Goal: Task Accomplishment & Management: Manage account settings

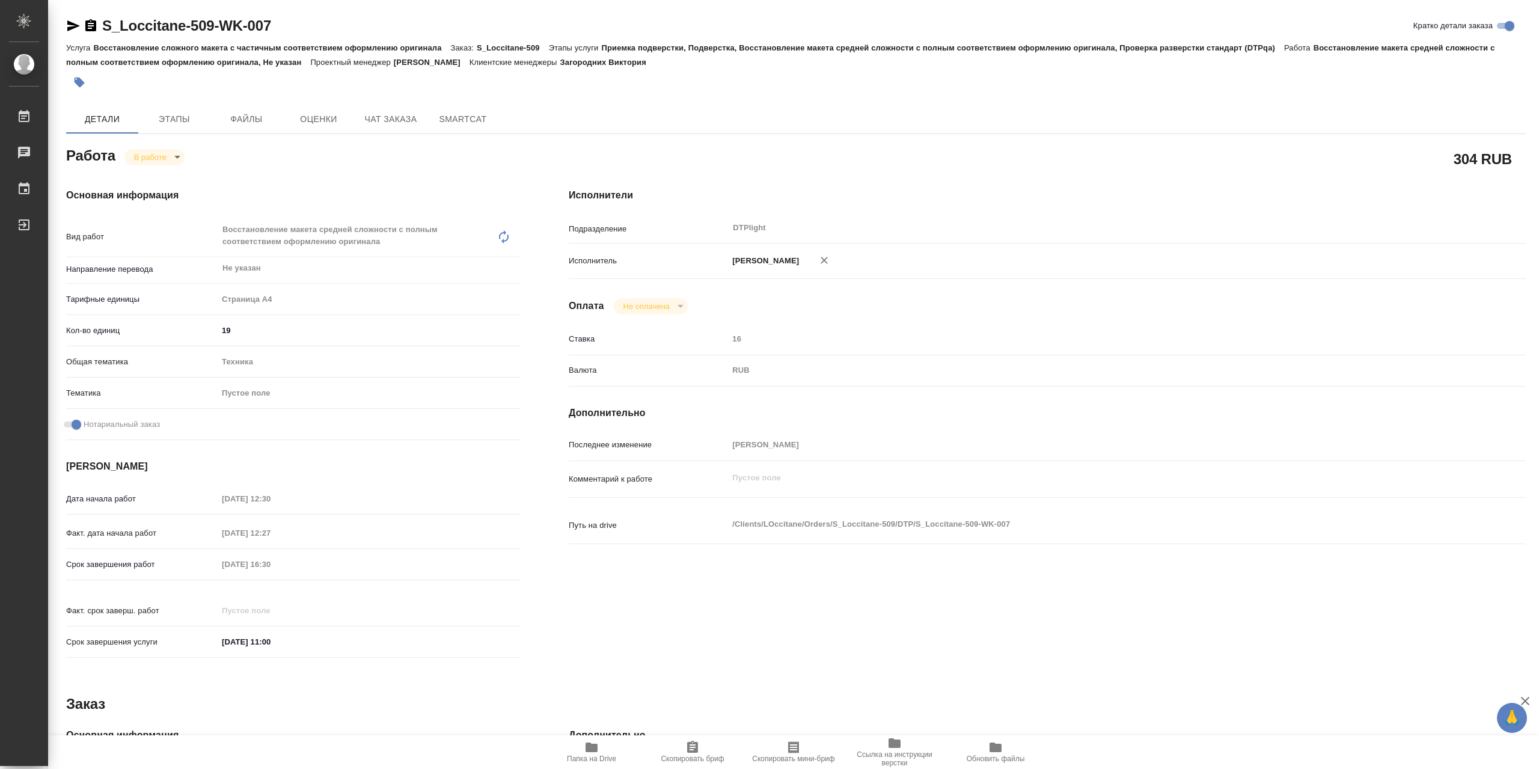
click at [147, 160] on body "🙏 .cls-1 fill:#fff; AWATERA Сархатов Руслан Работы 0 Чаты График Выйти S_Loccit…" at bounding box center [769, 384] width 1539 height 769
click at [164, 181] on button "Выполнен" at bounding box center [156, 180] width 44 height 13
type textarea "x"
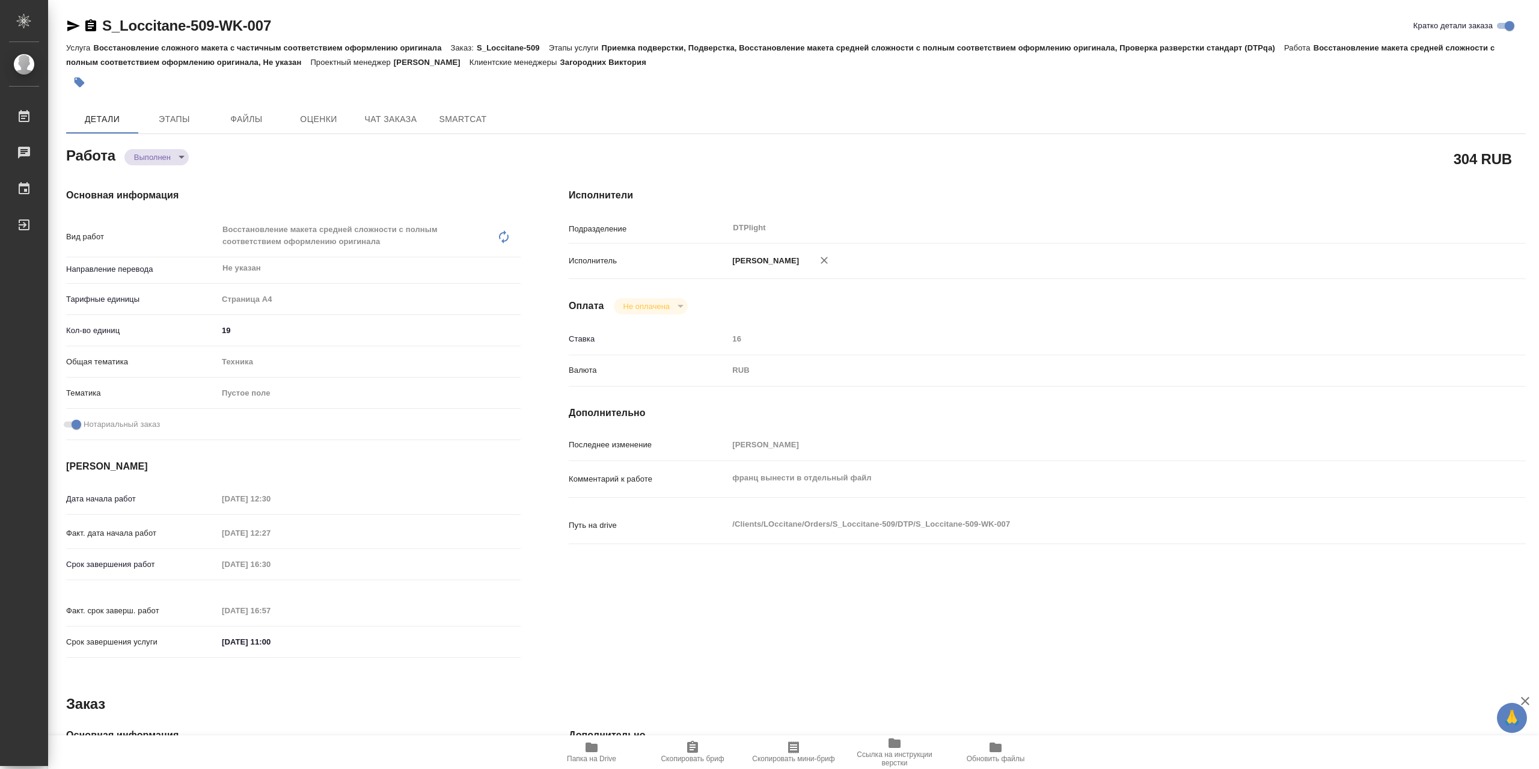
type textarea "x"
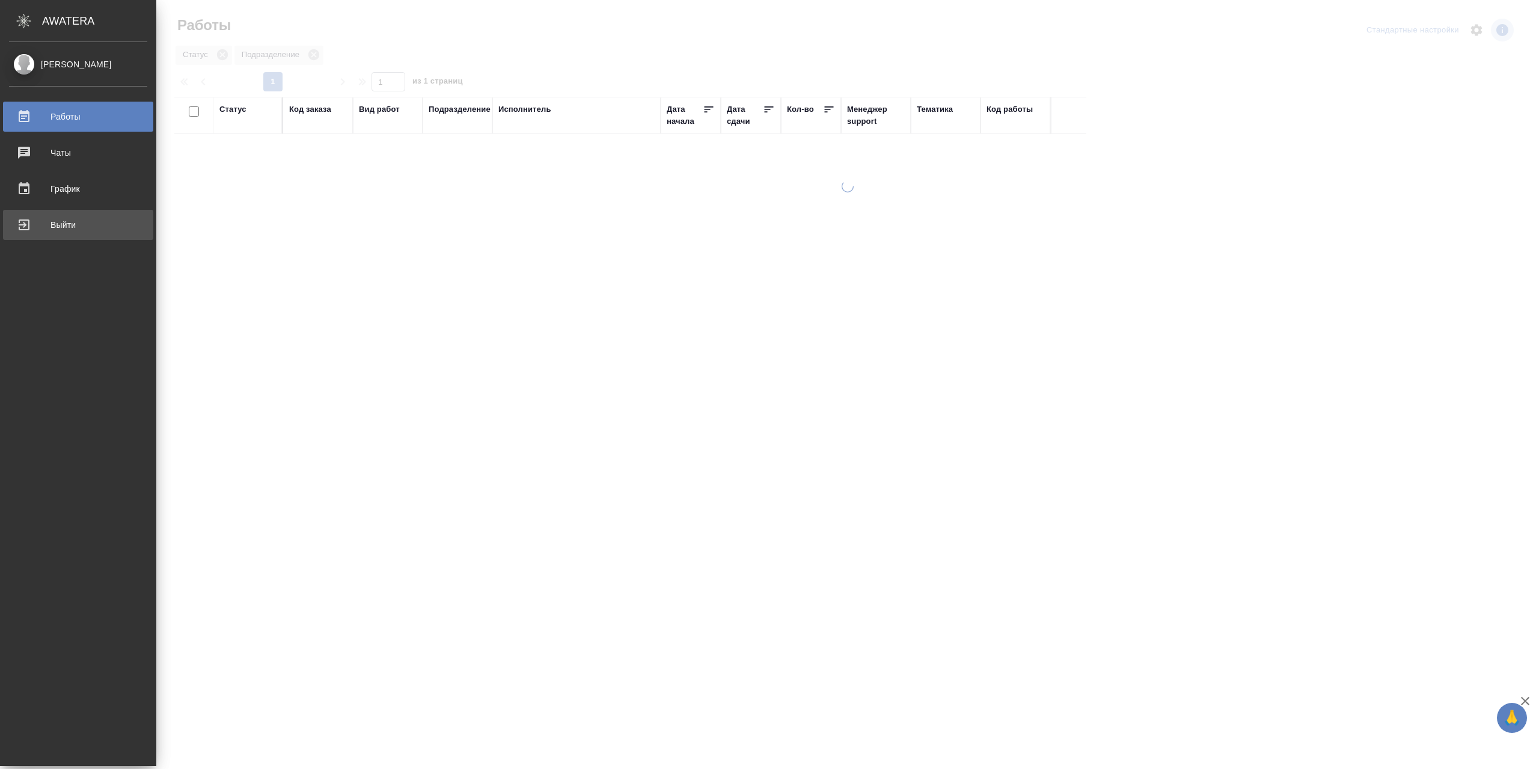
click at [31, 228] on div "Выйти" at bounding box center [78, 225] width 138 height 18
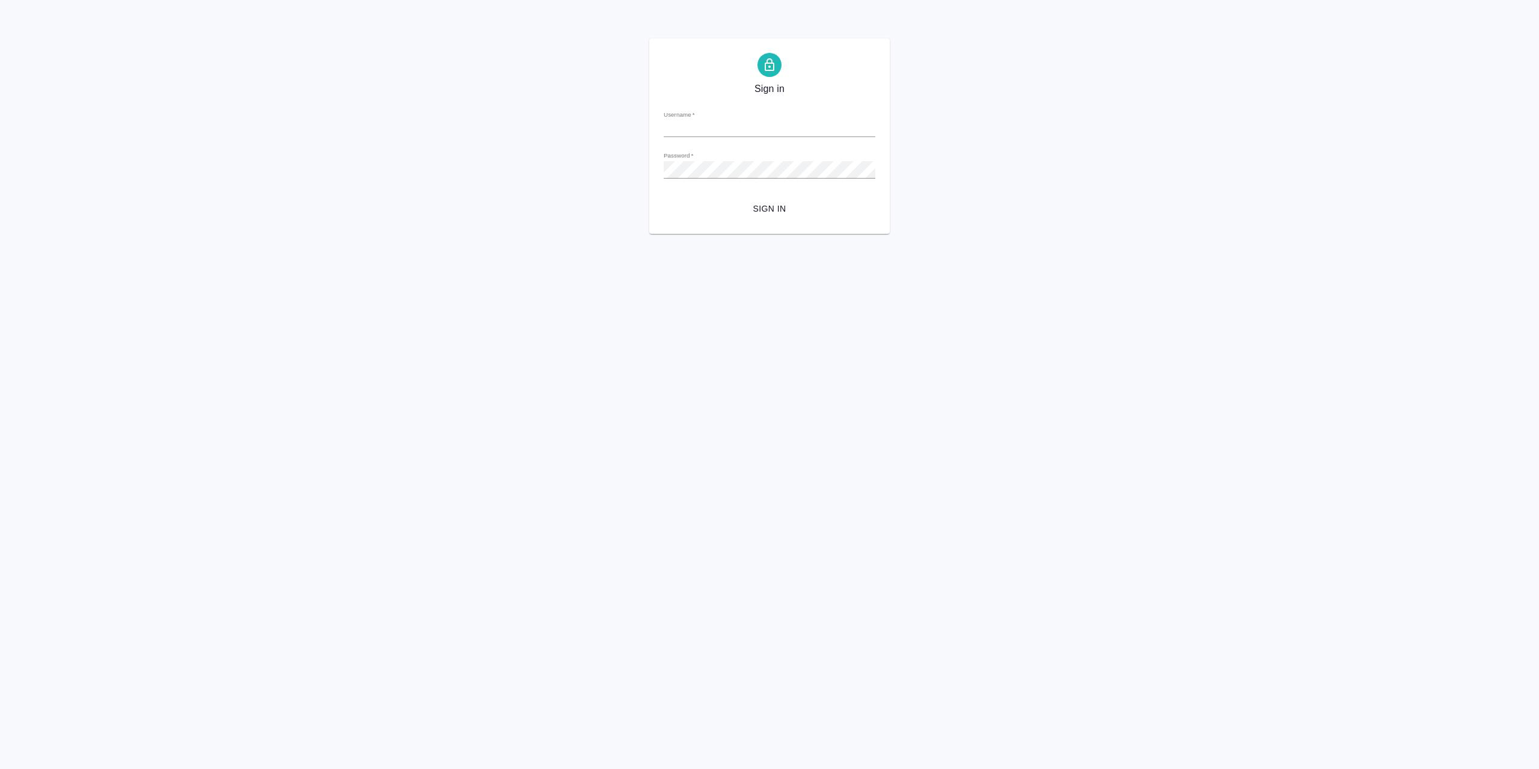
type input "r.sarkhatov@awatera.com"
click at [736, 212] on span "Sign in" at bounding box center [769, 208] width 192 height 15
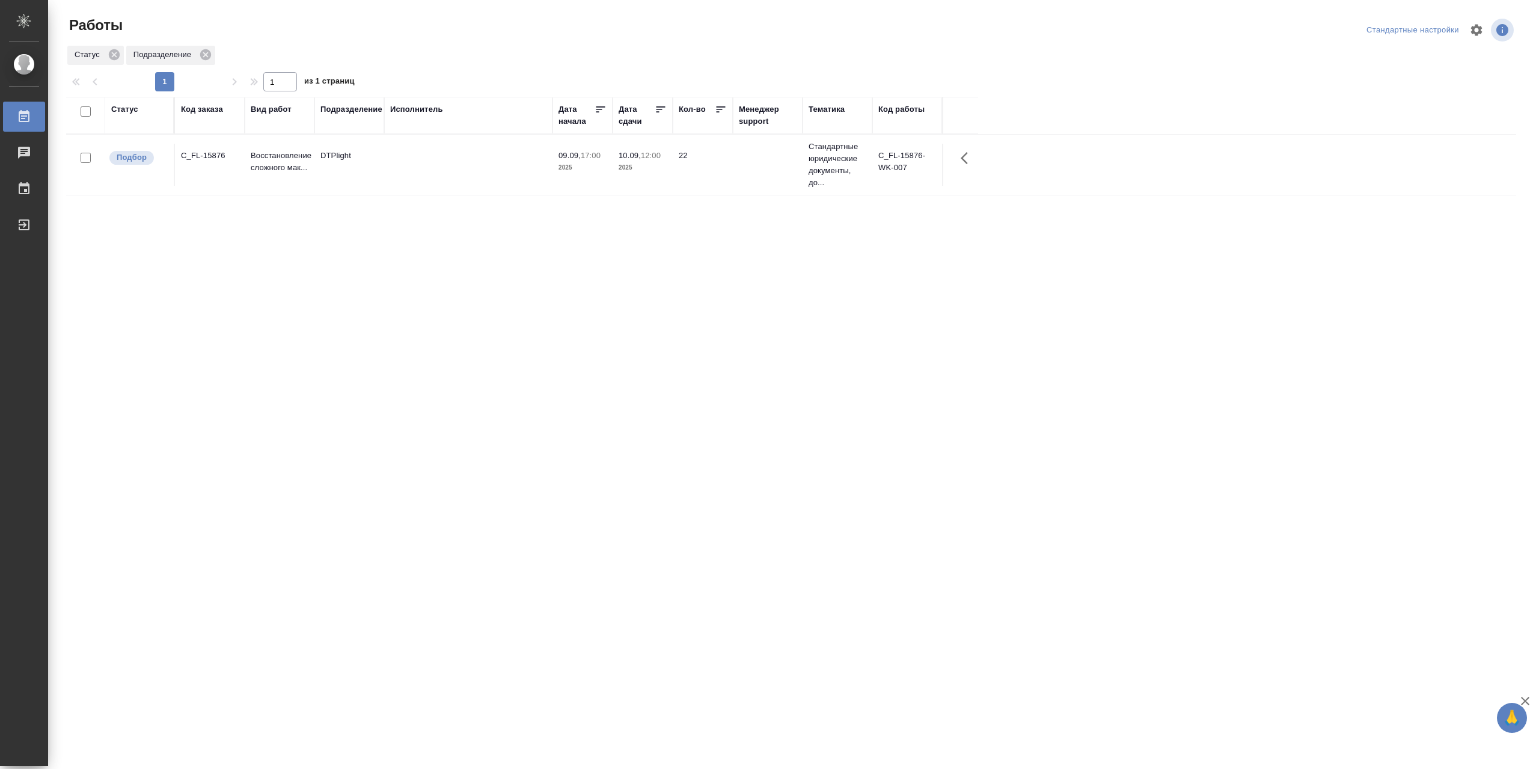
click at [400, 152] on td at bounding box center [468, 165] width 168 height 42
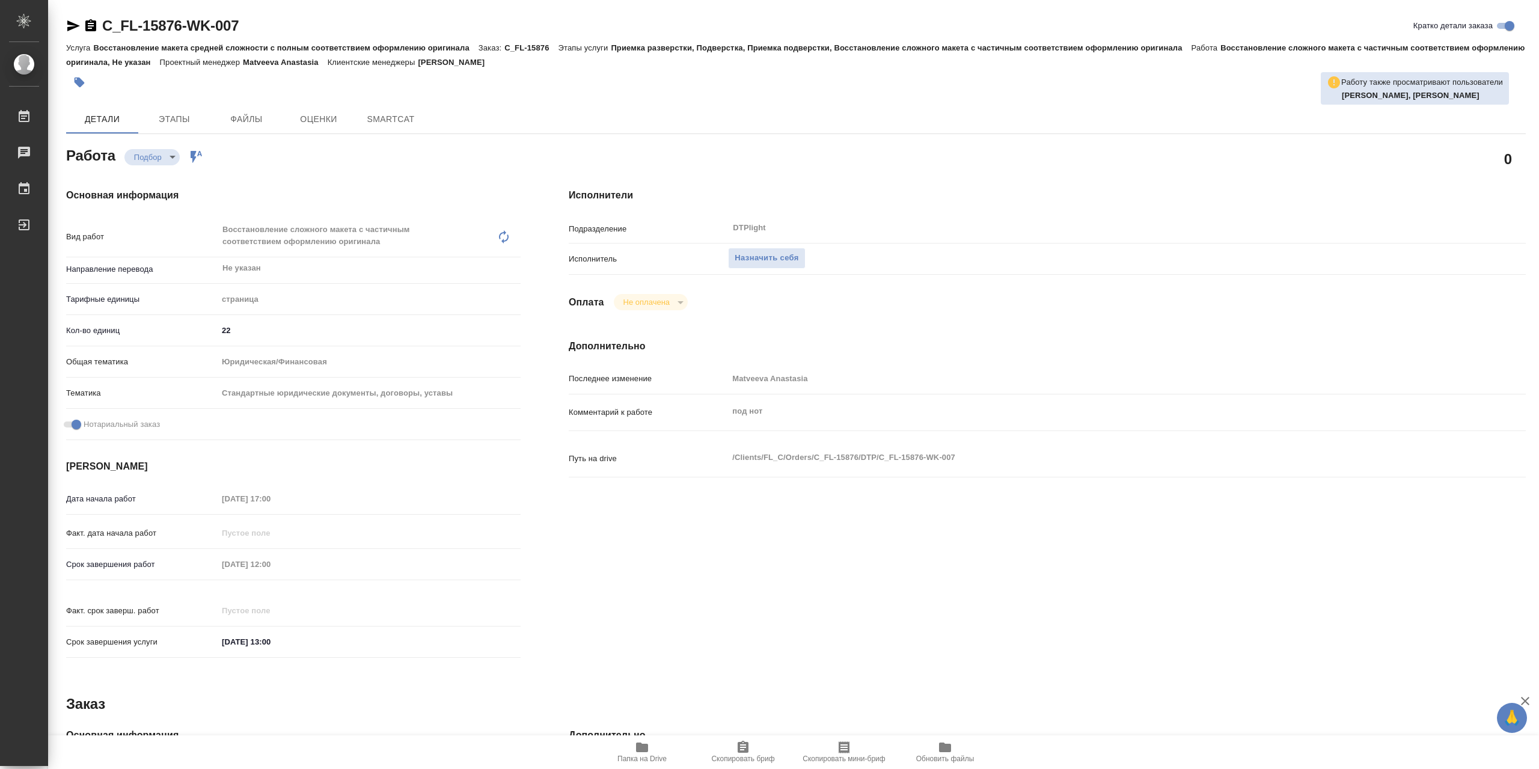
type textarea "x"
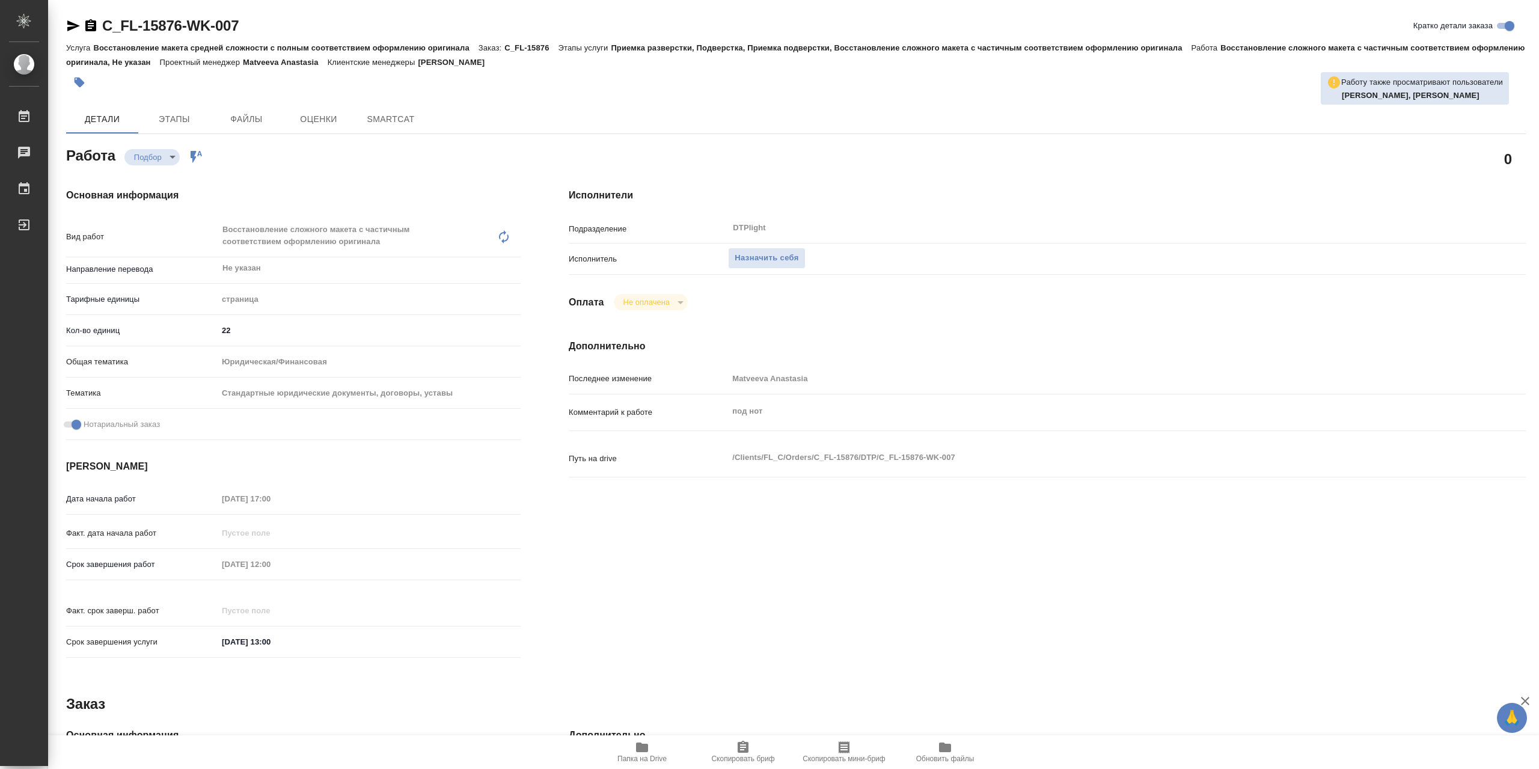
type textarea "x"
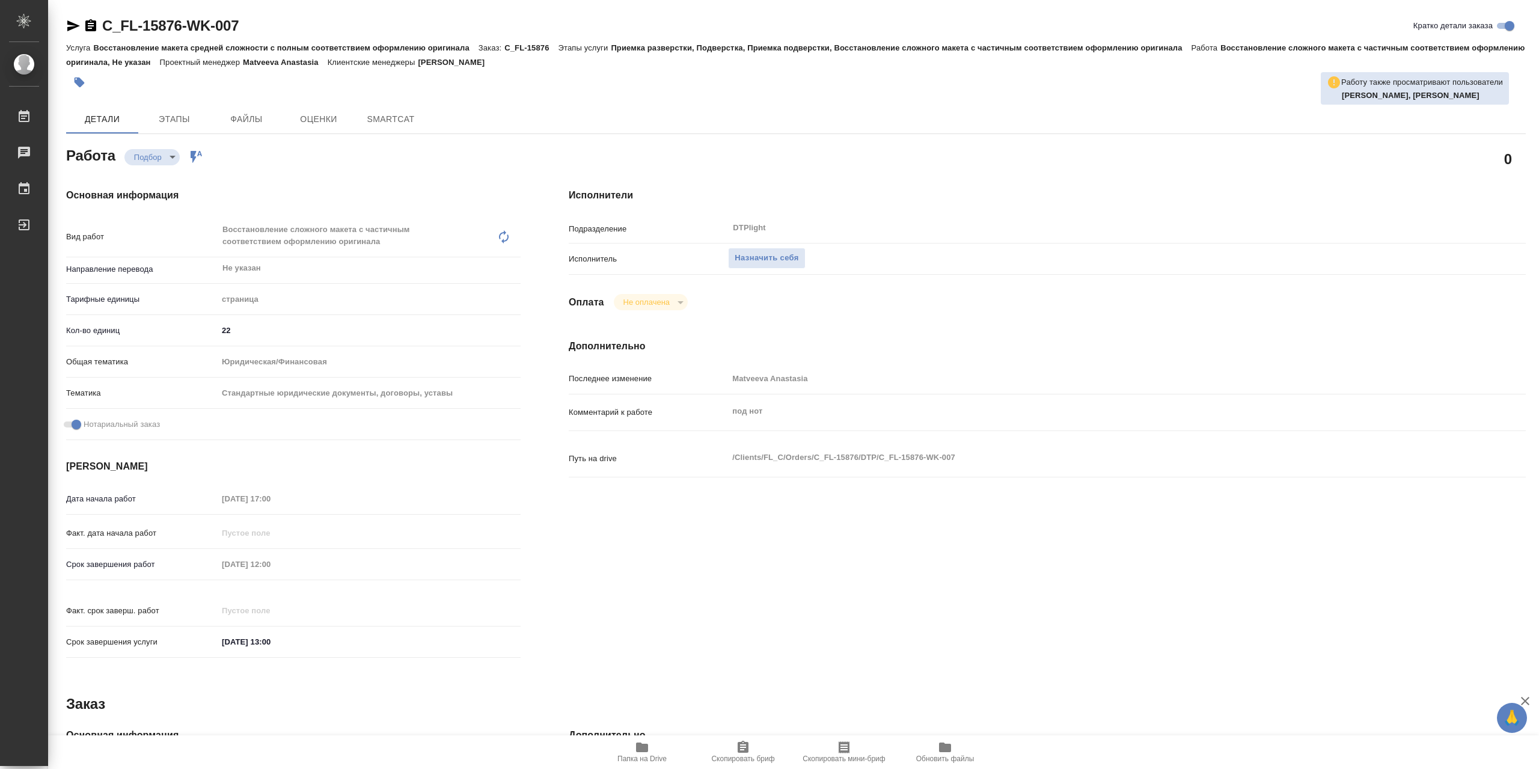
type textarea "x"
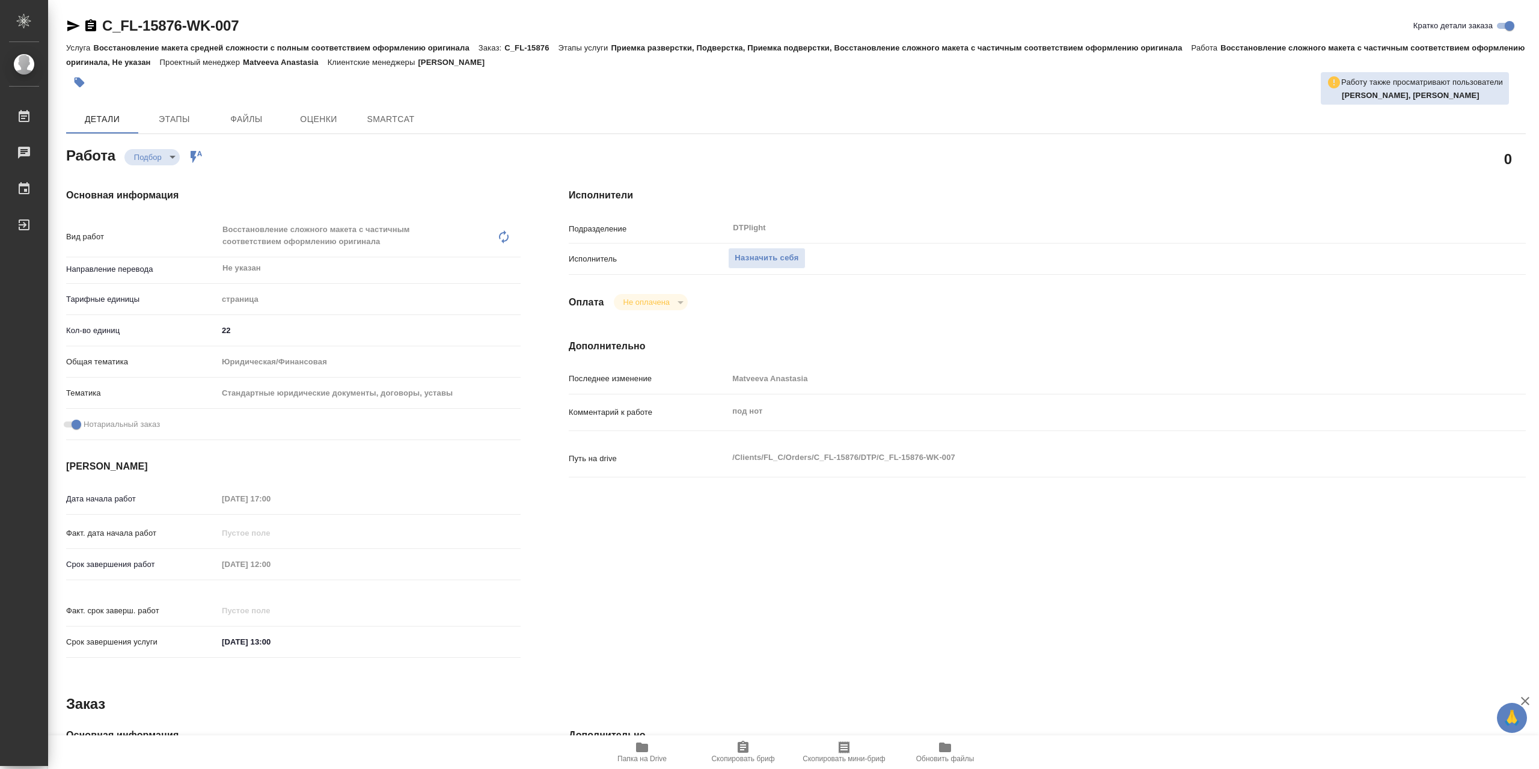
type textarea "x"
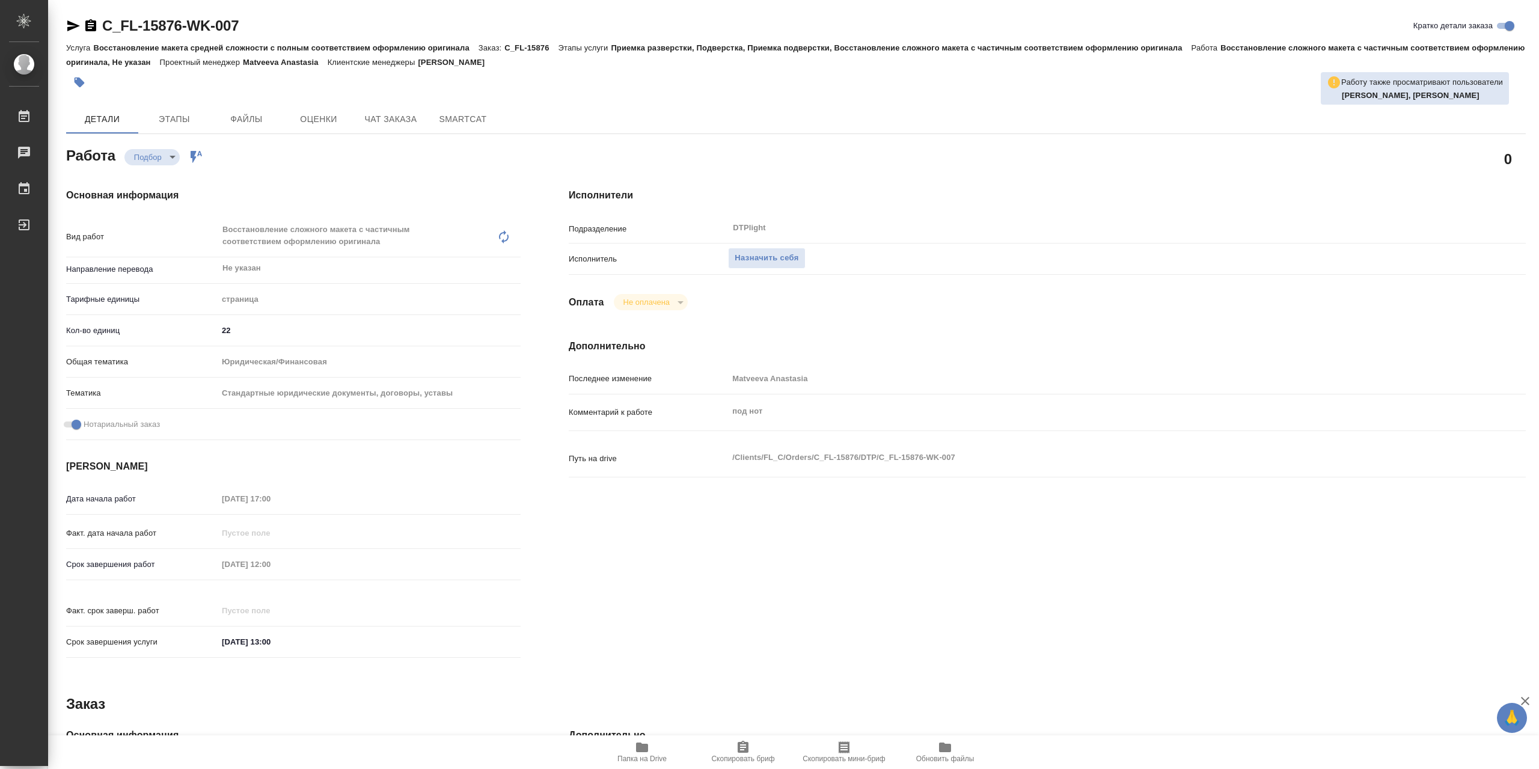
drag, startPoint x: 640, startPoint y: 747, endPoint x: 647, endPoint y: 746, distance: 6.7
click at [640, 748] on icon "button" at bounding box center [642, 747] width 12 height 10
type textarea "x"
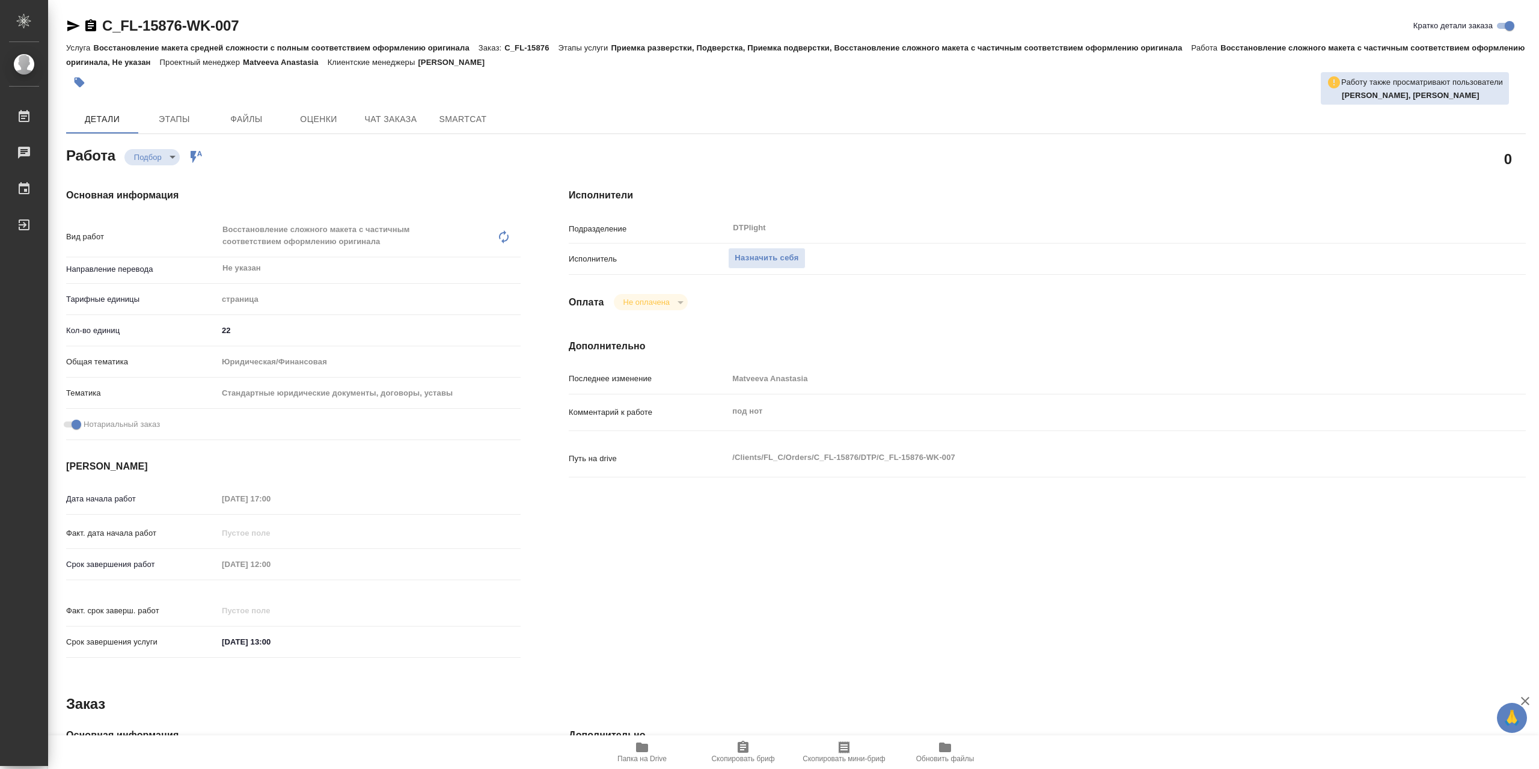
type textarea "x"
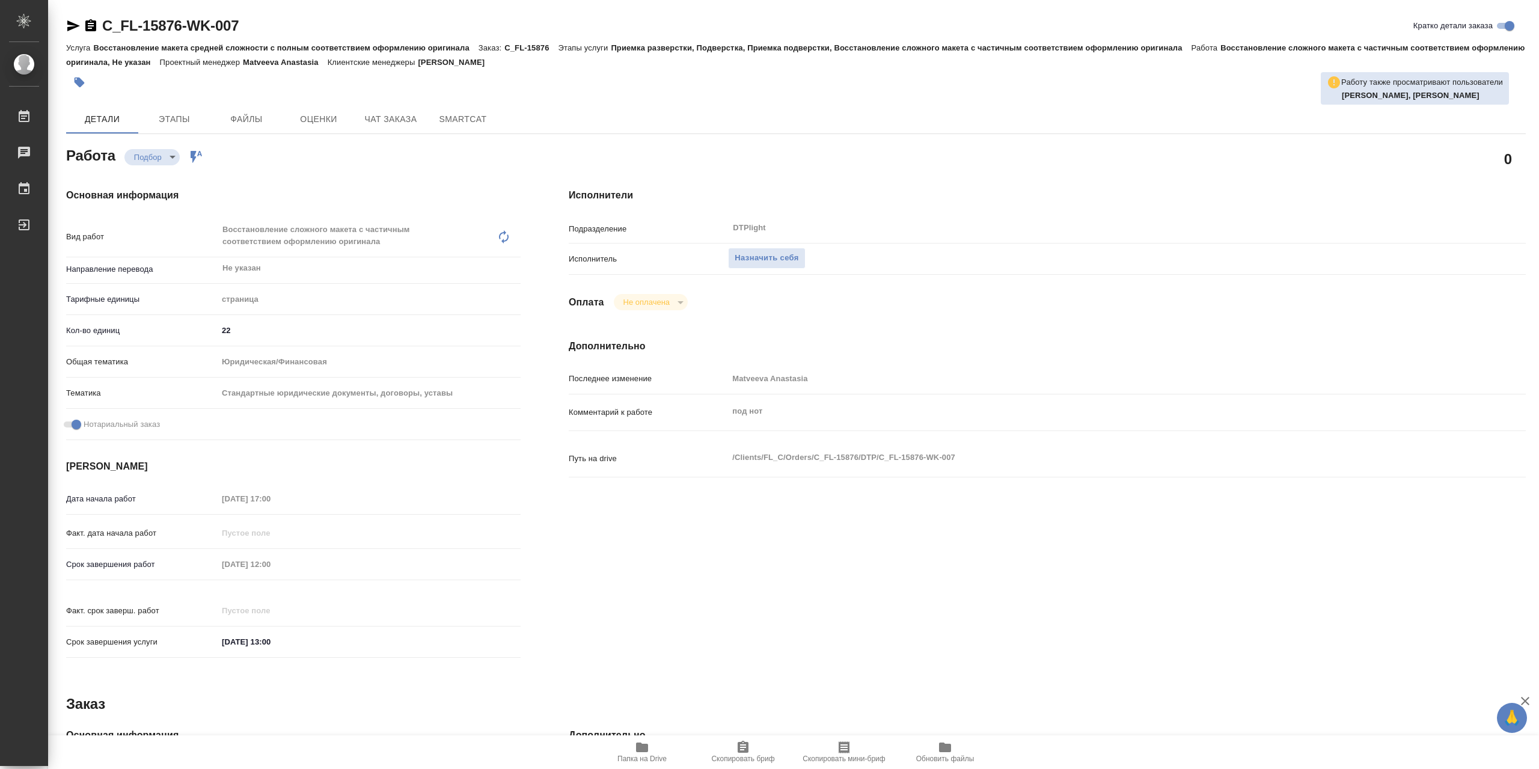
type textarea "x"
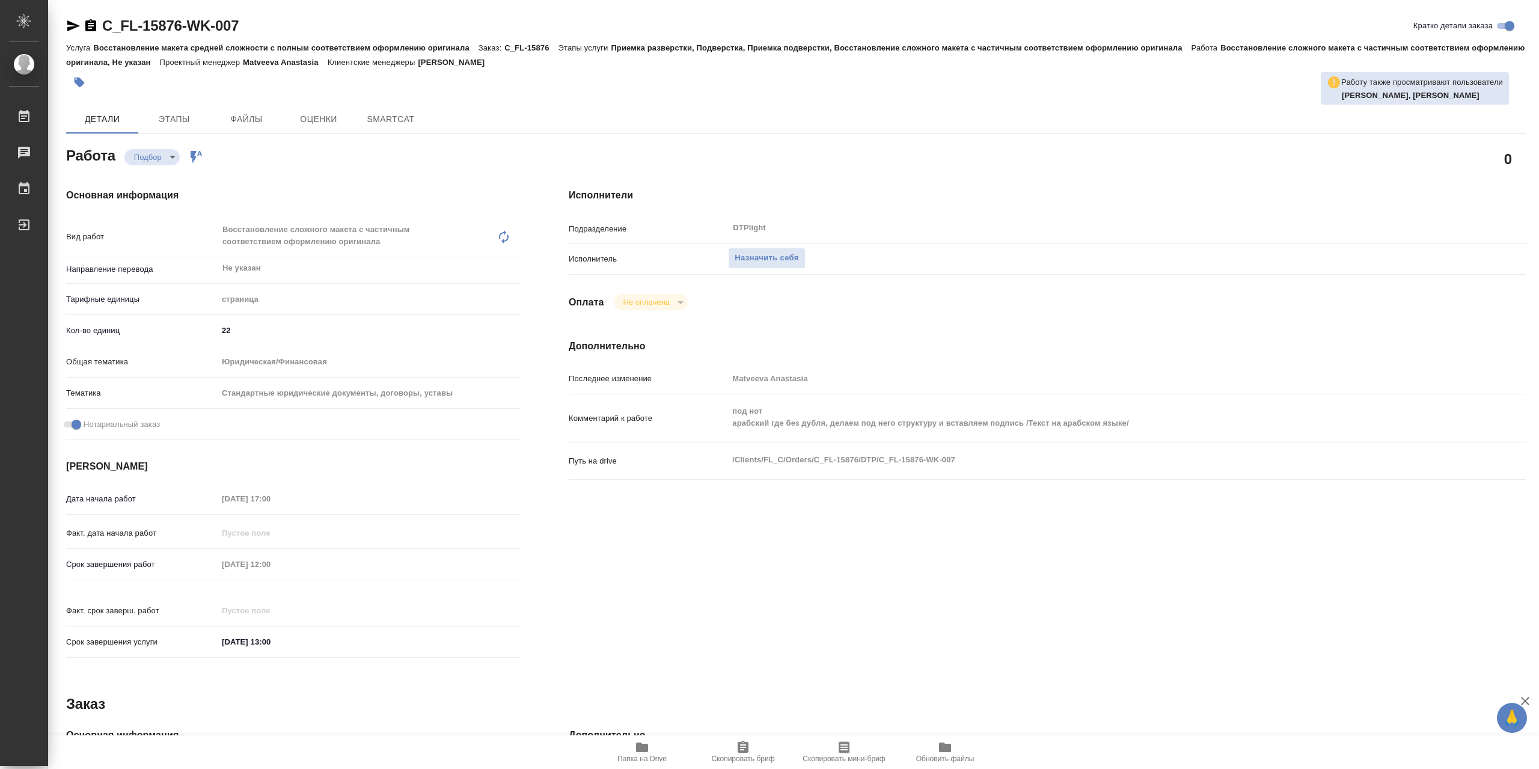
type textarea "x"
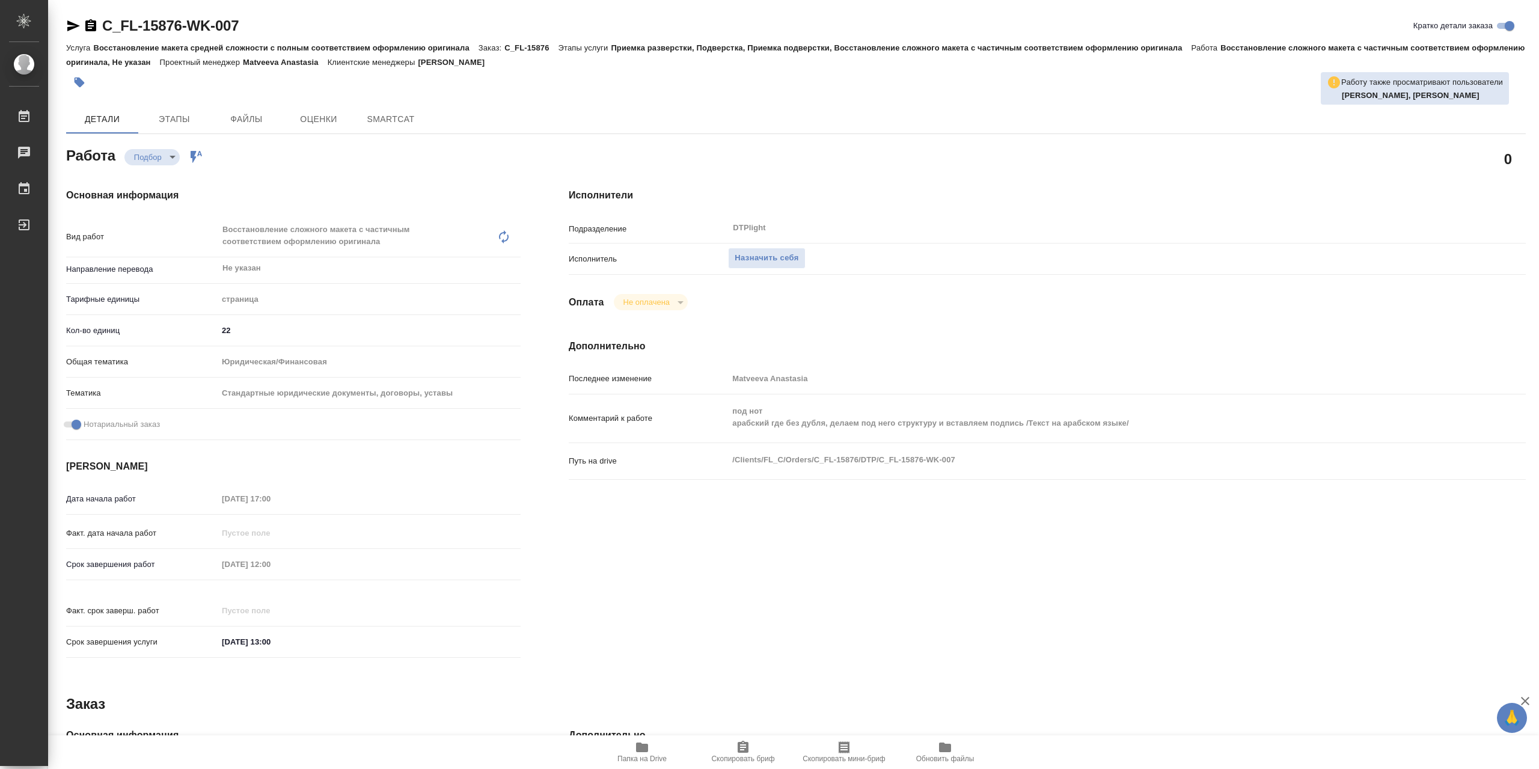
type textarea "x"
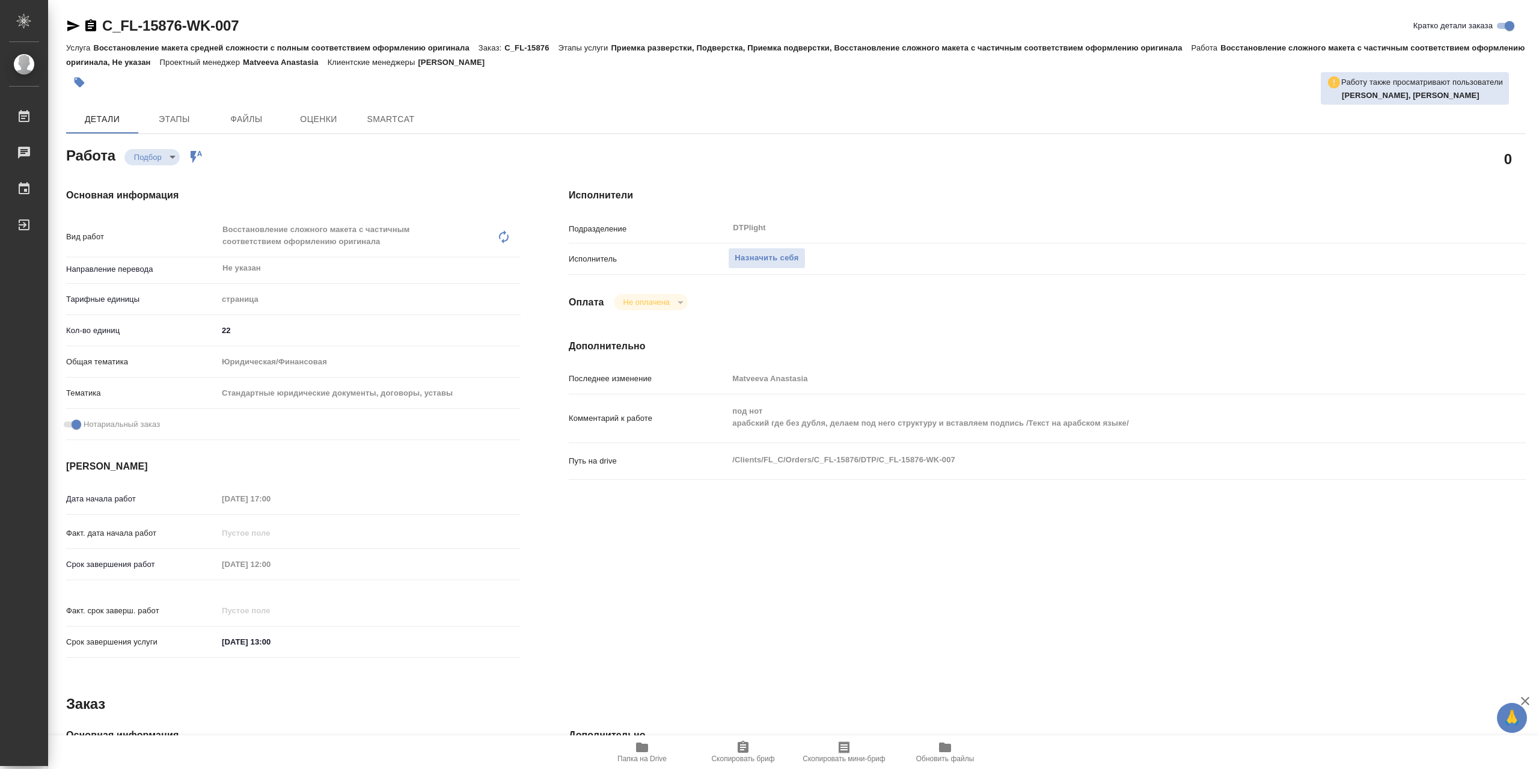
type textarea "x"
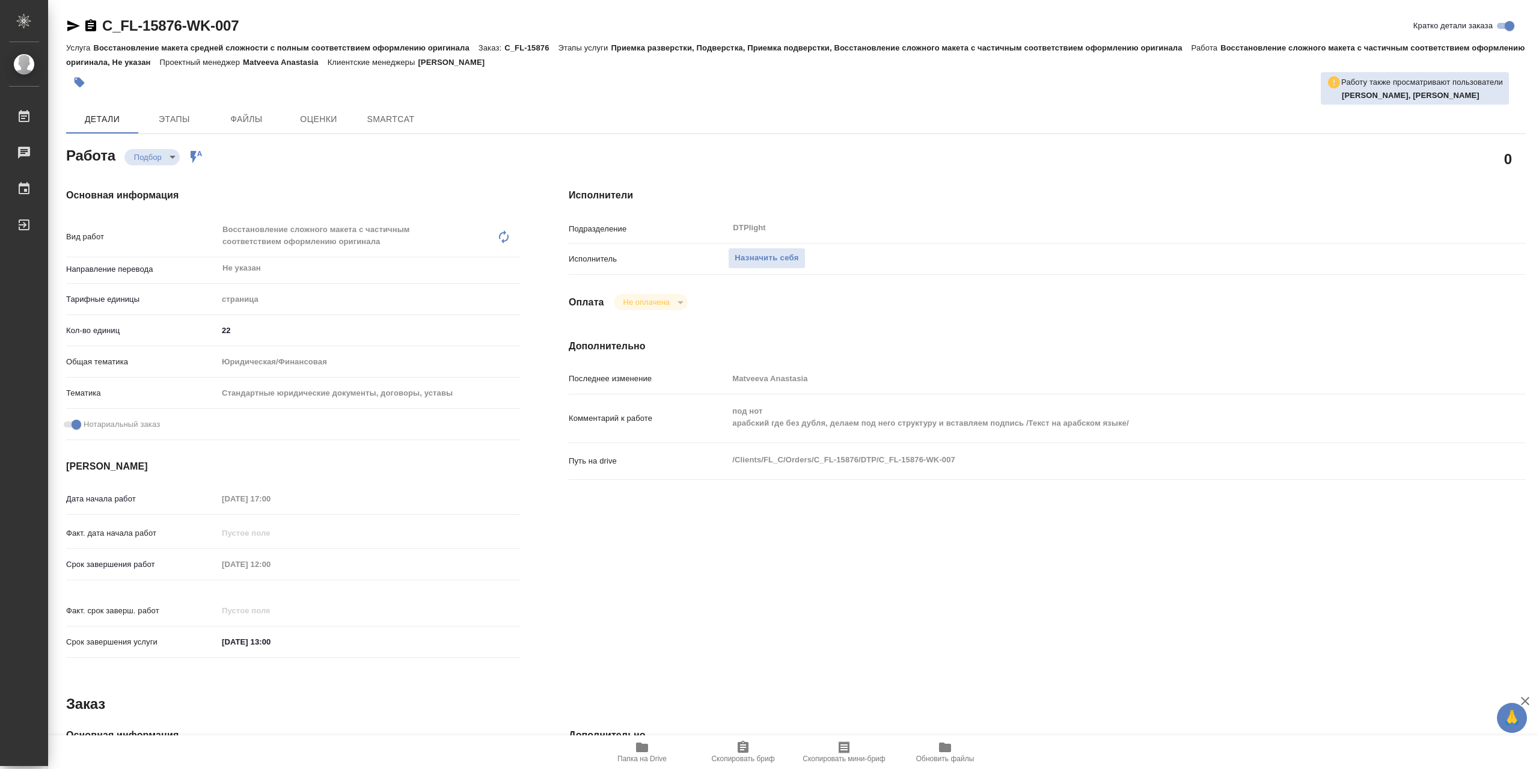
type textarea "x"
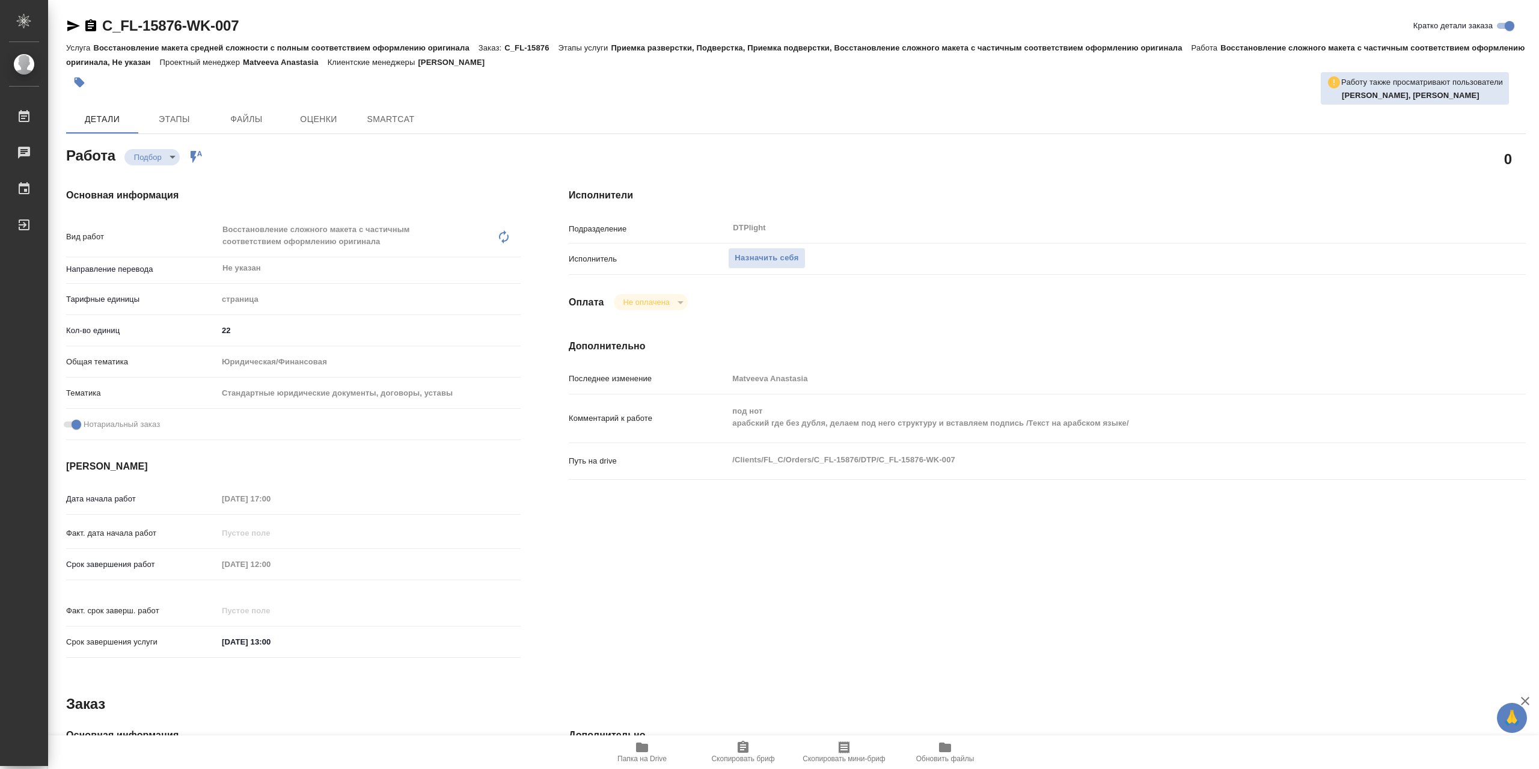
type textarea "x"
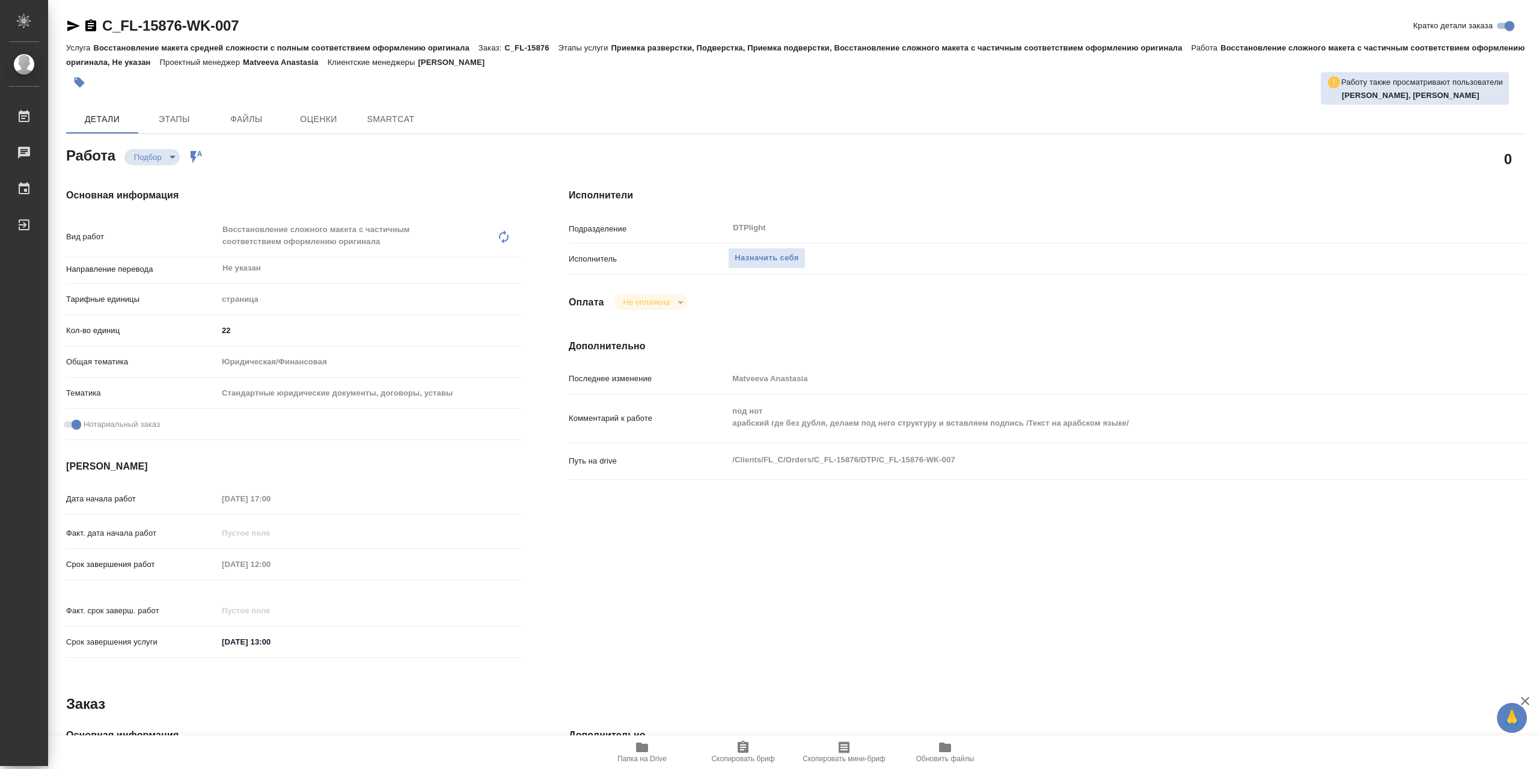
type textarea "x"
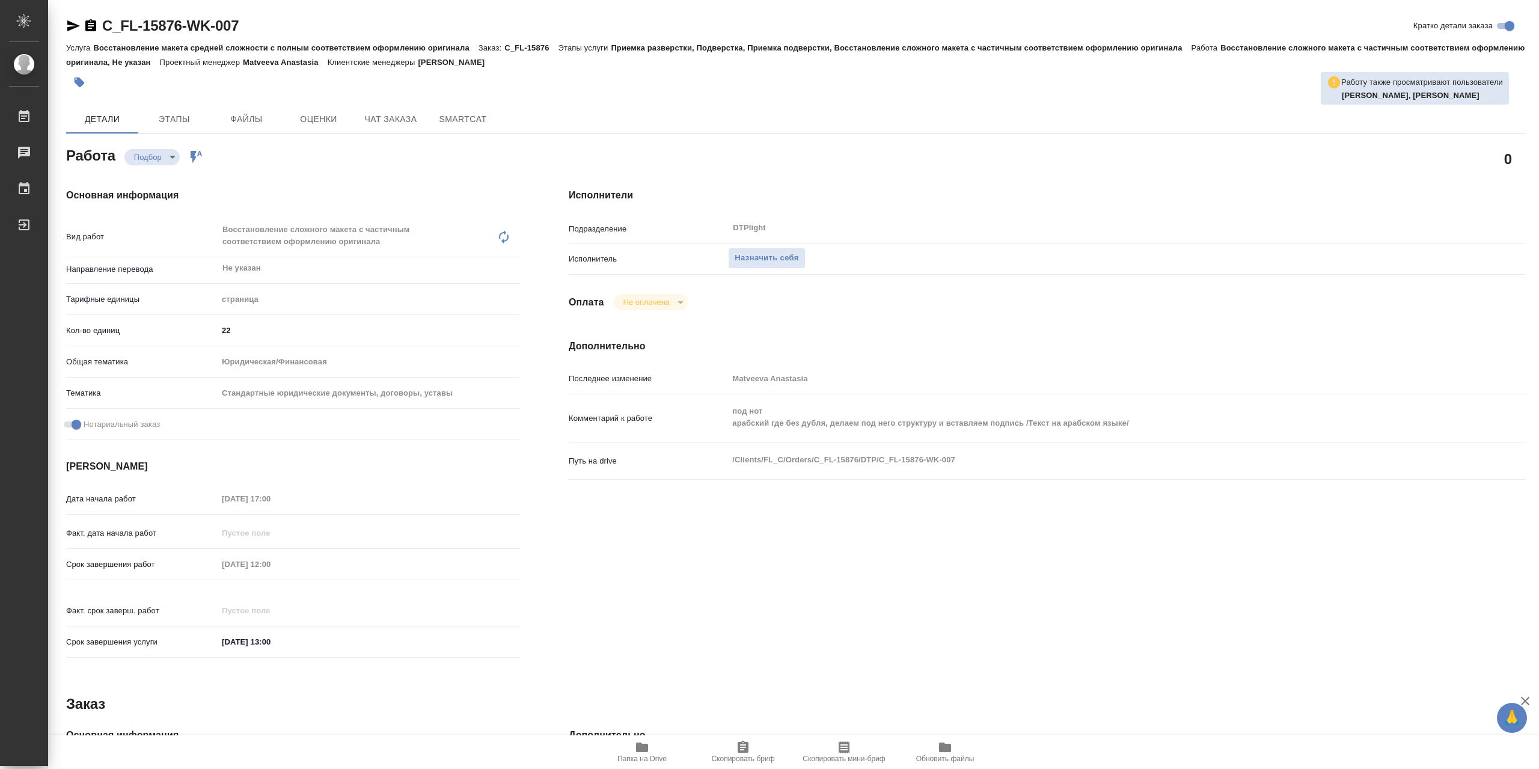
type textarea "x"
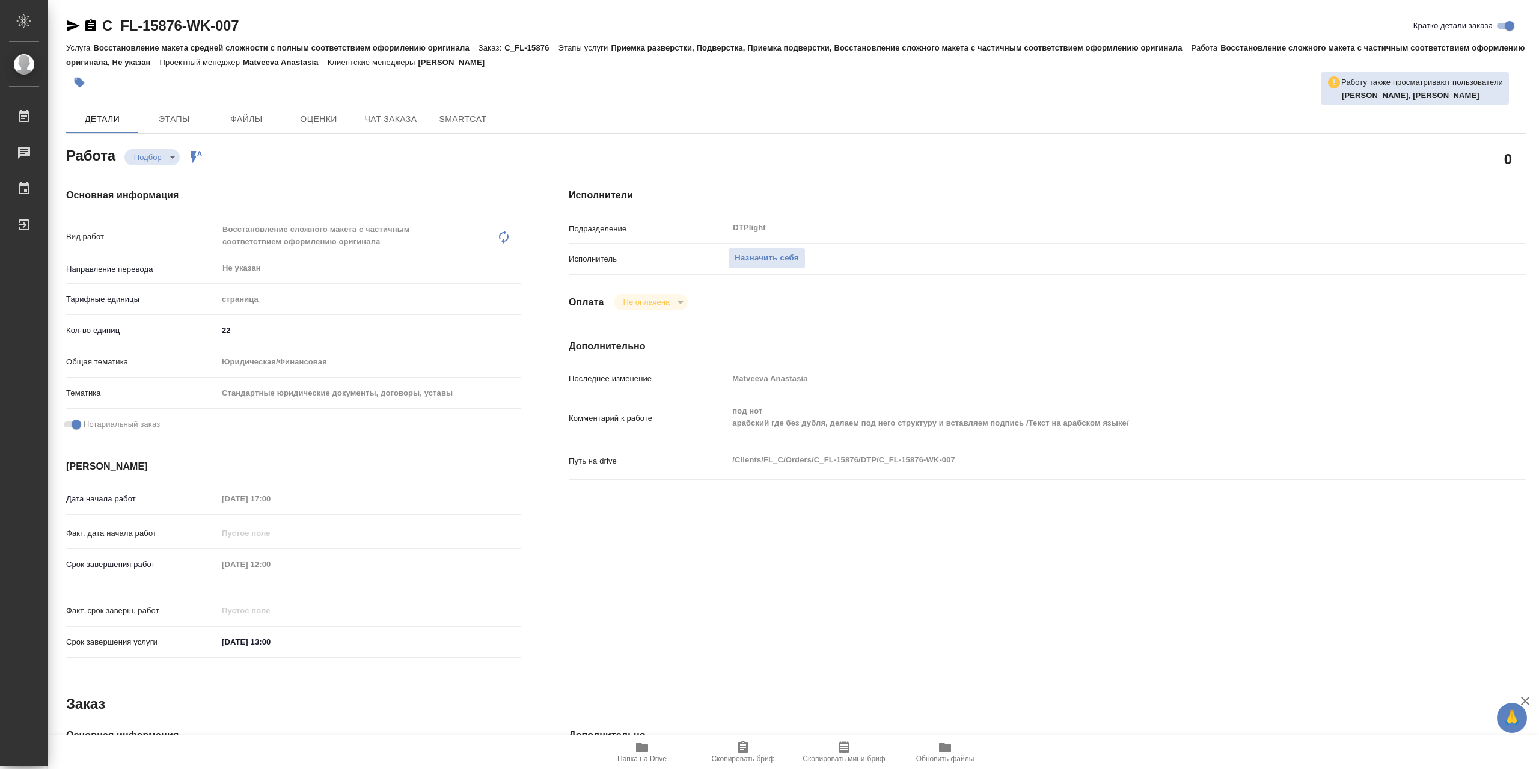
type textarea "x"
click at [781, 263] on span "Назначить себя" at bounding box center [767, 258] width 64 height 14
type textarea "x"
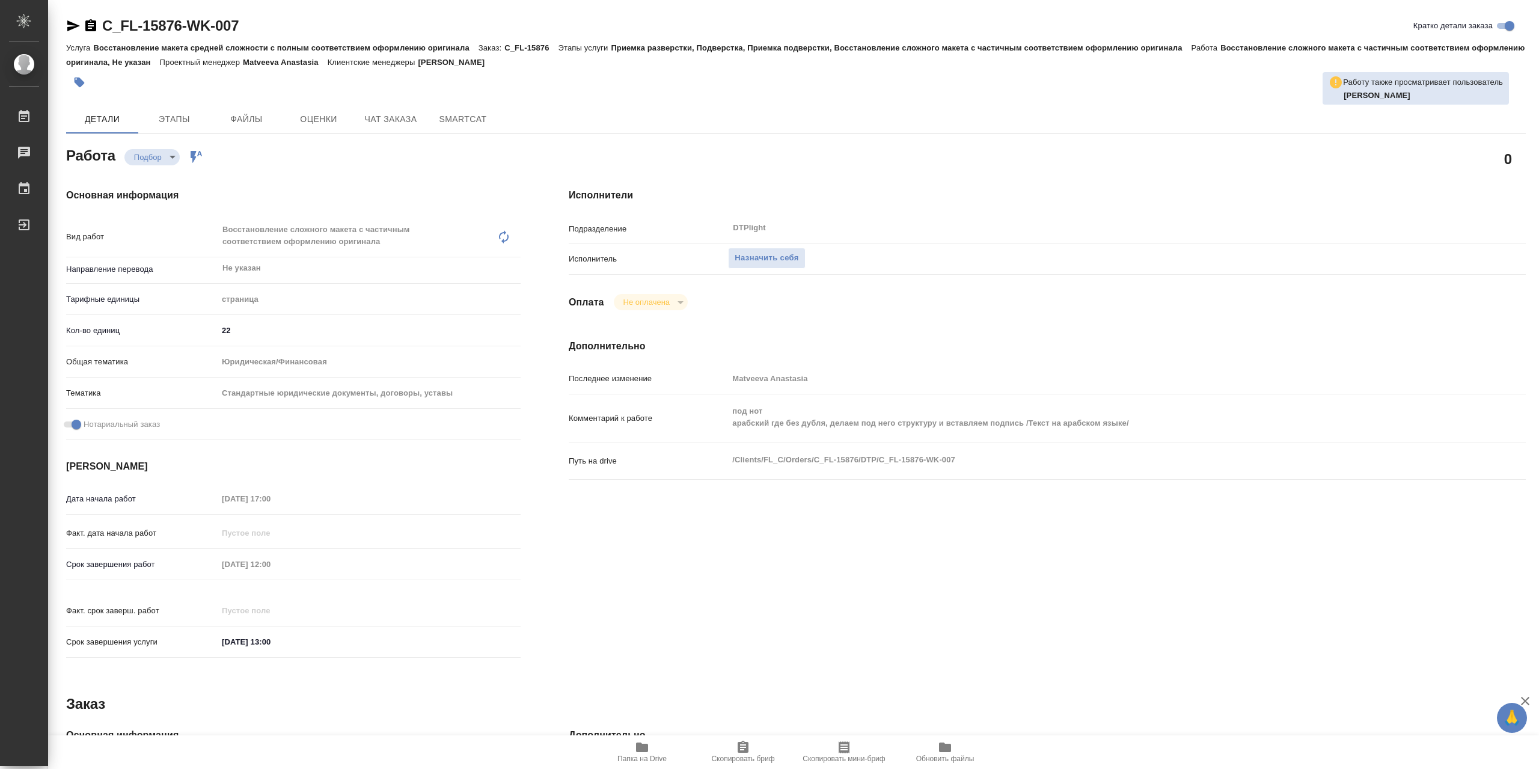
type textarea "x"
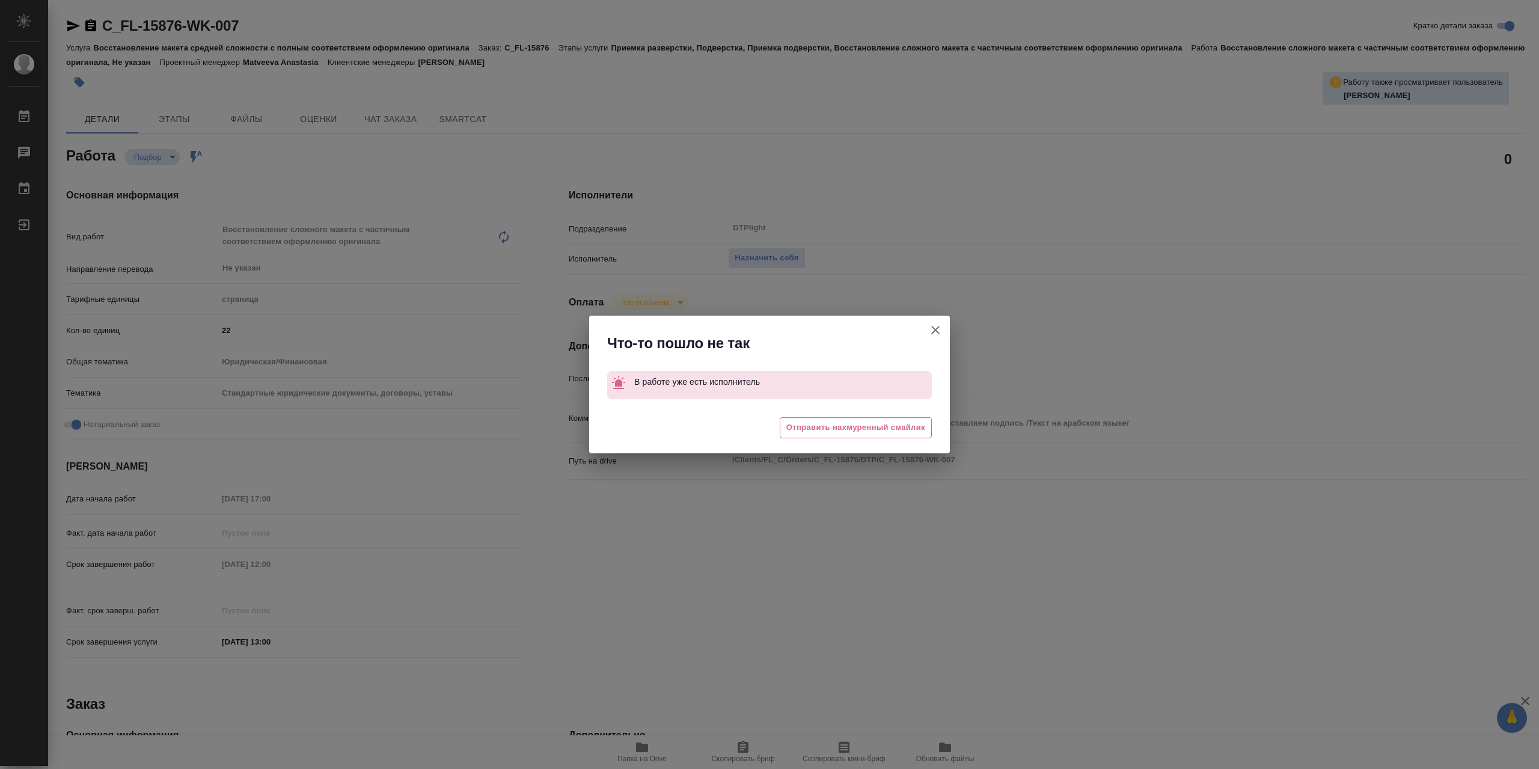
click at [931, 329] on icon "button" at bounding box center [935, 330] width 8 height 8
type textarea "x"
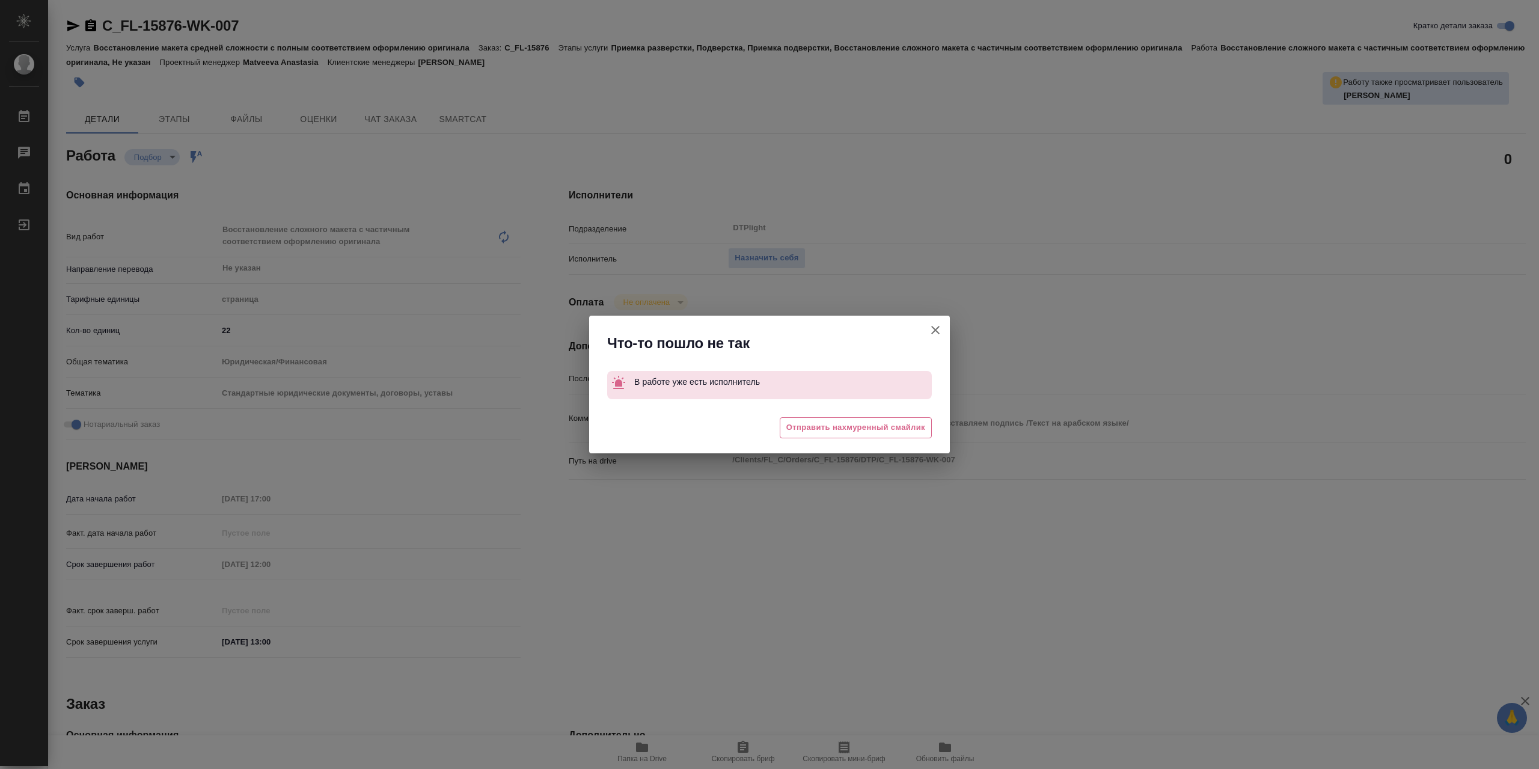
type textarea "x"
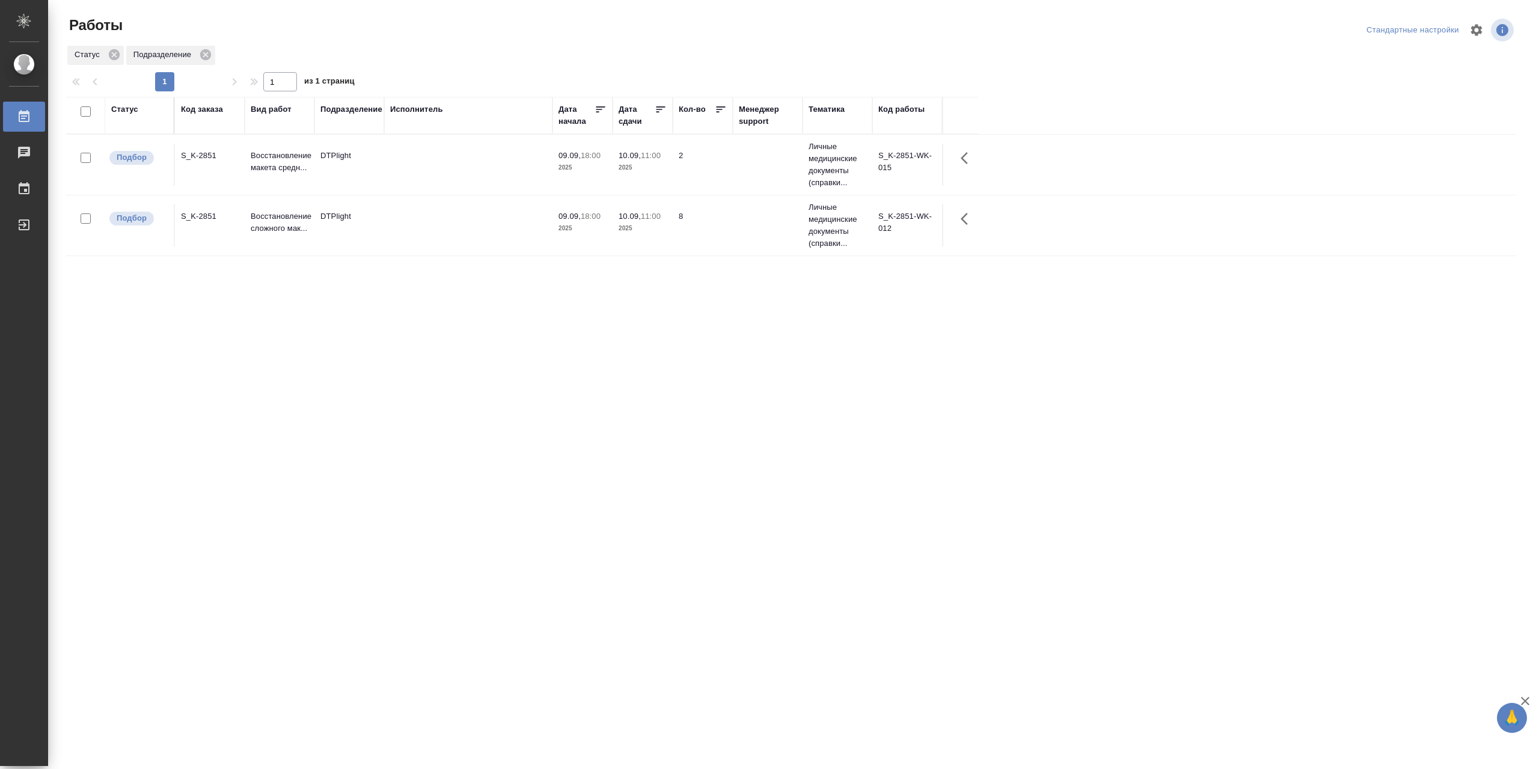
click at [442, 159] on td at bounding box center [468, 165] width 168 height 42
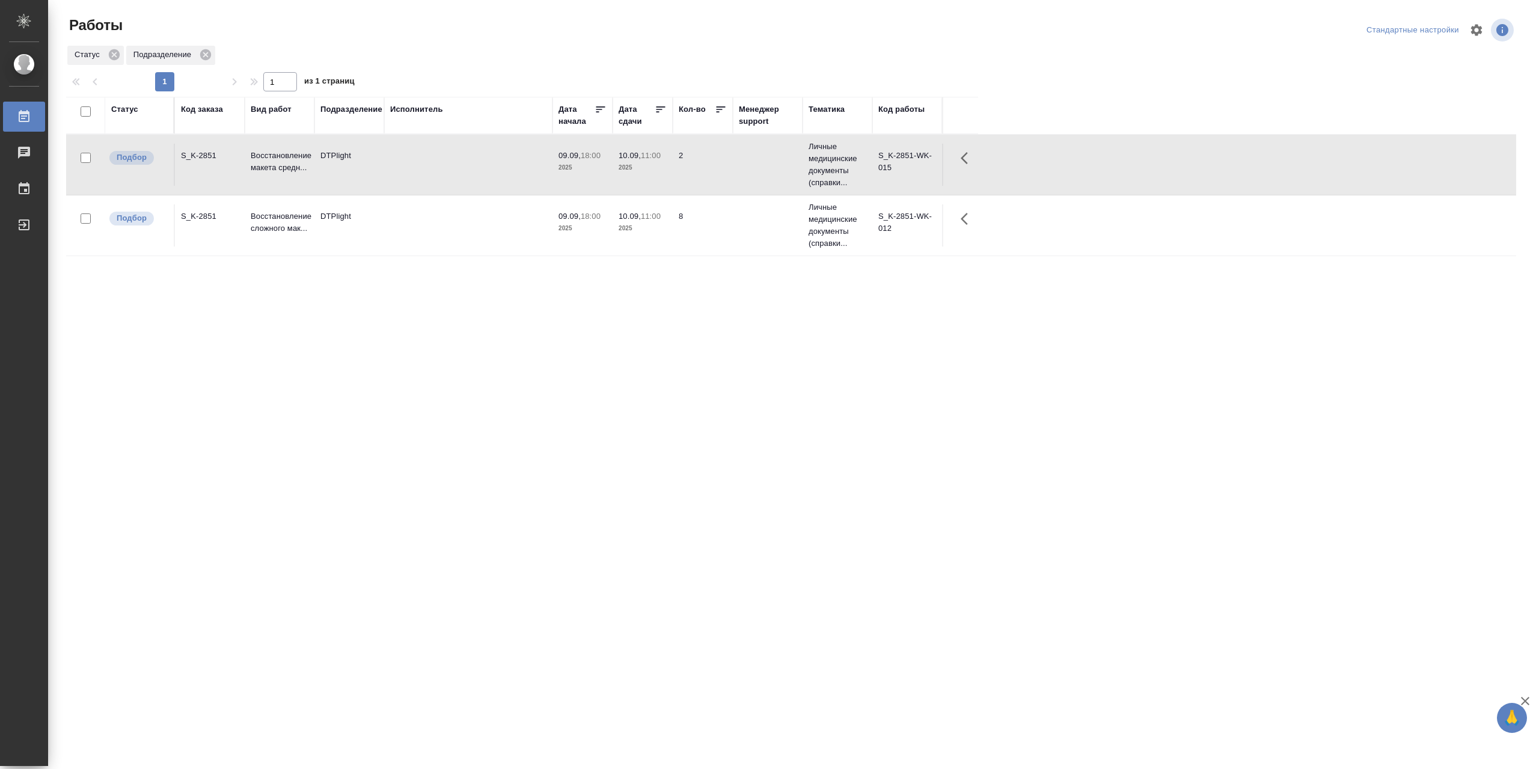
click at [442, 159] on td at bounding box center [468, 165] width 168 height 42
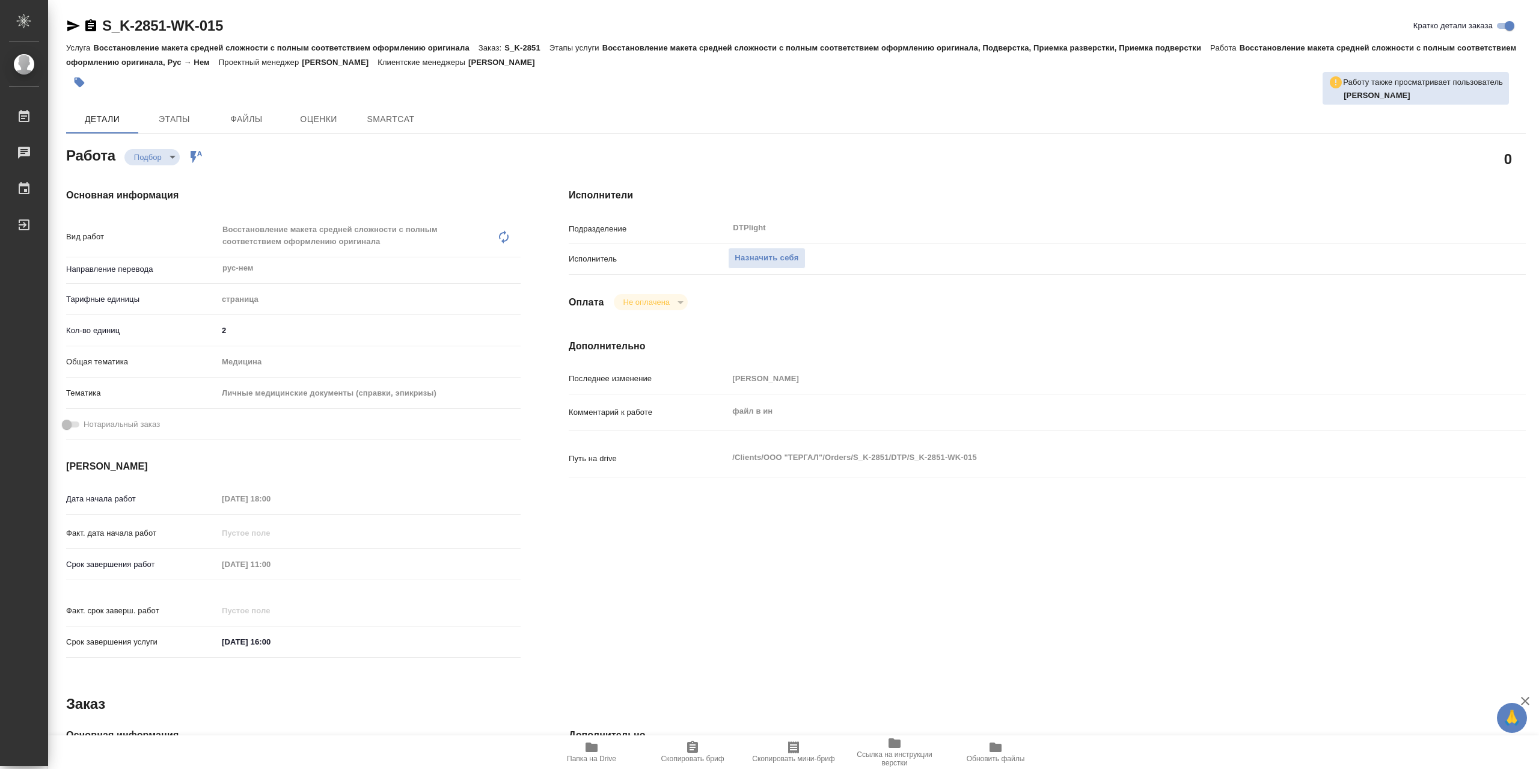
type textarea "x"
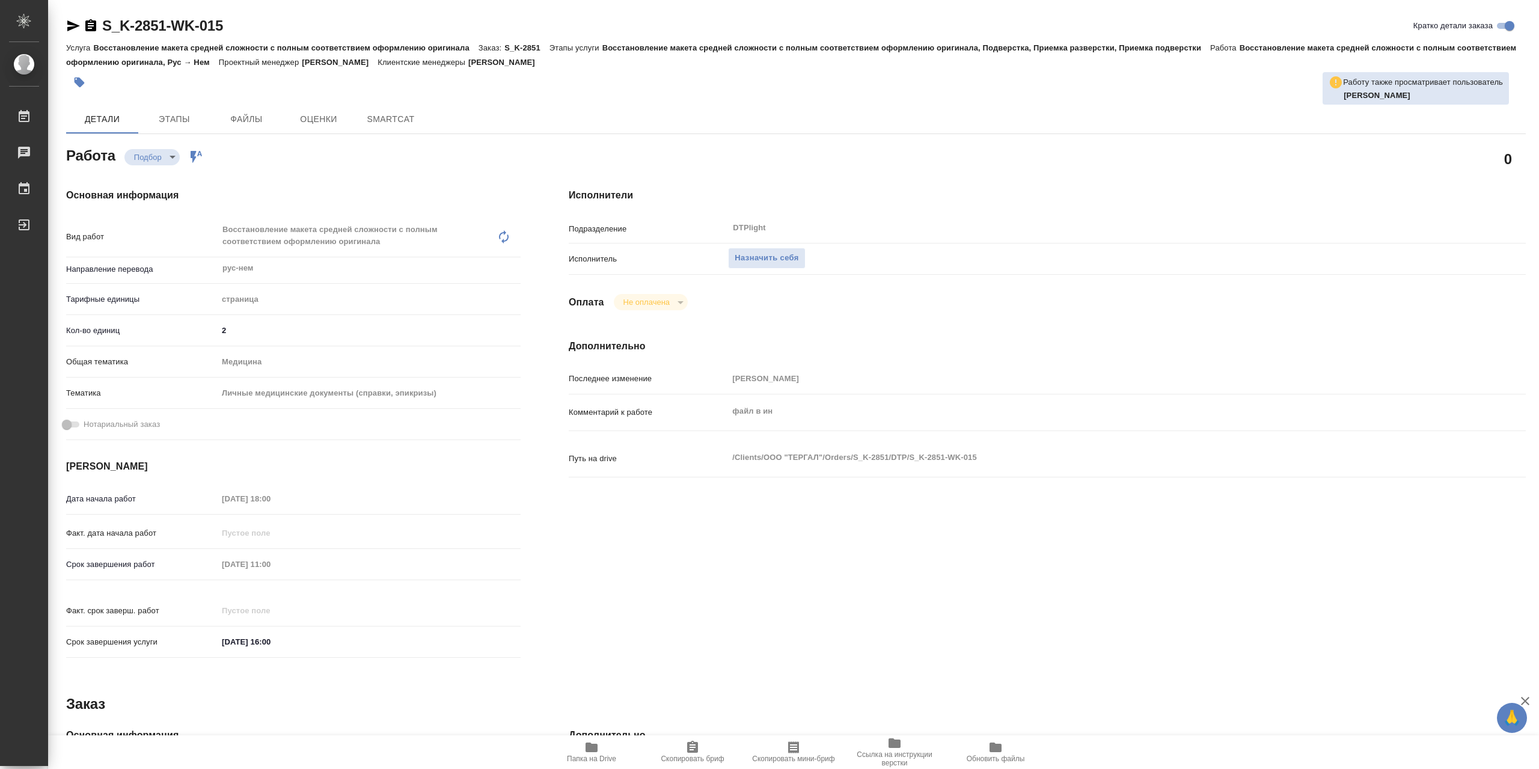
type textarea "x"
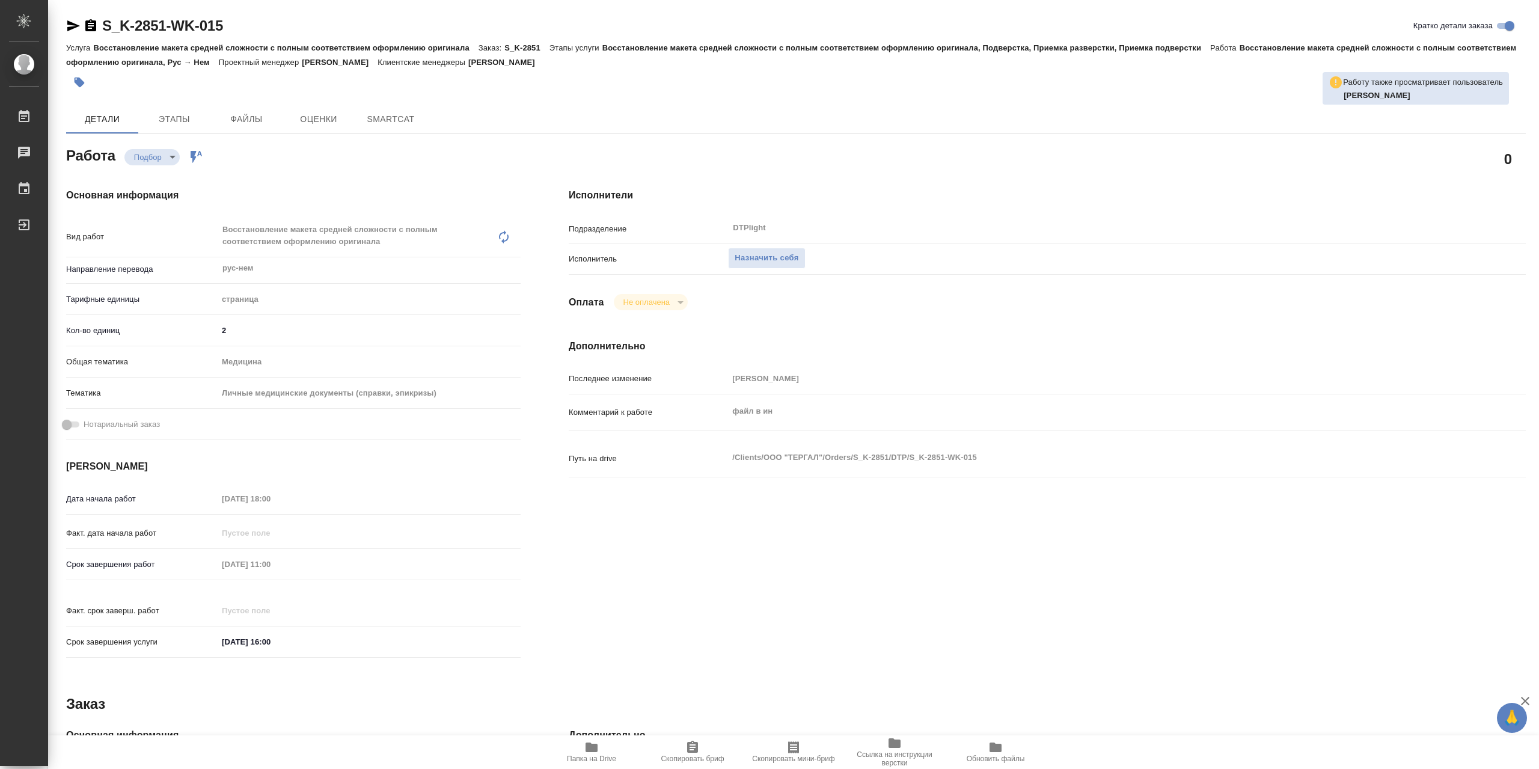
type textarea "x"
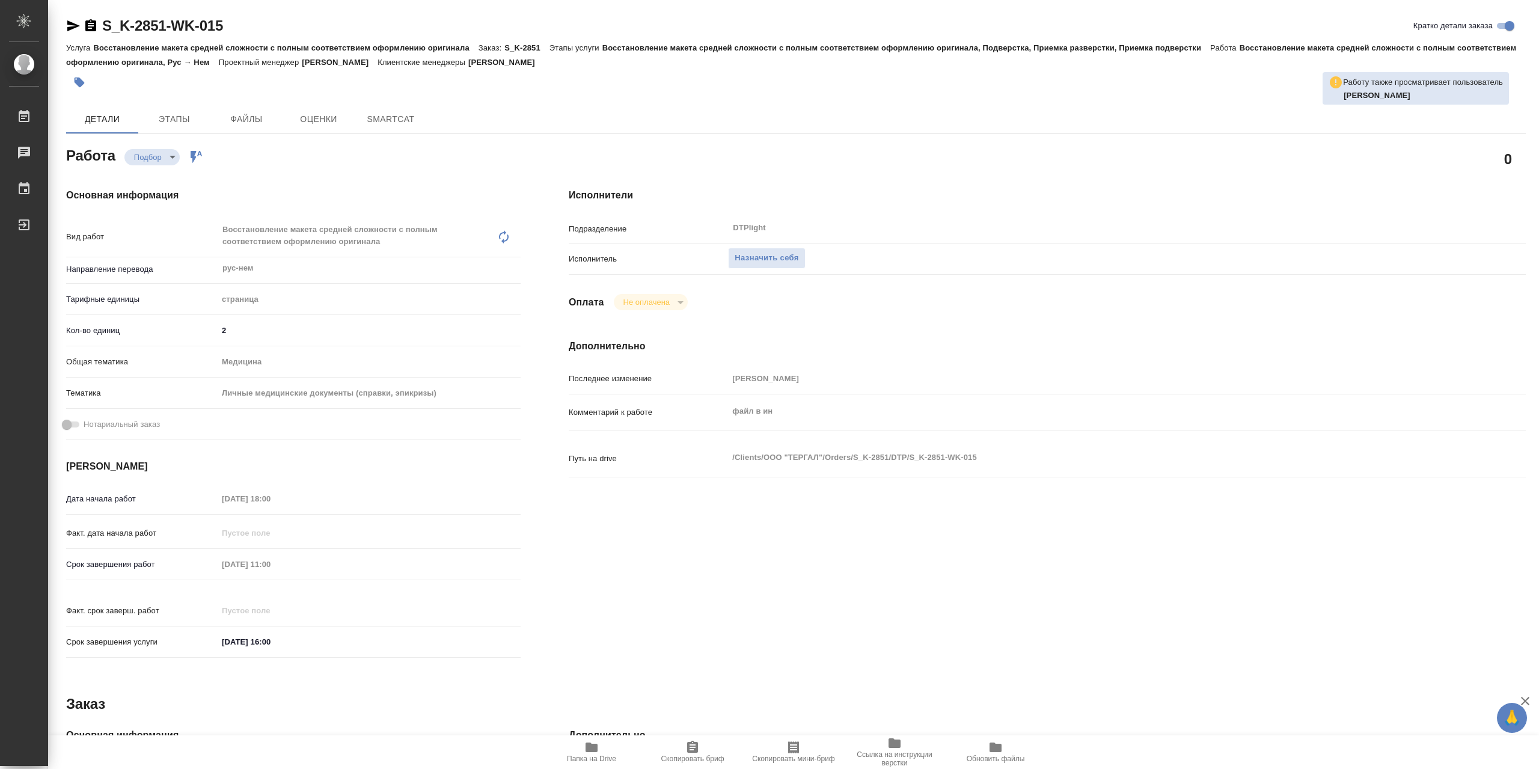
type textarea "x"
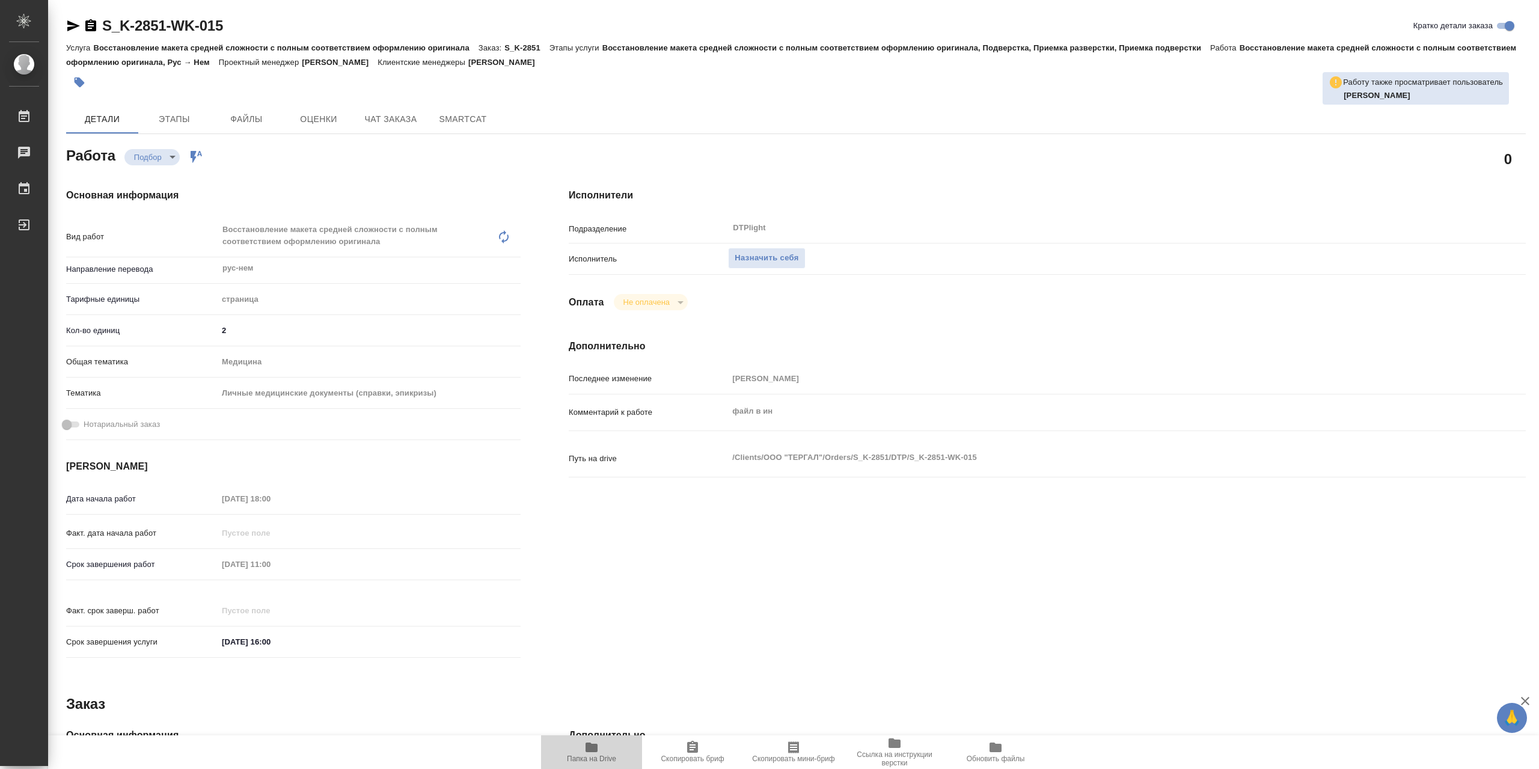
click at [586, 750] on icon "button" at bounding box center [591, 747] width 12 height 10
type textarea "x"
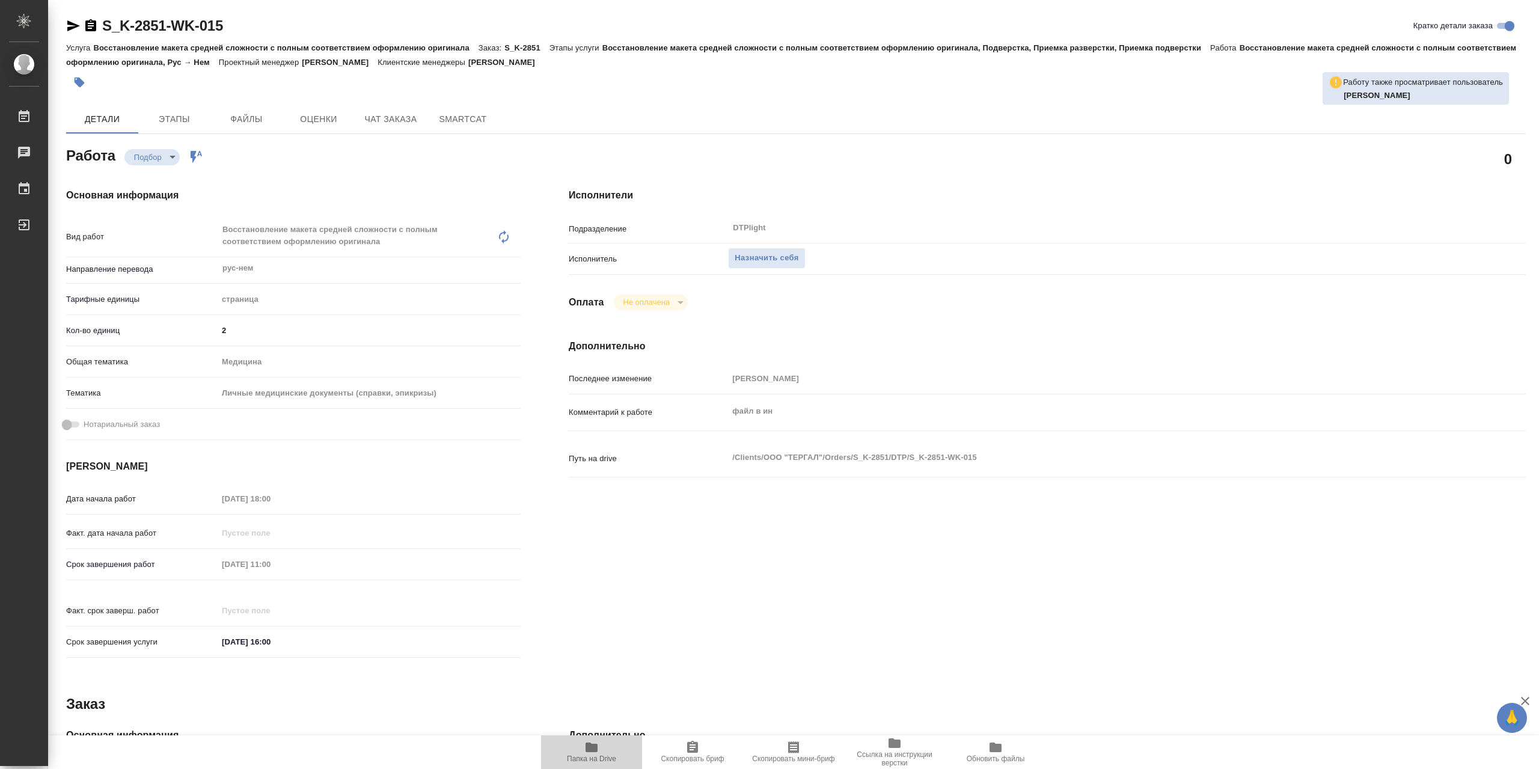
type textarea "x"
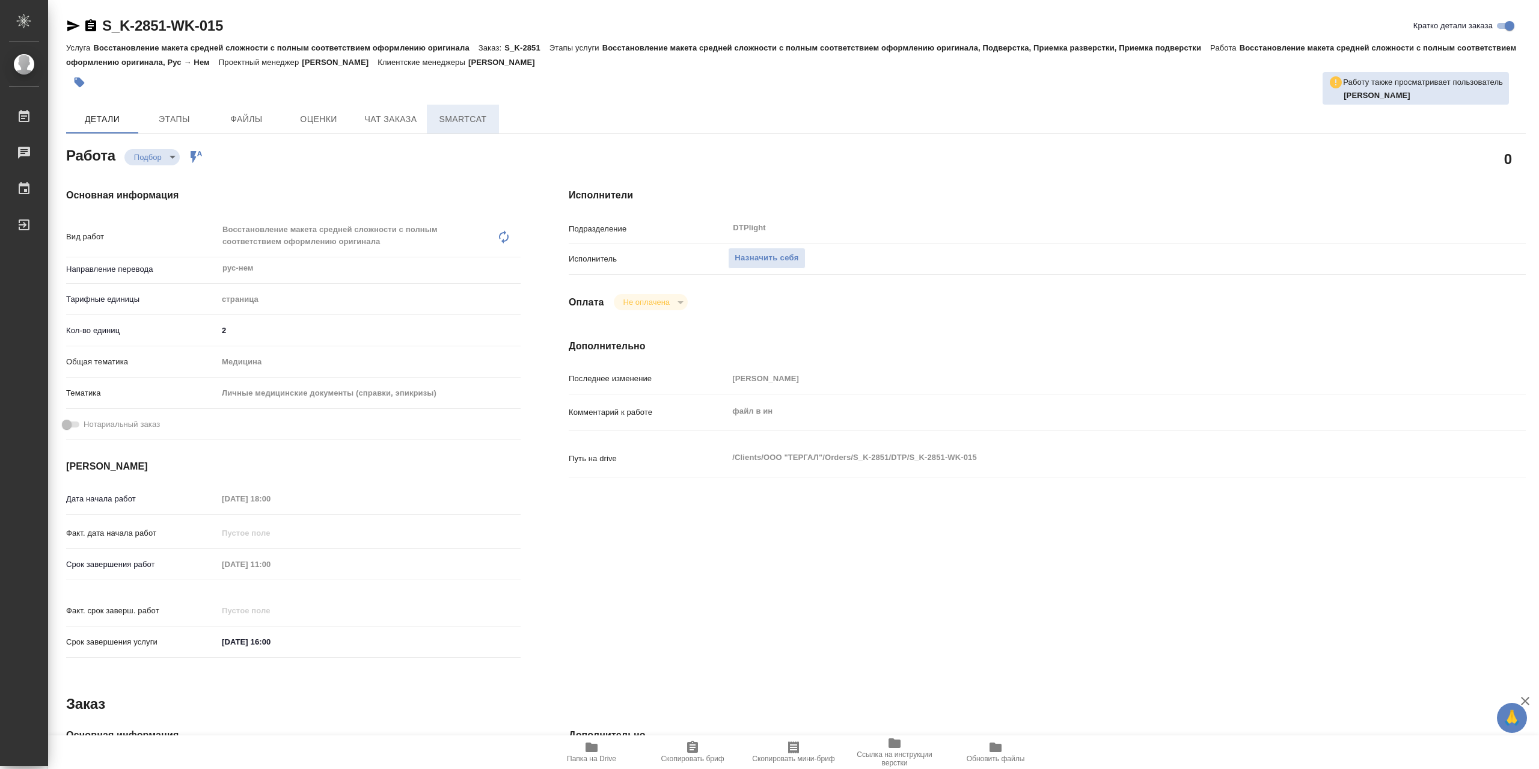
type textarea "x"
click at [795, 264] on span "Назначить себя" at bounding box center [767, 258] width 64 height 14
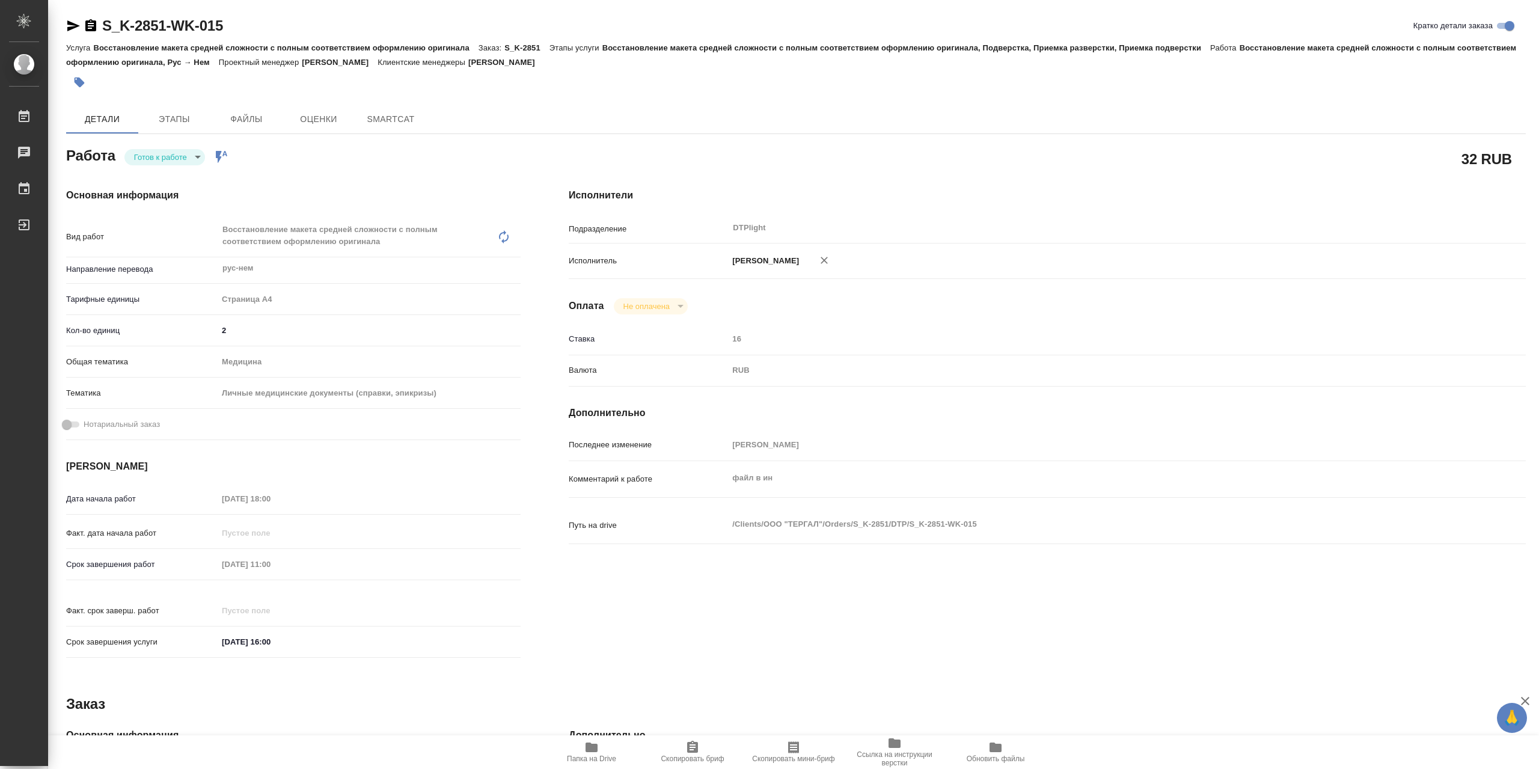
type textarea "x"
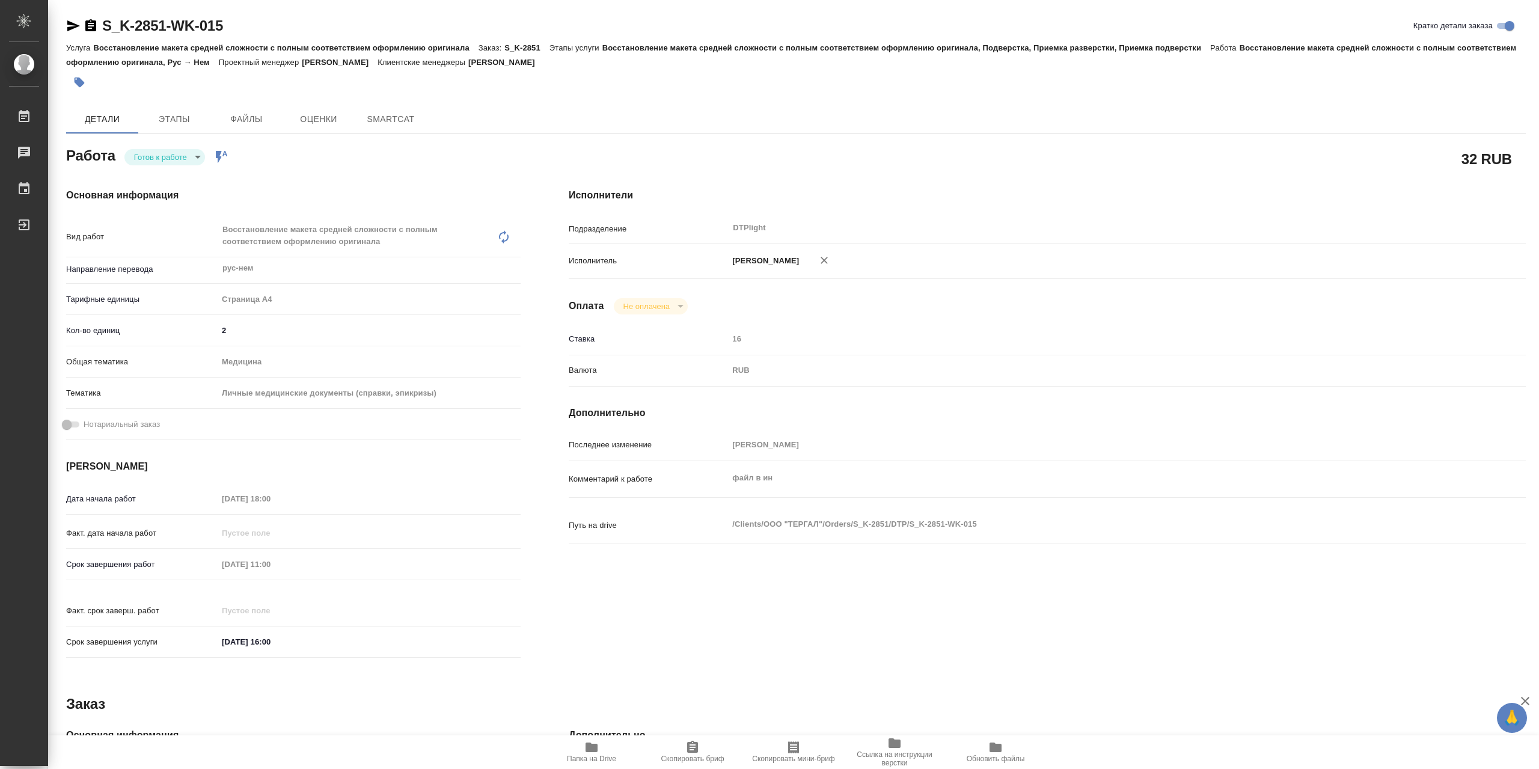
type textarea "x"
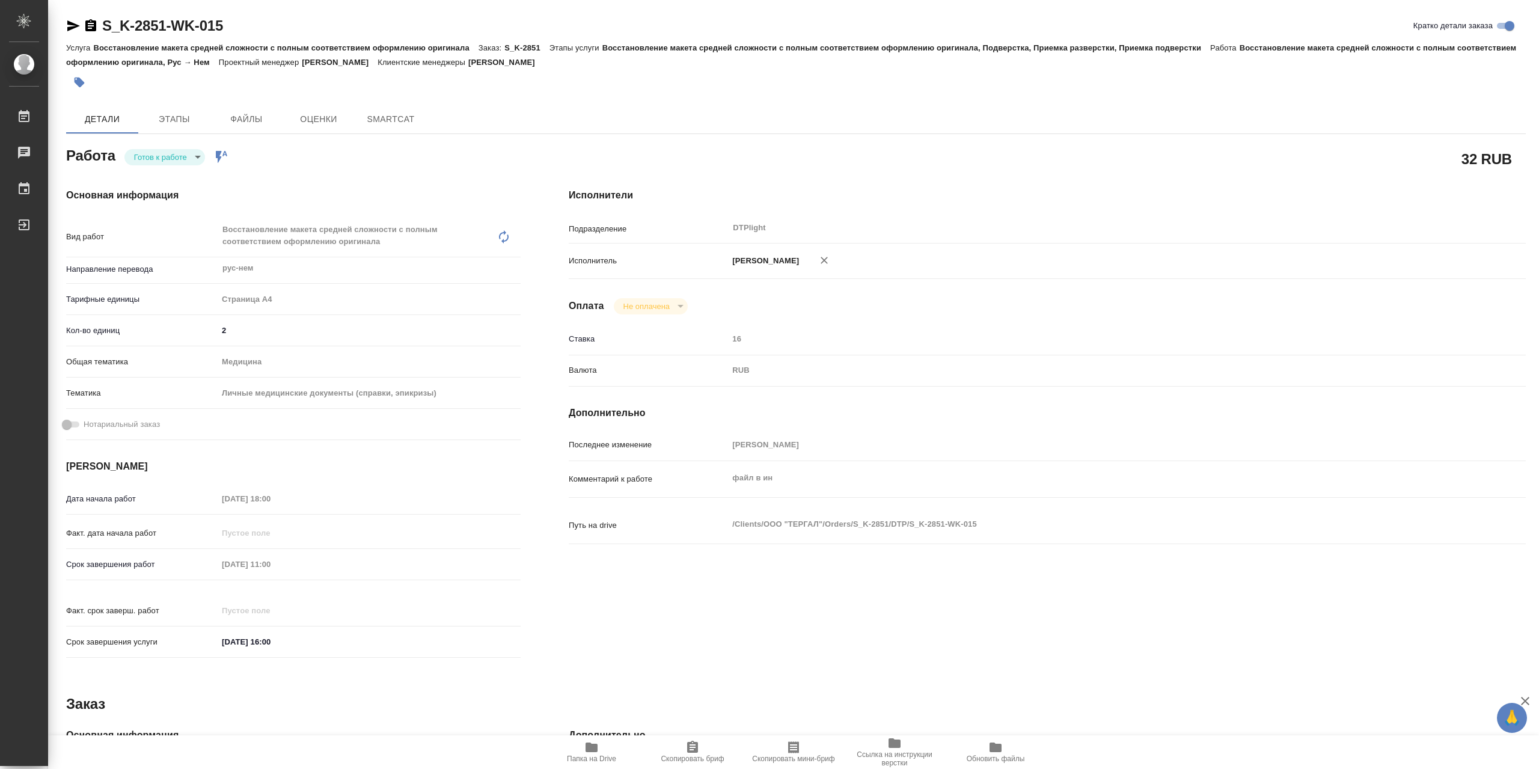
click at [180, 154] on body "🙏 .cls-1 fill:#fff; AWATERA Сархатов [PERSON_NAME] Работы Чаты График Выйти S_K…" at bounding box center [769, 384] width 1539 height 769
type textarea "x"
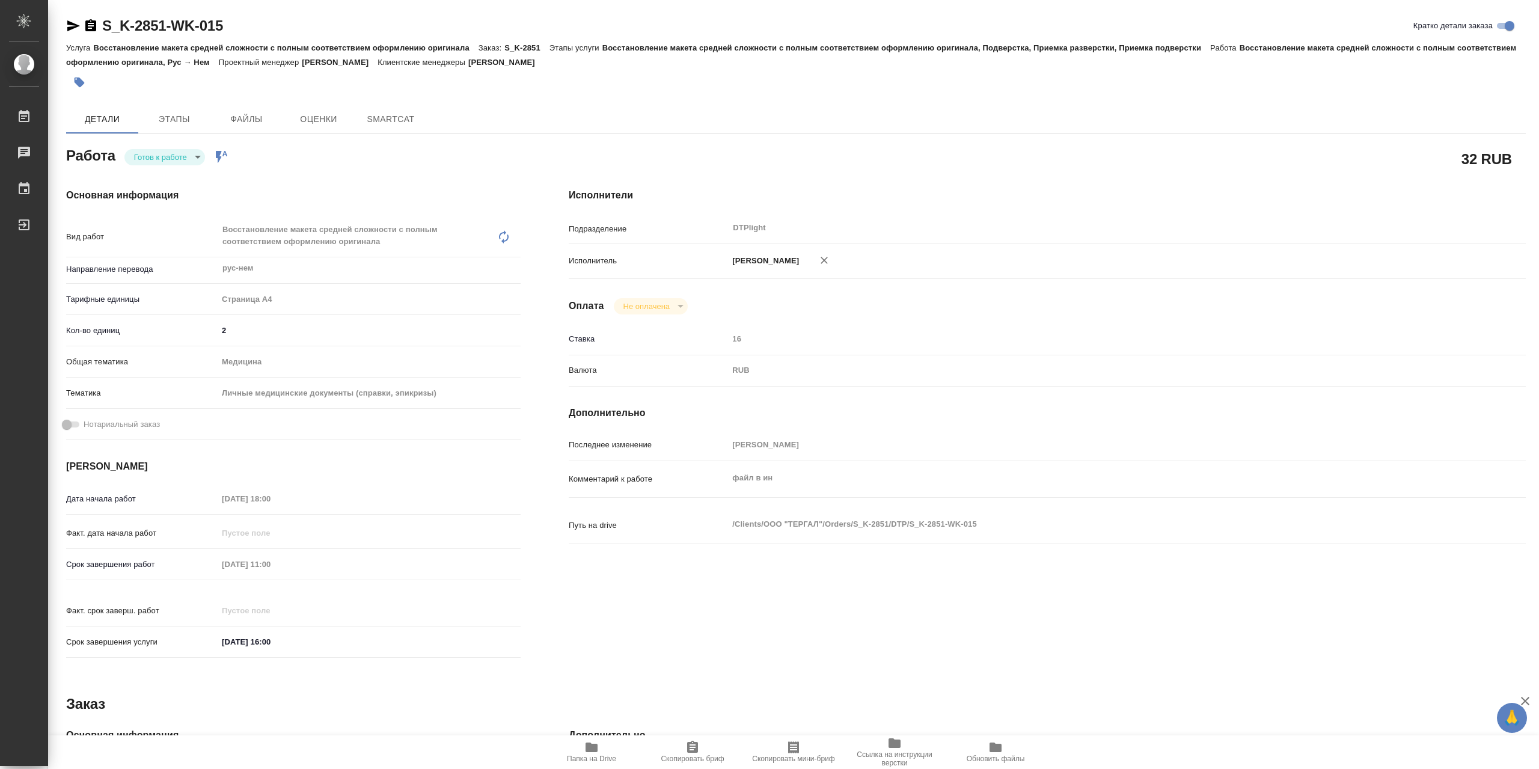
type textarea "x"
click at [183, 160] on li "В работе" at bounding box center [164, 160] width 81 height 20
type textarea "x"
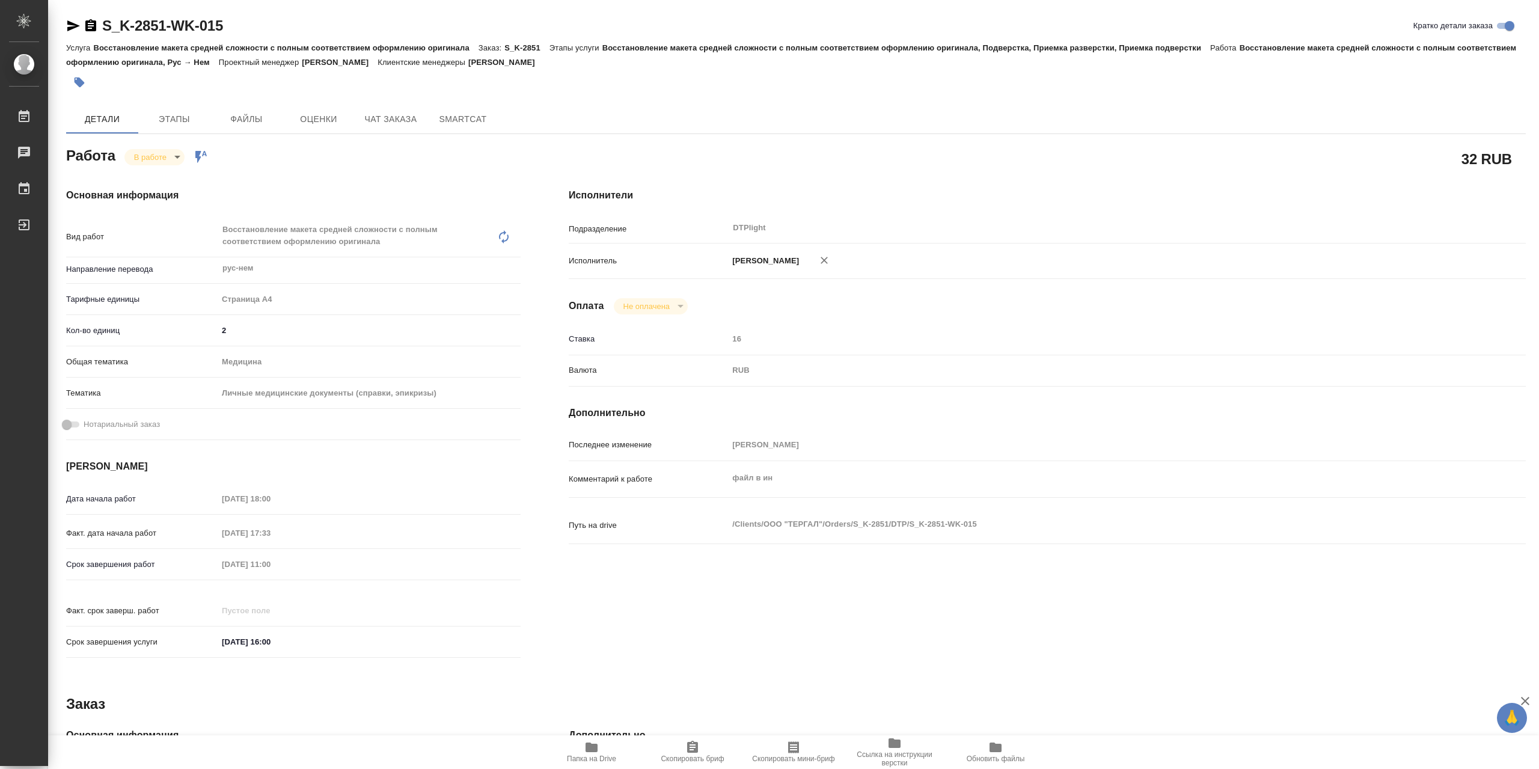
type textarea "x"
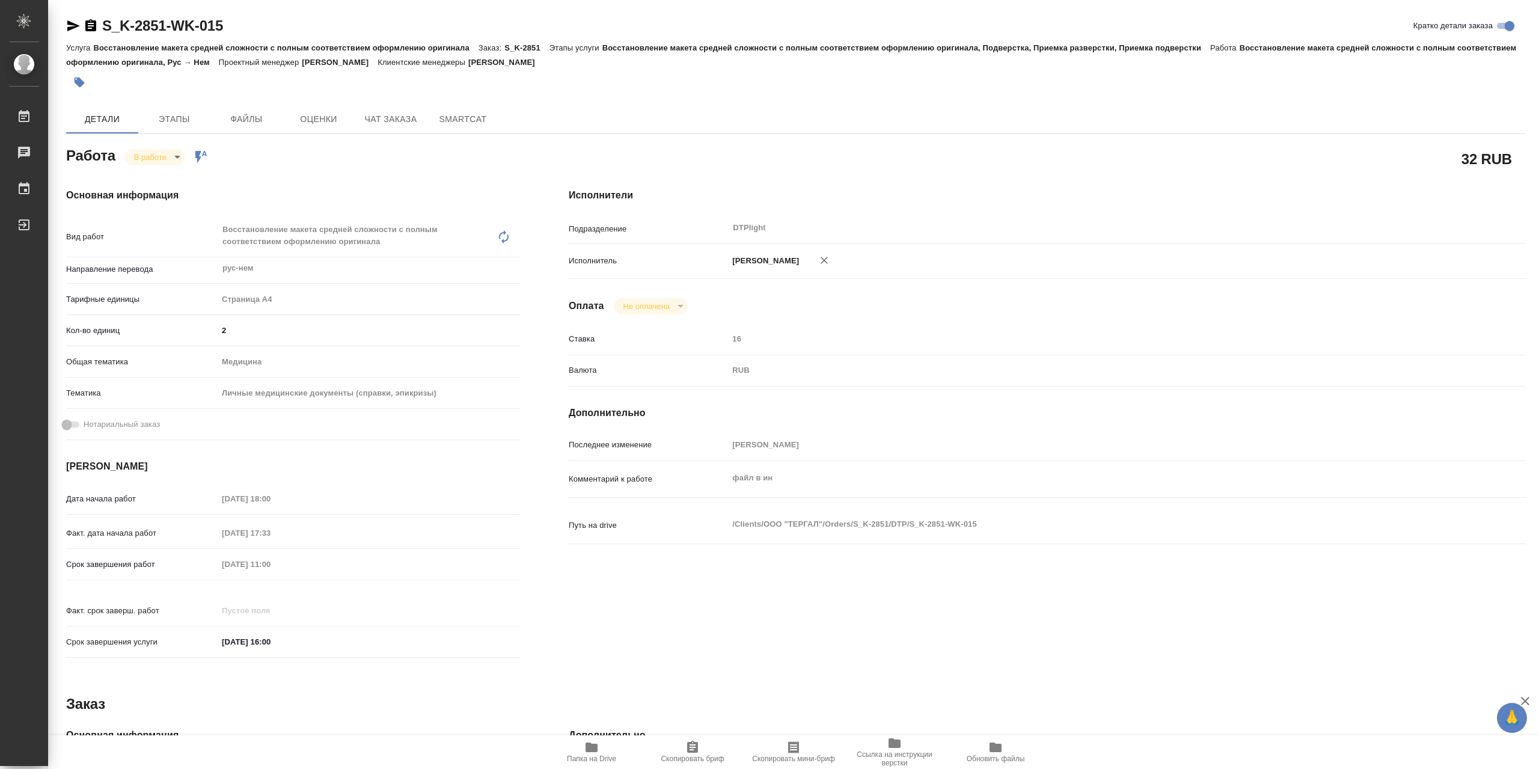
type textarea "x"
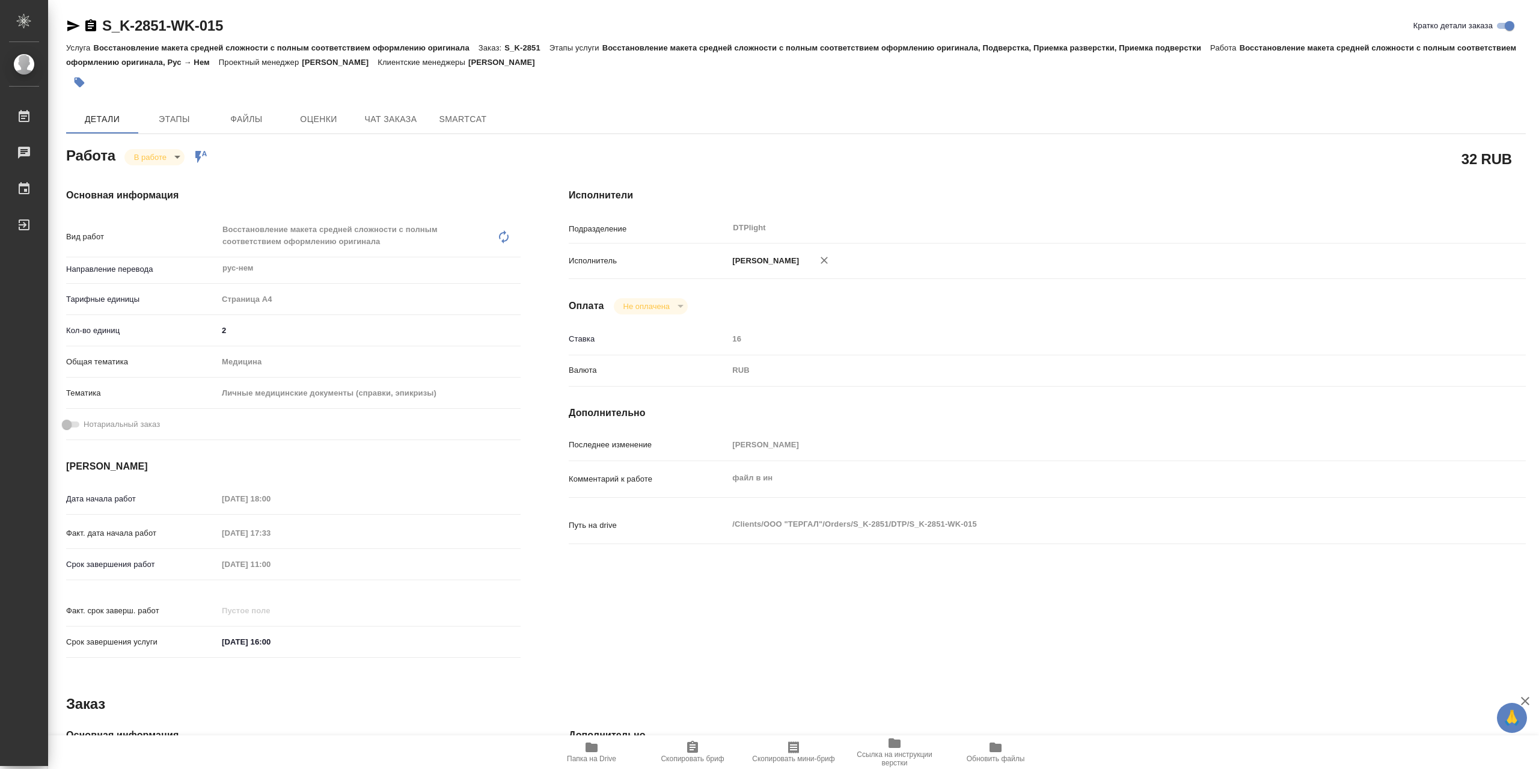
type textarea "x"
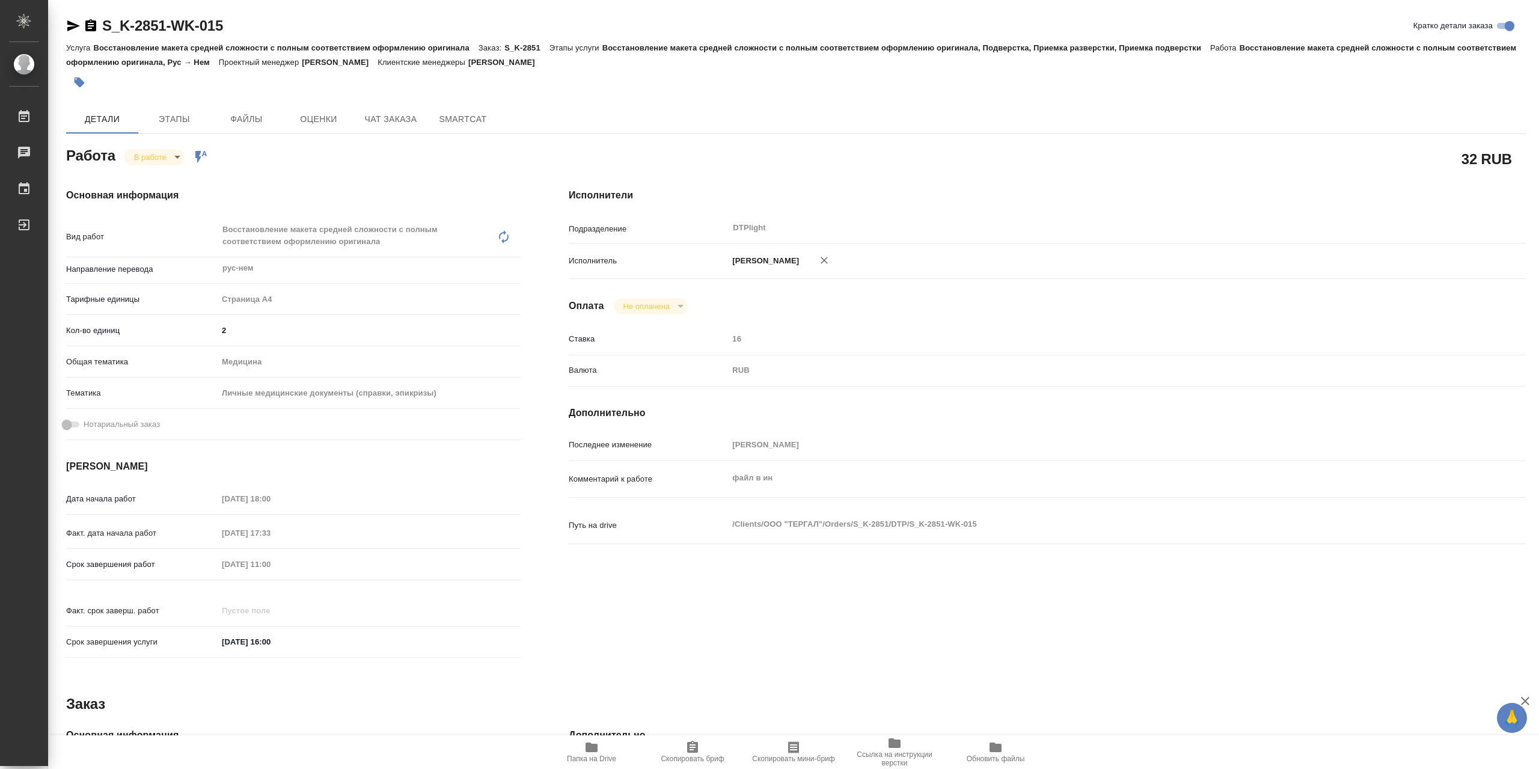
type textarea "x"
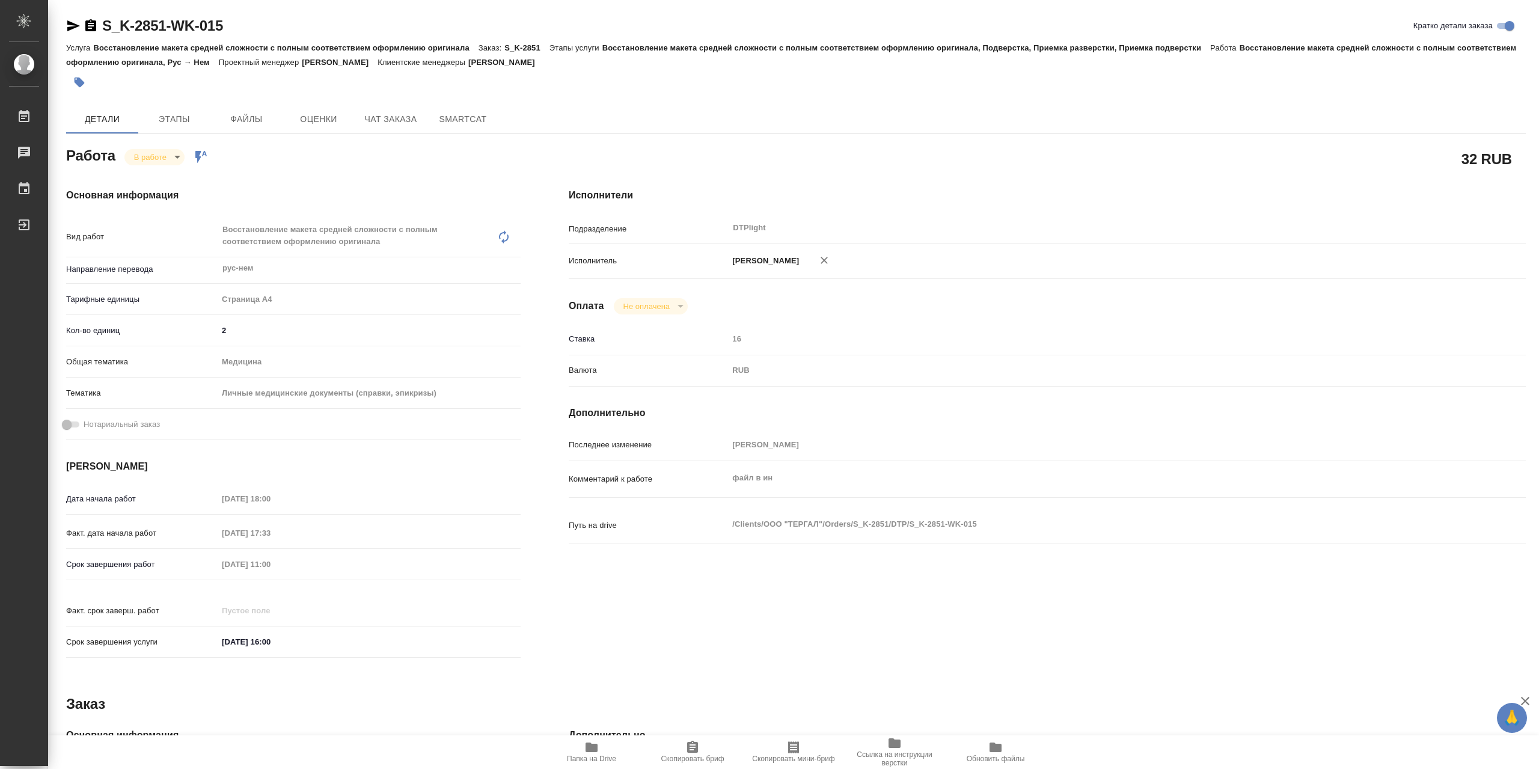
type textarea "x"
click at [586, 751] on icon "button" at bounding box center [591, 747] width 12 height 10
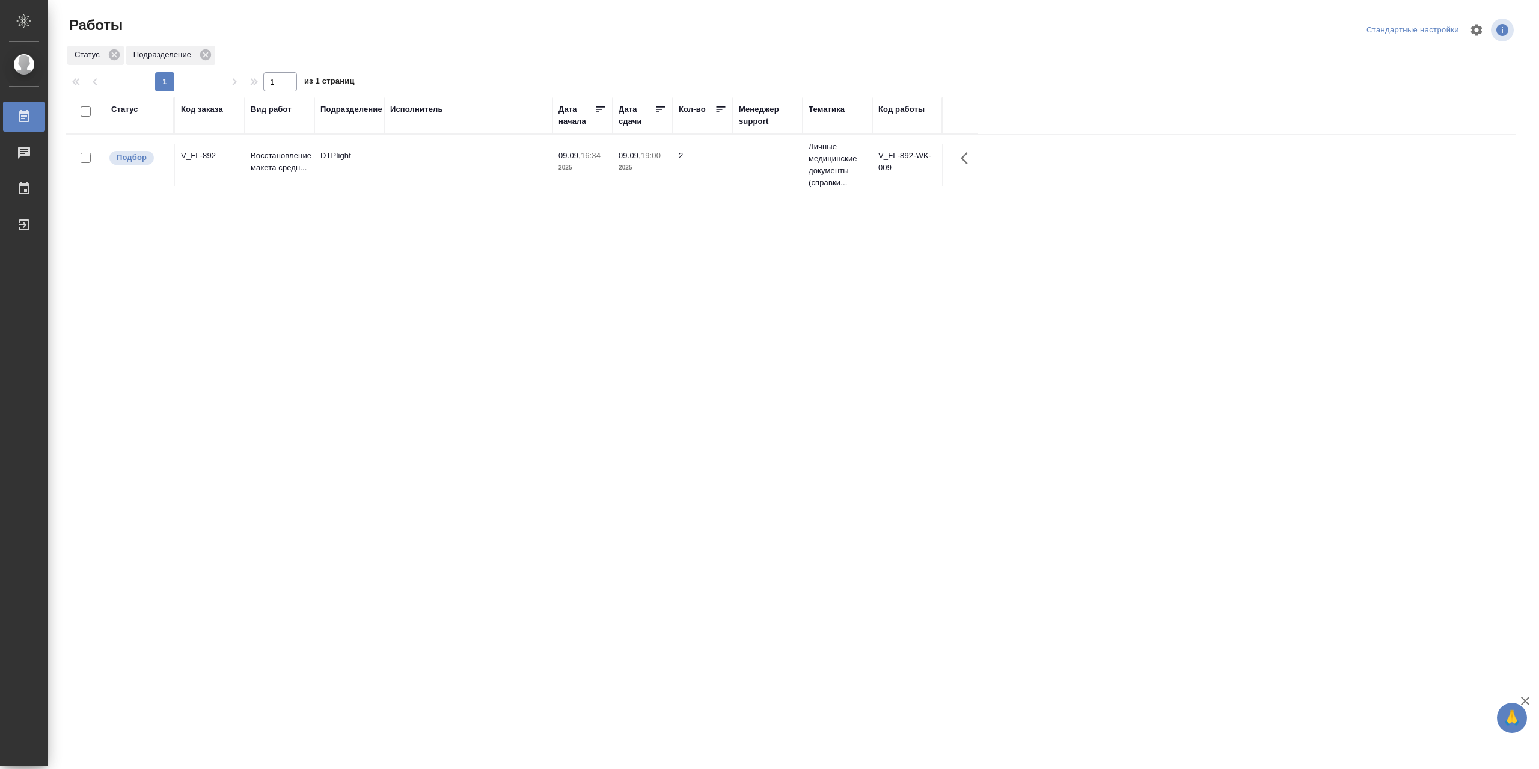
click at [450, 162] on td at bounding box center [468, 165] width 168 height 42
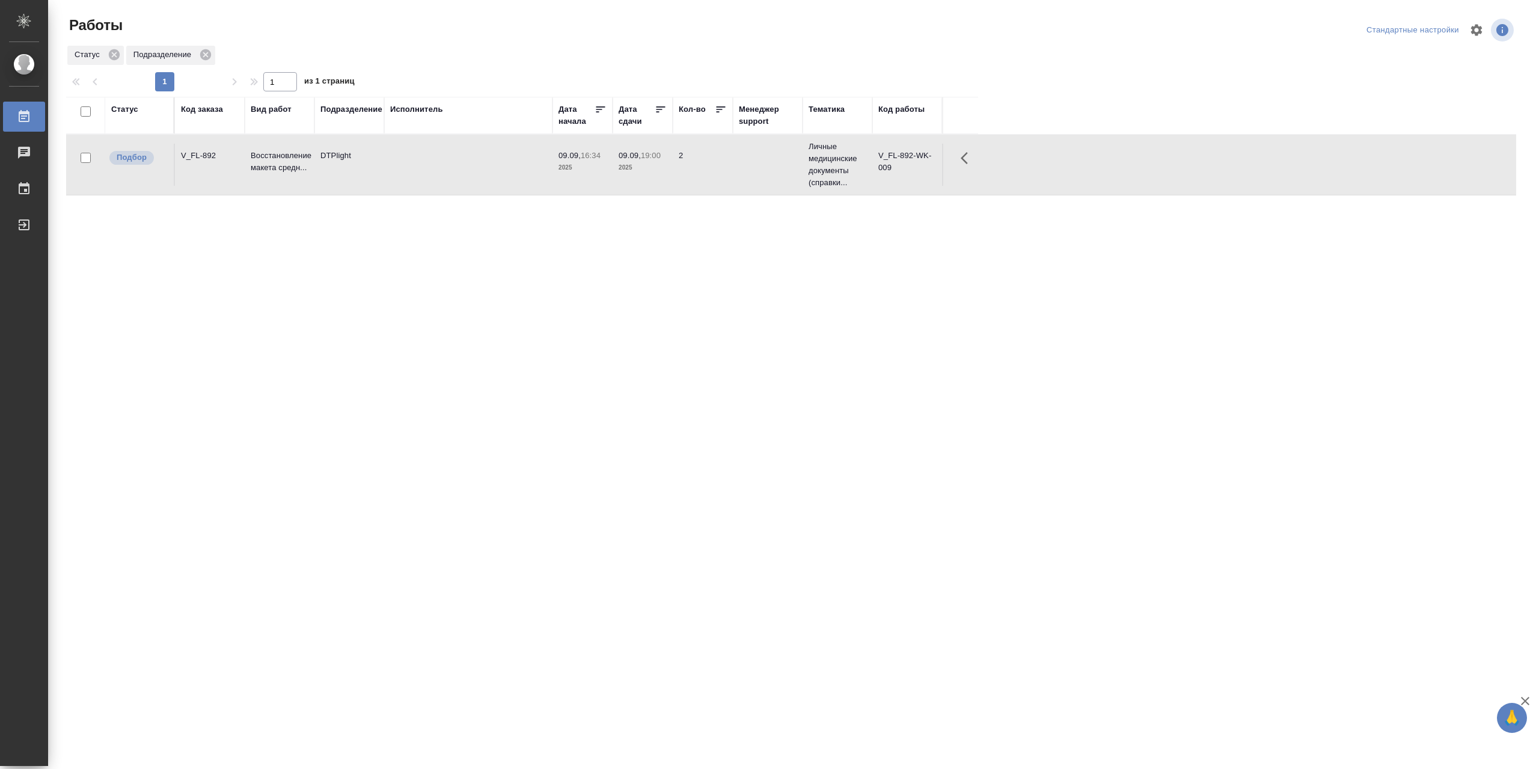
click at [450, 162] on td at bounding box center [468, 165] width 168 height 42
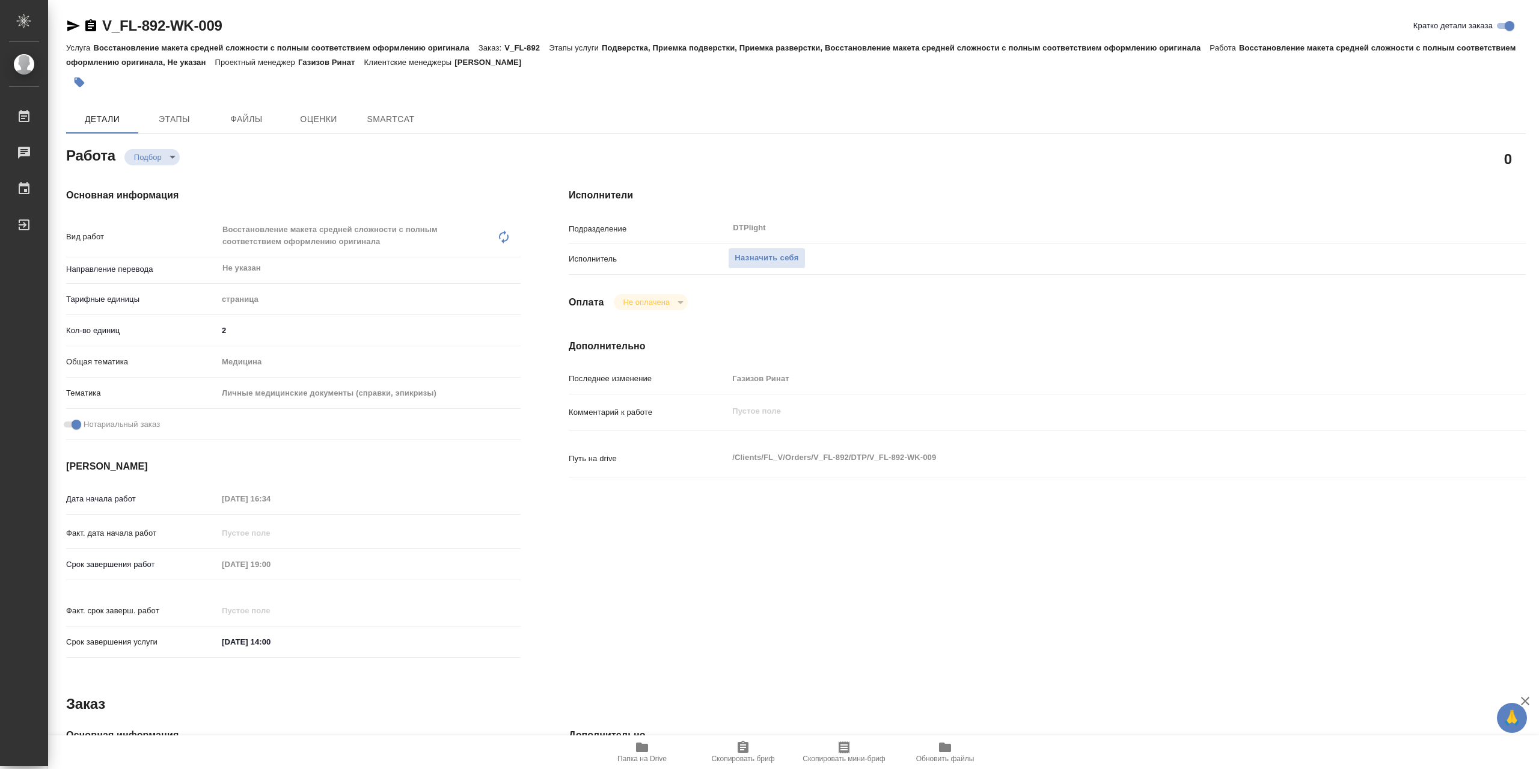
type textarea "x"
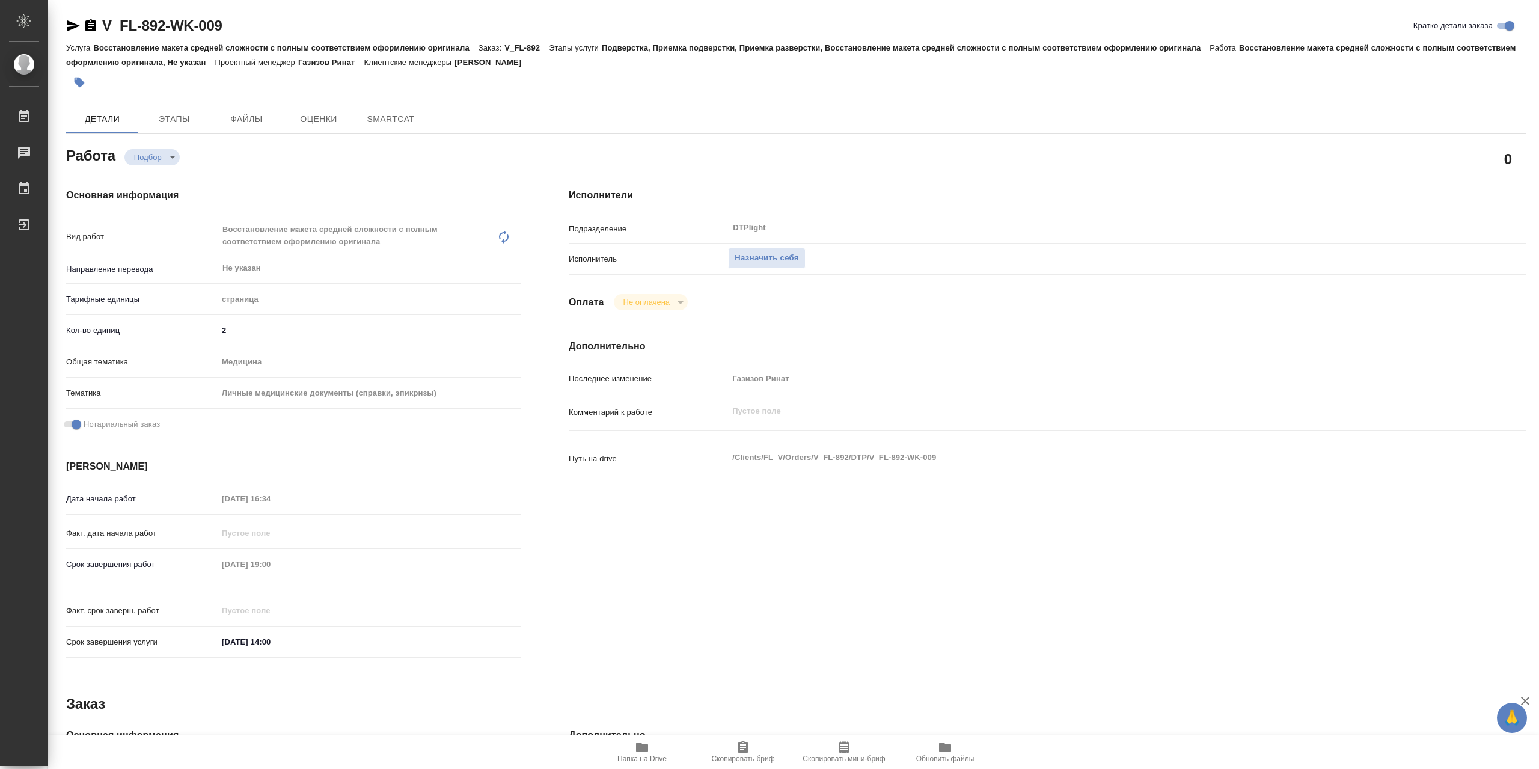
type textarea "x"
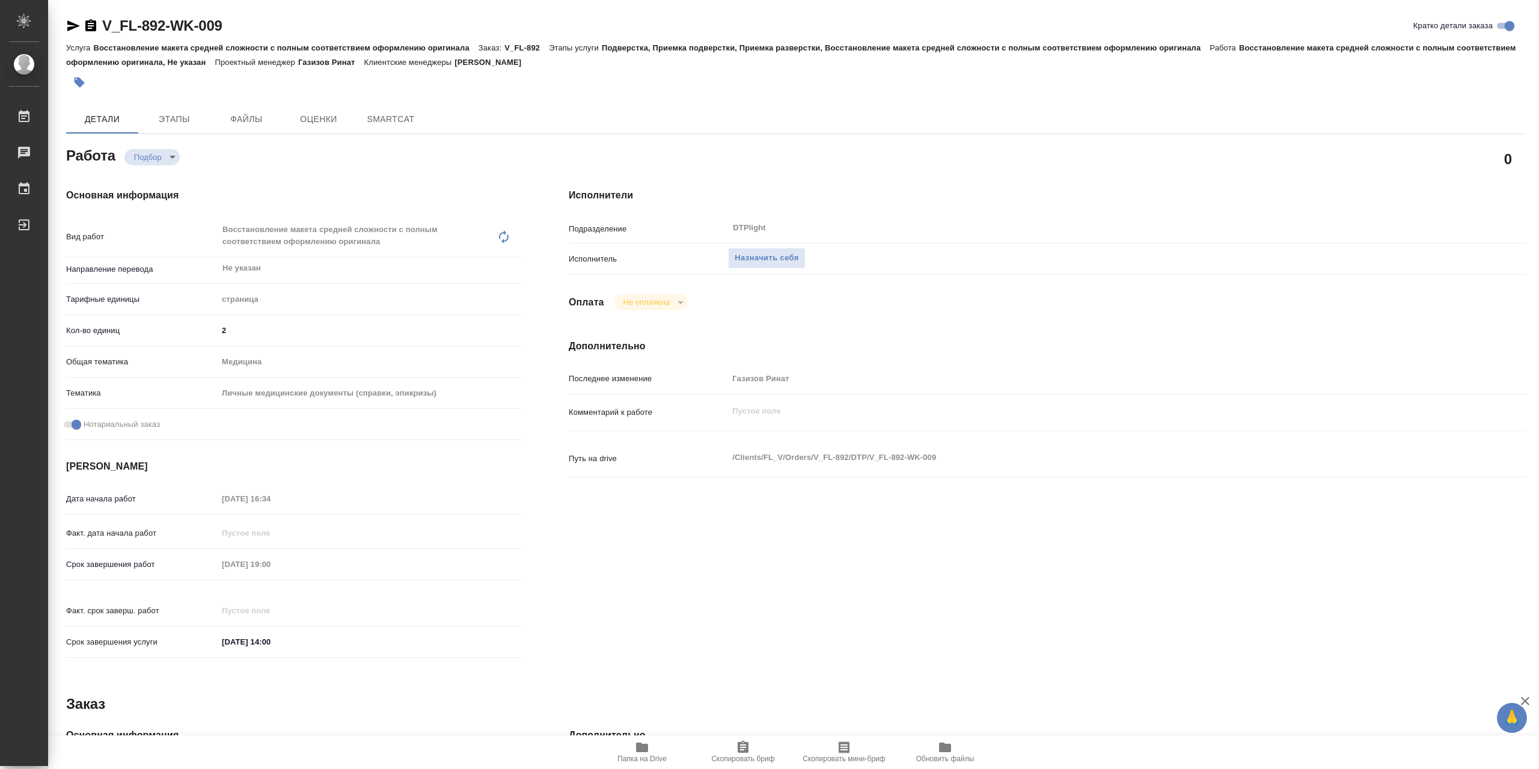
type textarea "x"
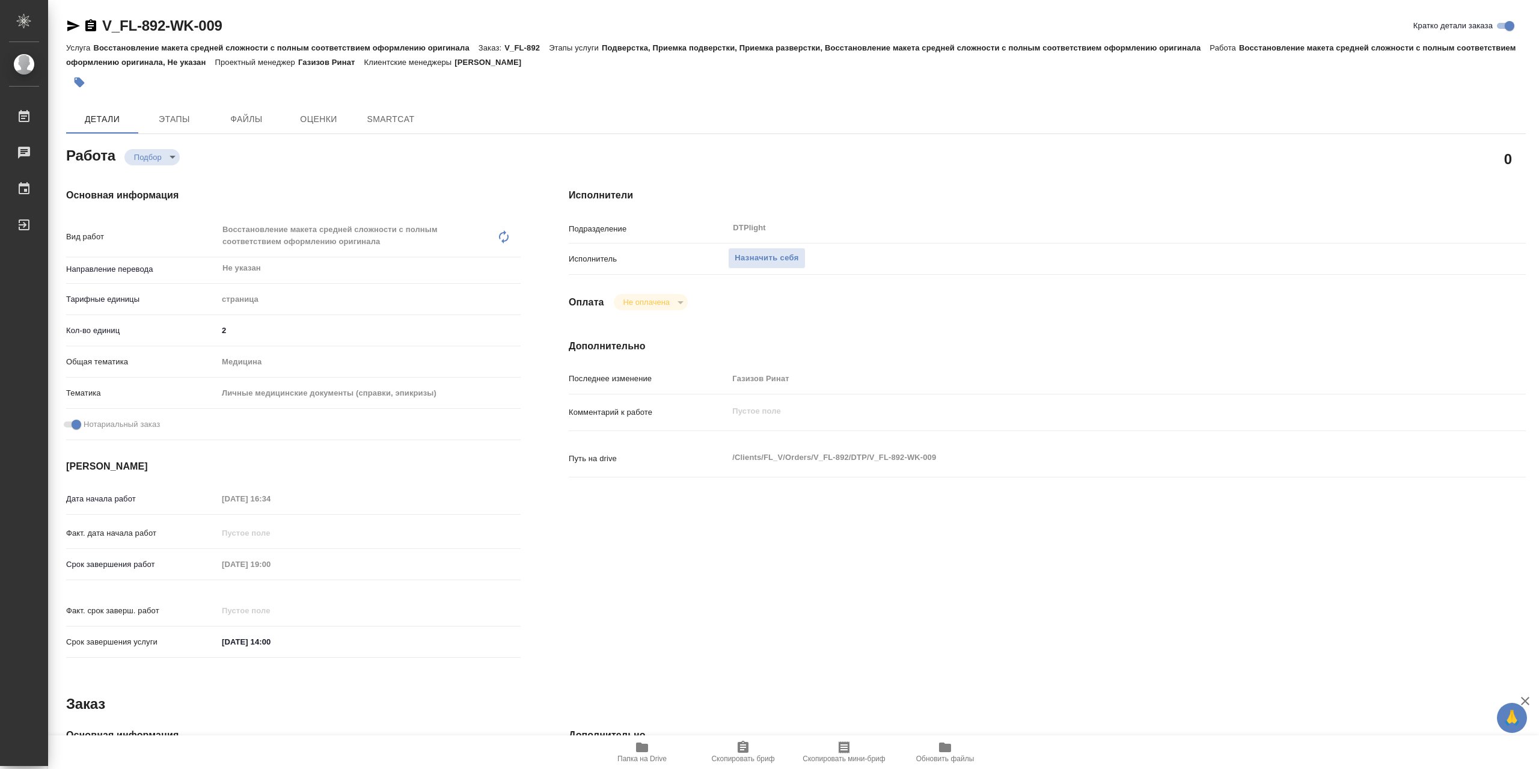
type textarea "x"
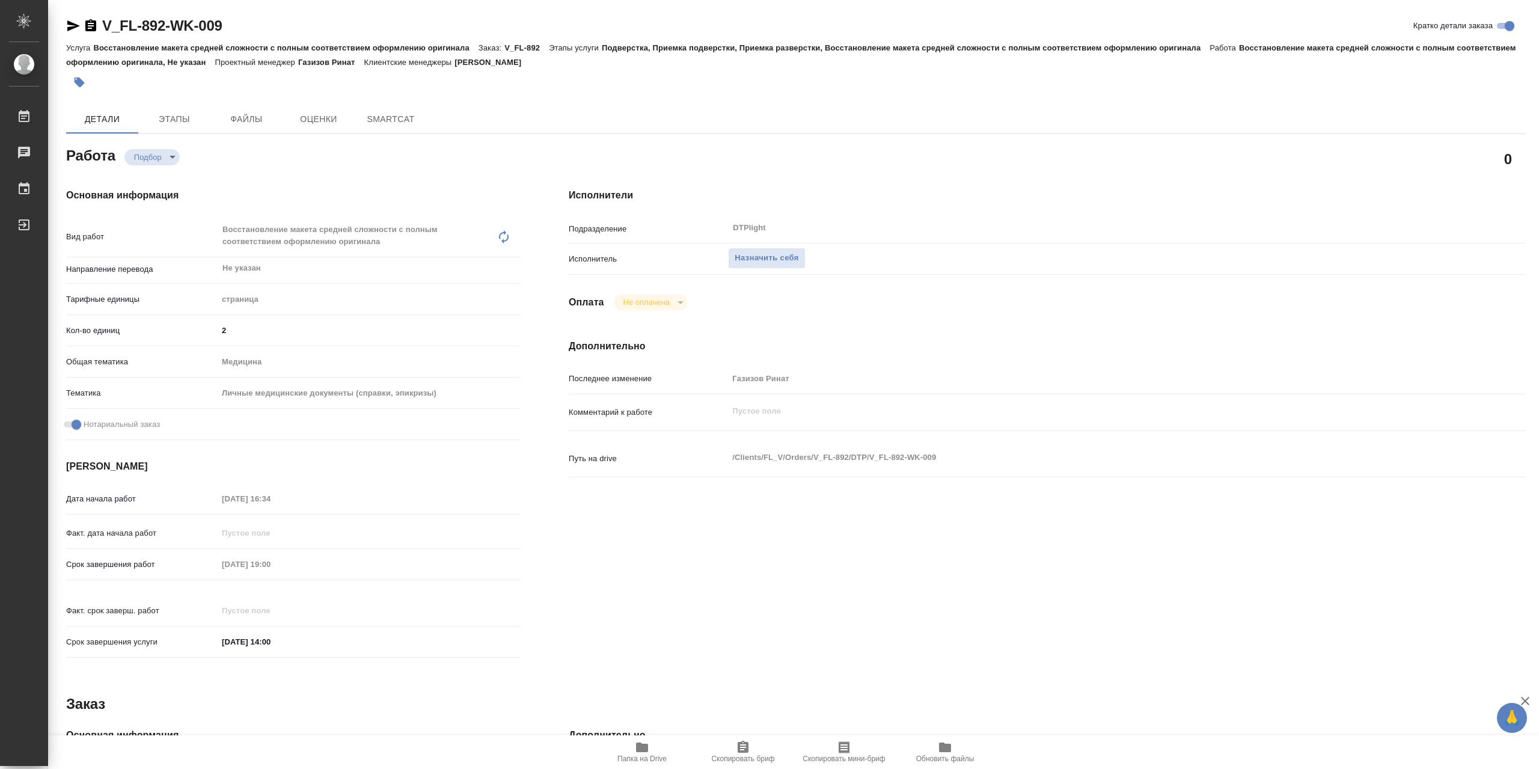
type textarea "x"
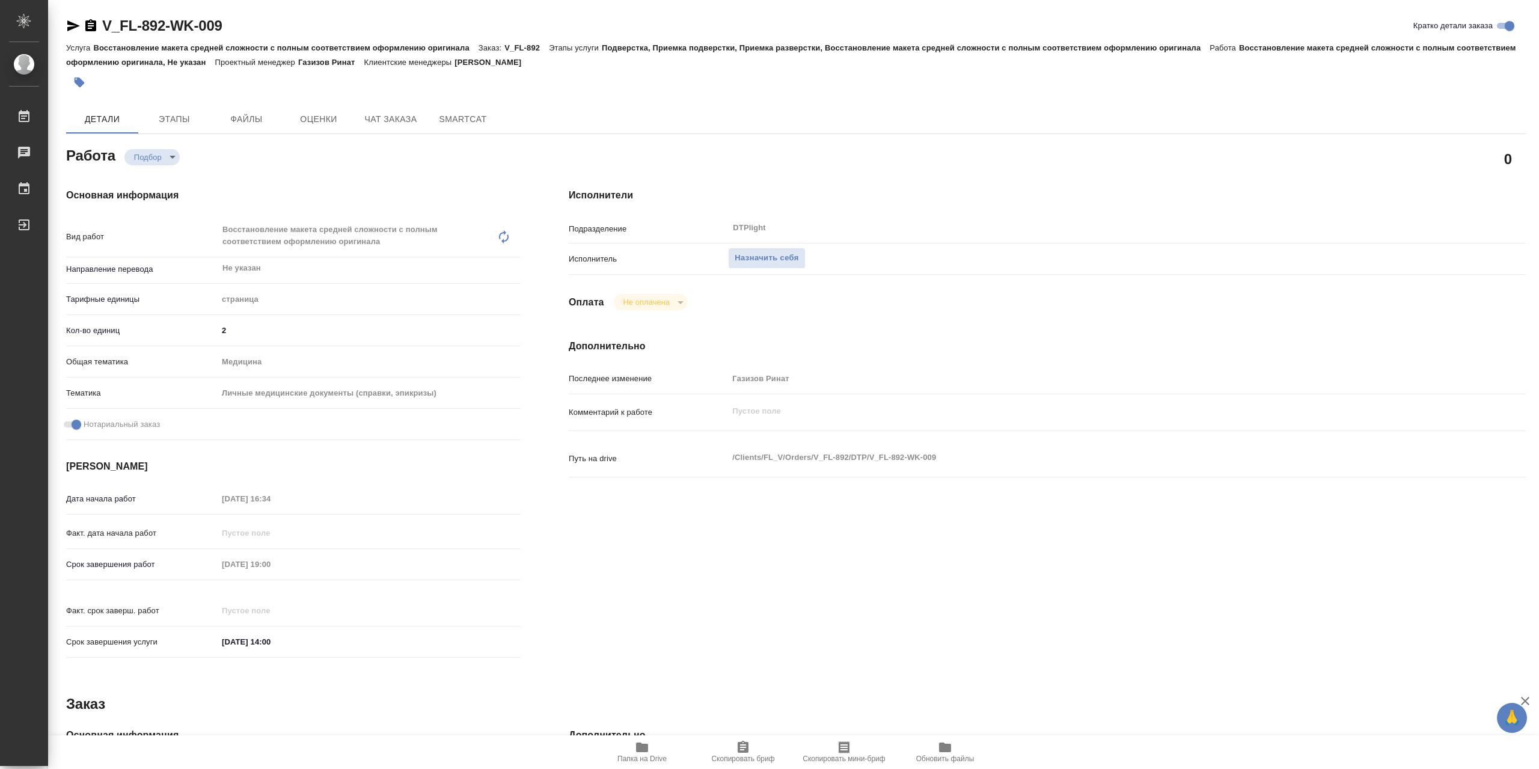
type textarea "x"
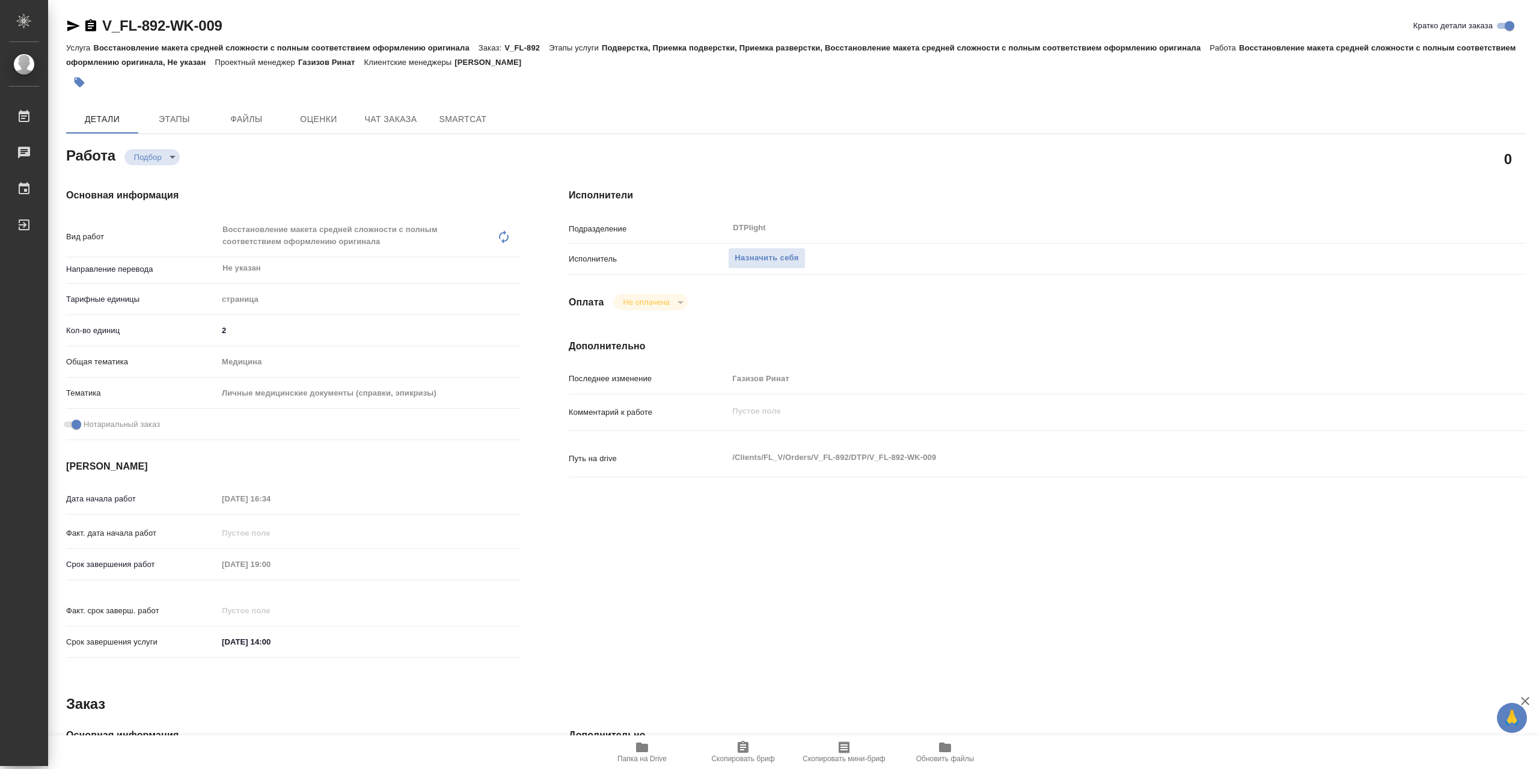
type textarea "x"
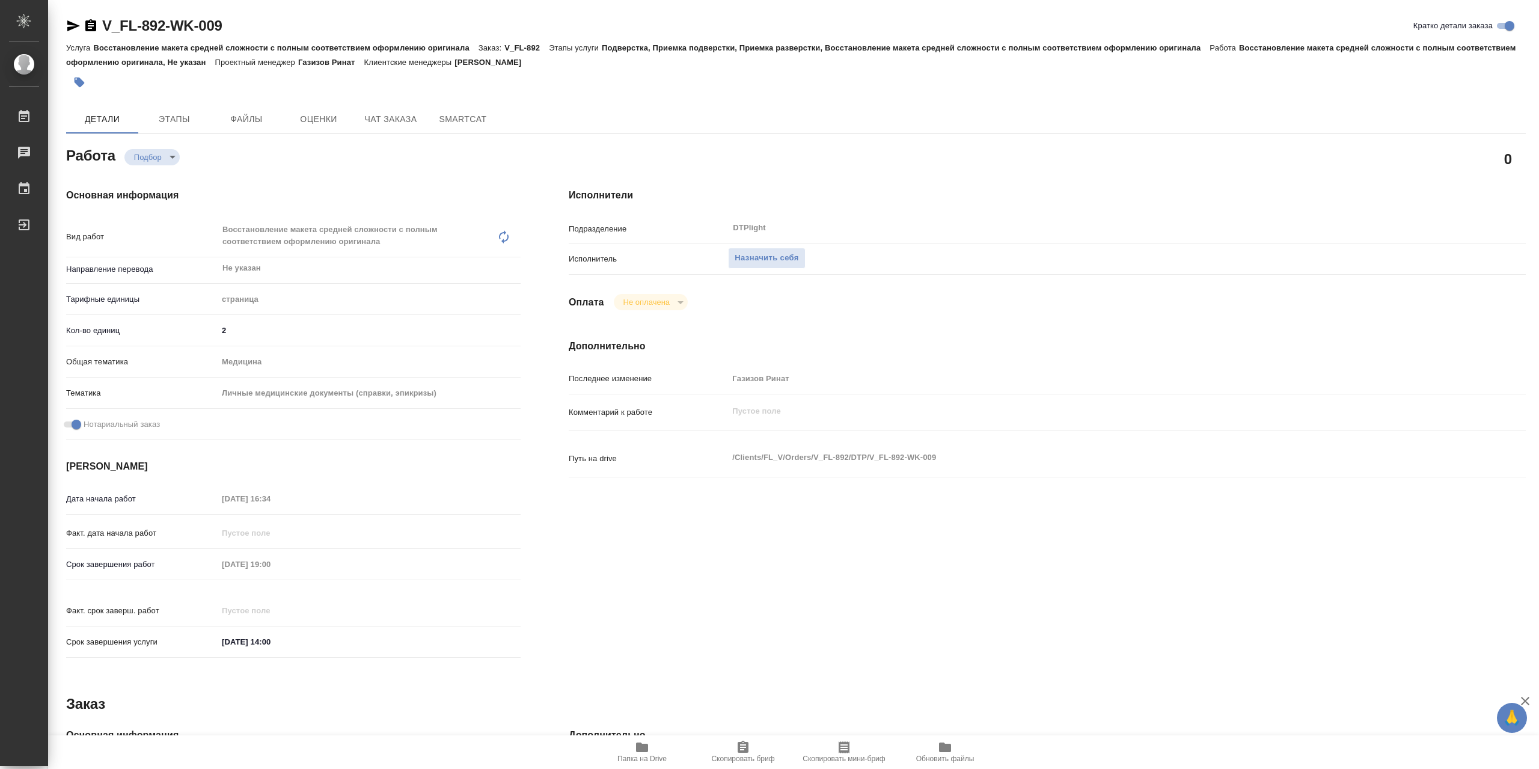
click at [631, 759] on span "Папка на Drive" at bounding box center [641, 758] width 49 height 8
click at [761, 265] on span "Назначить себя" at bounding box center [767, 258] width 64 height 14
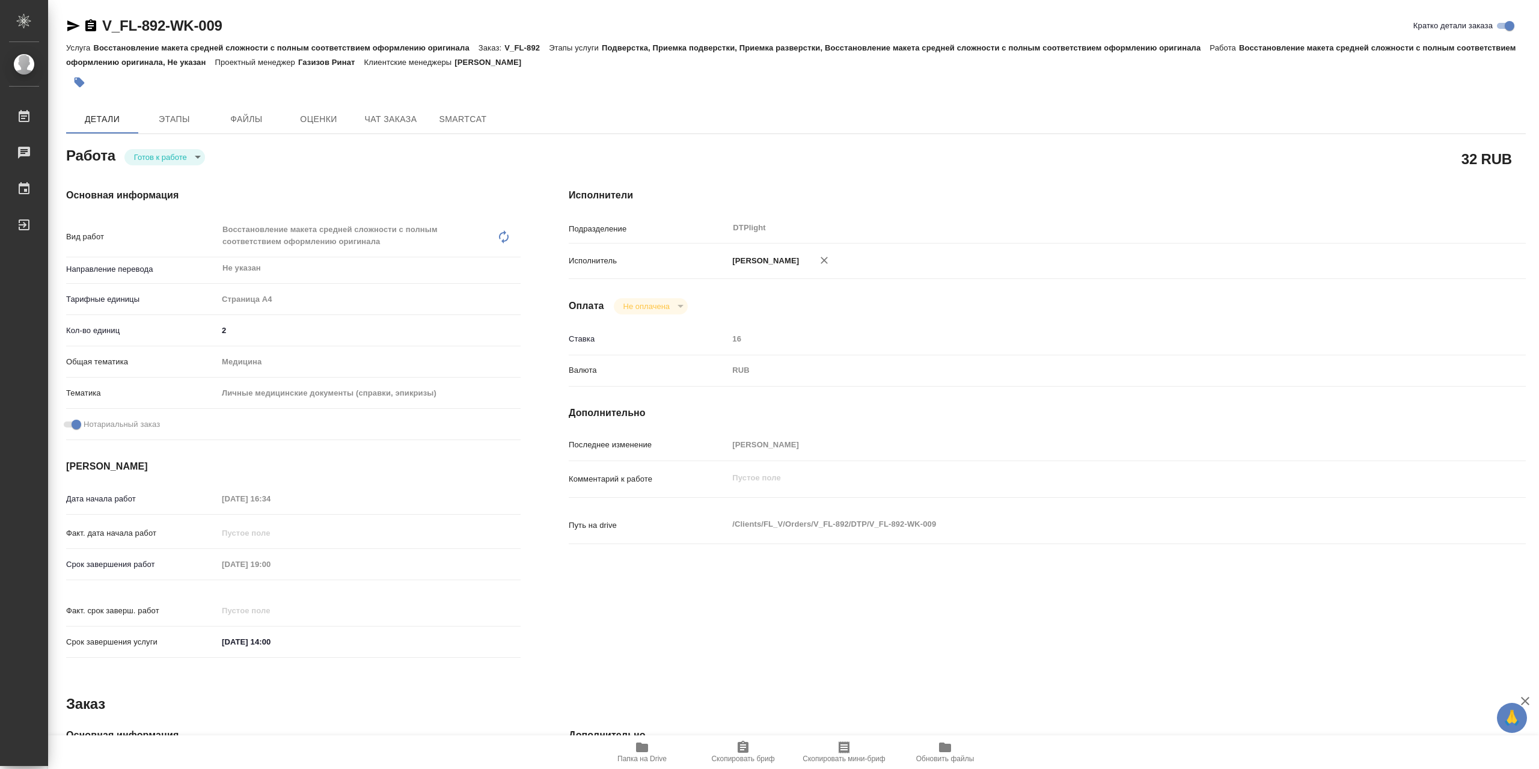
click at [188, 158] on body "🙏 .cls-1 fill:#fff; AWATERA Сархатов [PERSON_NAME] Работы Чаты График Выйти V_F…" at bounding box center [769, 384] width 1539 height 769
click at [182, 160] on li "В работе" at bounding box center [164, 160] width 81 height 20
type textarea "x"
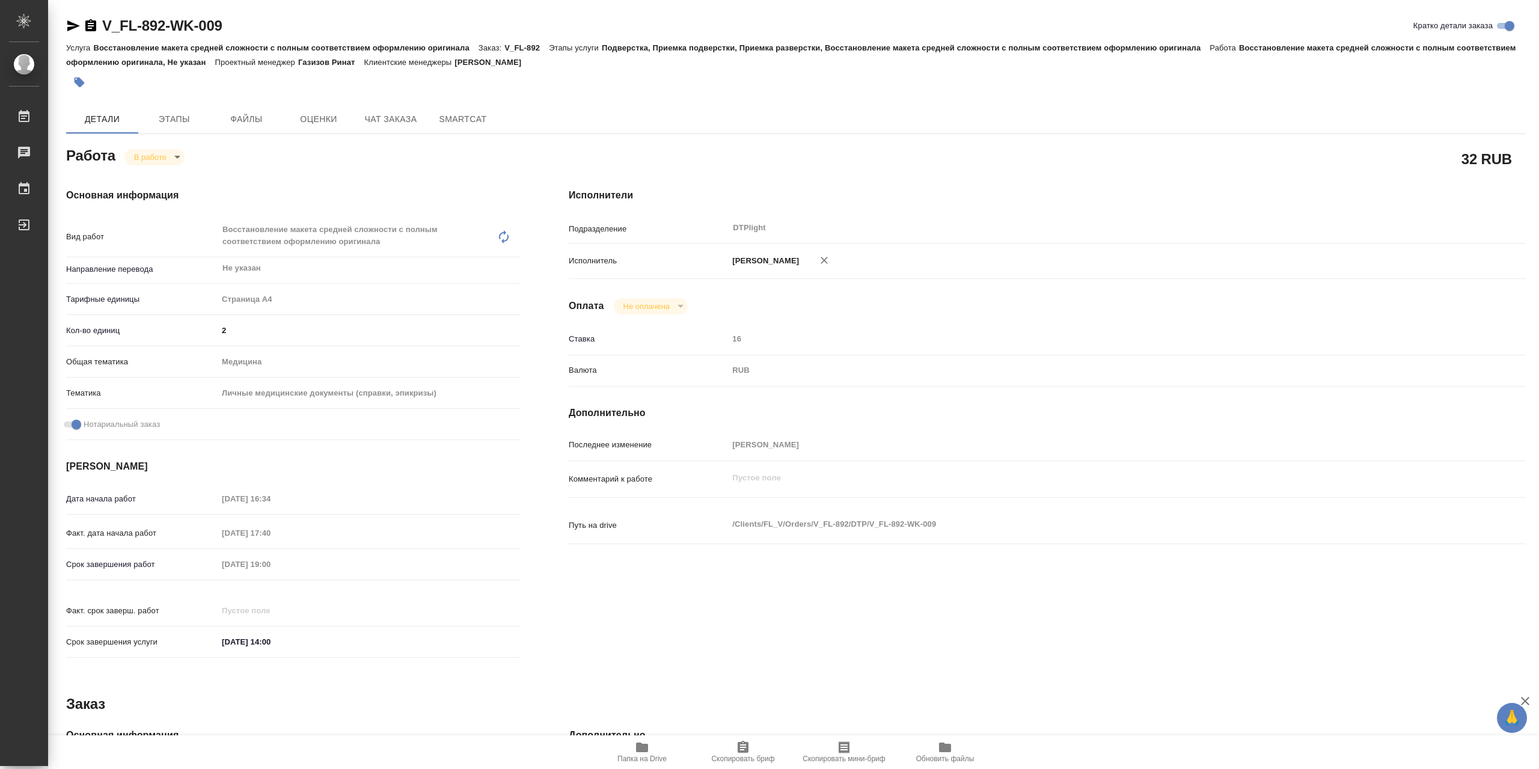
type textarea "x"
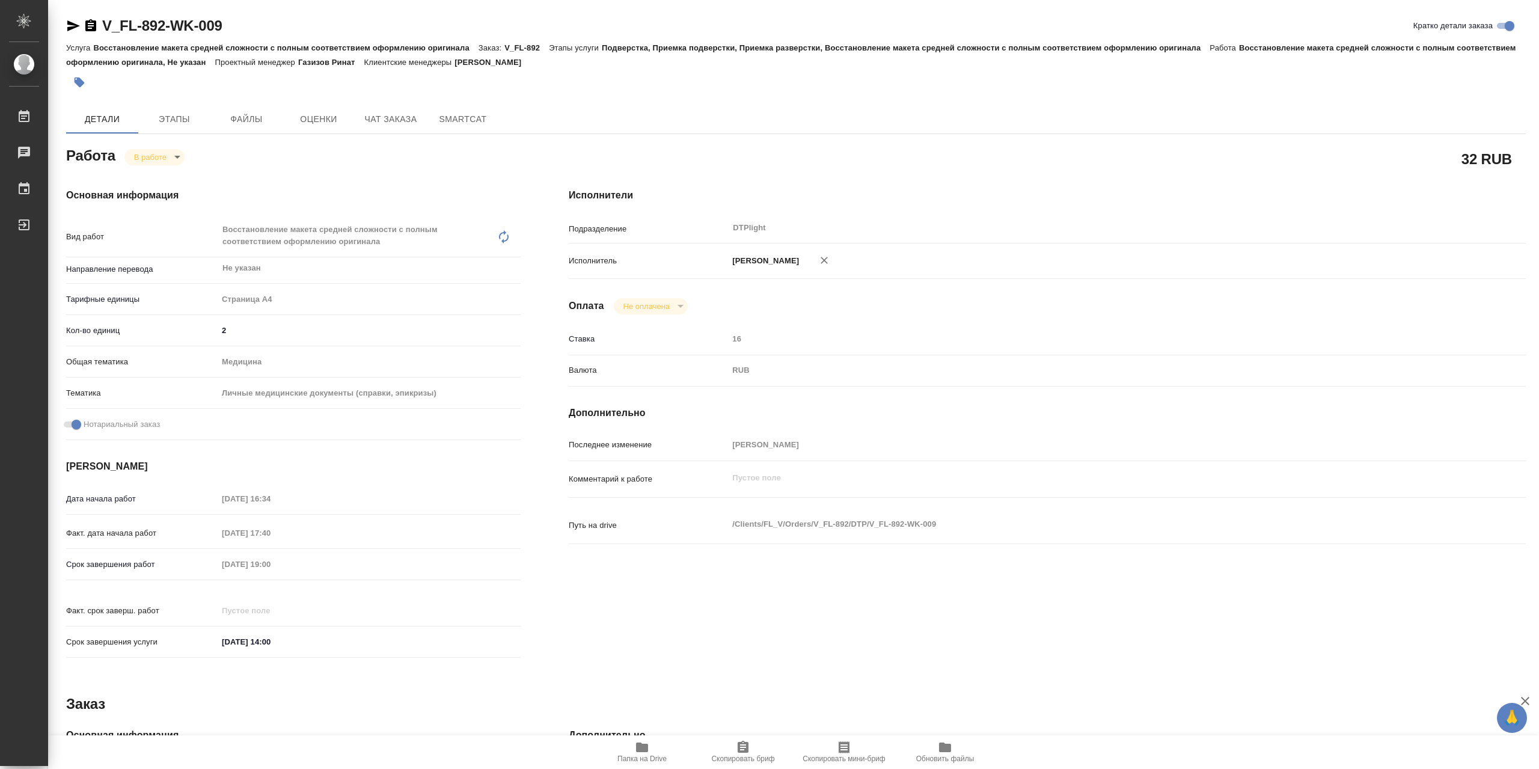
type textarea "x"
click at [632, 748] on span "Папка на Drive" at bounding box center [642, 751] width 87 height 23
click at [172, 159] on body "🙏 .cls-1 fill:#fff; AWATERA Сархатов [PERSON_NAME] Работы 0 Чаты График Выйти V…" at bounding box center [769, 384] width 1539 height 769
click at [182, 186] on li "Выполнен" at bounding box center [163, 180] width 79 height 20
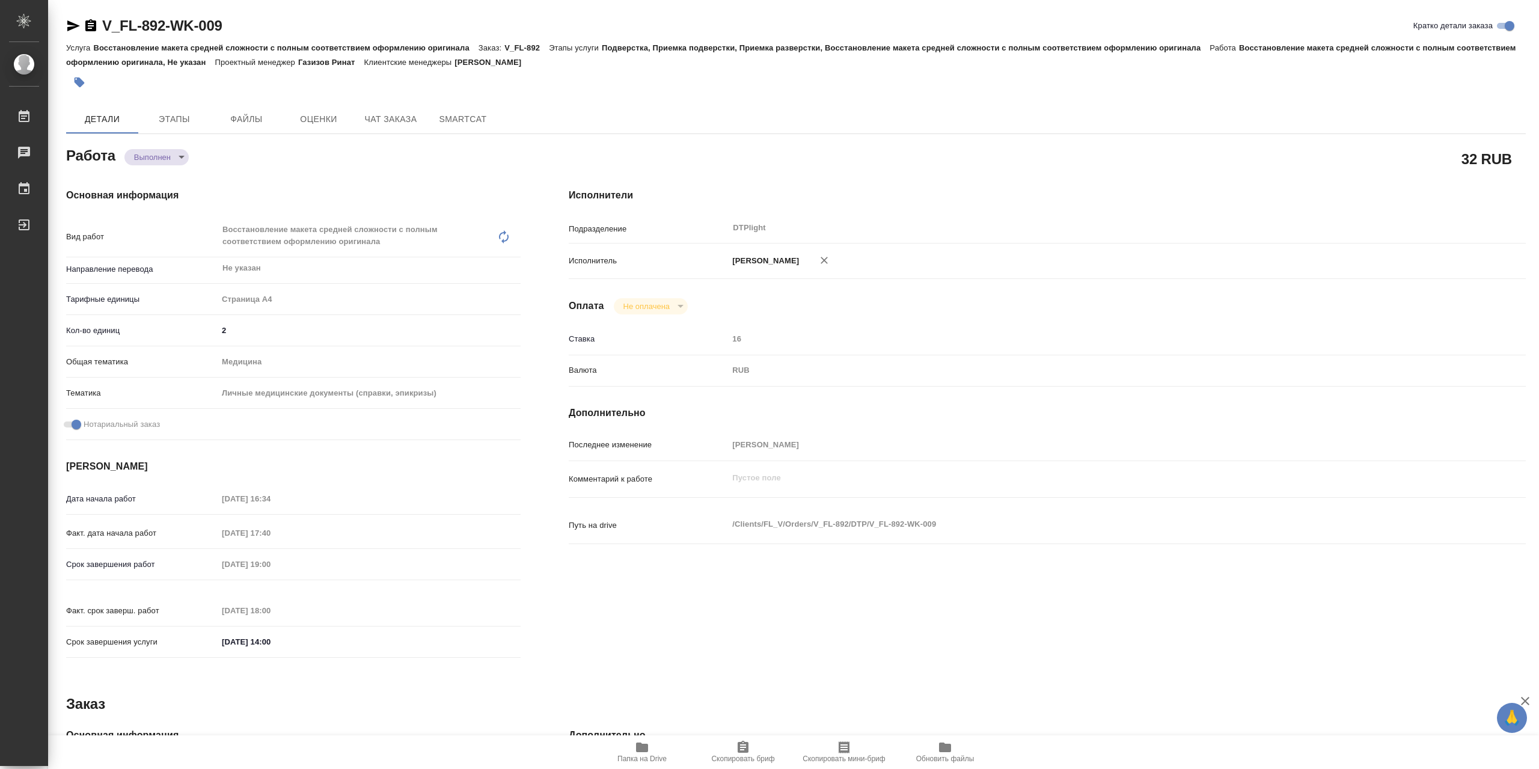
type textarea "x"
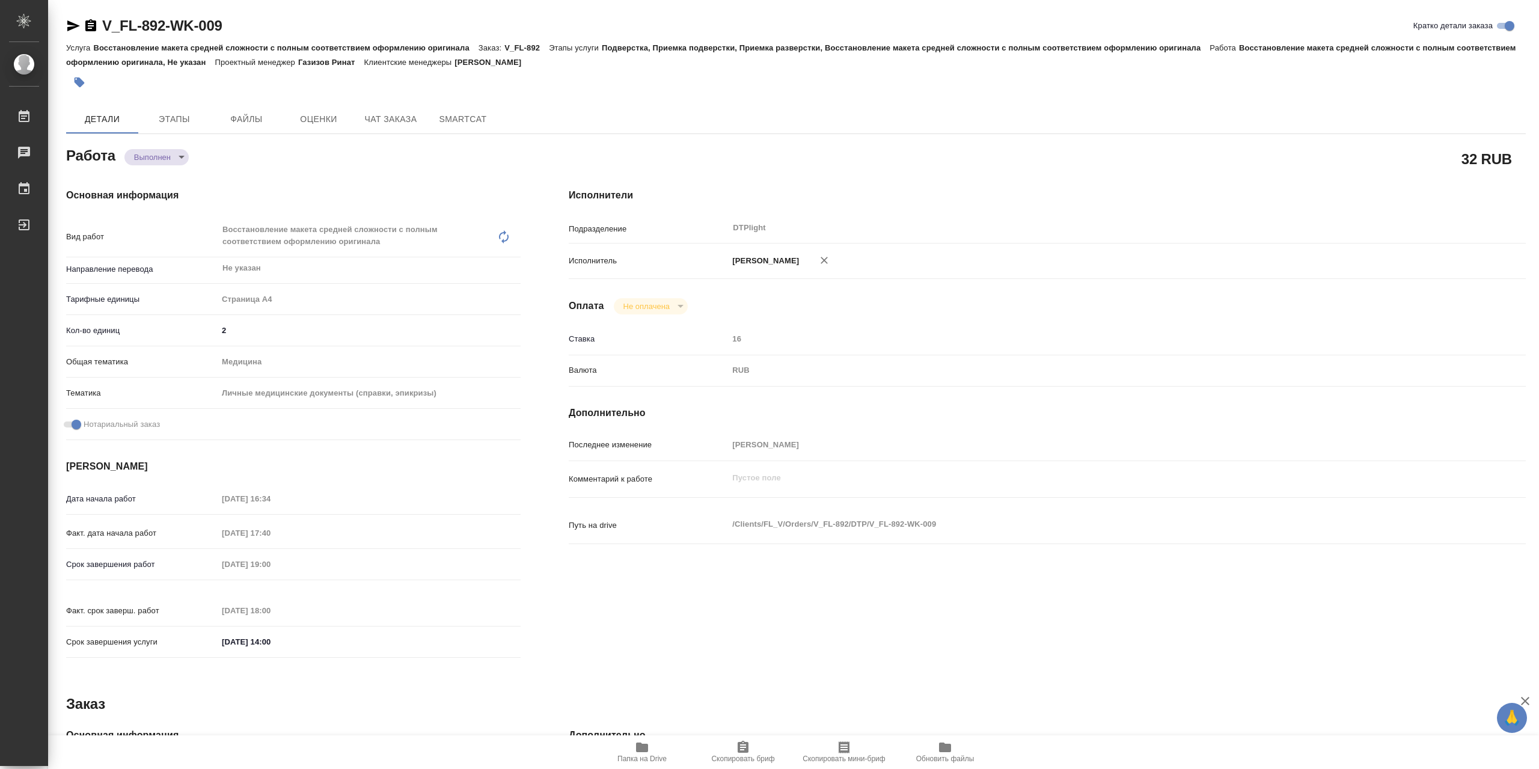
type textarea "x"
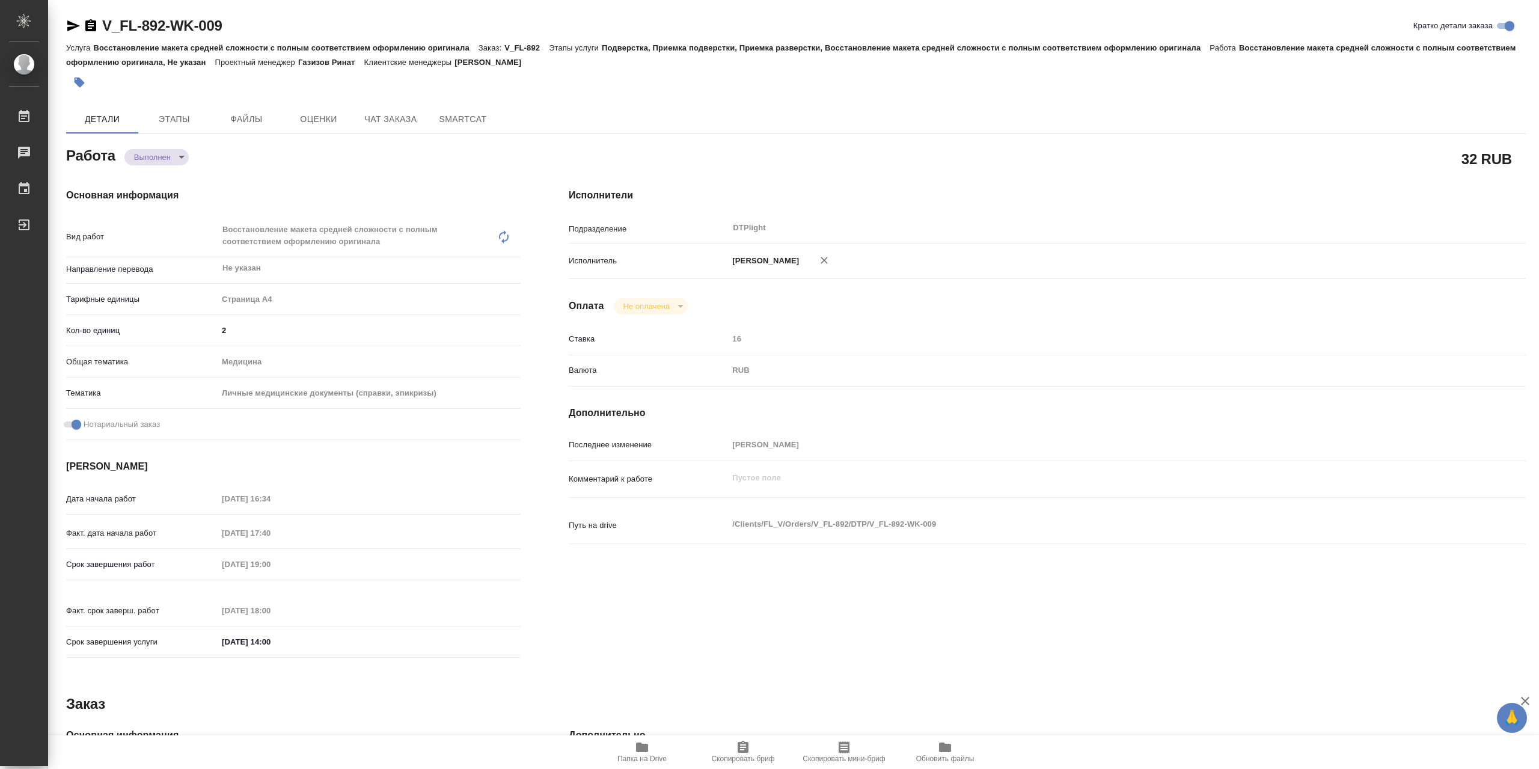
type textarea "x"
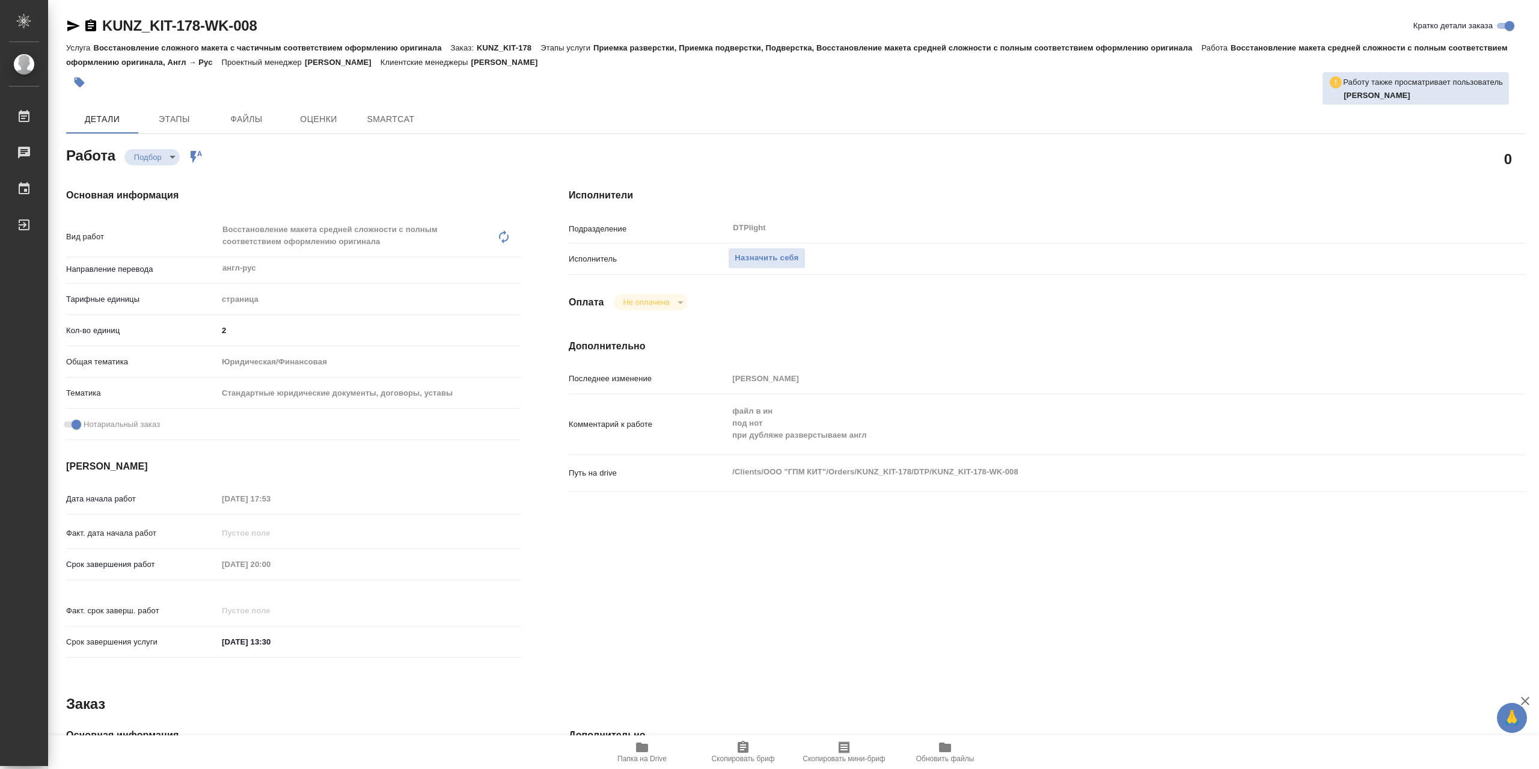
type textarea "x"
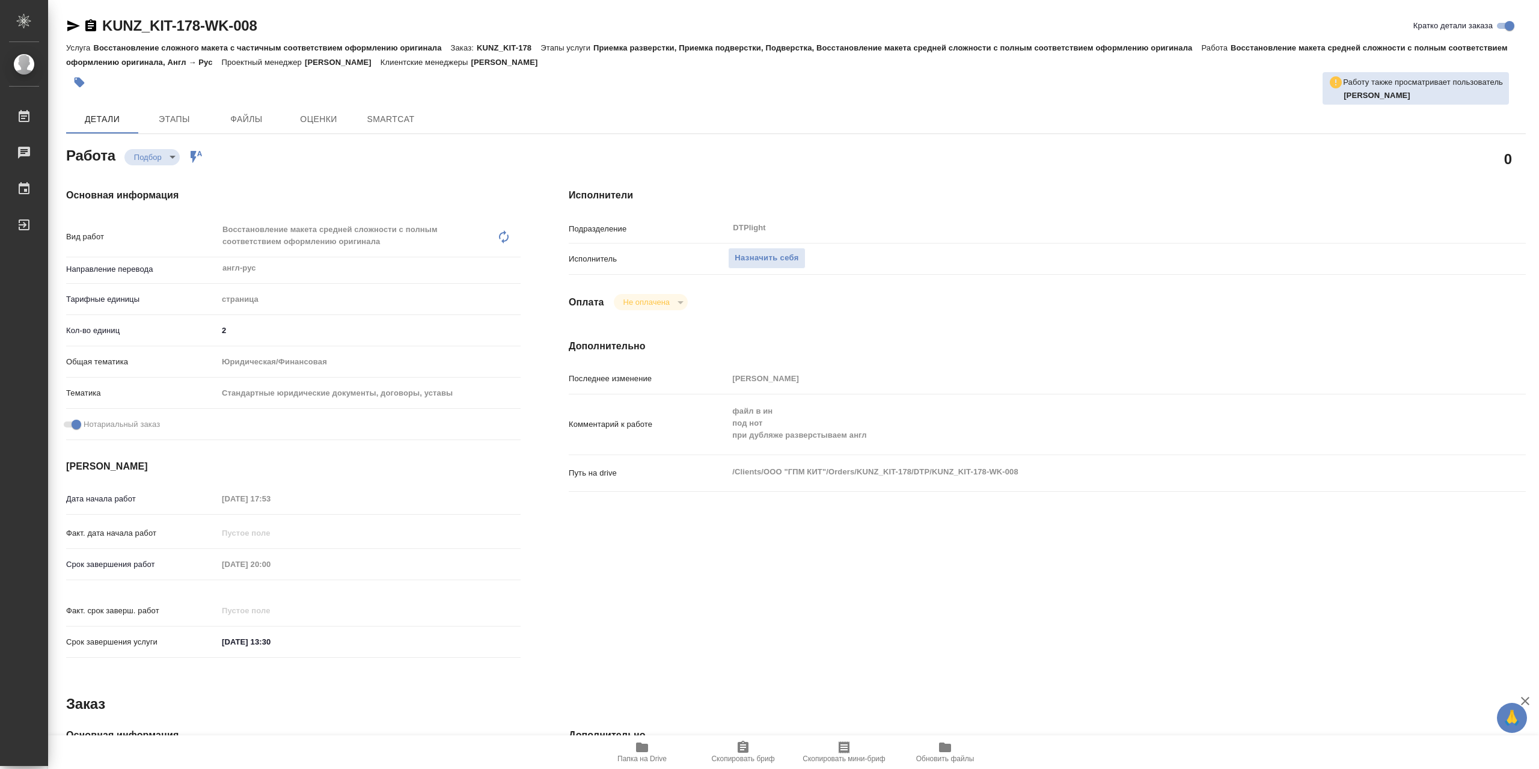
type textarea "x"
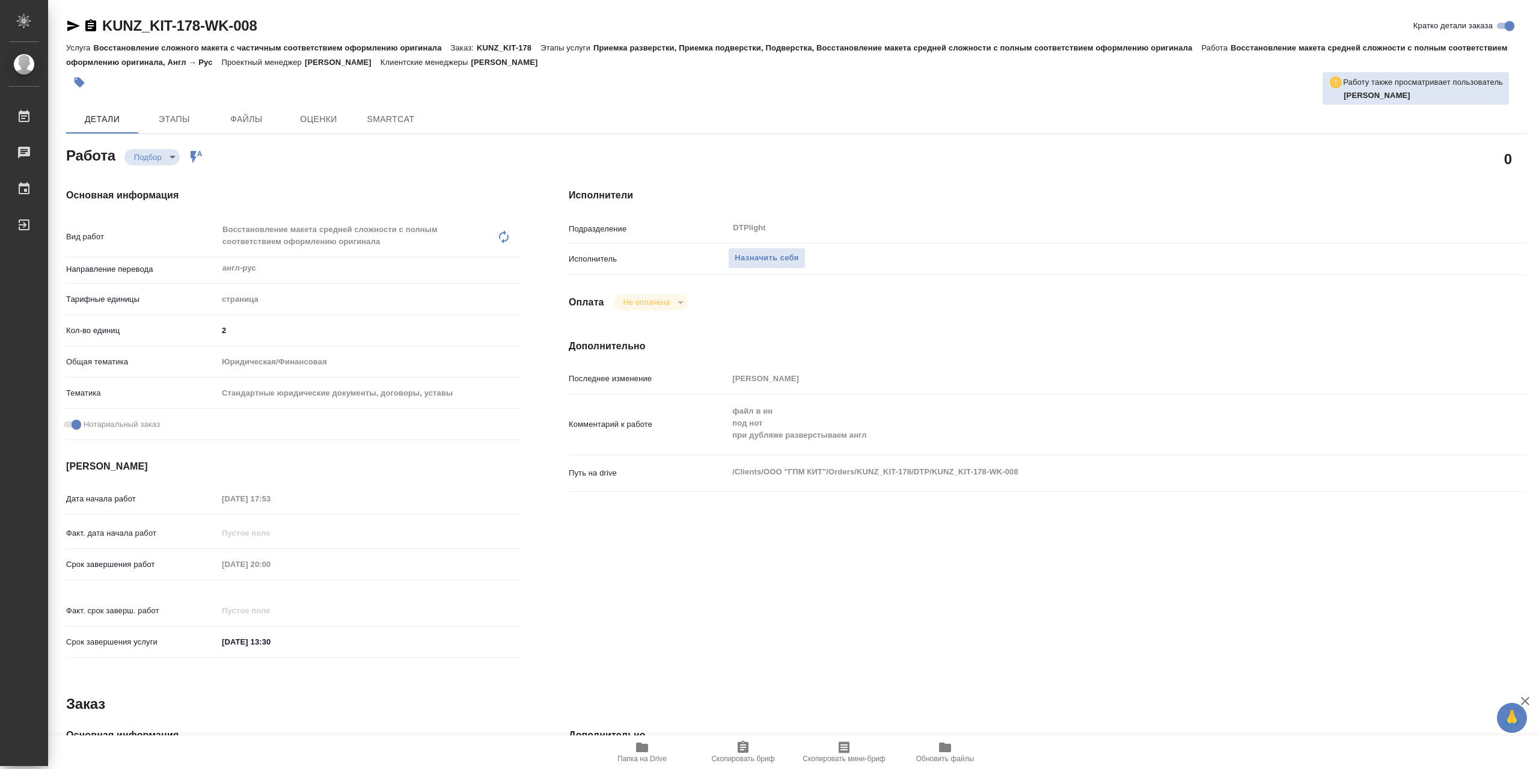
type textarea "x"
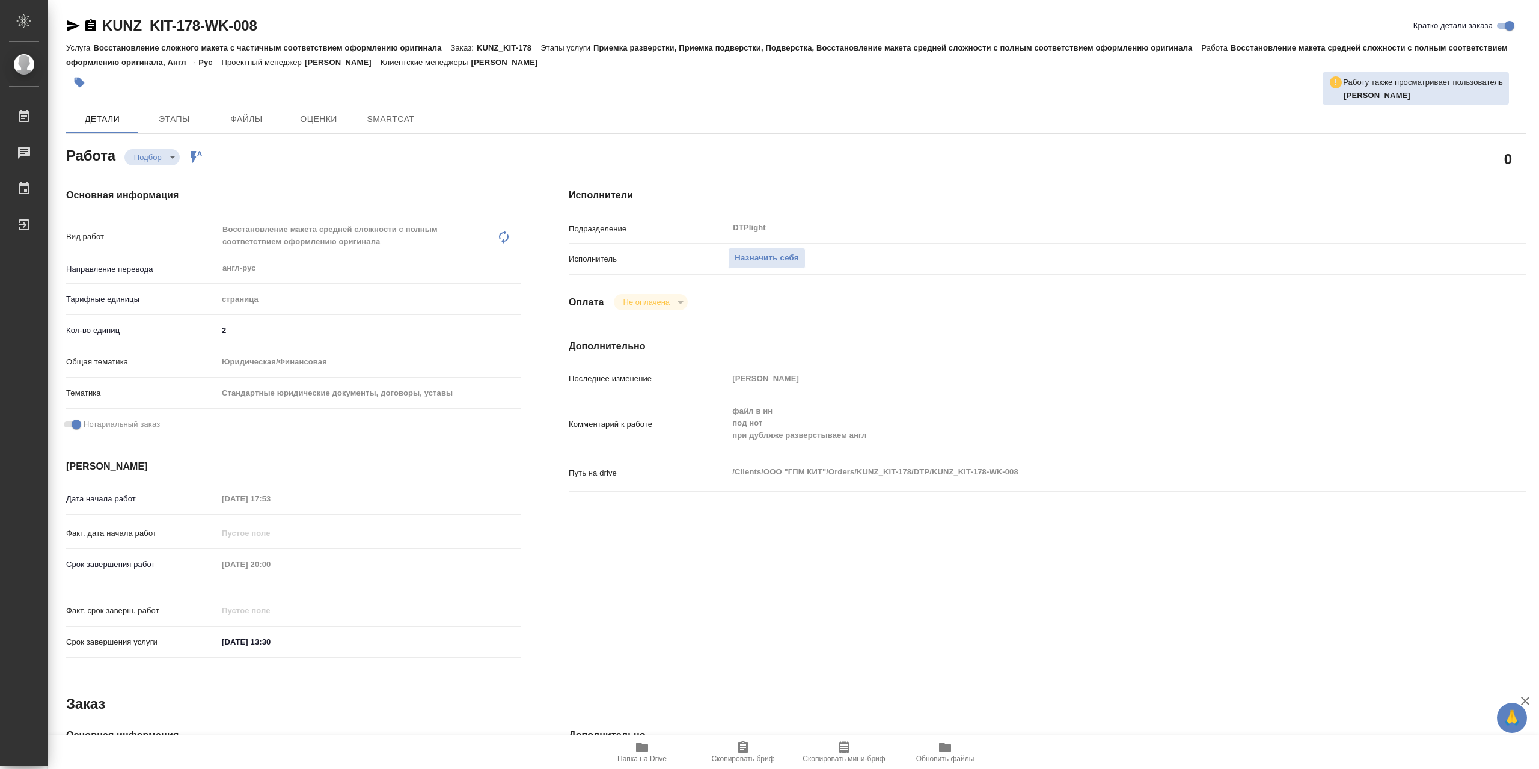
type textarea "x"
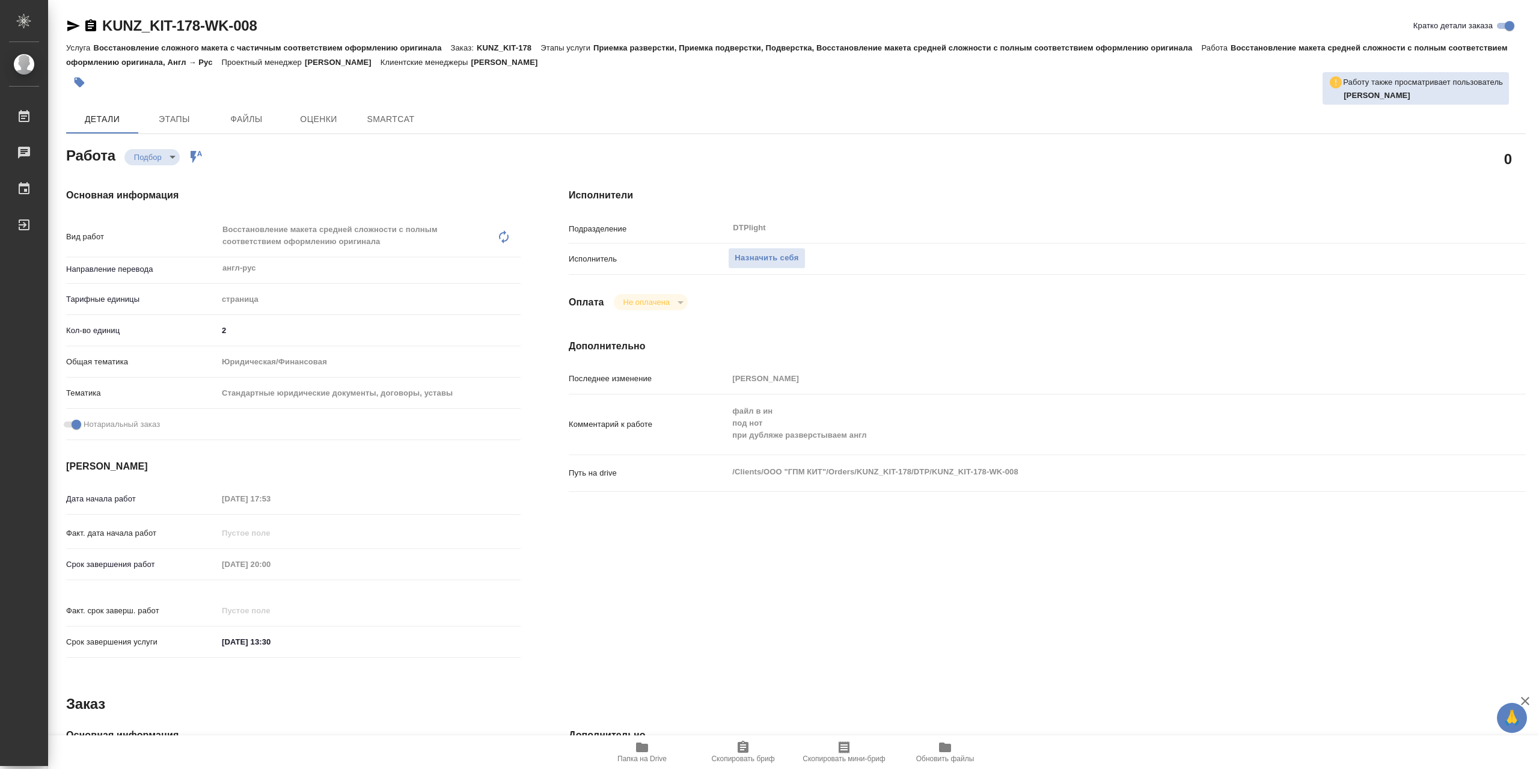
type textarea "x"
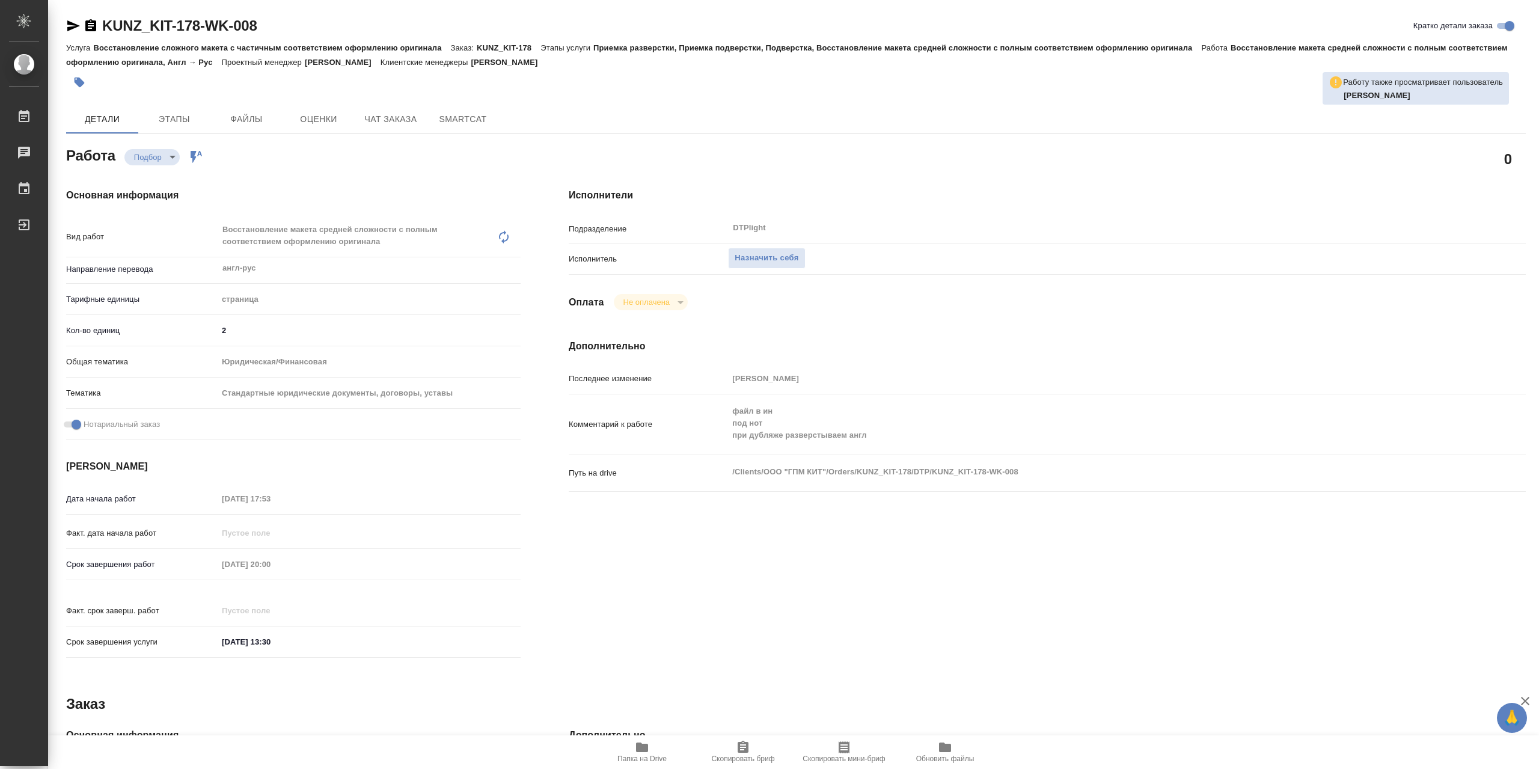
type textarea "x"
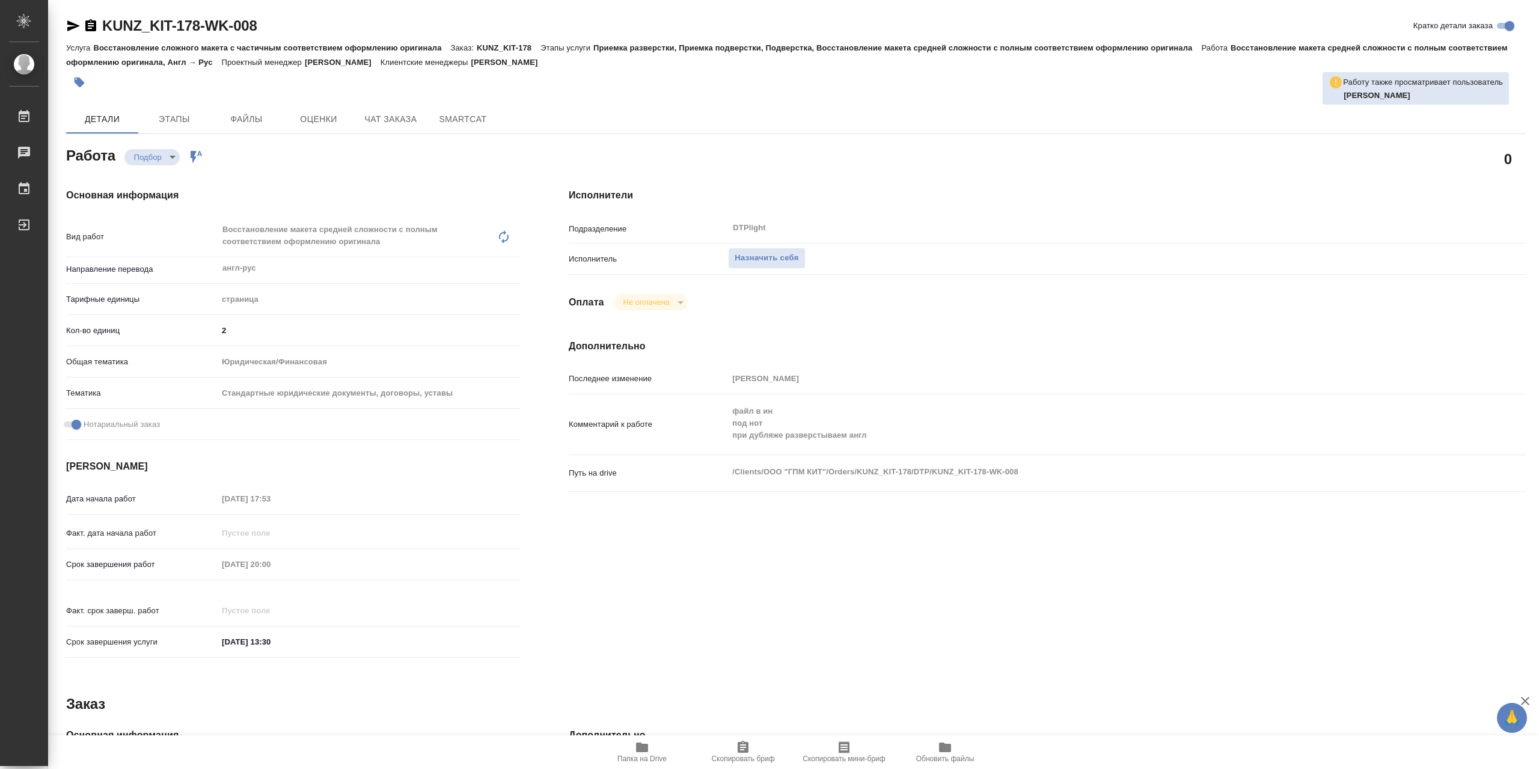
type textarea "x"
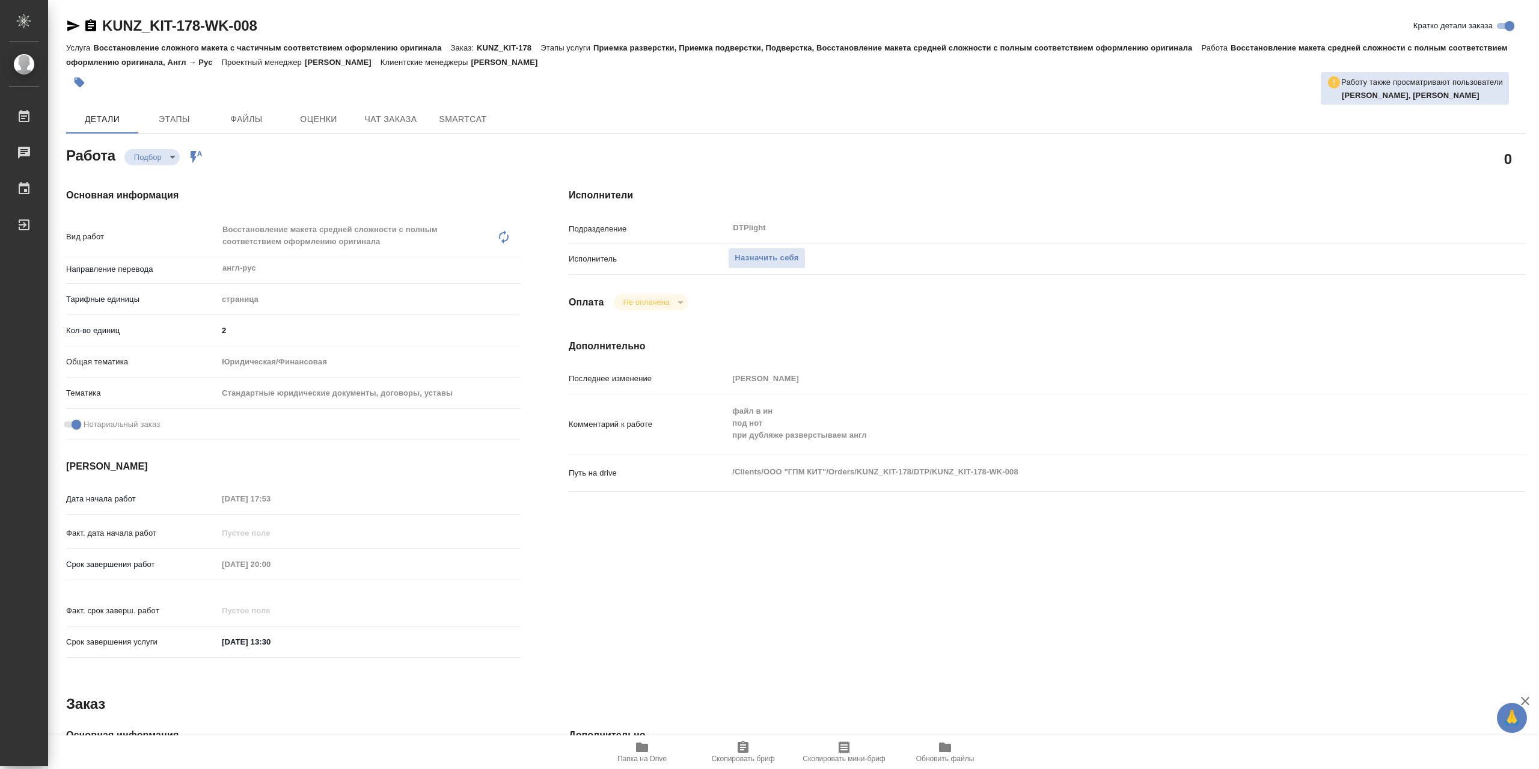
click at [647, 753] on icon "button" at bounding box center [642, 747] width 14 height 14
click at [798, 263] on span "Назначить себя" at bounding box center [767, 258] width 64 height 14
type textarea "x"
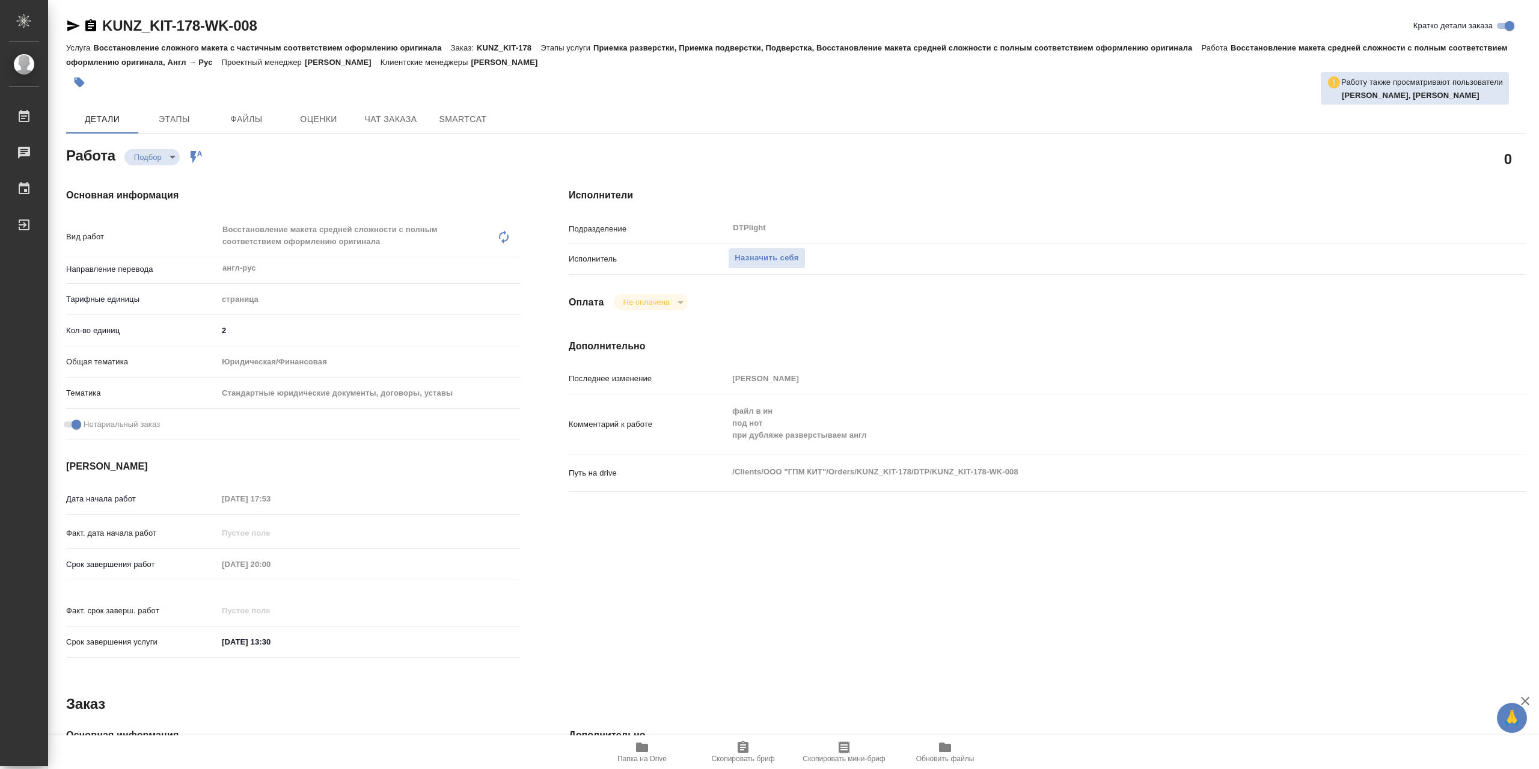
type textarea "x"
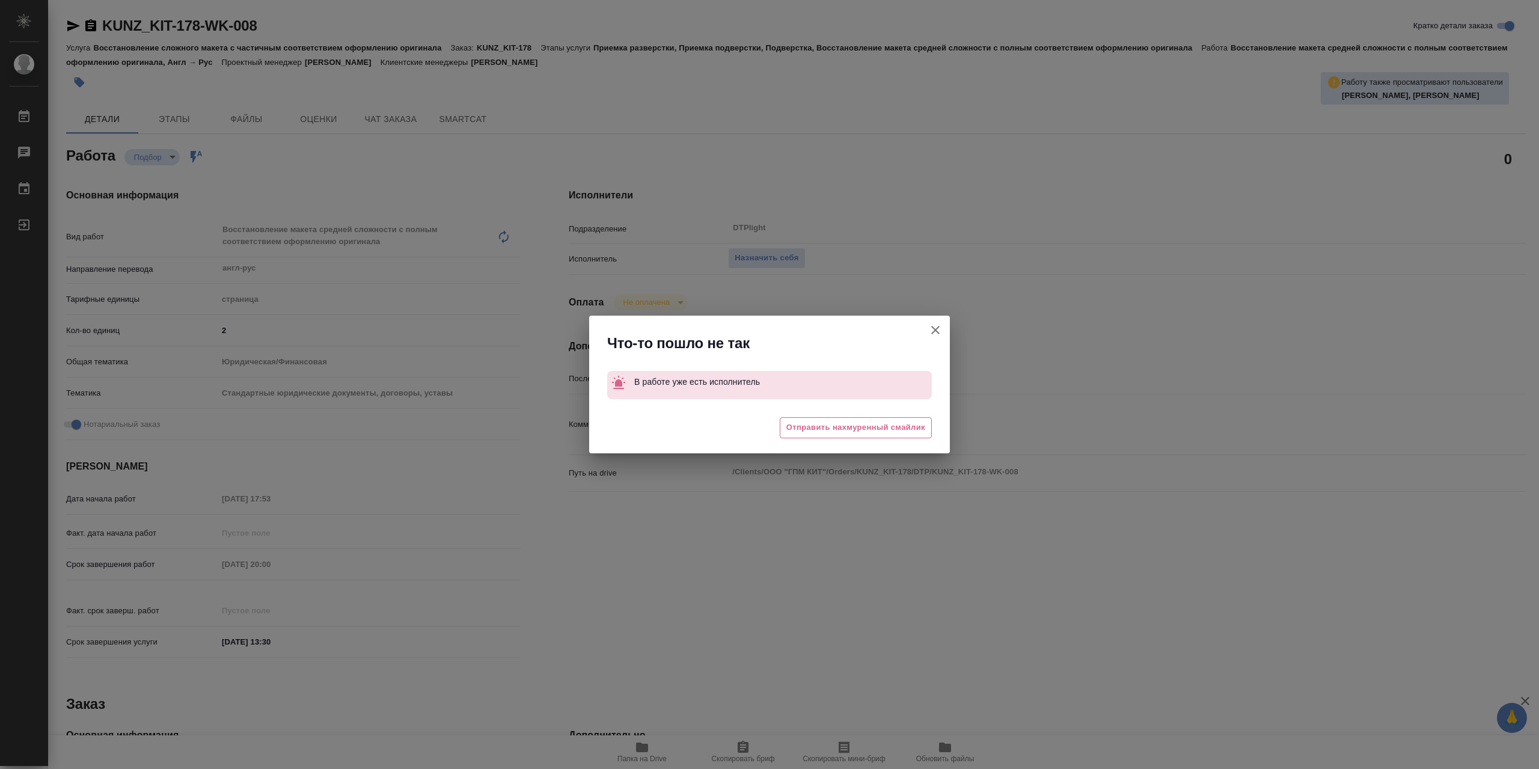
click at [929, 330] on icon "button" at bounding box center [935, 330] width 14 height 14
type textarea "x"
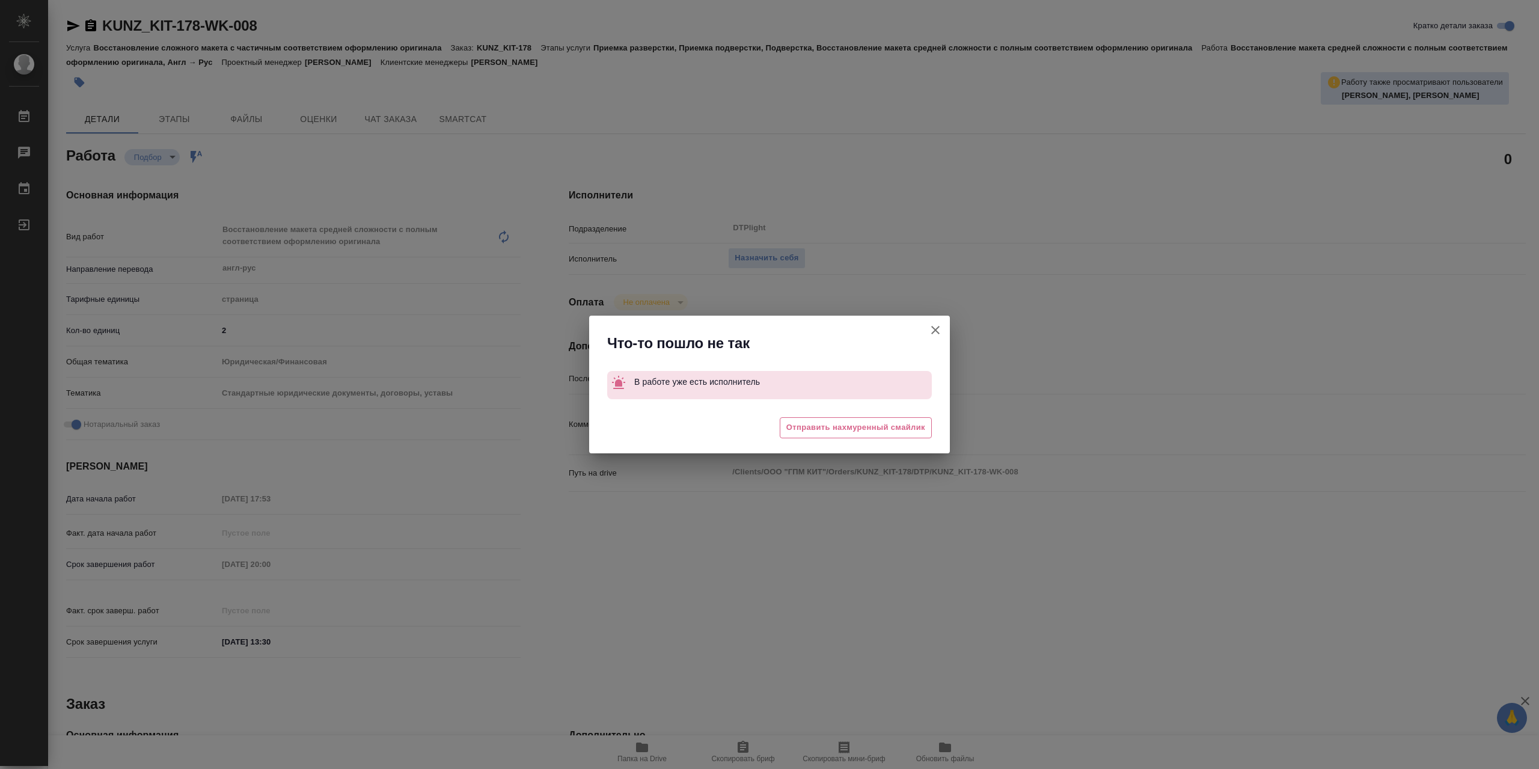
type textarea "x"
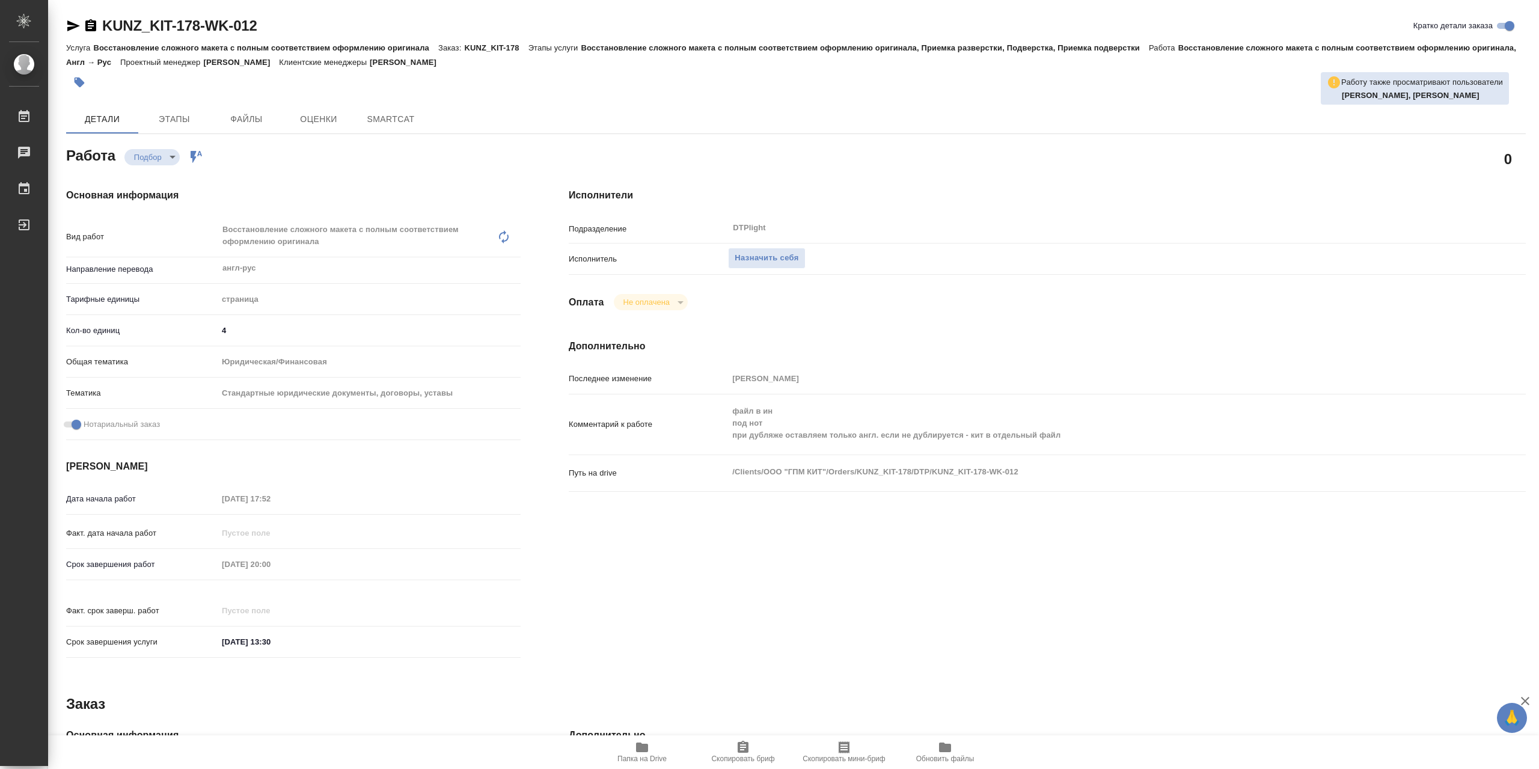
type textarea "x"
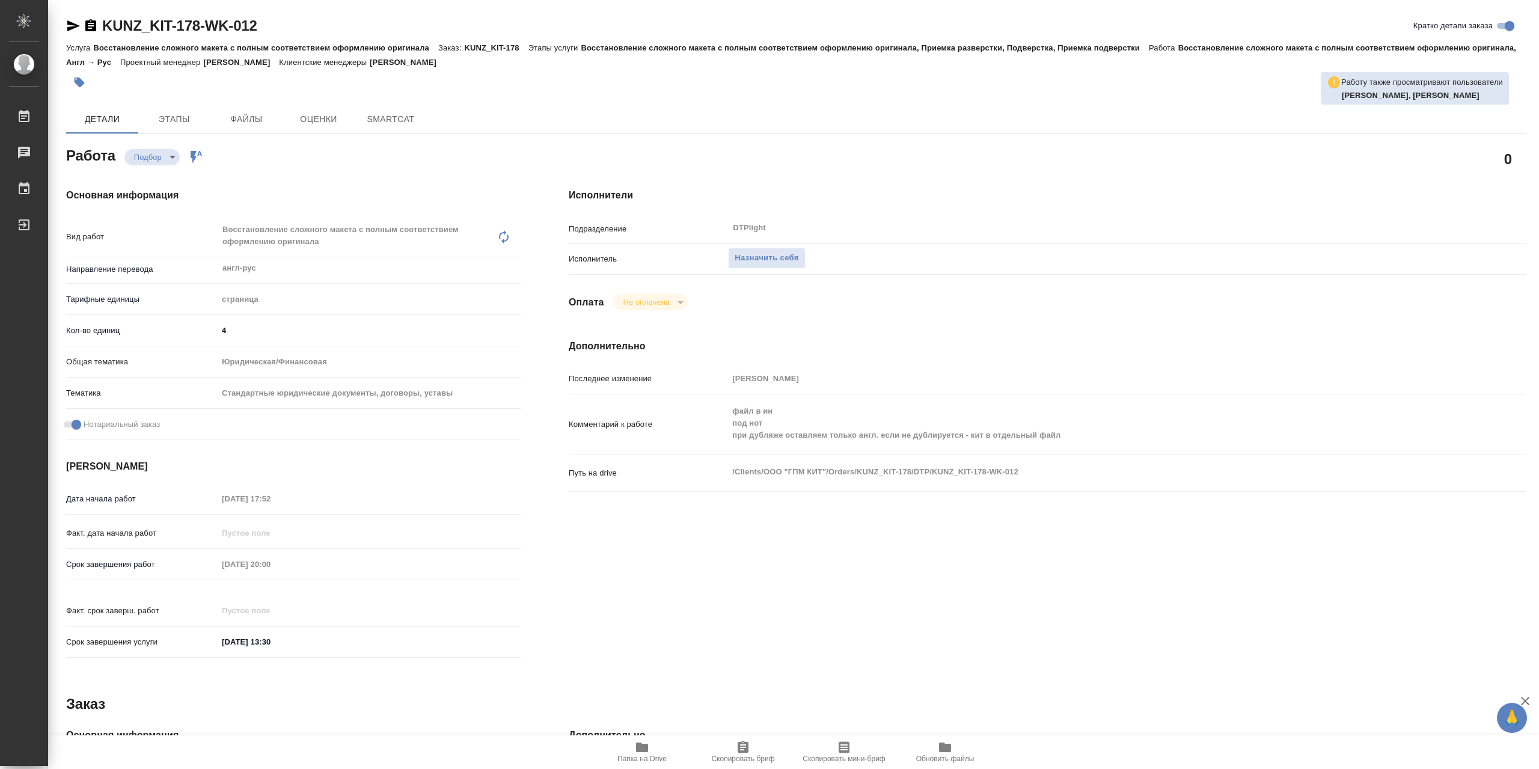
type textarea "x"
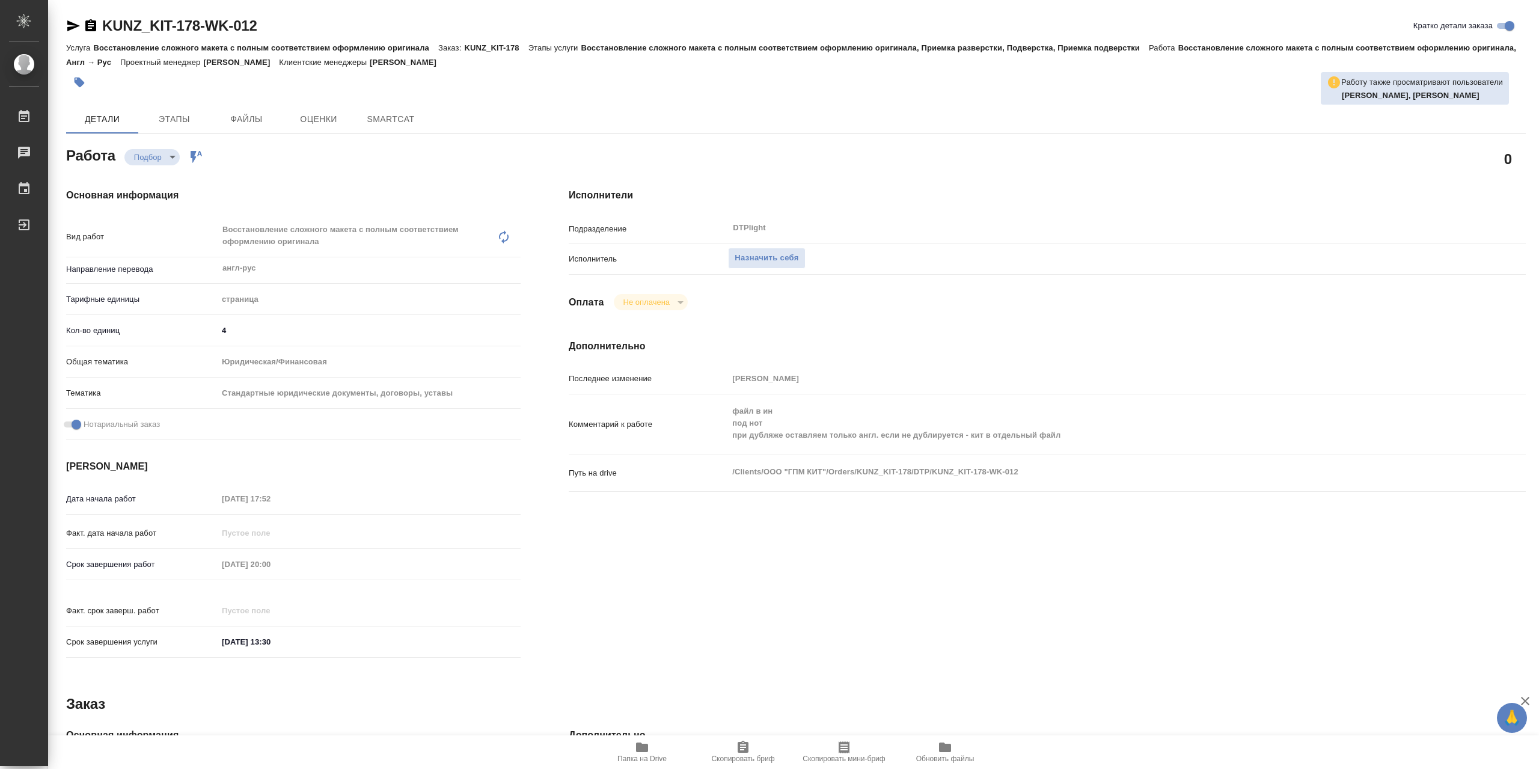
type textarea "x"
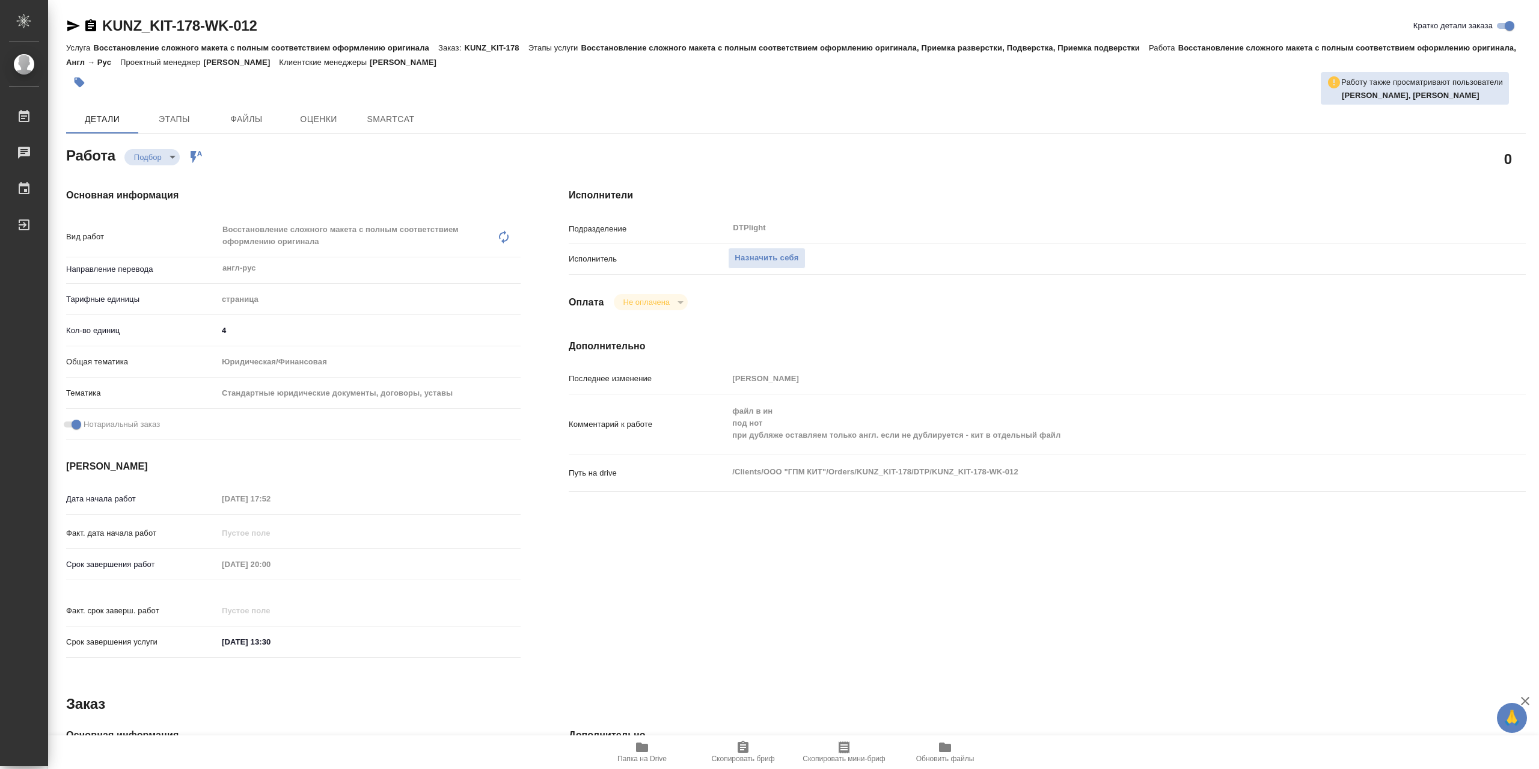
type textarea "x"
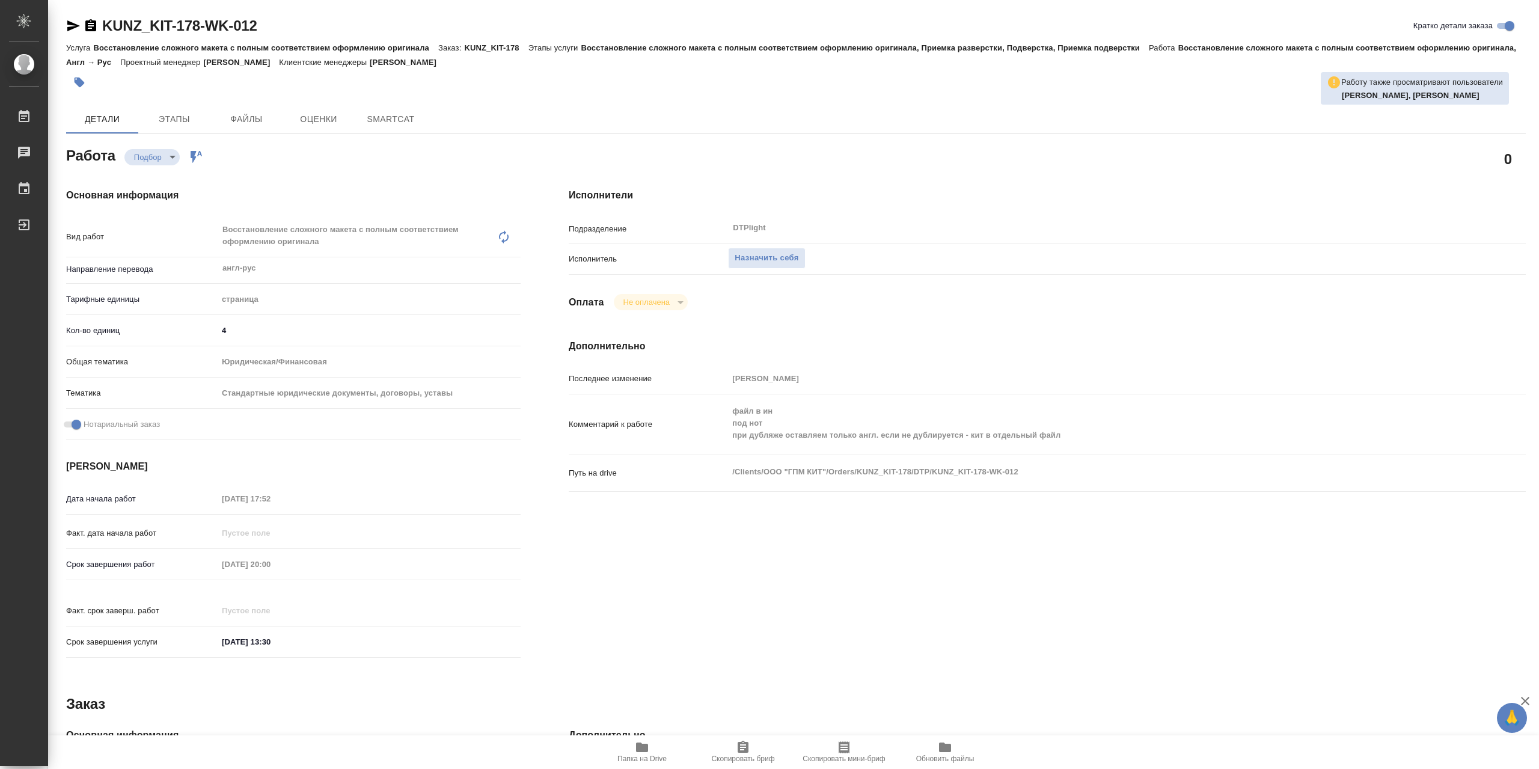
type textarea "x"
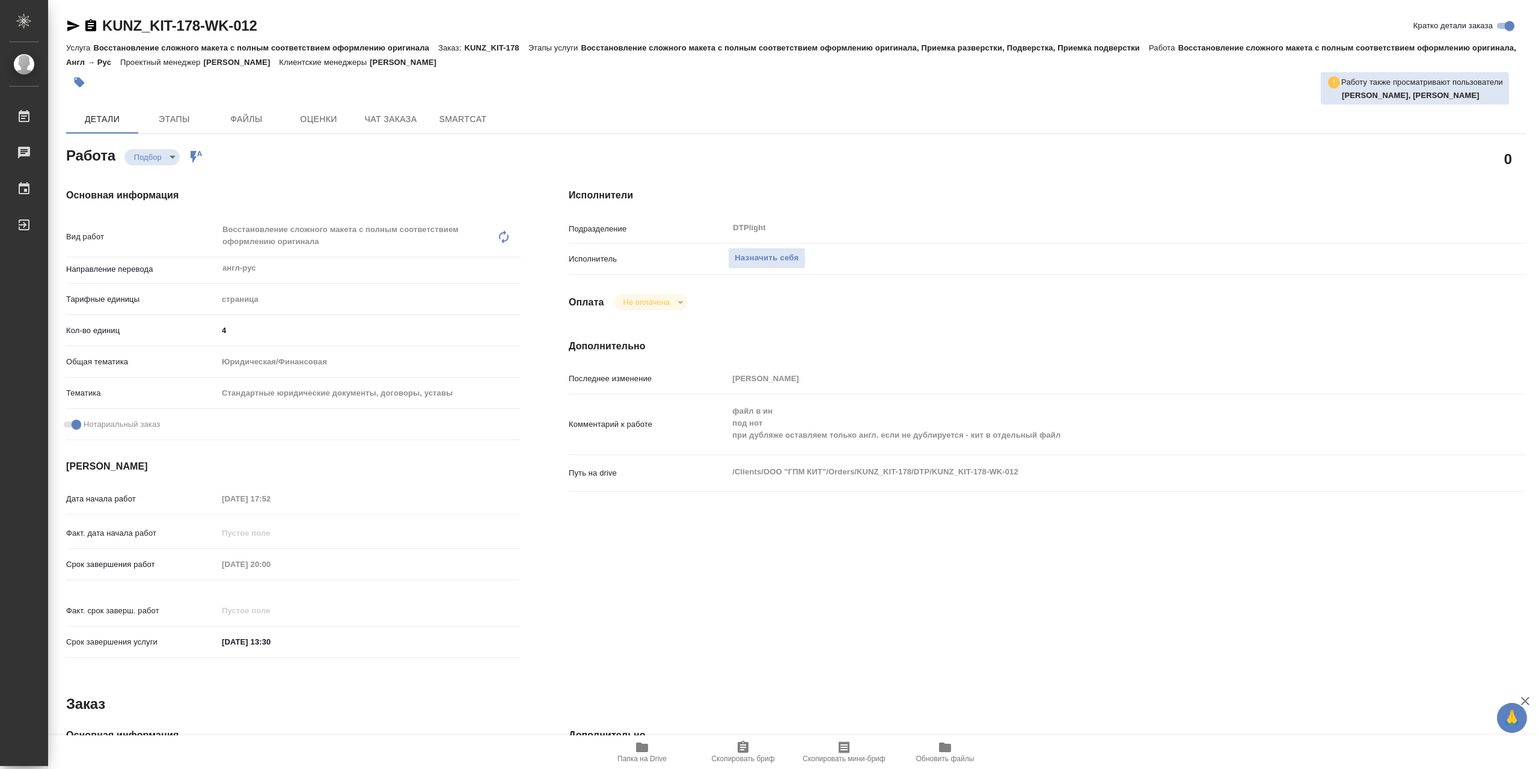
type textarea "x"
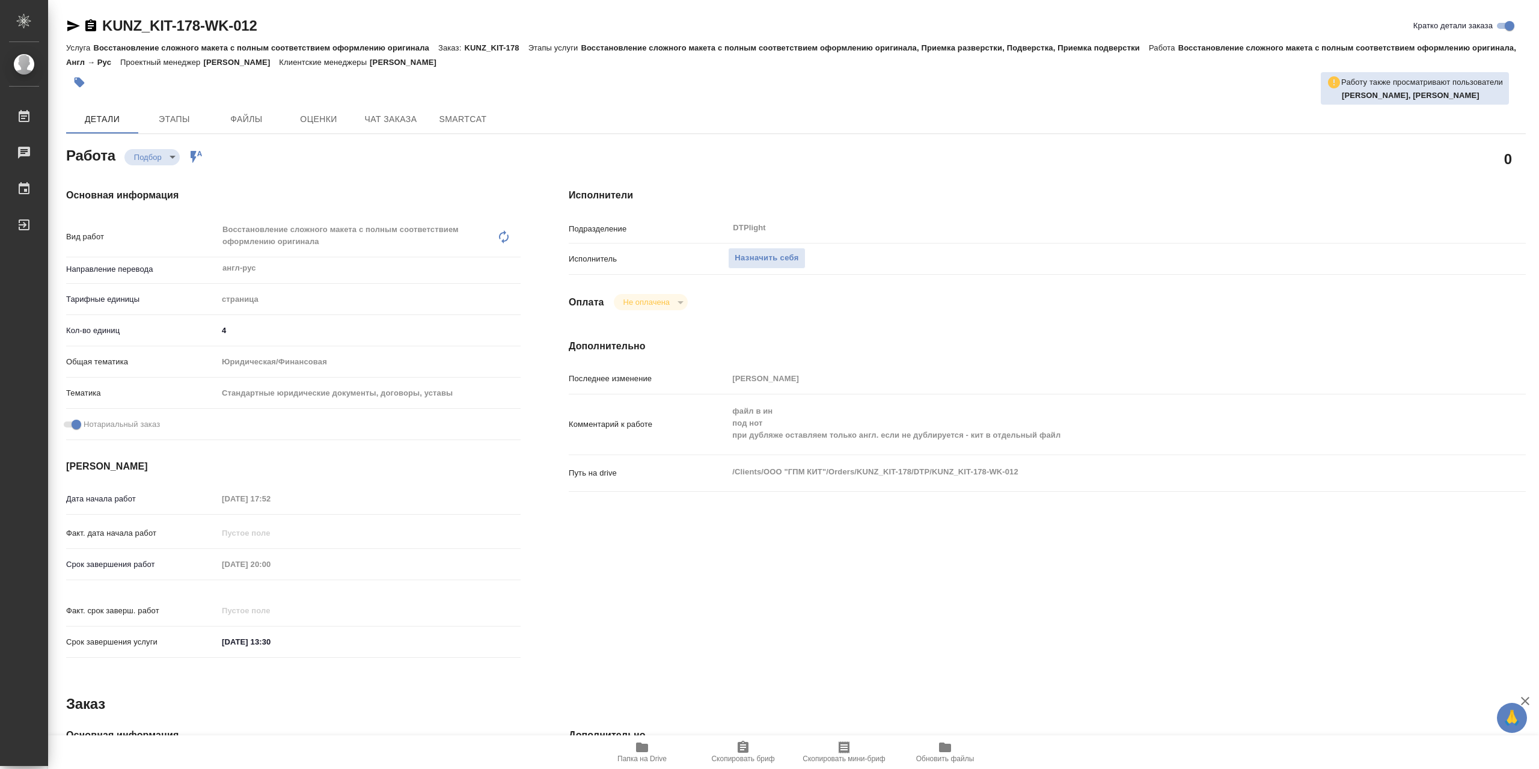
click at [653, 751] on span "Папка на Drive" at bounding box center [642, 751] width 87 height 23
type textarea "x"
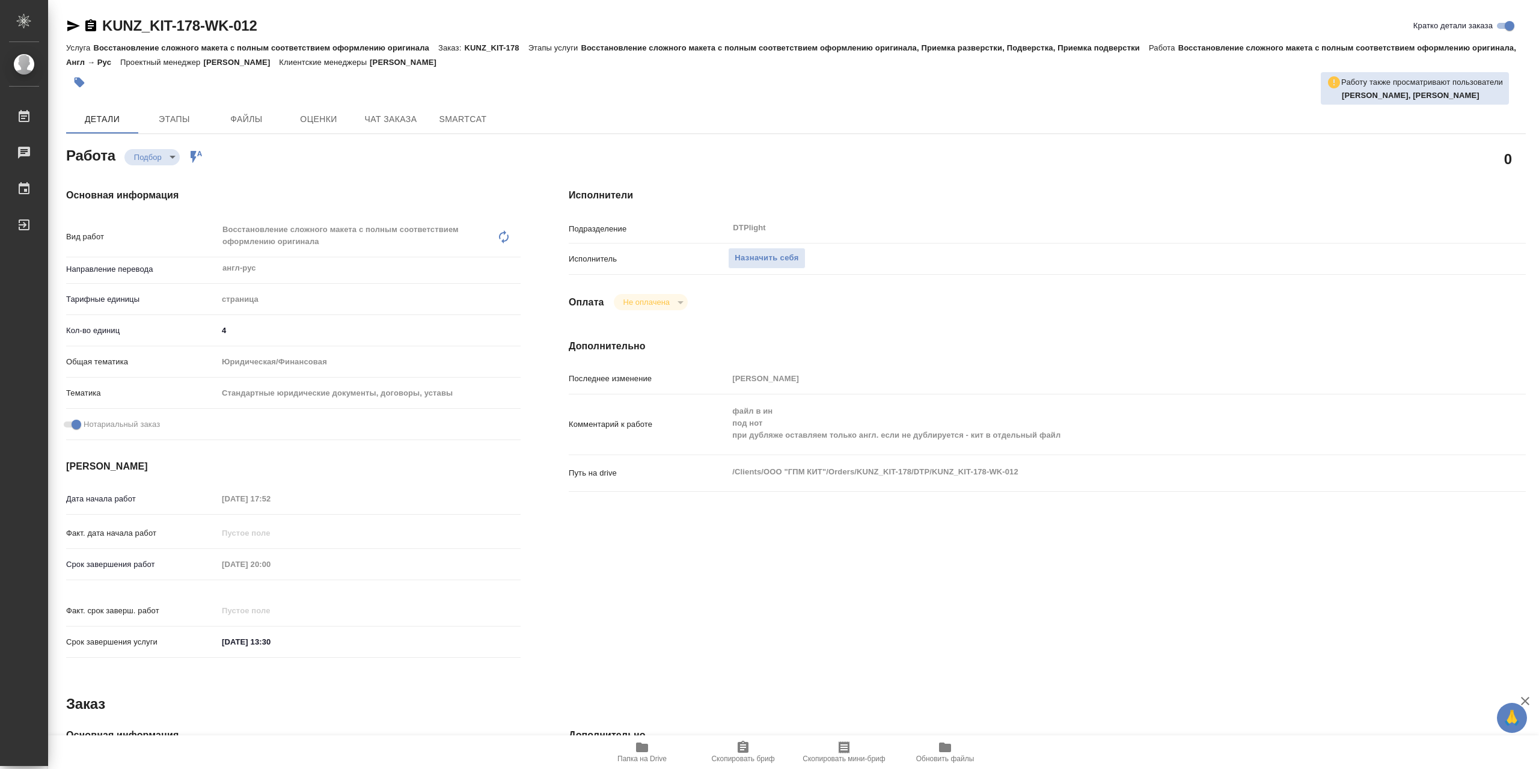
type textarea "x"
click at [805, 252] on button "Назначить себя" at bounding box center [766, 258] width 77 height 21
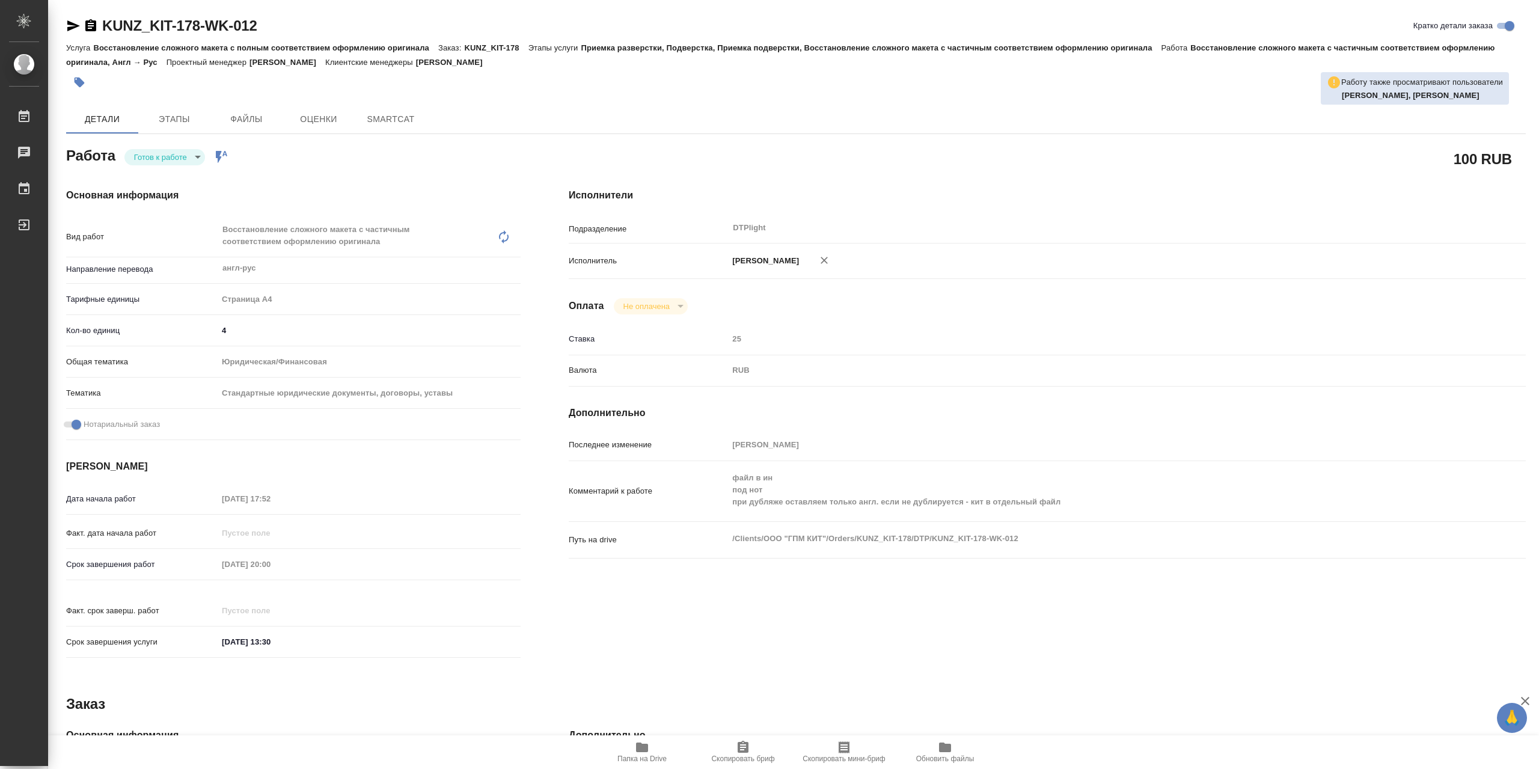
type textarea "x"
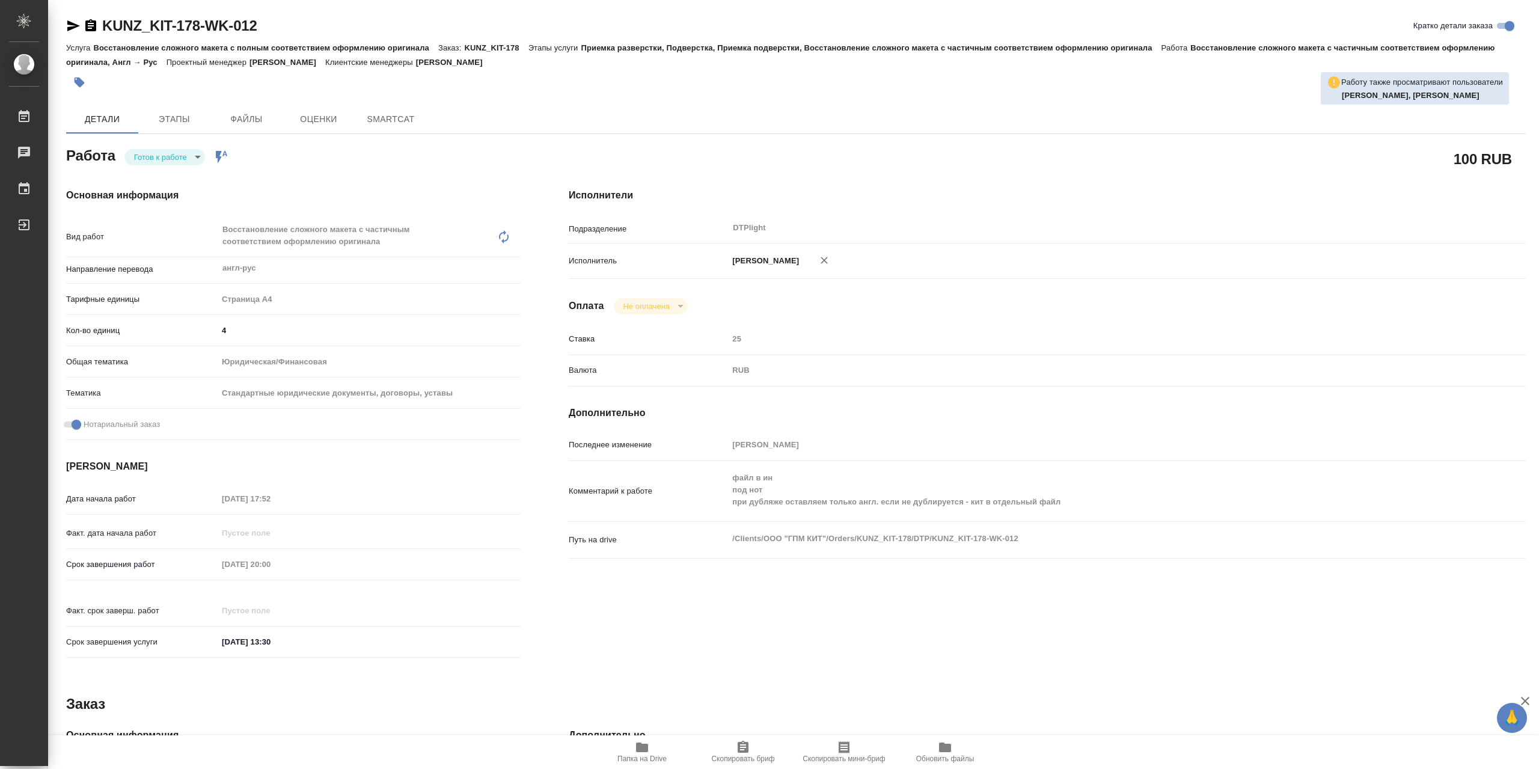
type textarea "x"
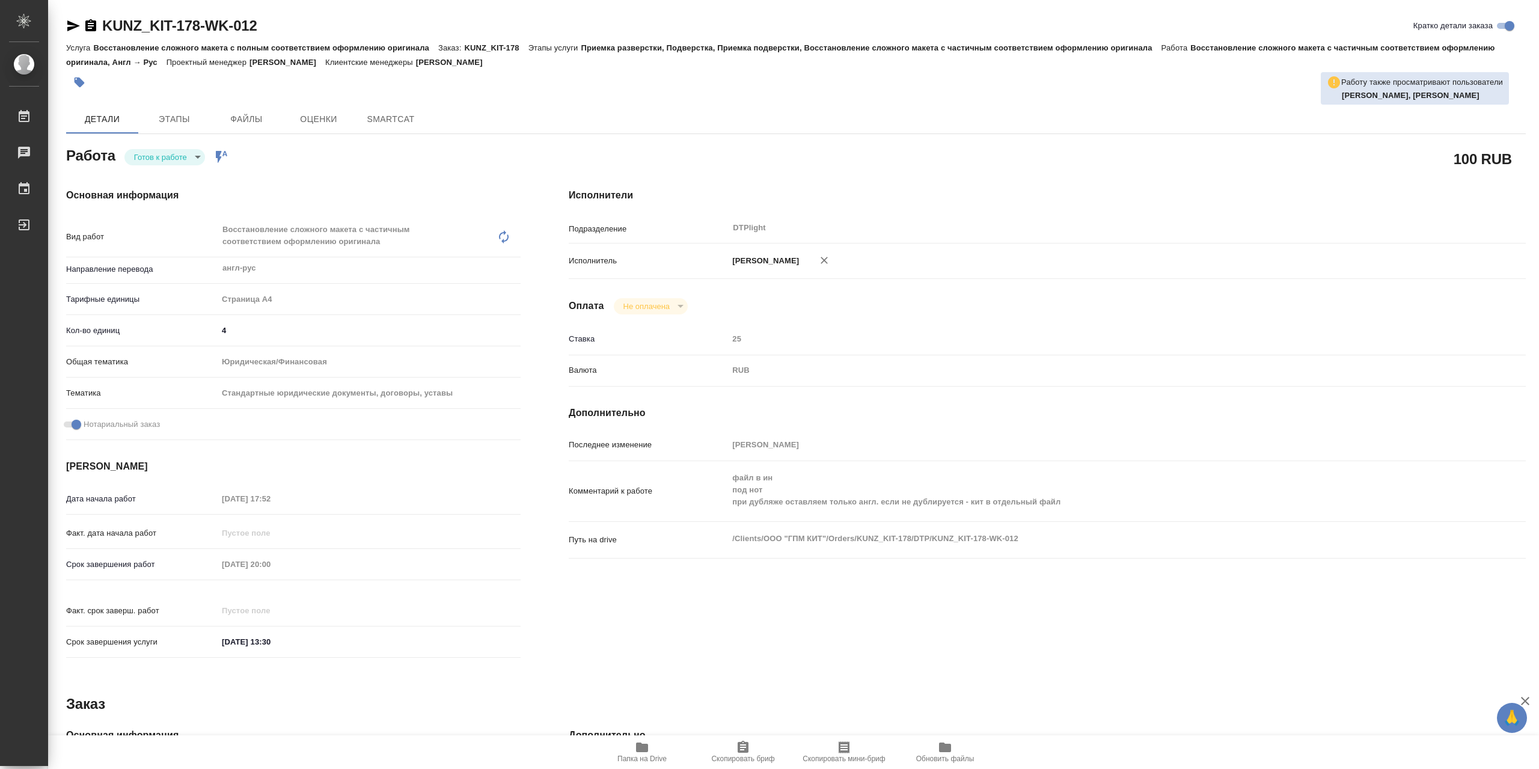
type textarea "x"
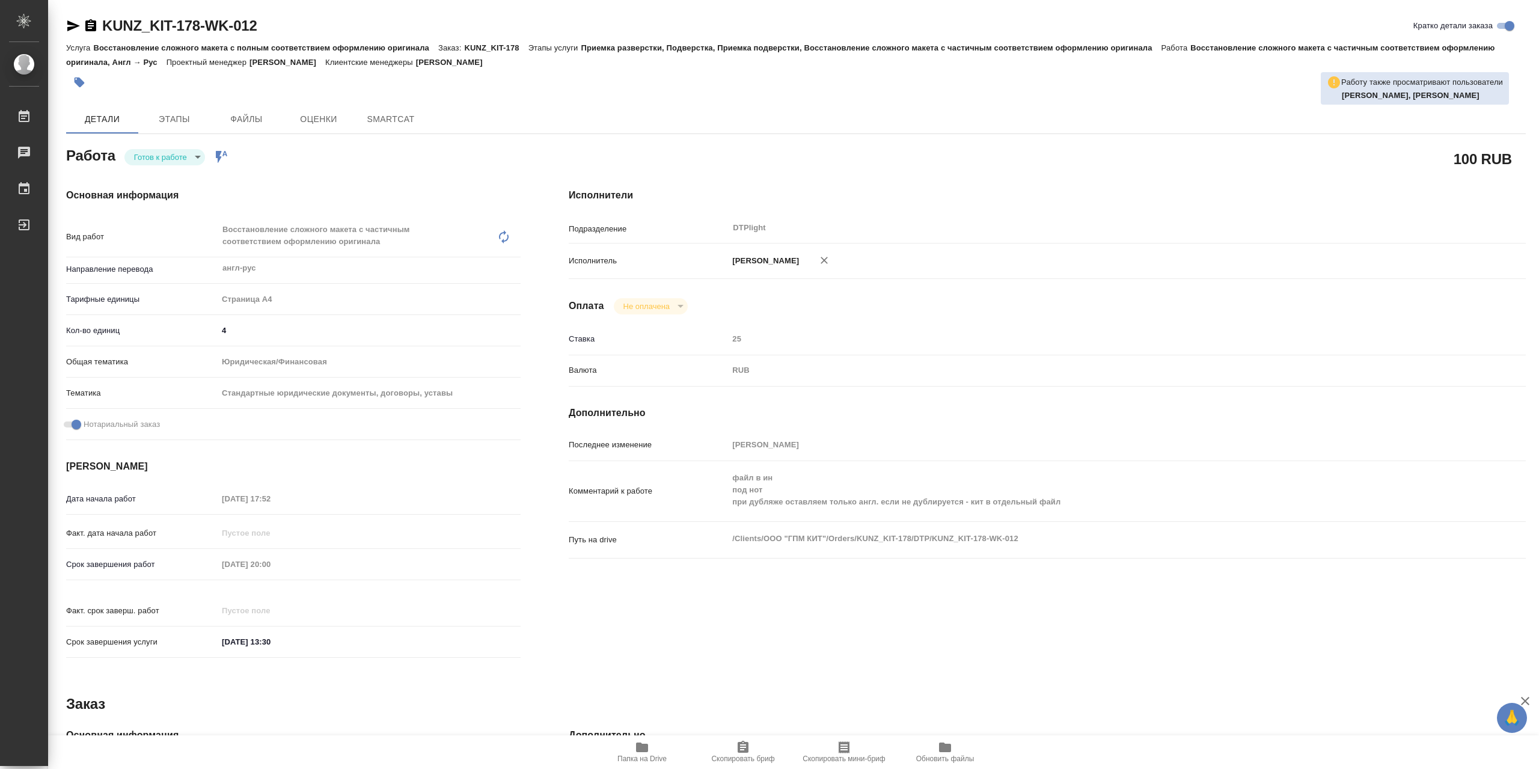
type textarea "x"
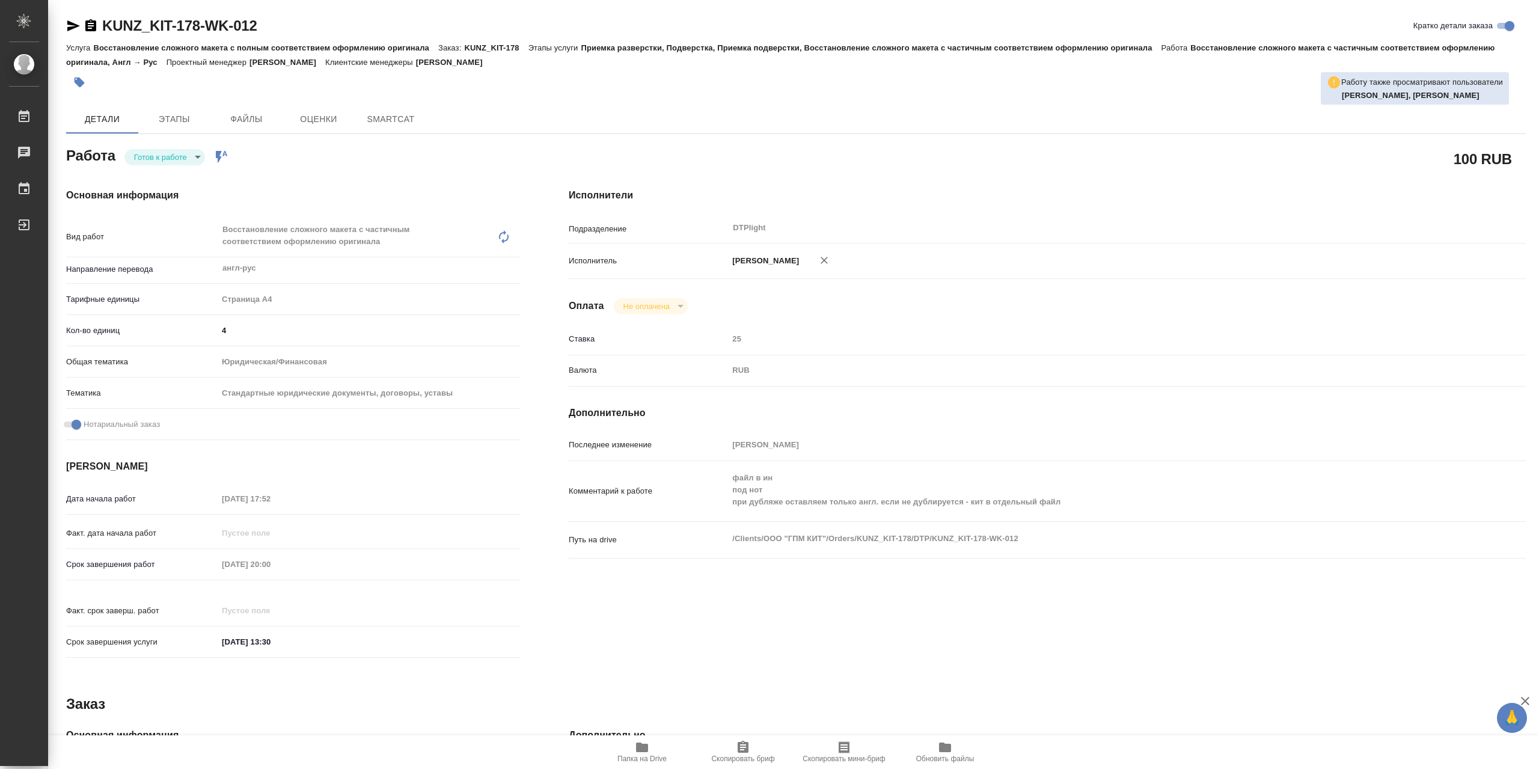
type textarea "x"
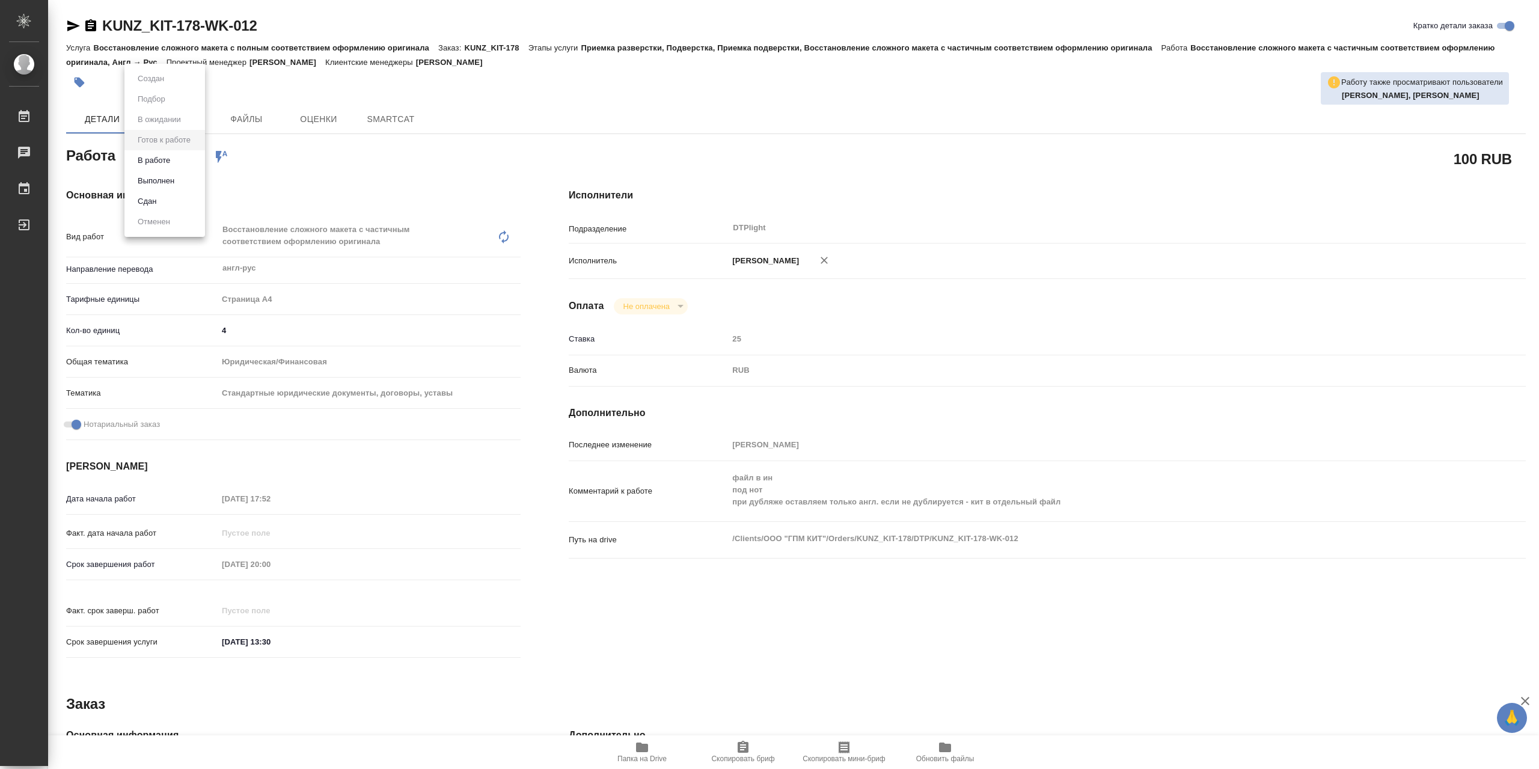
click at [172, 163] on body "🙏 .cls-1 fill:#fff; AWATERA Сархатов Руслан Работы Чаты График Выйти KUNZ_KIT-1…" at bounding box center [769, 384] width 1539 height 769
type textarea "x"
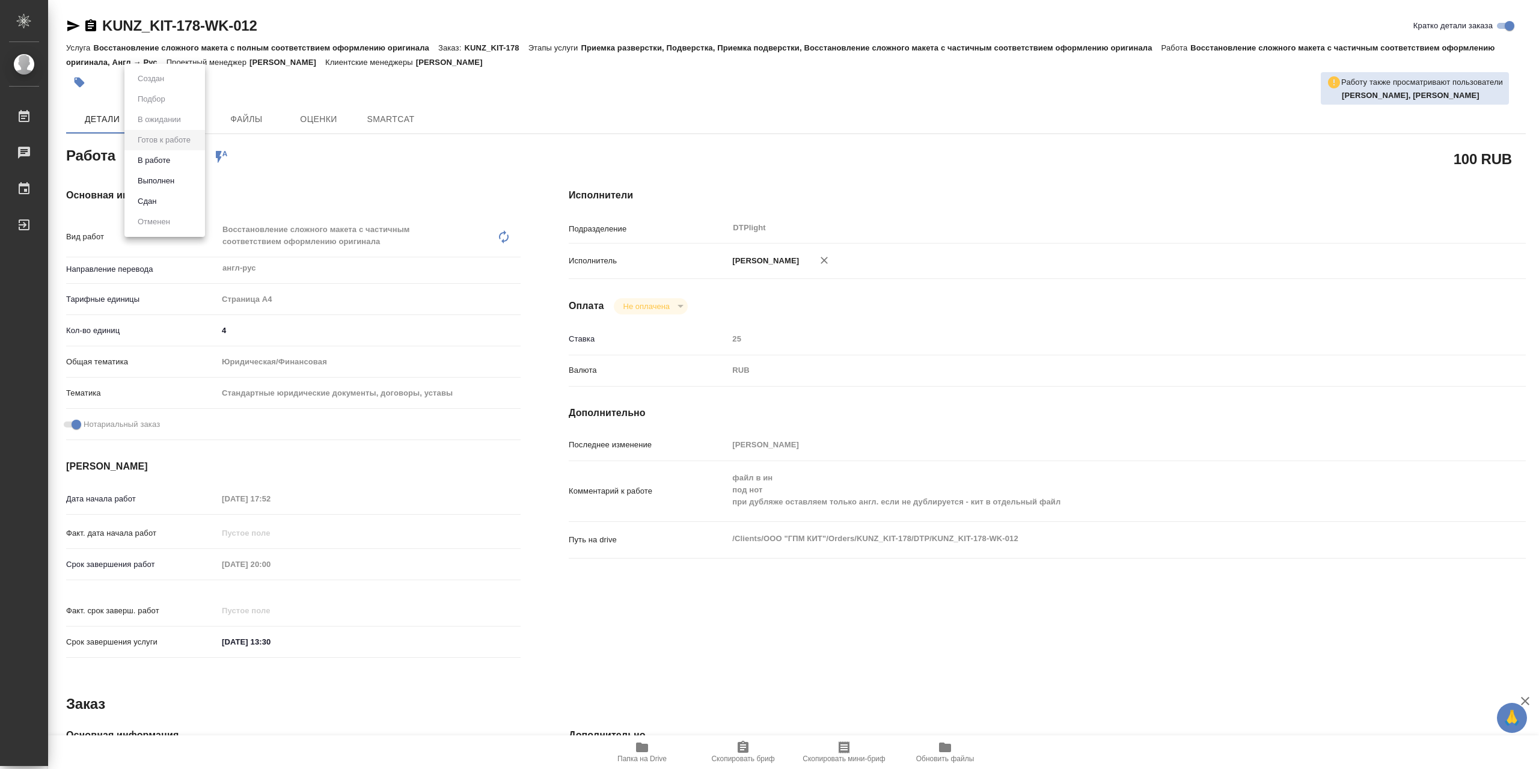
type textarea "x"
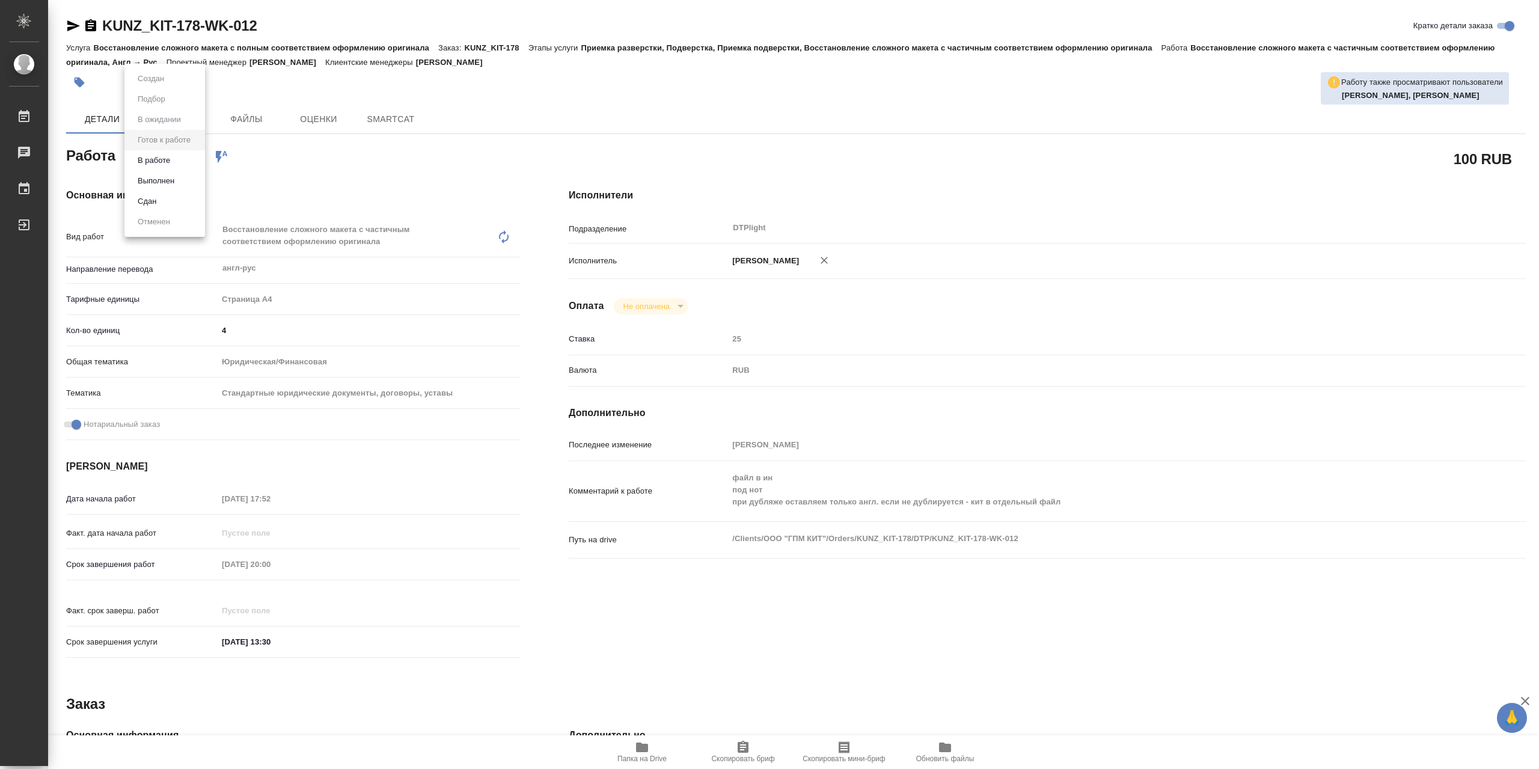
type textarea "x"
click at [180, 160] on li "В работе" at bounding box center [164, 160] width 81 height 20
type textarea "x"
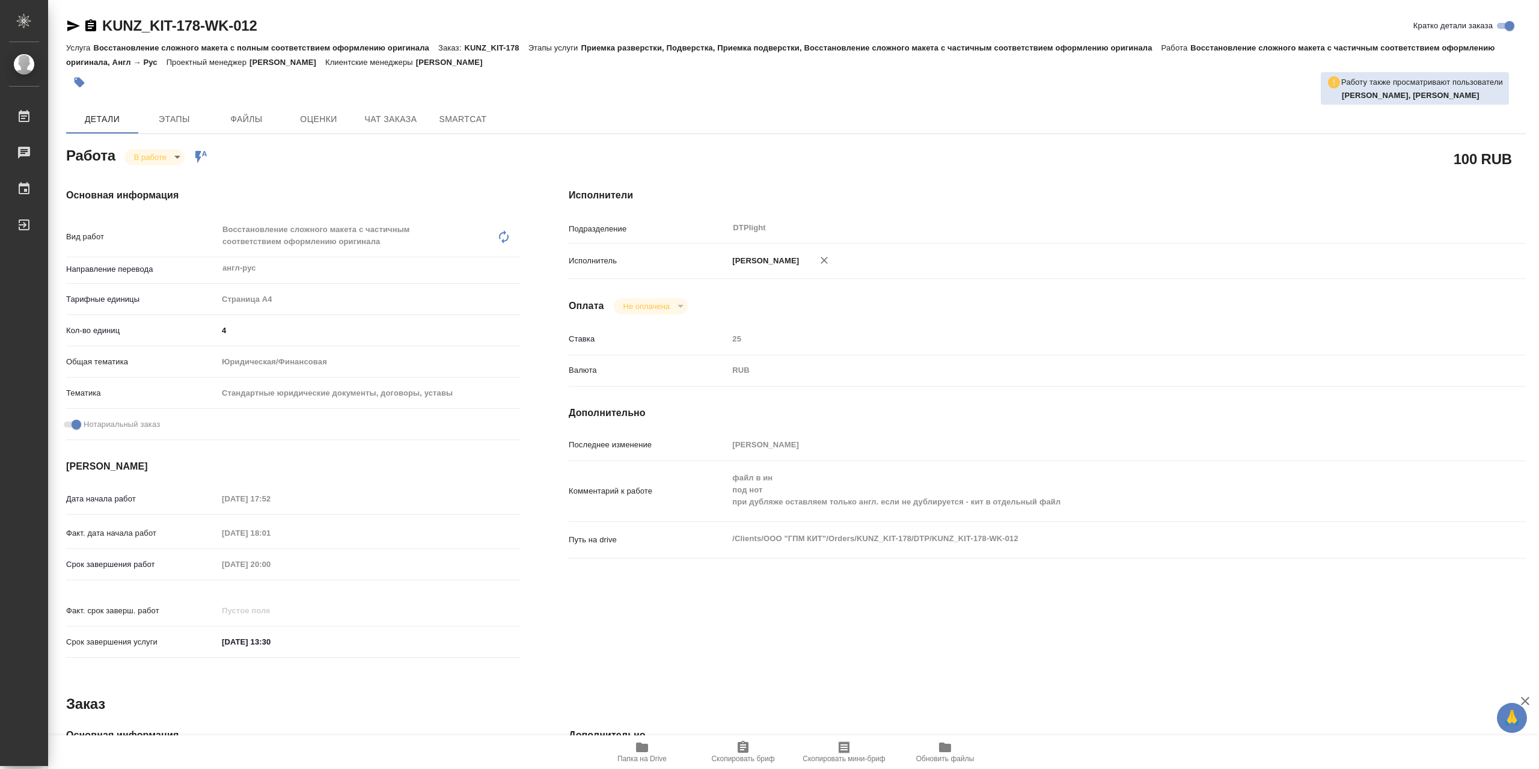
type textarea "x"
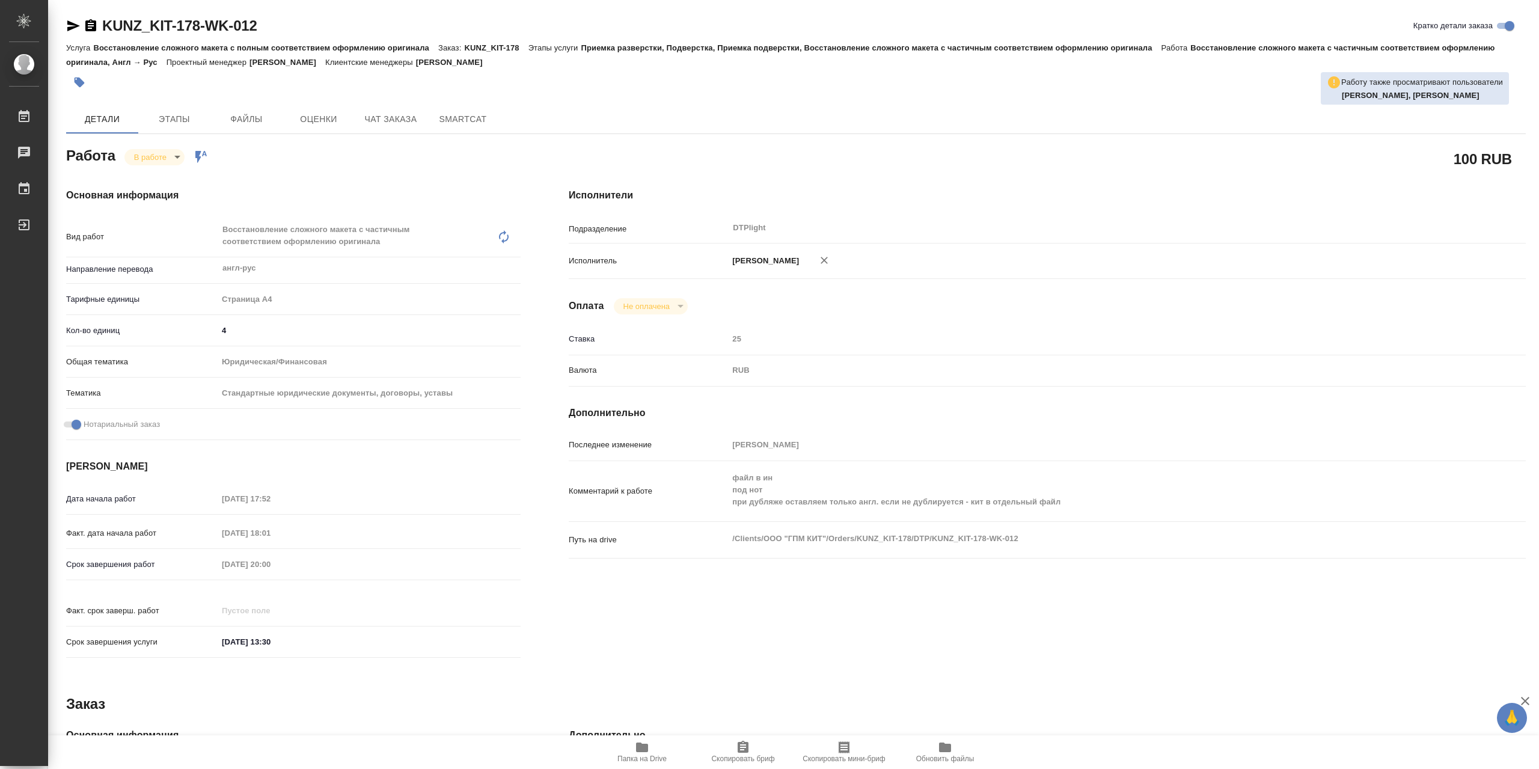
type textarea "x"
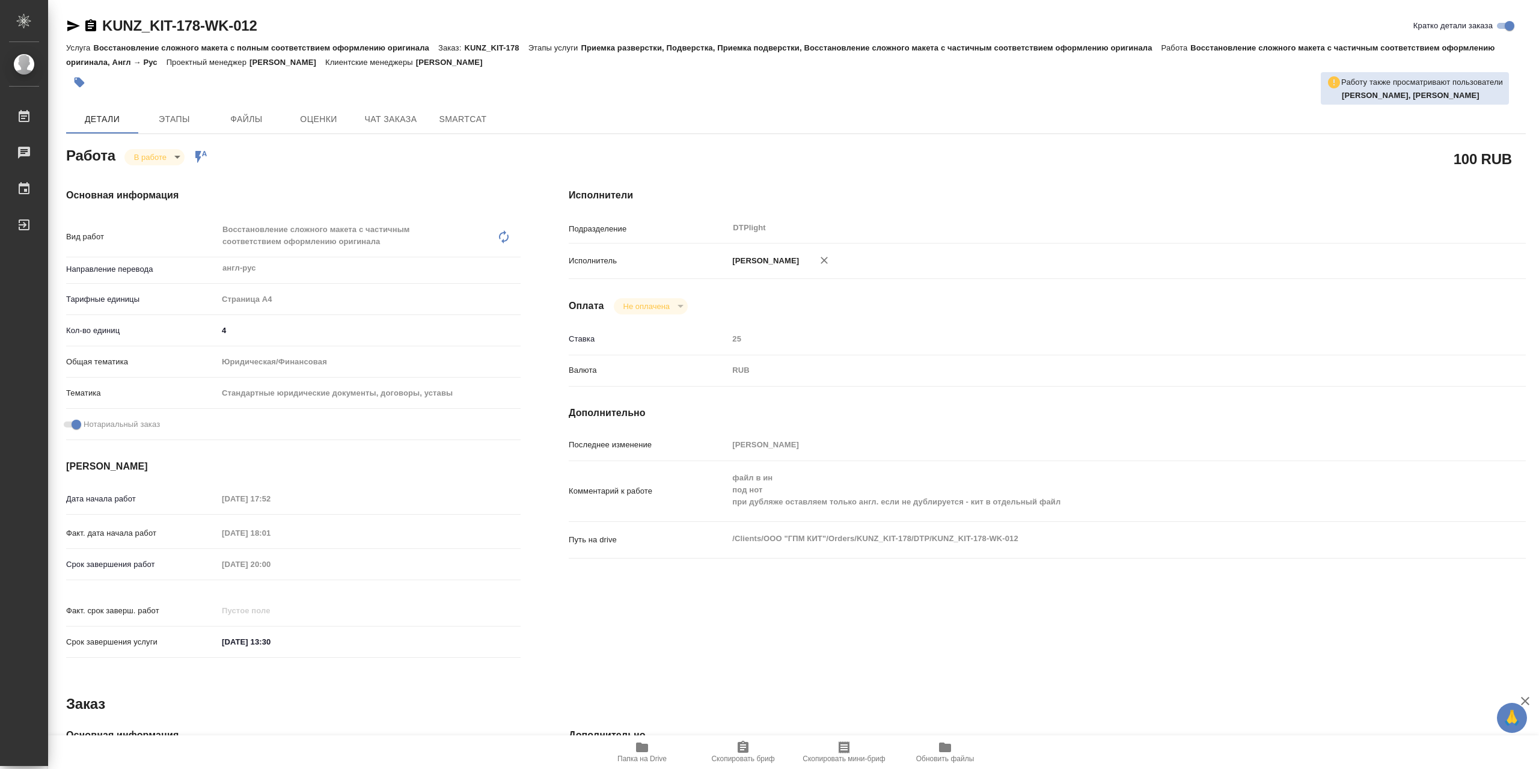
type textarea "x"
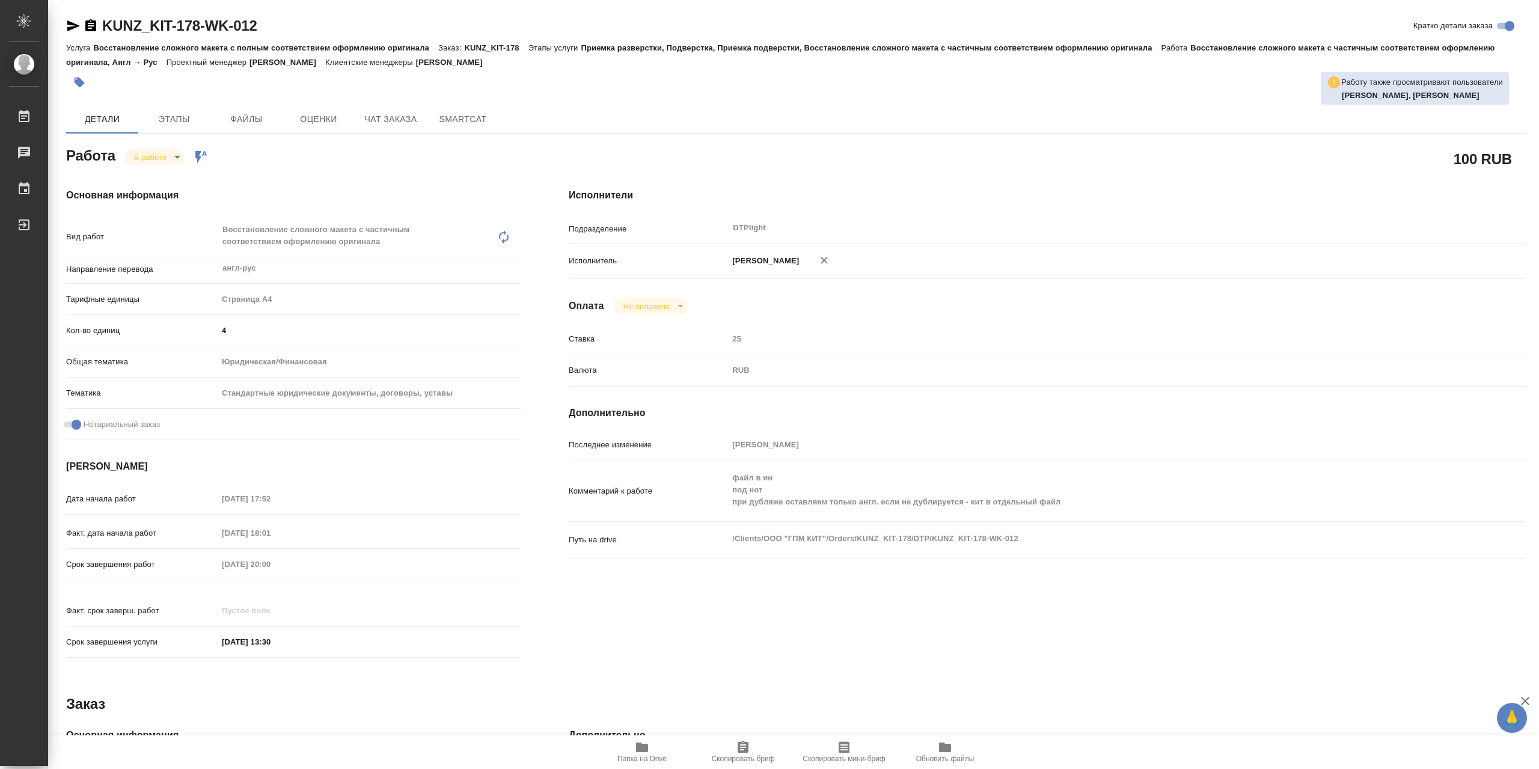
type textarea "x"
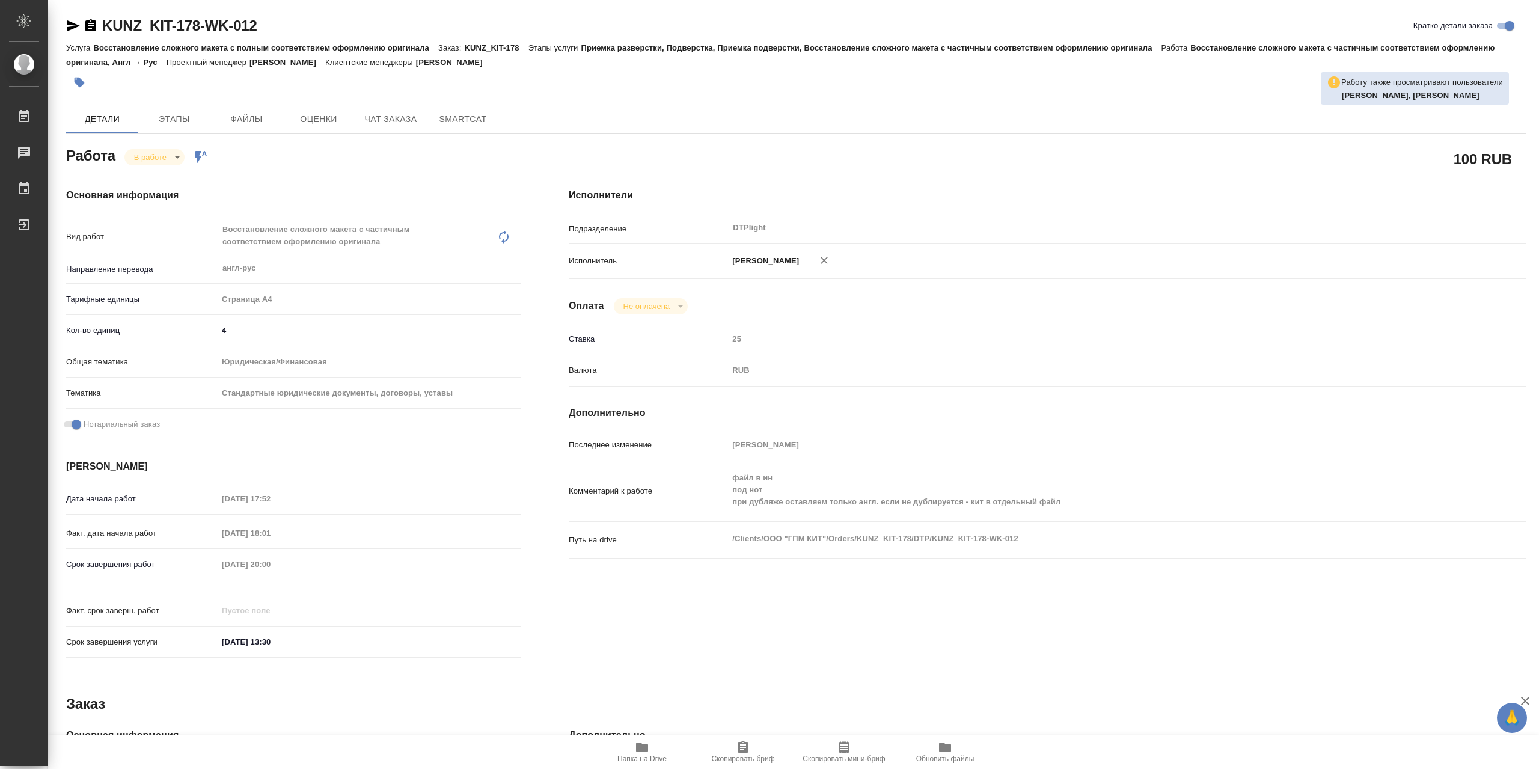
type textarea "x"
click at [632, 757] on span "Папка на Drive" at bounding box center [641, 758] width 49 height 8
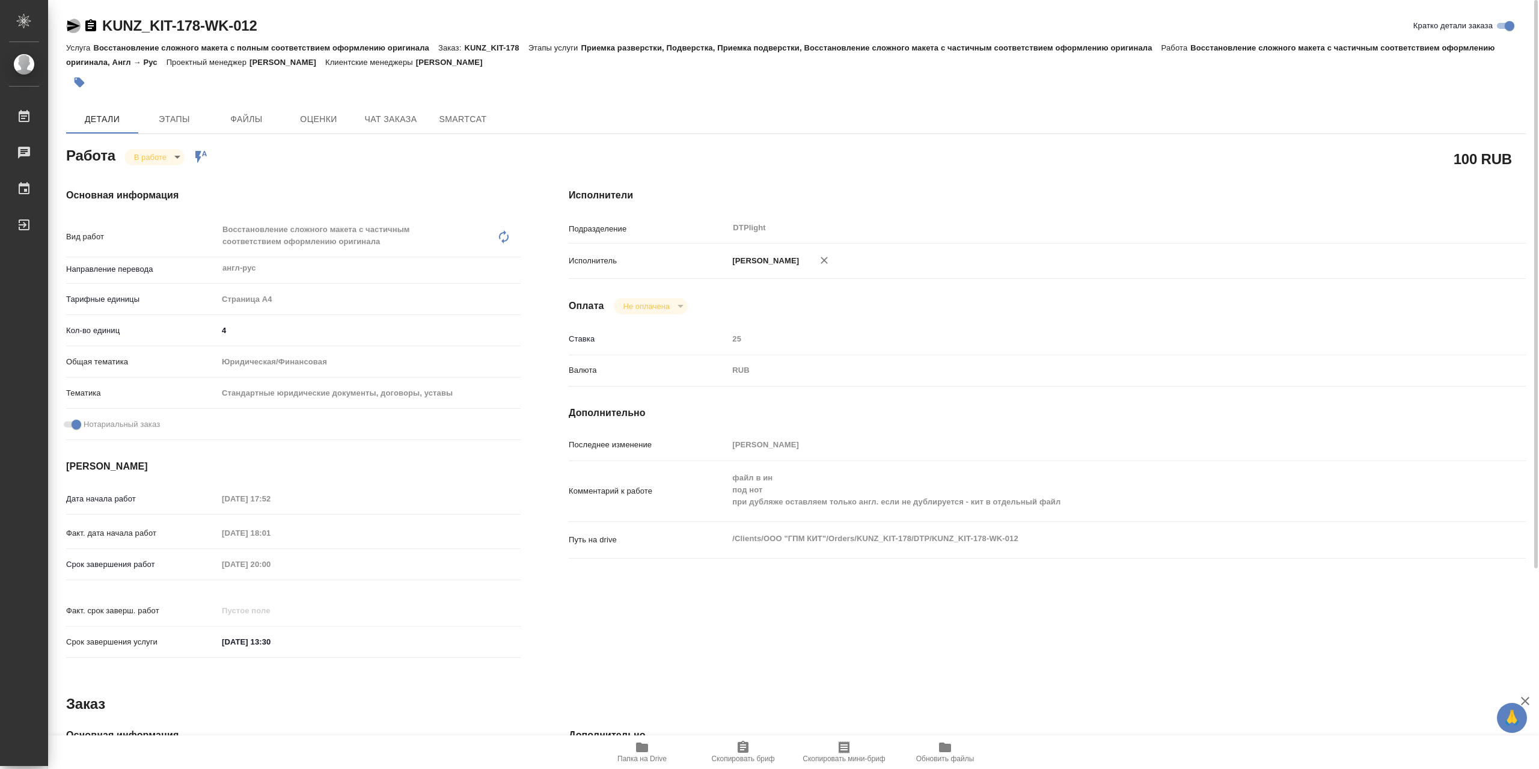
click at [71, 28] on icon "button" at bounding box center [73, 25] width 13 height 11
click at [167, 156] on body "🙏 .cls-1 fill:#fff; AWATERA Сархатов Руслан Работы 0 Чаты График Выйти KUNZ_KIT…" at bounding box center [769, 384] width 1539 height 769
click at [181, 180] on li "Выполнен" at bounding box center [163, 181] width 79 height 20
type textarea "x"
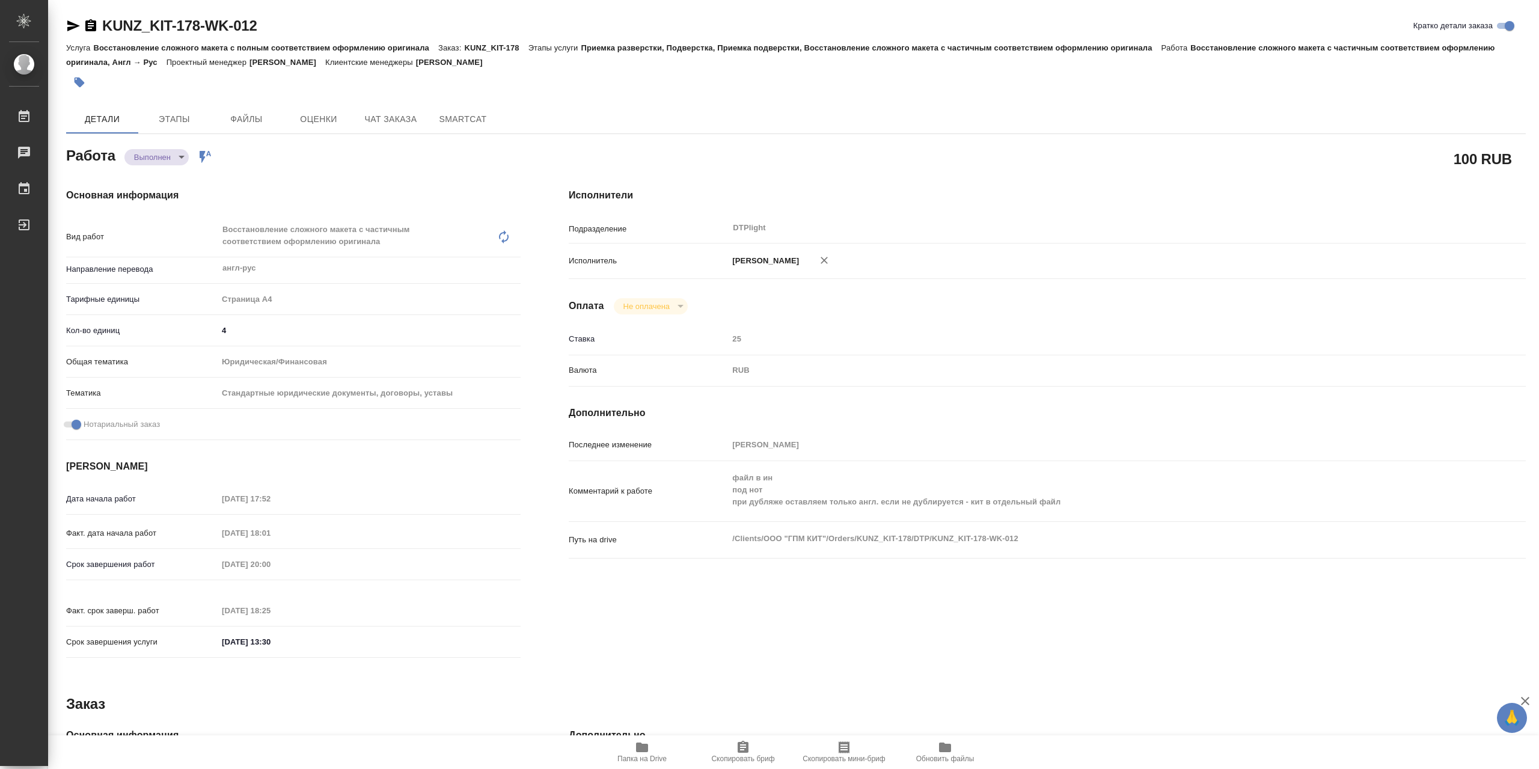
type textarea "x"
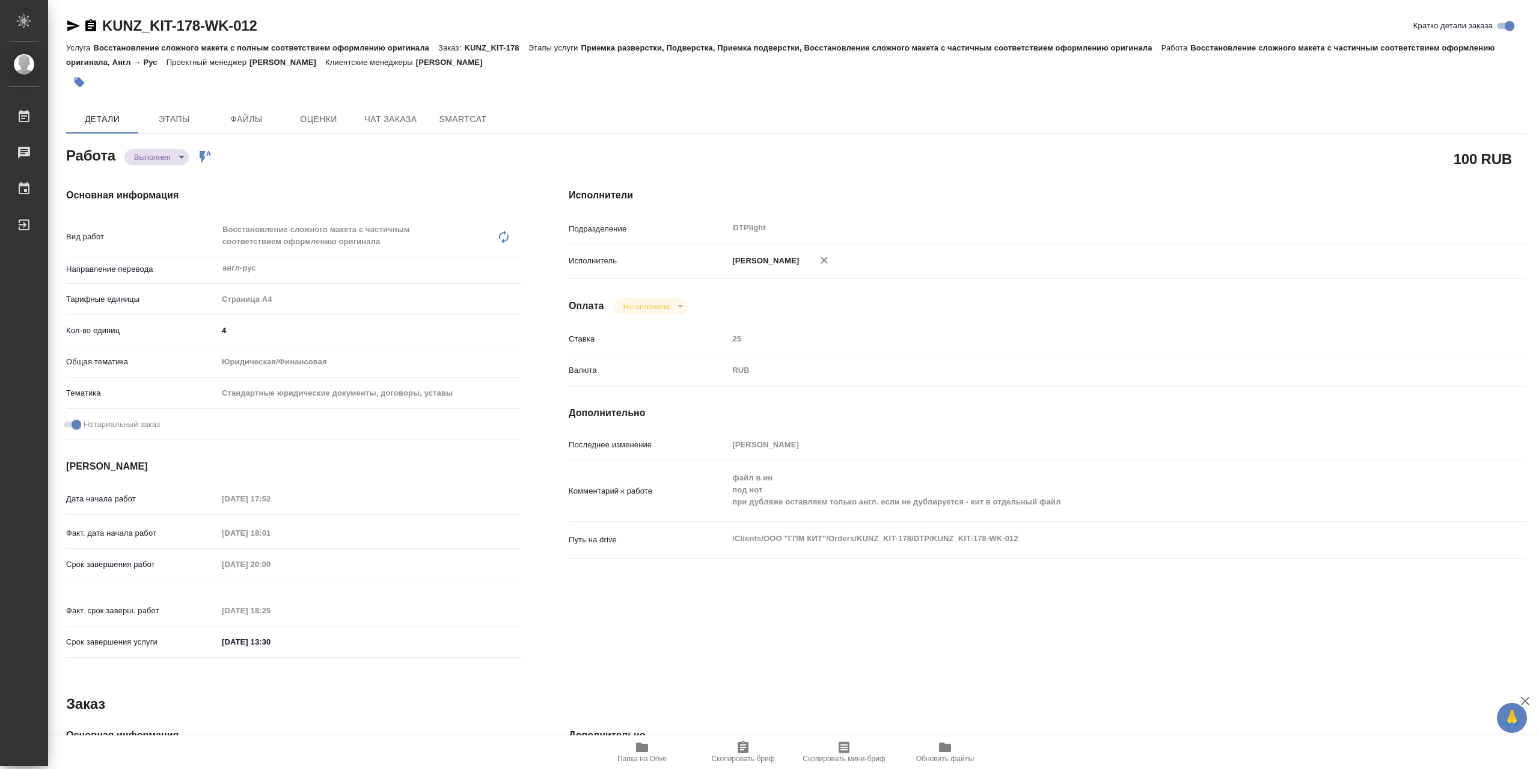
type textarea "x"
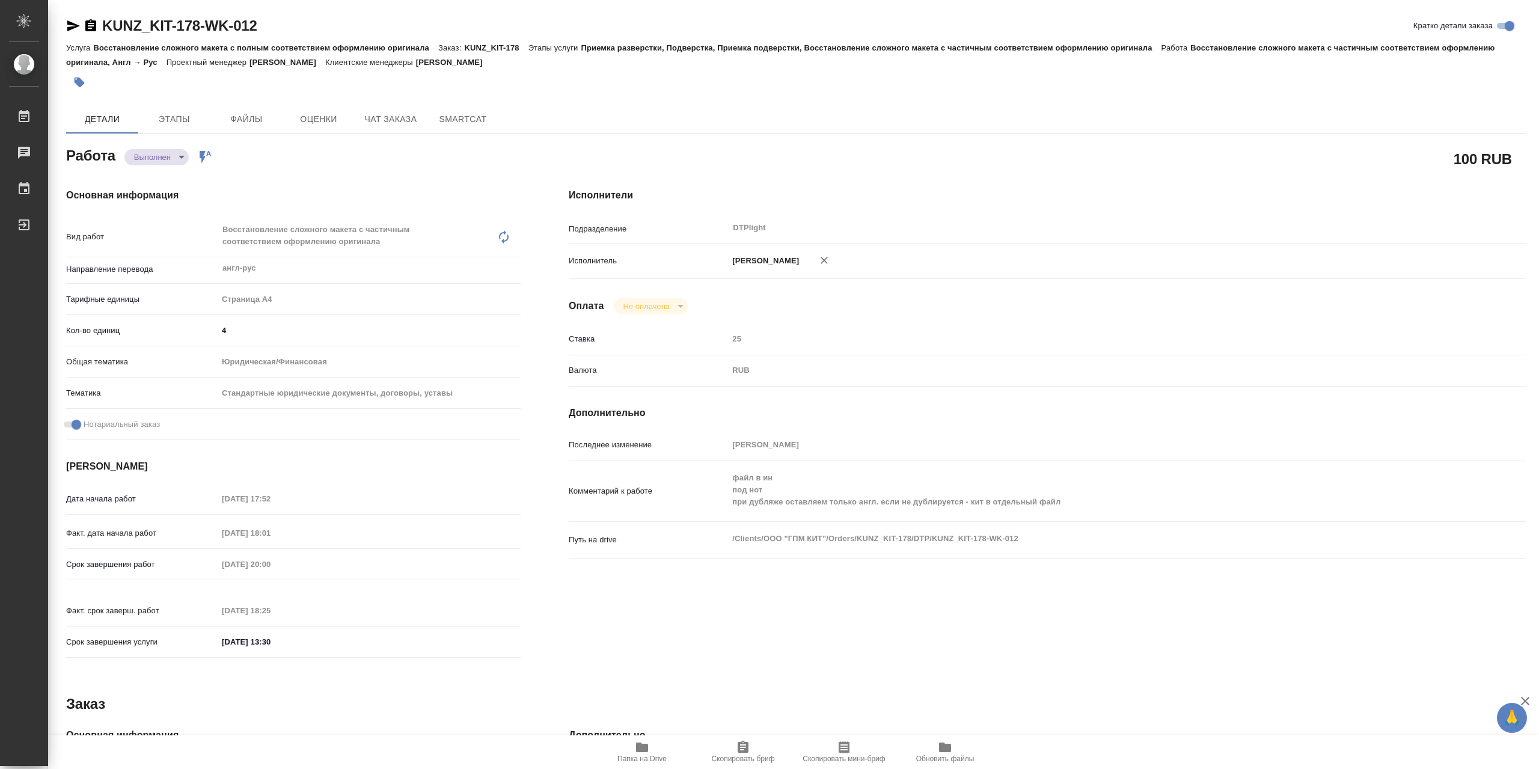
type textarea "x"
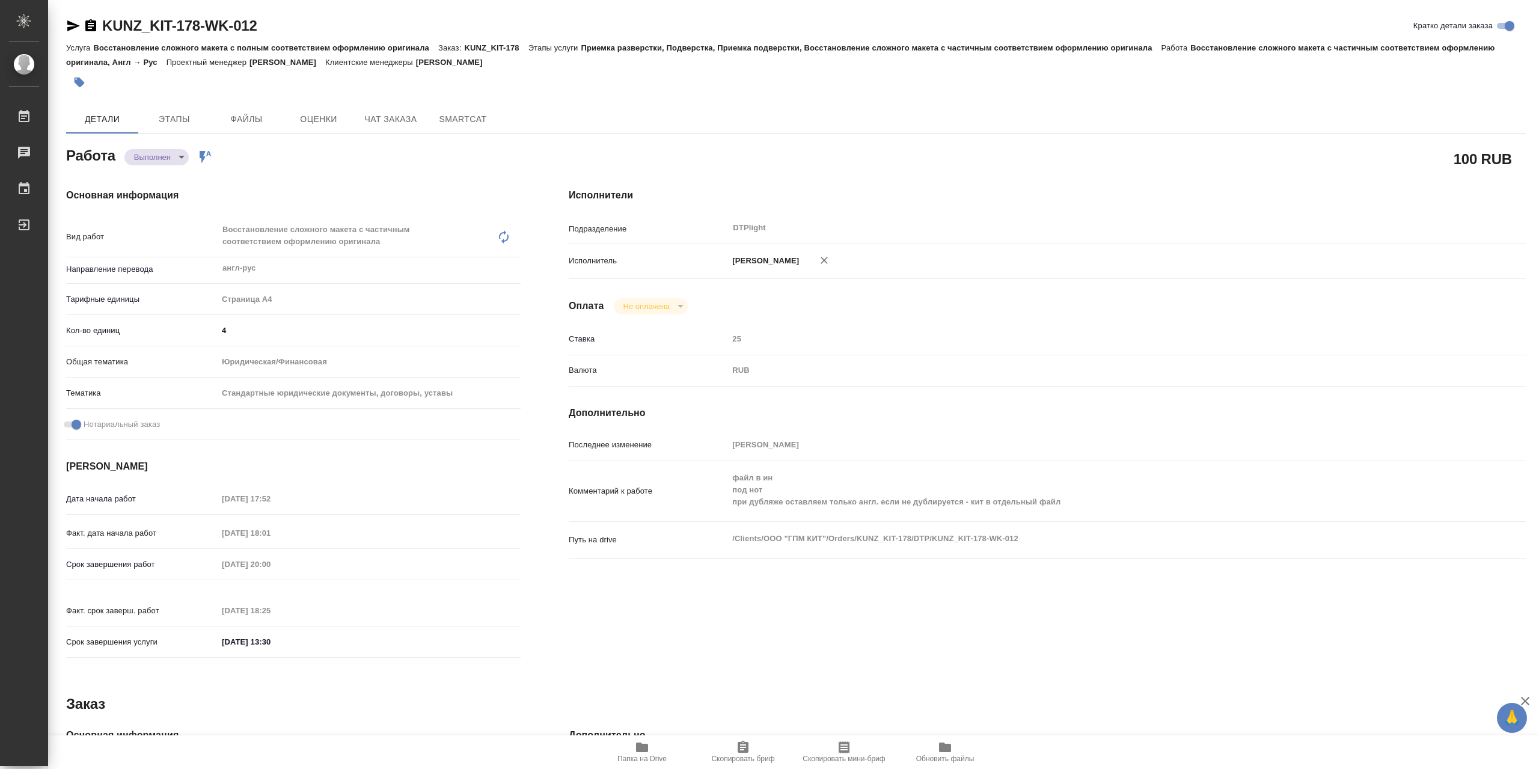
type textarea "x"
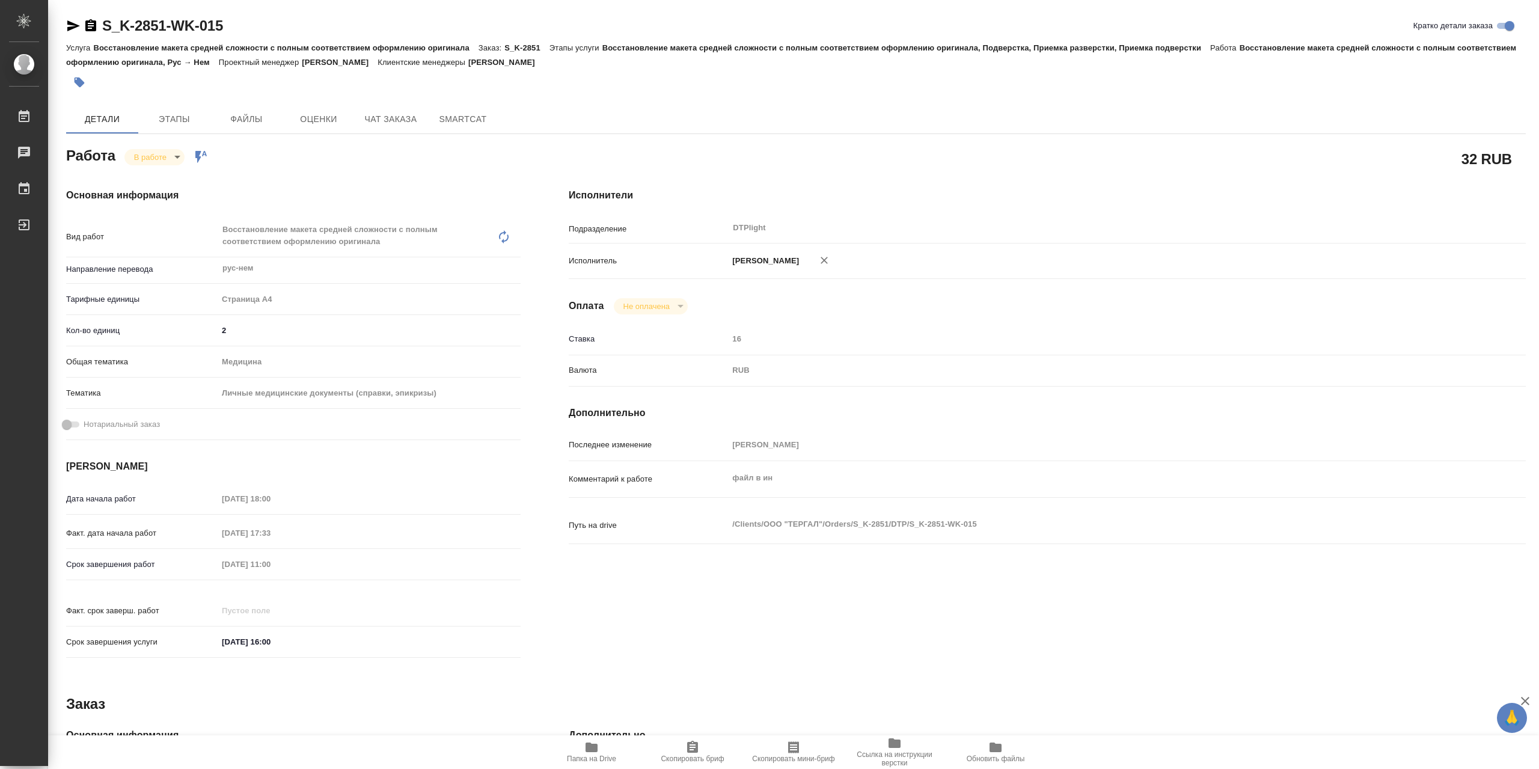
click at [159, 167] on body "🙏 .cls-1 fill:#fff; AWATERA Сархатов [PERSON_NAME] Работы 0 Чаты График Выйти S…" at bounding box center [769, 384] width 1539 height 769
click at [171, 180] on button "Выполнен" at bounding box center [156, 180] width 44 height 13
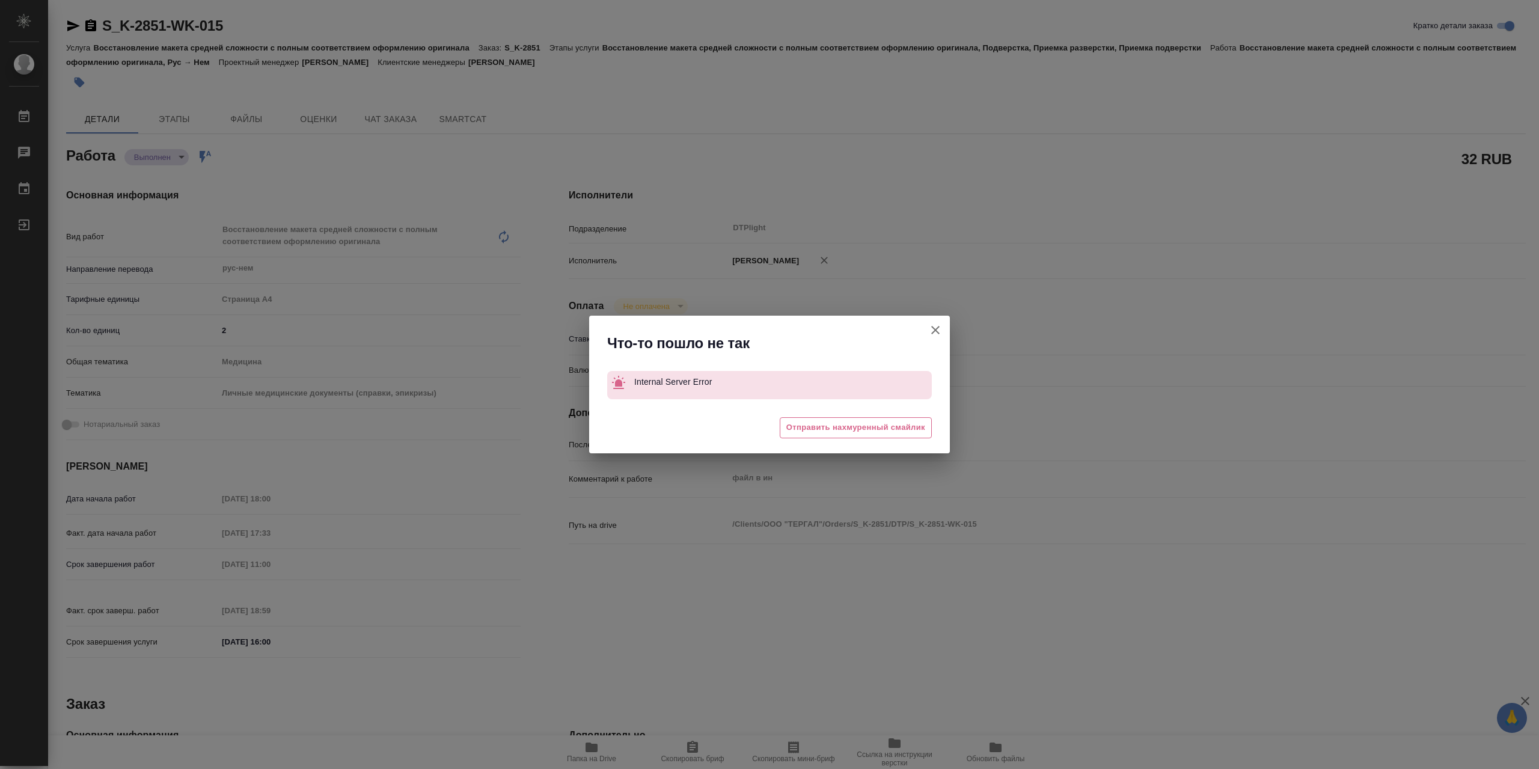
type textarea "x"
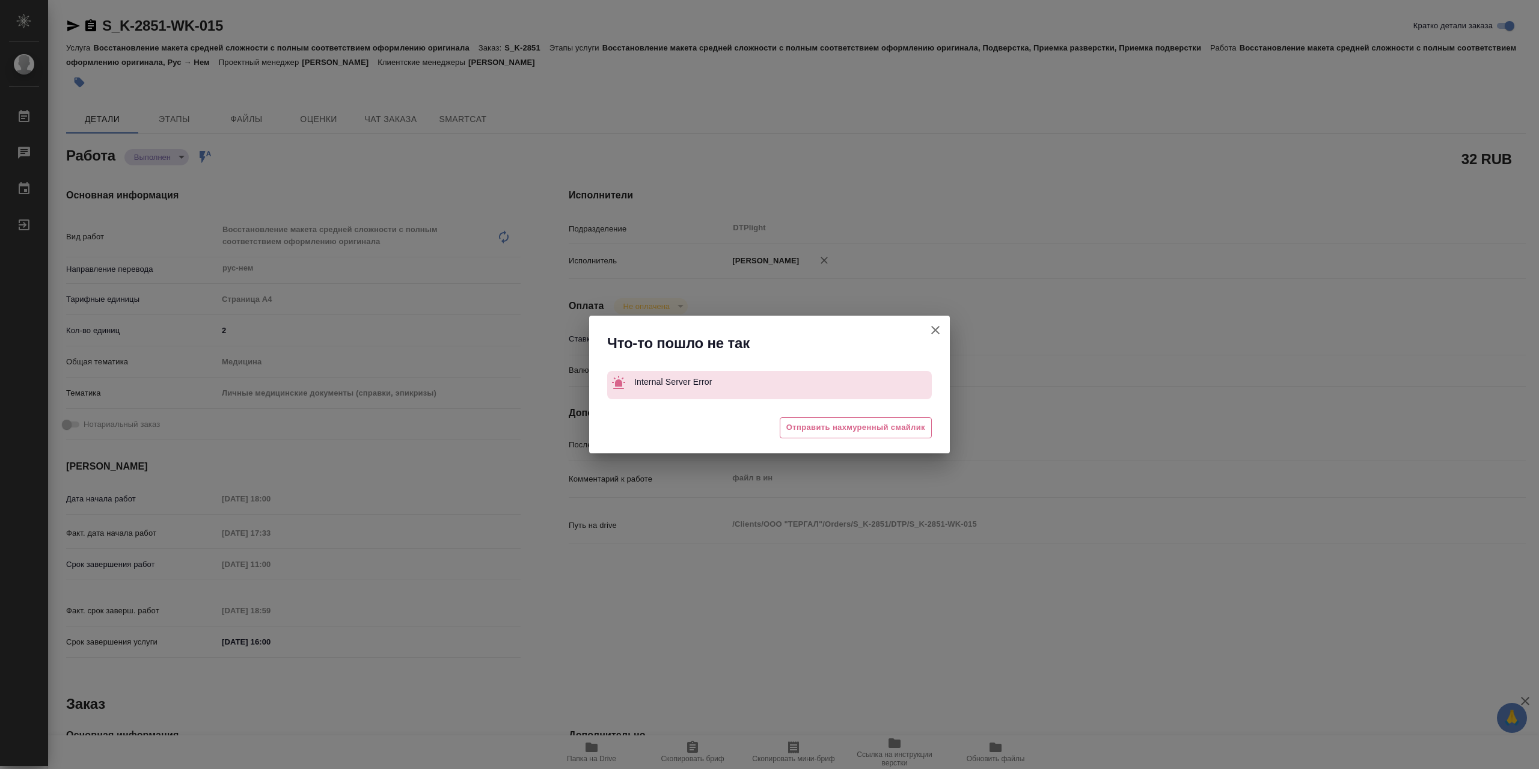
type textarea "x"
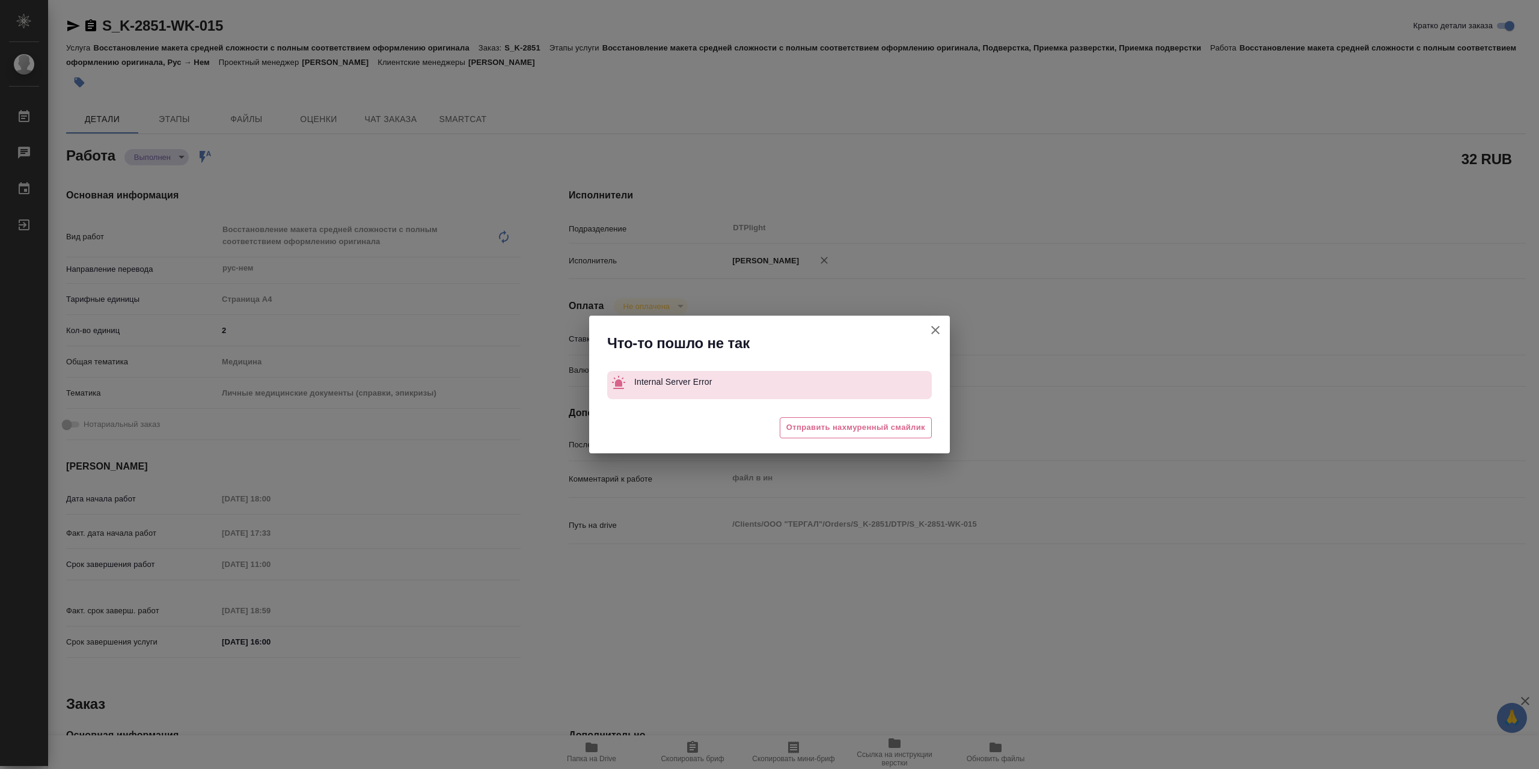
type textarea "x"
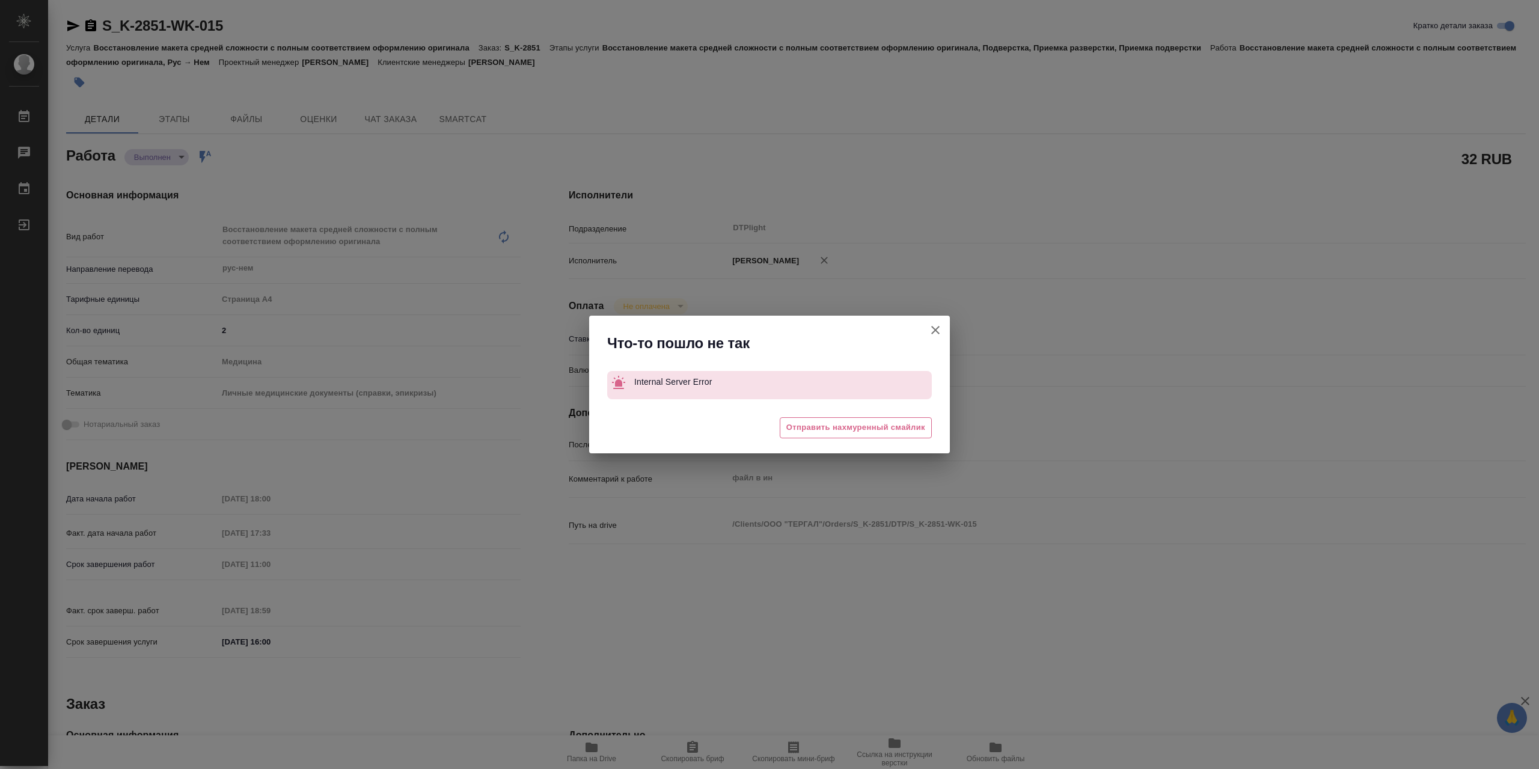
type textarea "x"
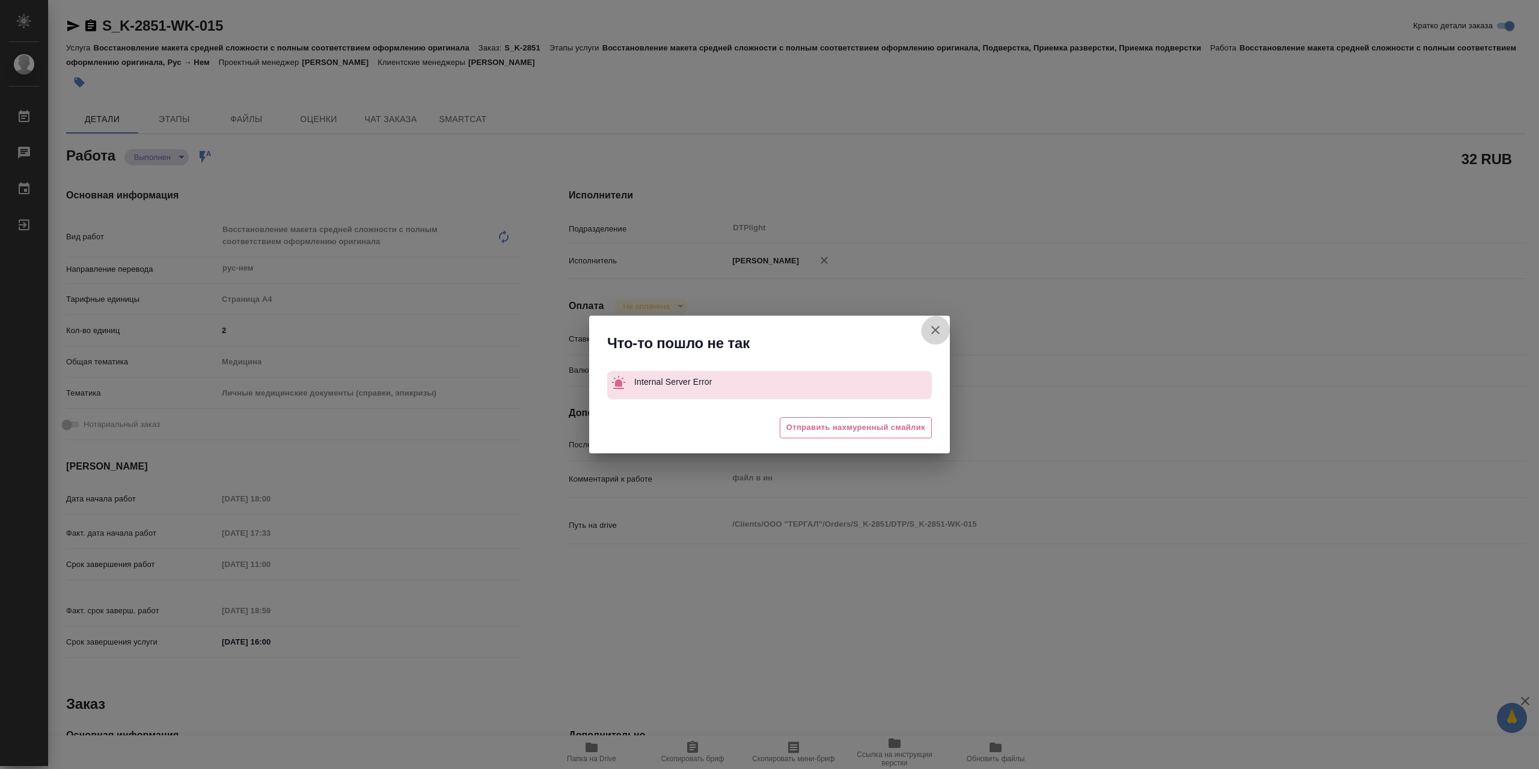
click at [935, 332] on icon "button" at bounding box center [935, 330] width 8 height 8
type textarea "x"
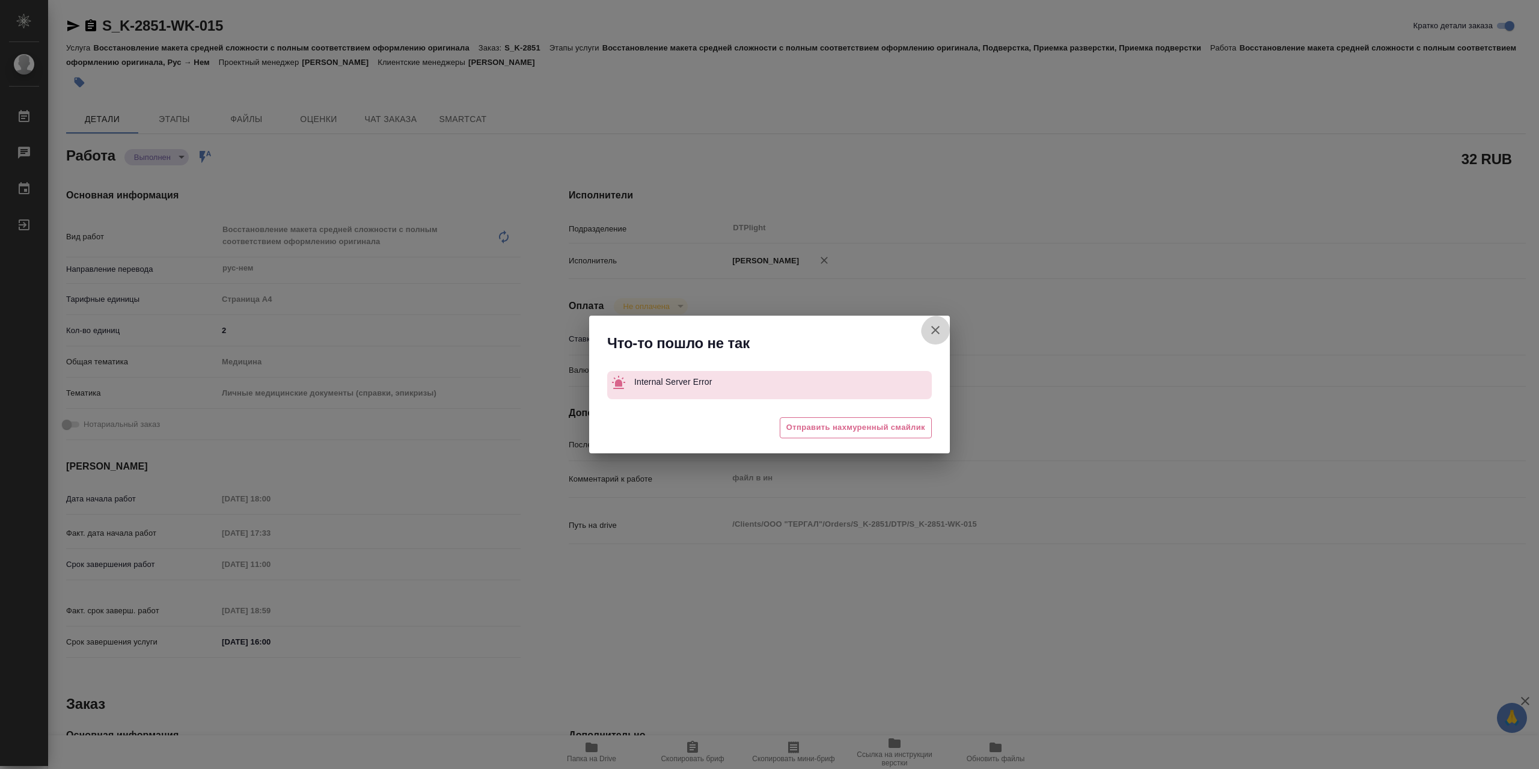
type textarea "x"
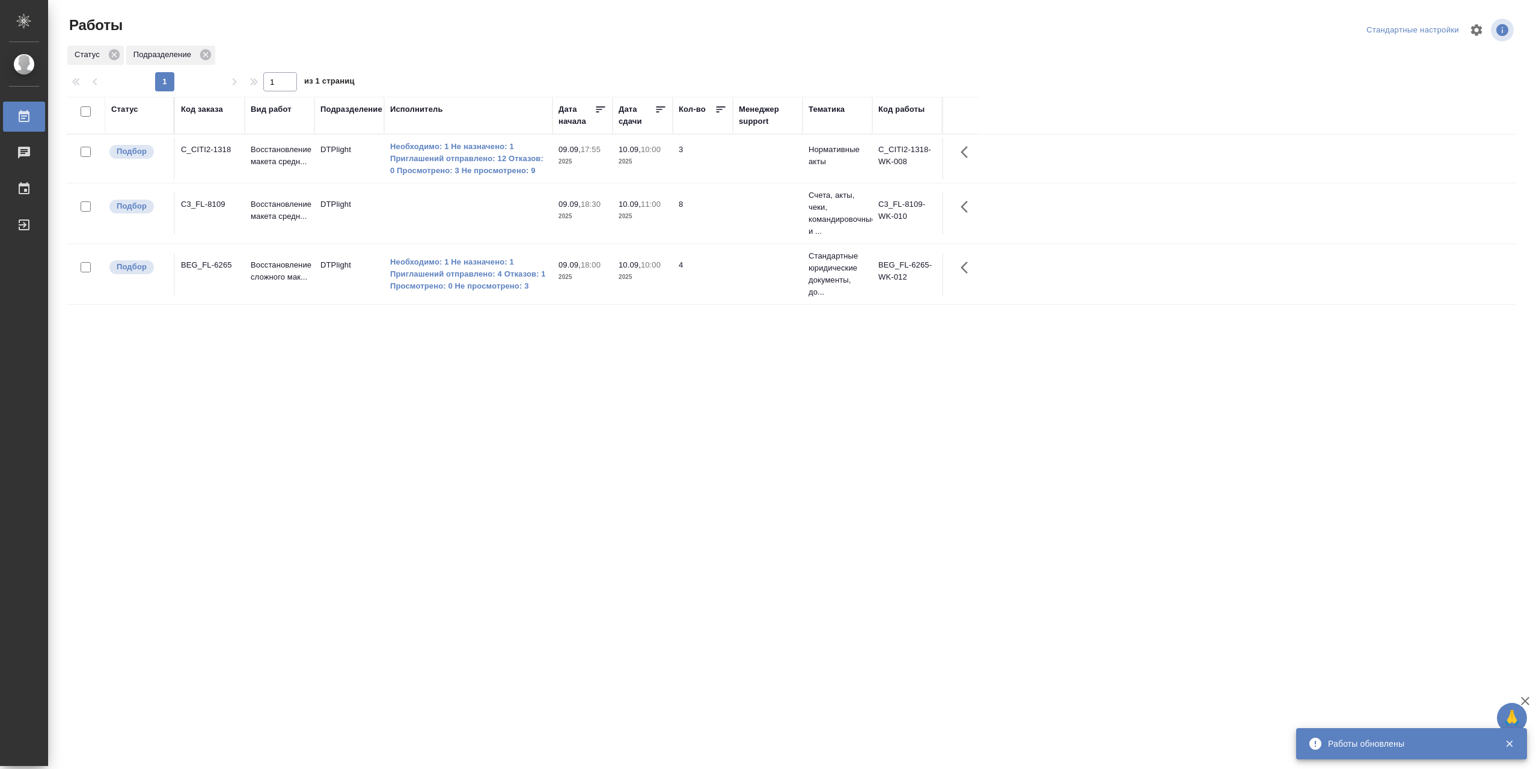
click at [446, 228] on td at bounding box center [468, 213] width 168 height 42
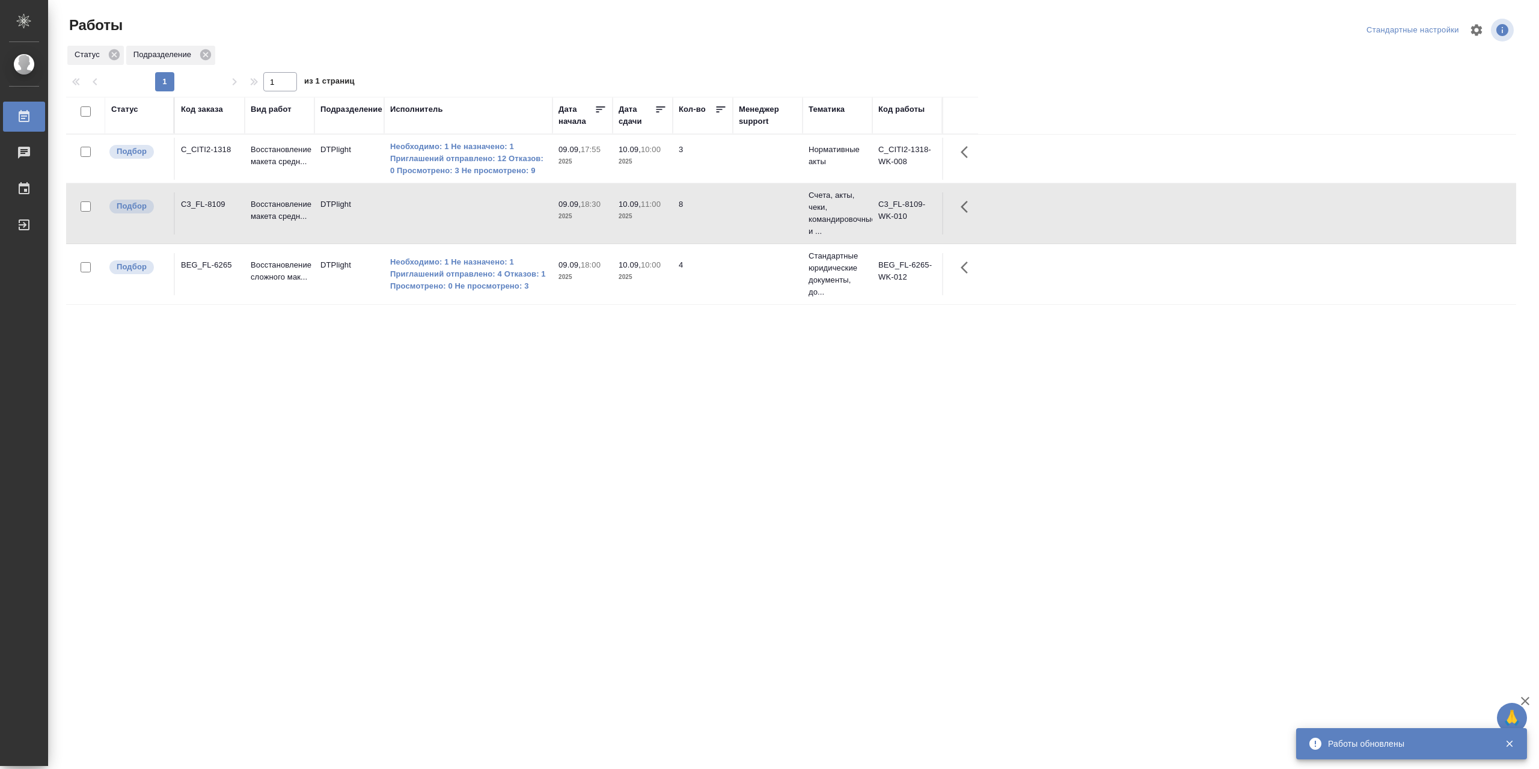
click at [446, 228] on td at bounding box center [468, 213] width 168 height 42
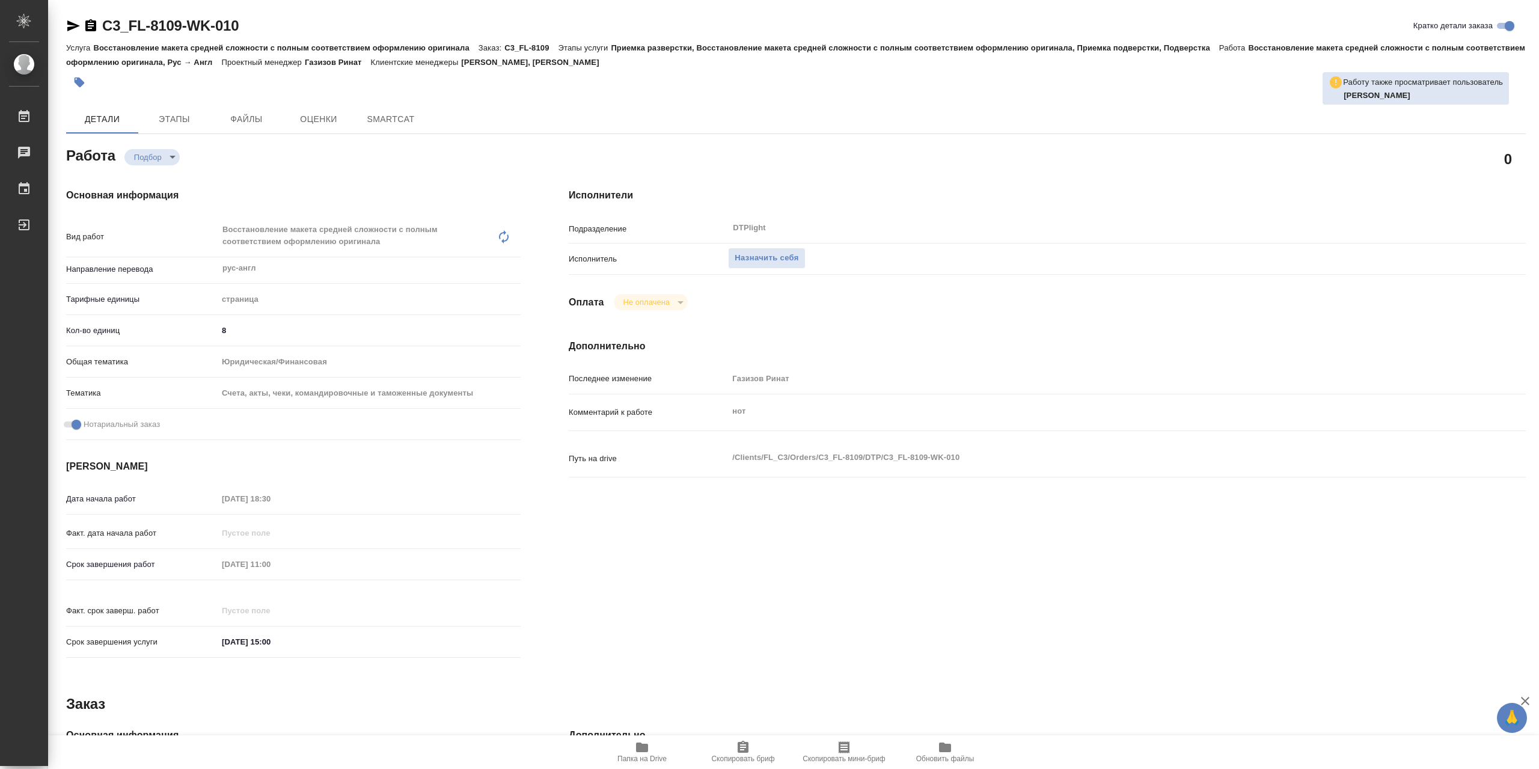
type textarea "x"
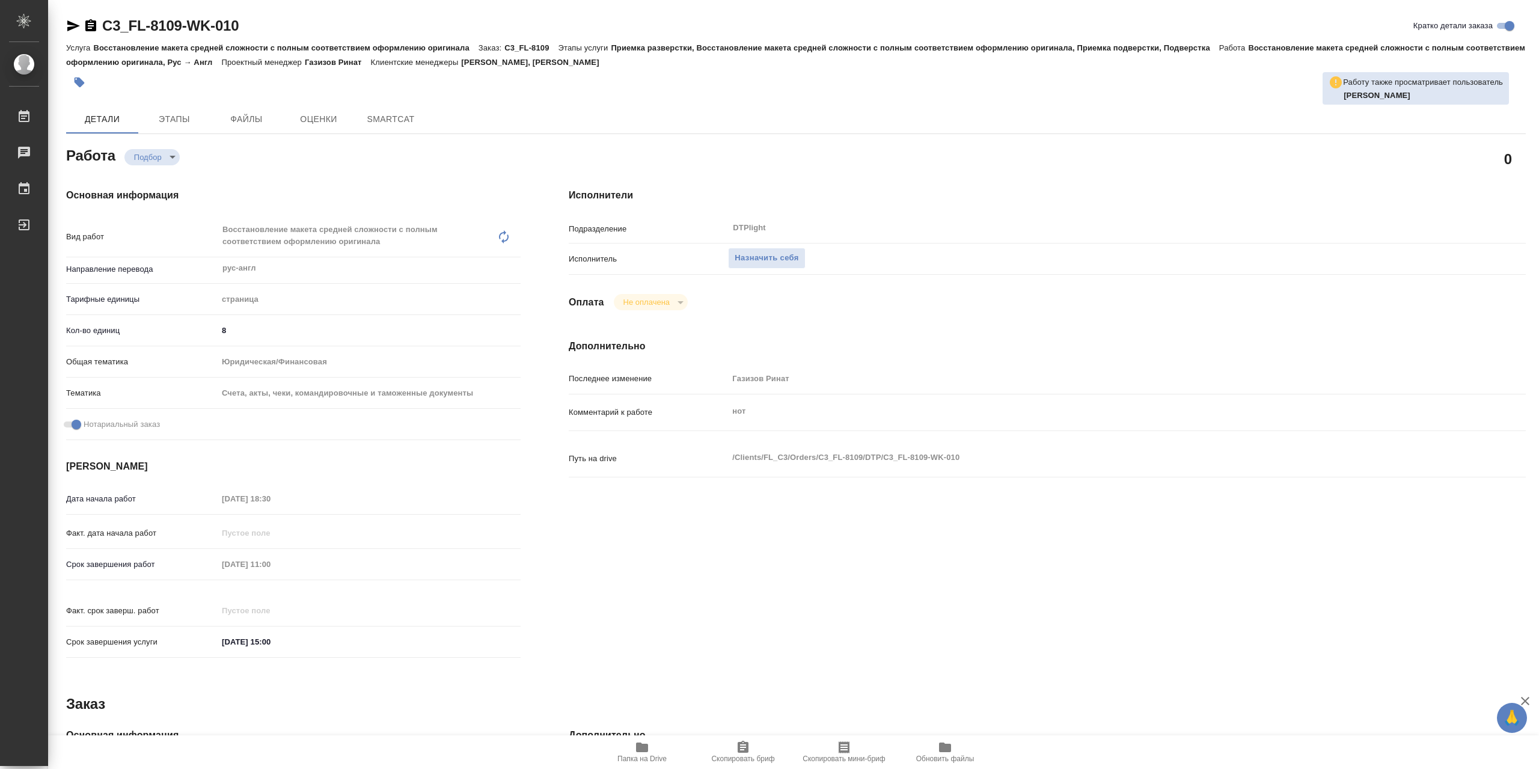
type textarea "x"
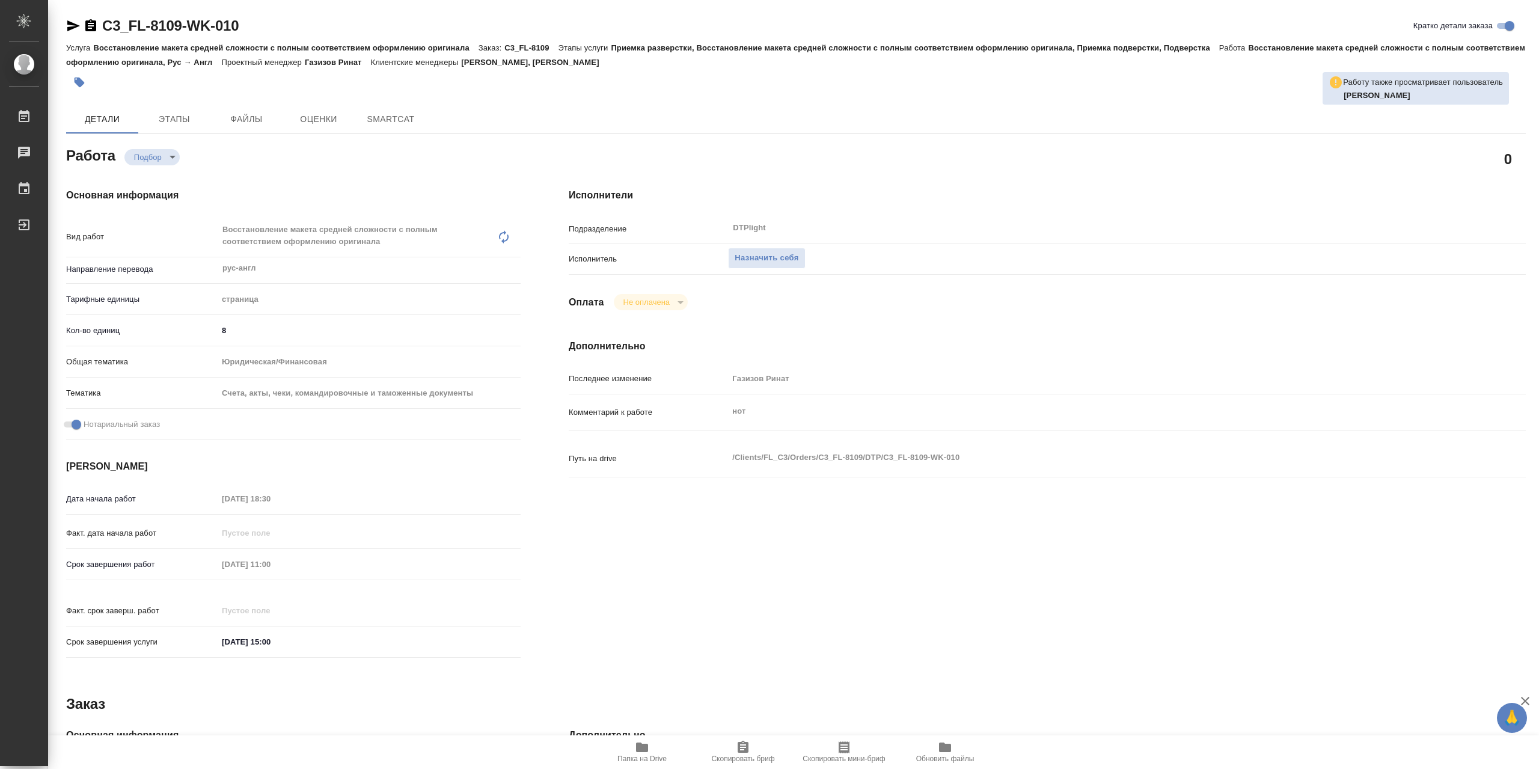
type textarea "x"
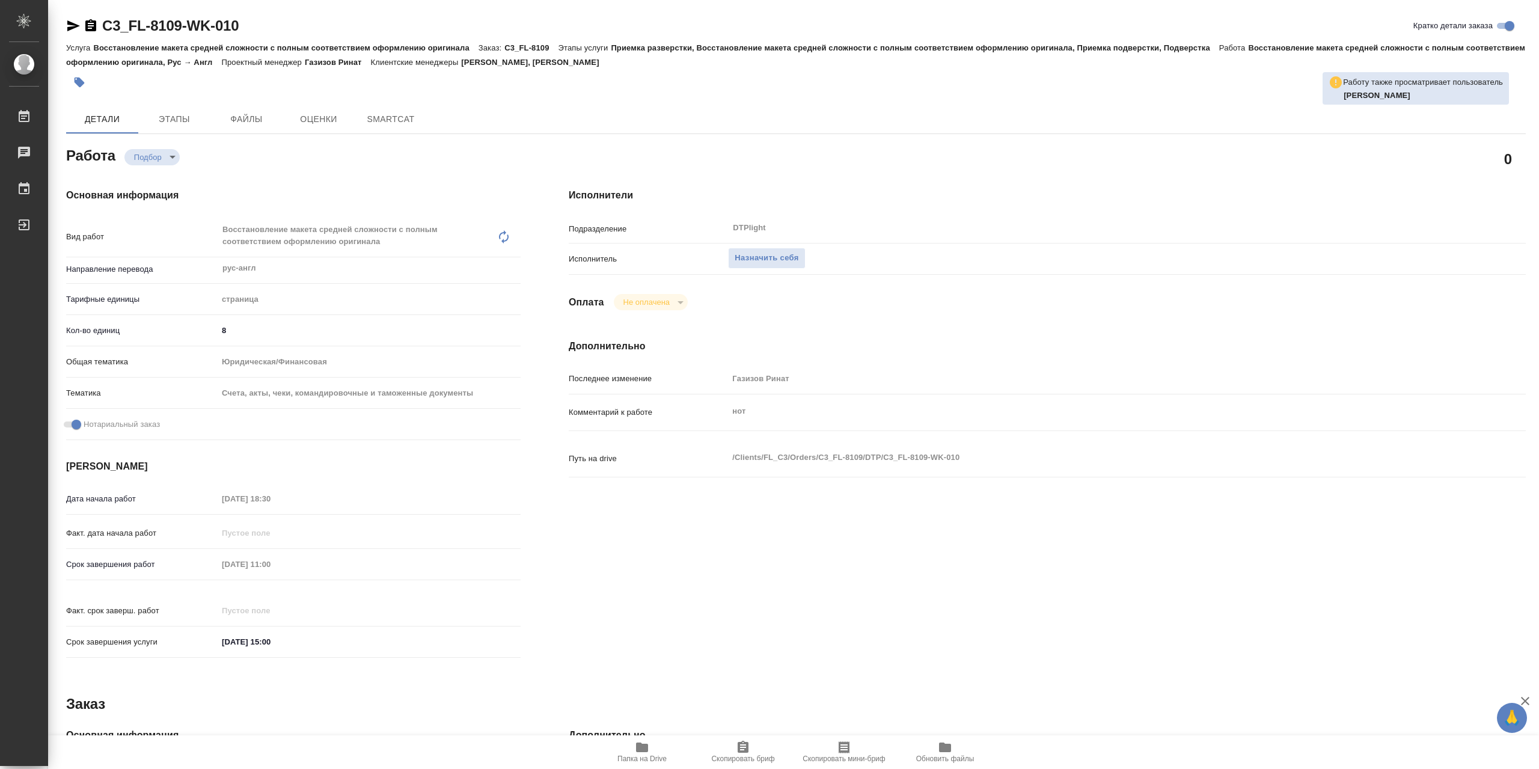
type textarea "x"
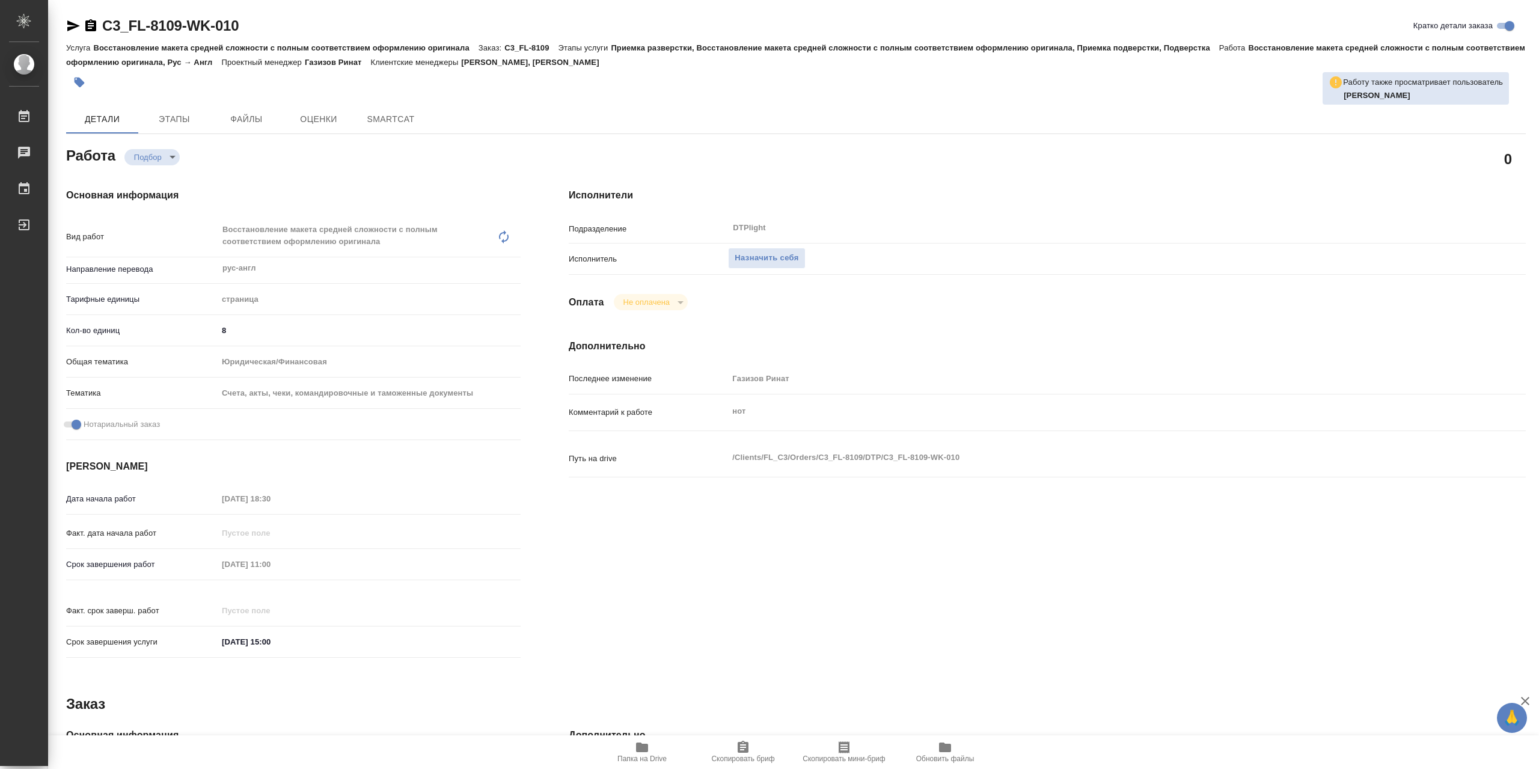
type textarea "x"
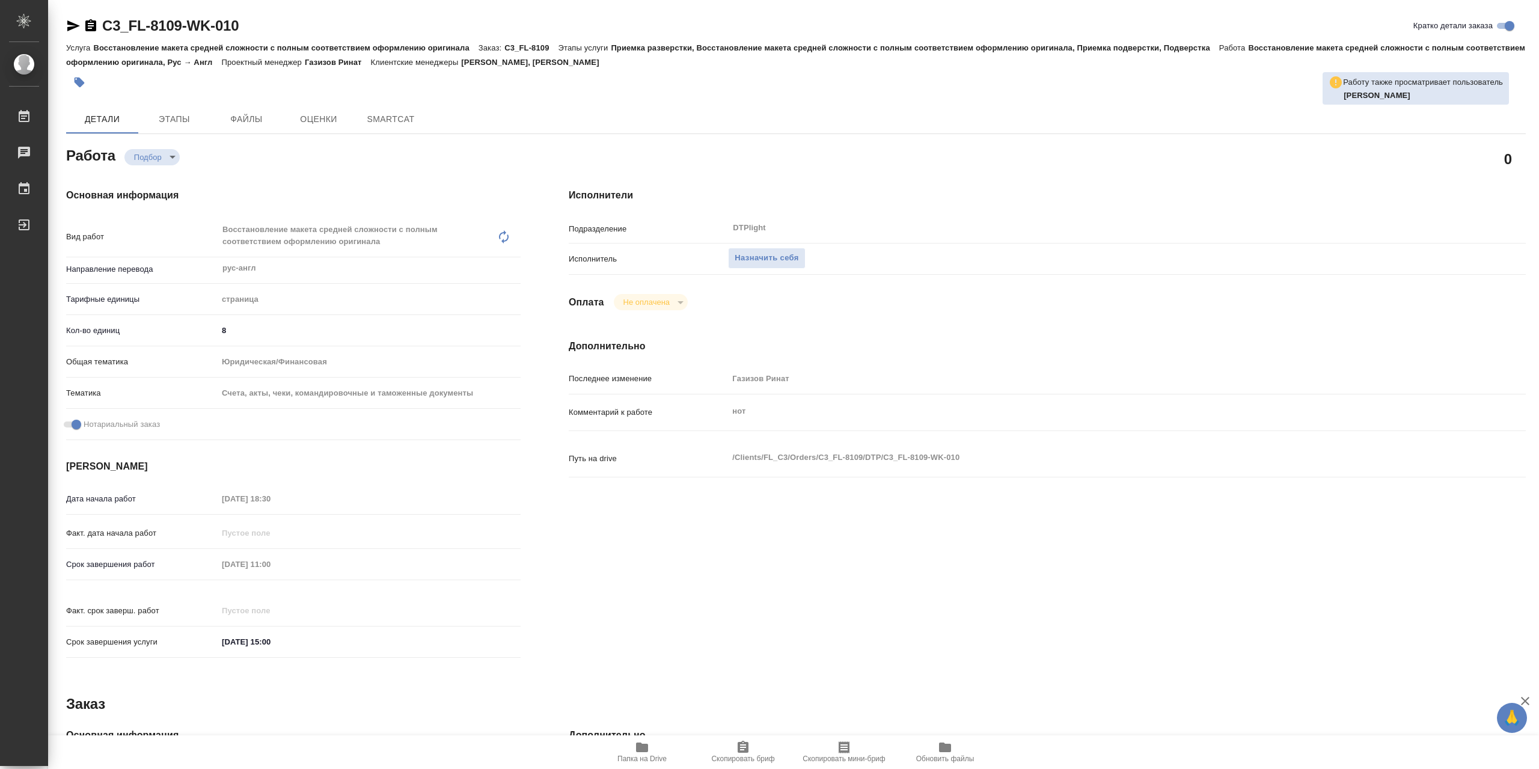
type textarea "x"
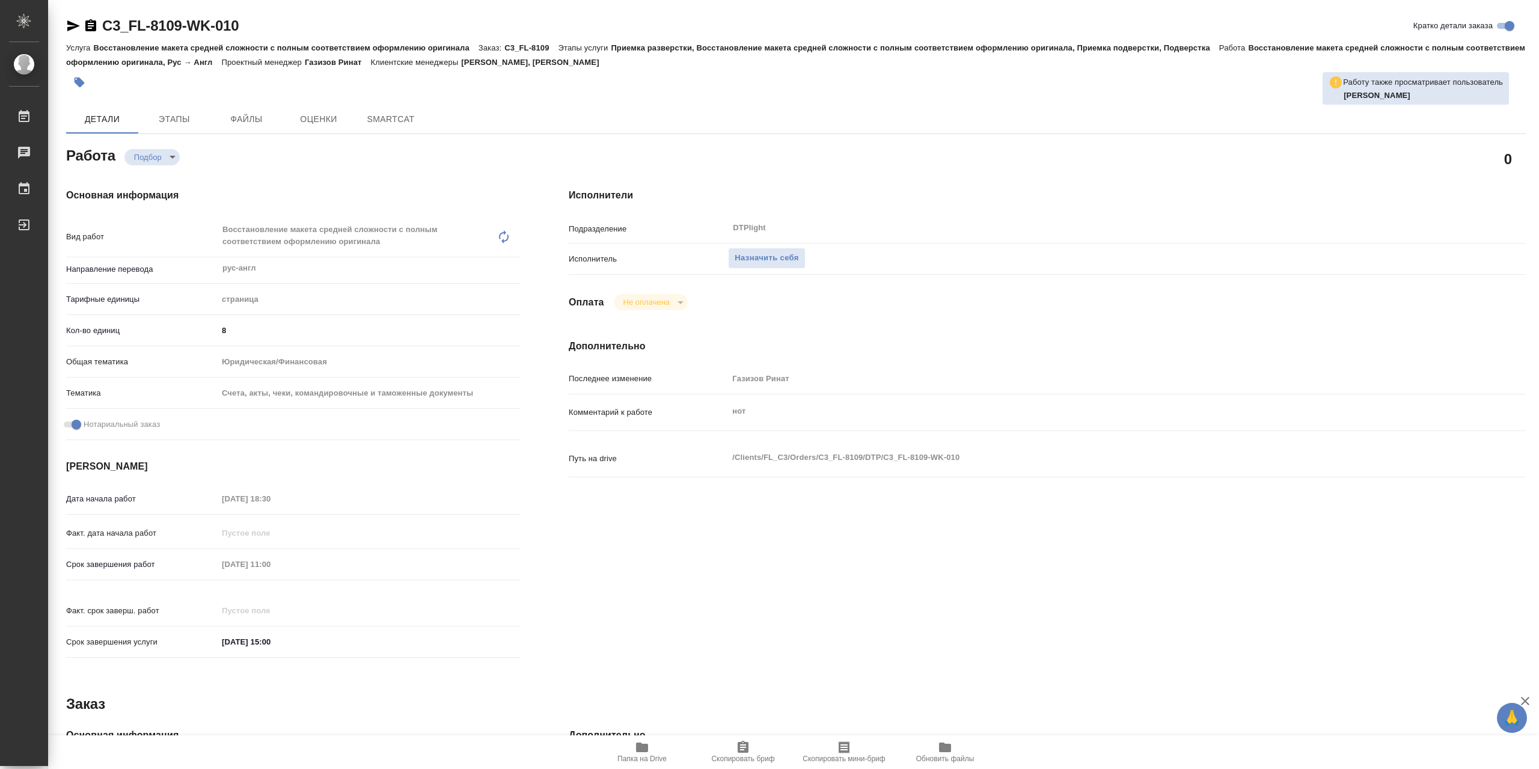
type textarea "x"
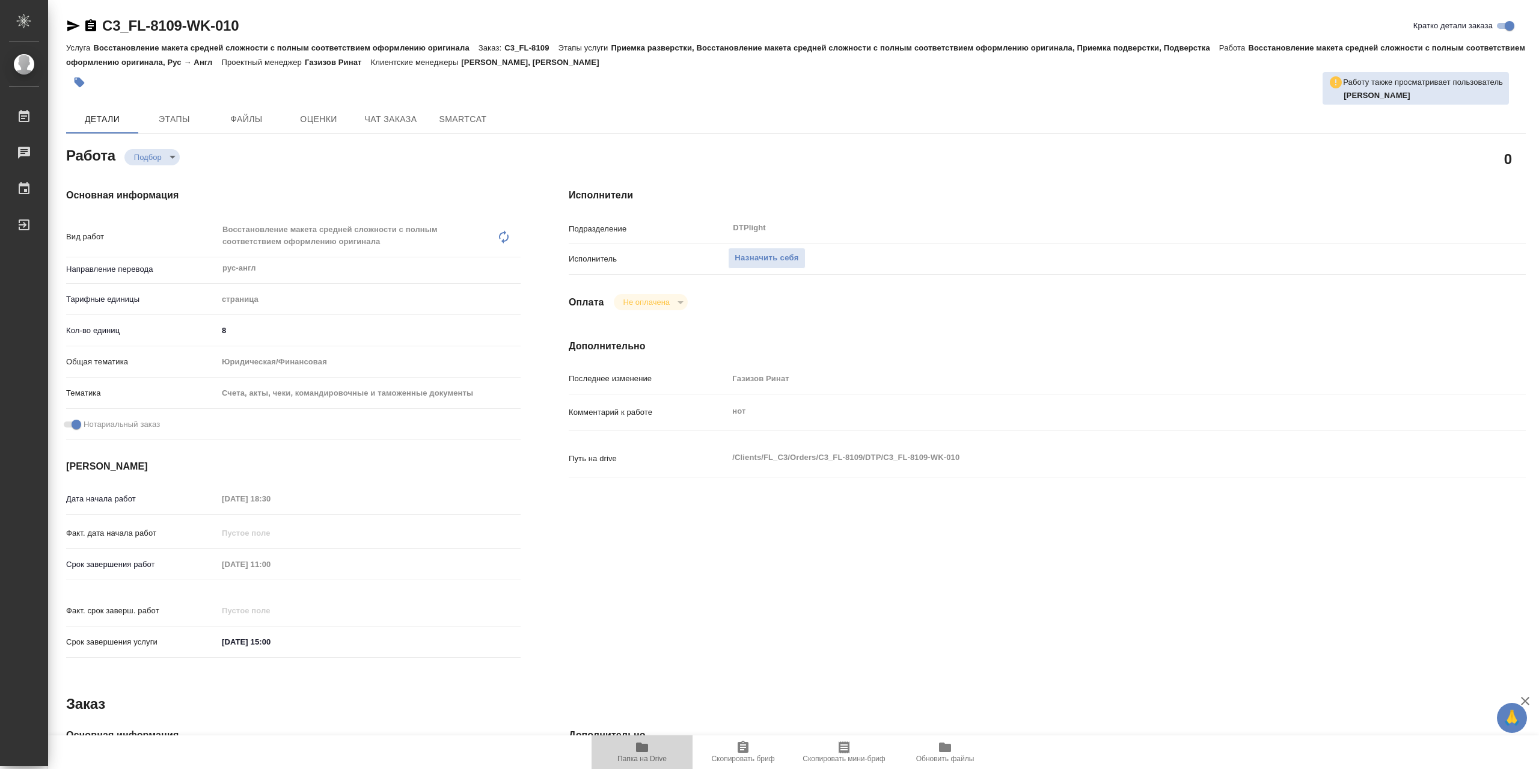
click at [649, 743] on icon "button" at bounding box center [642, 747] width 14 height 14
type textarea "x"
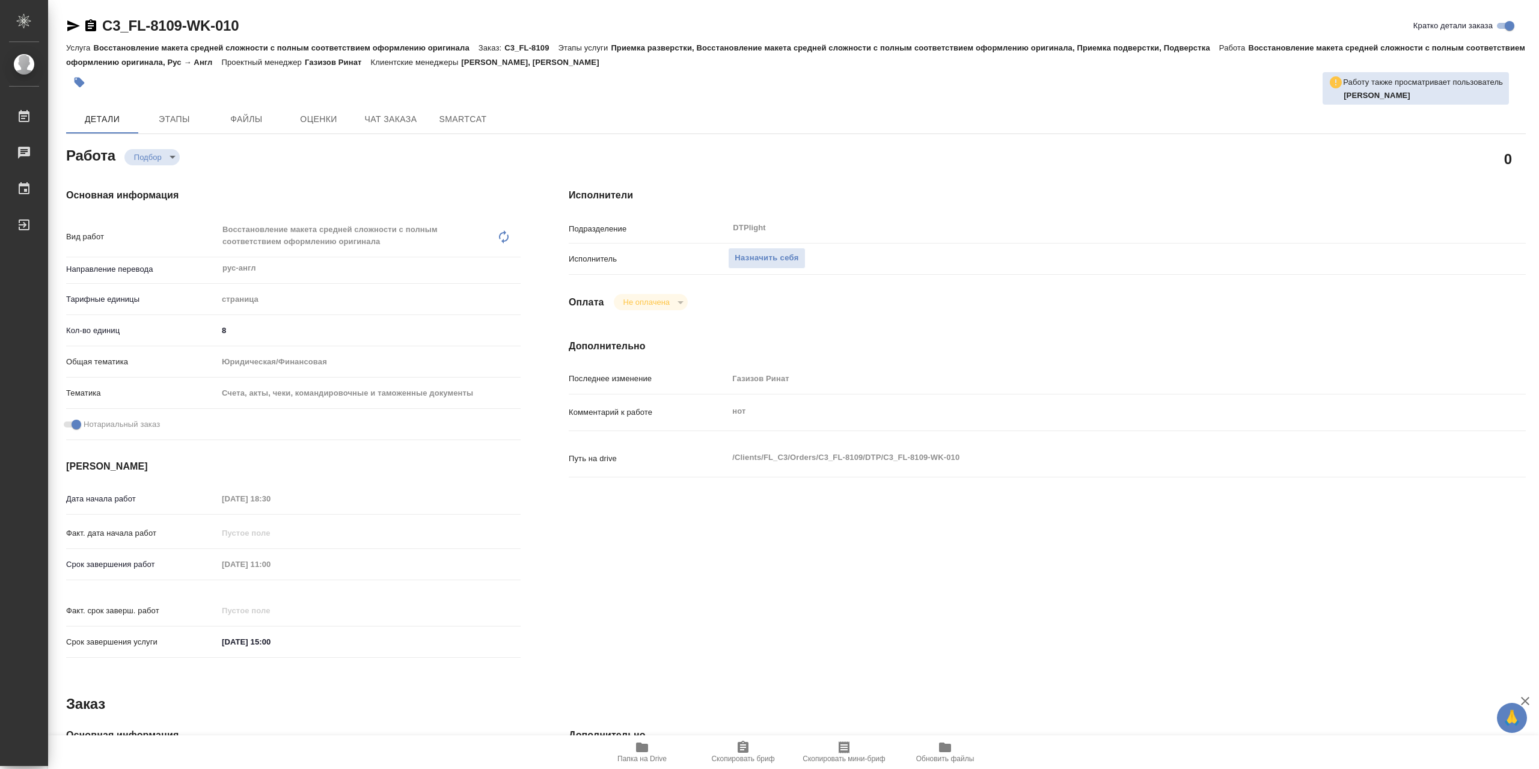
type textarea "x"
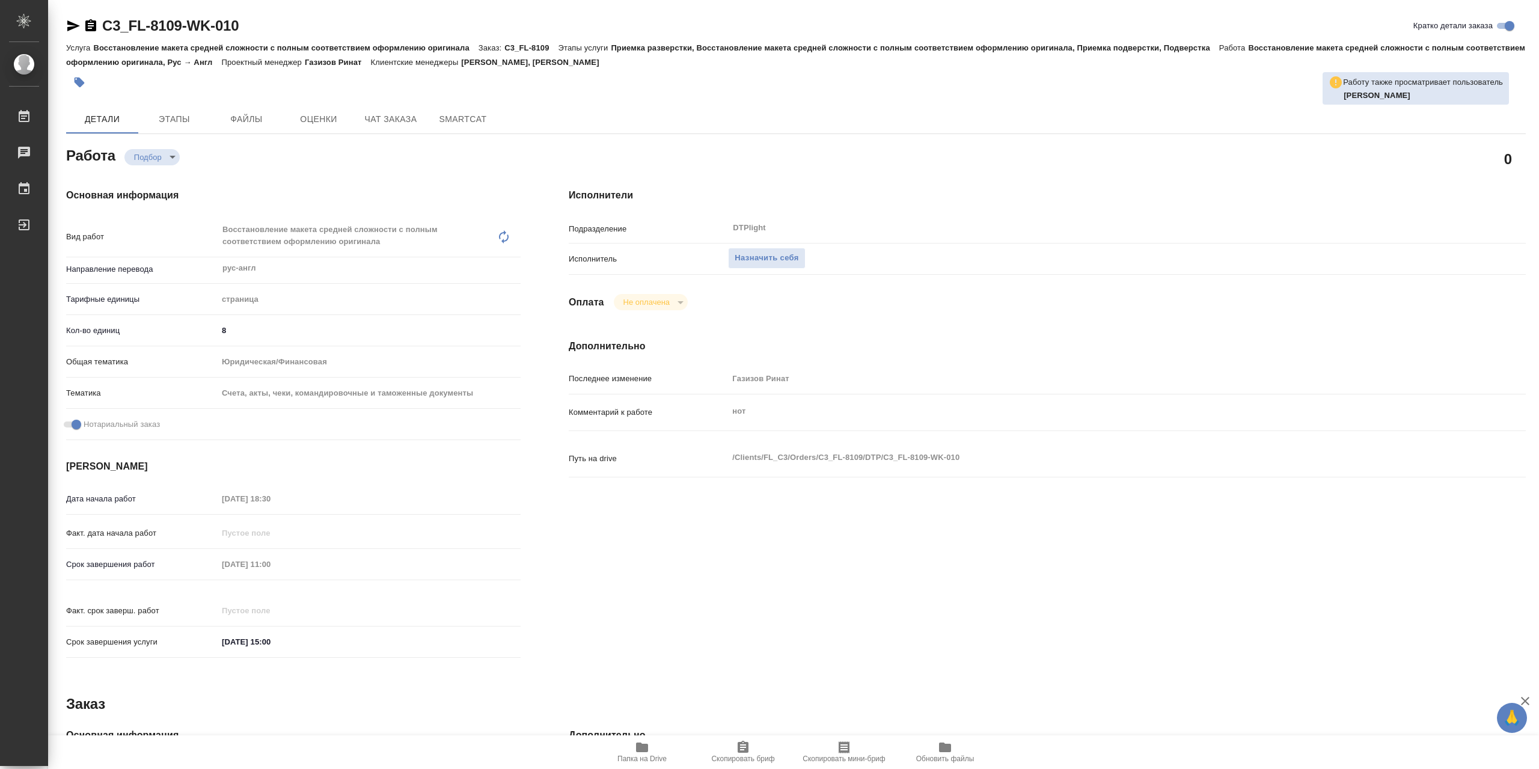
type textarea "x"
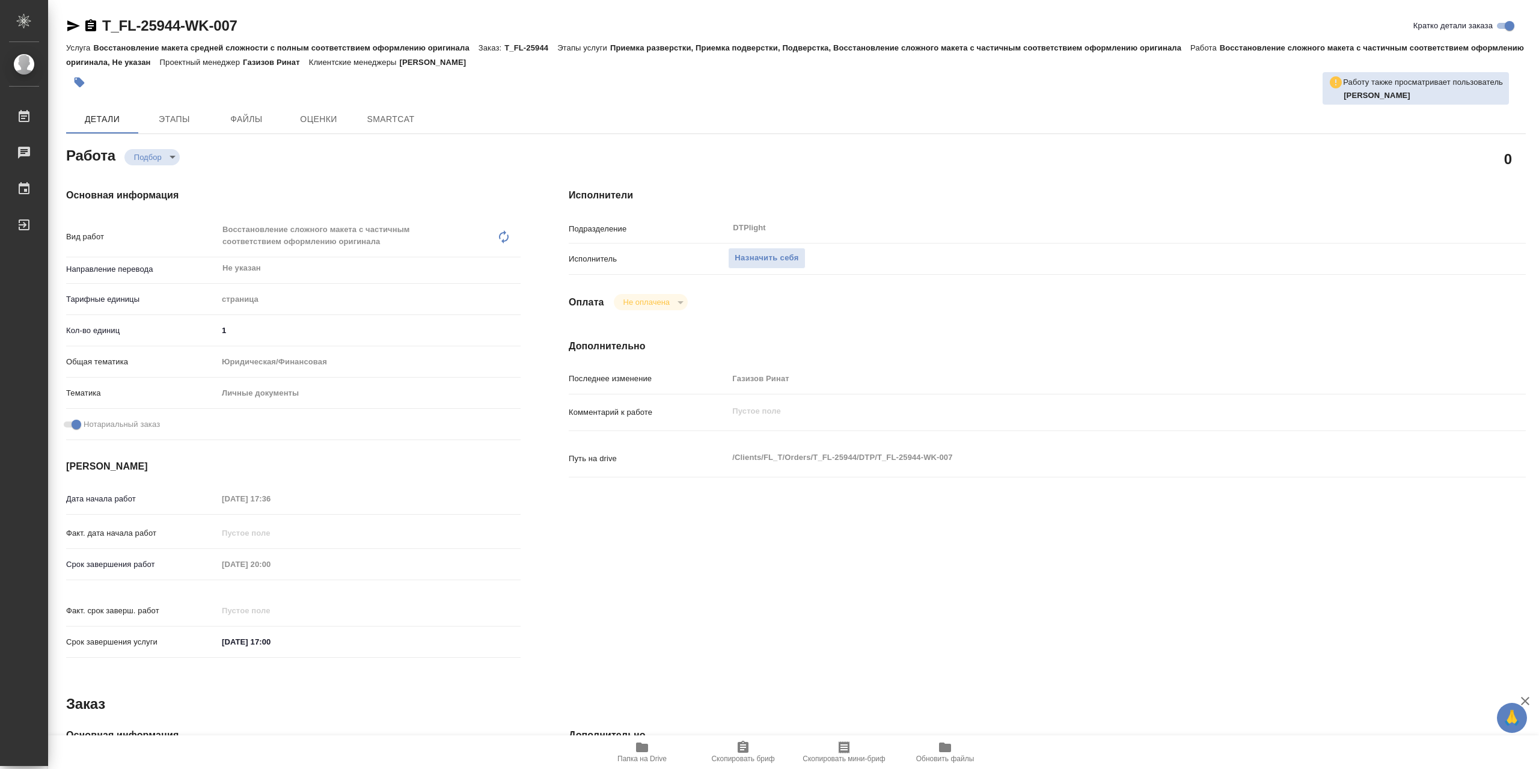
type textarea "x"
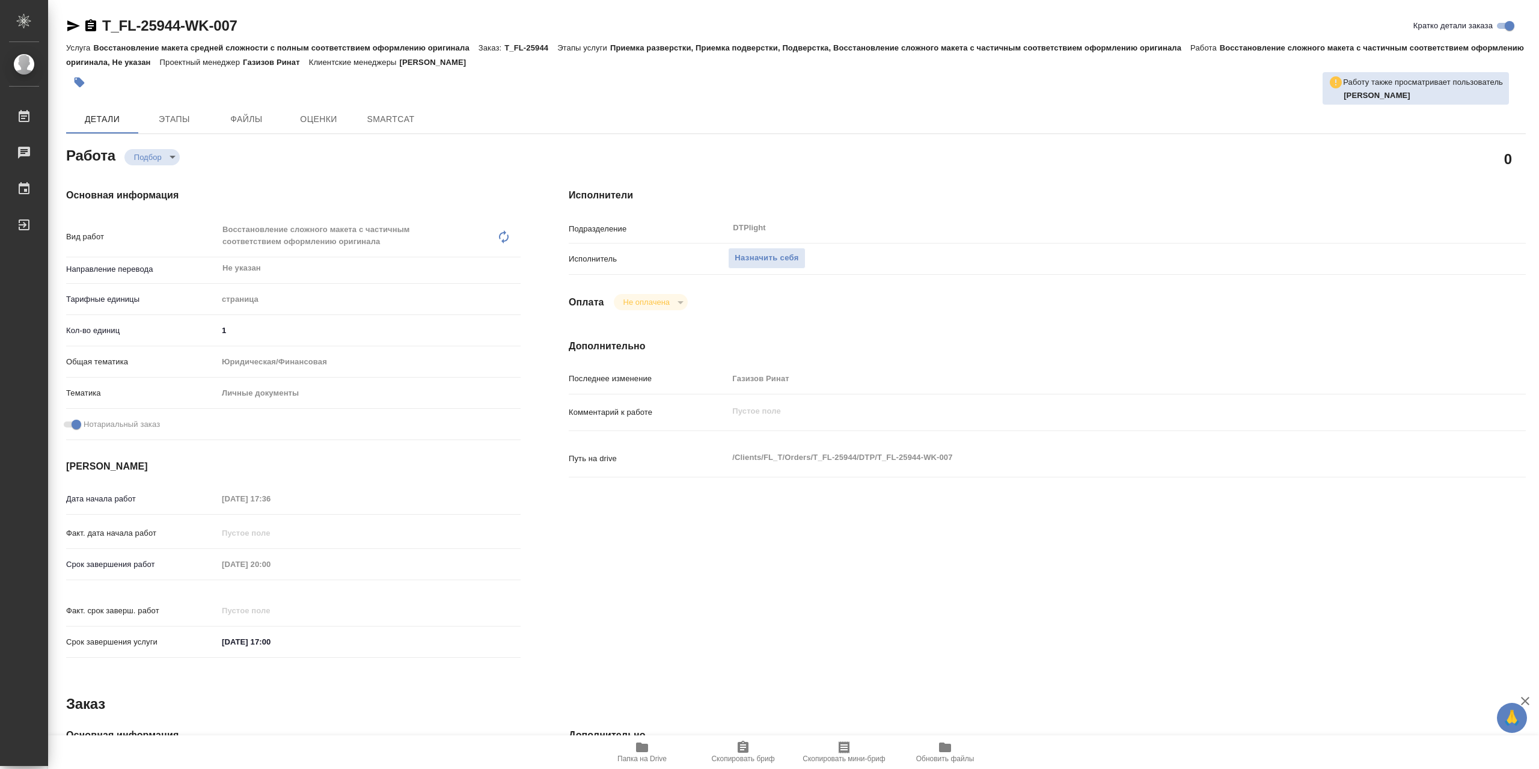
type textarea "x"
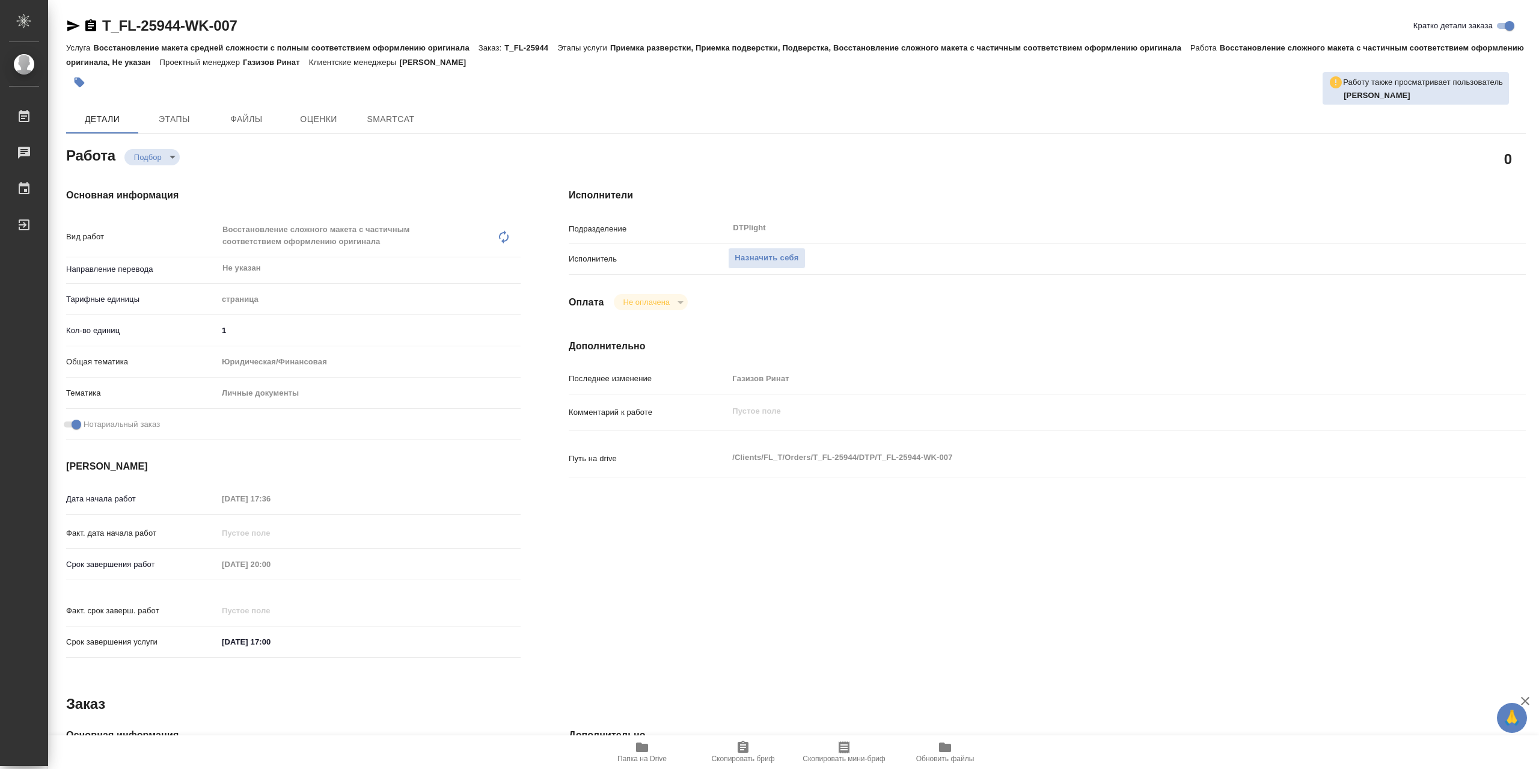
type textarea "x"
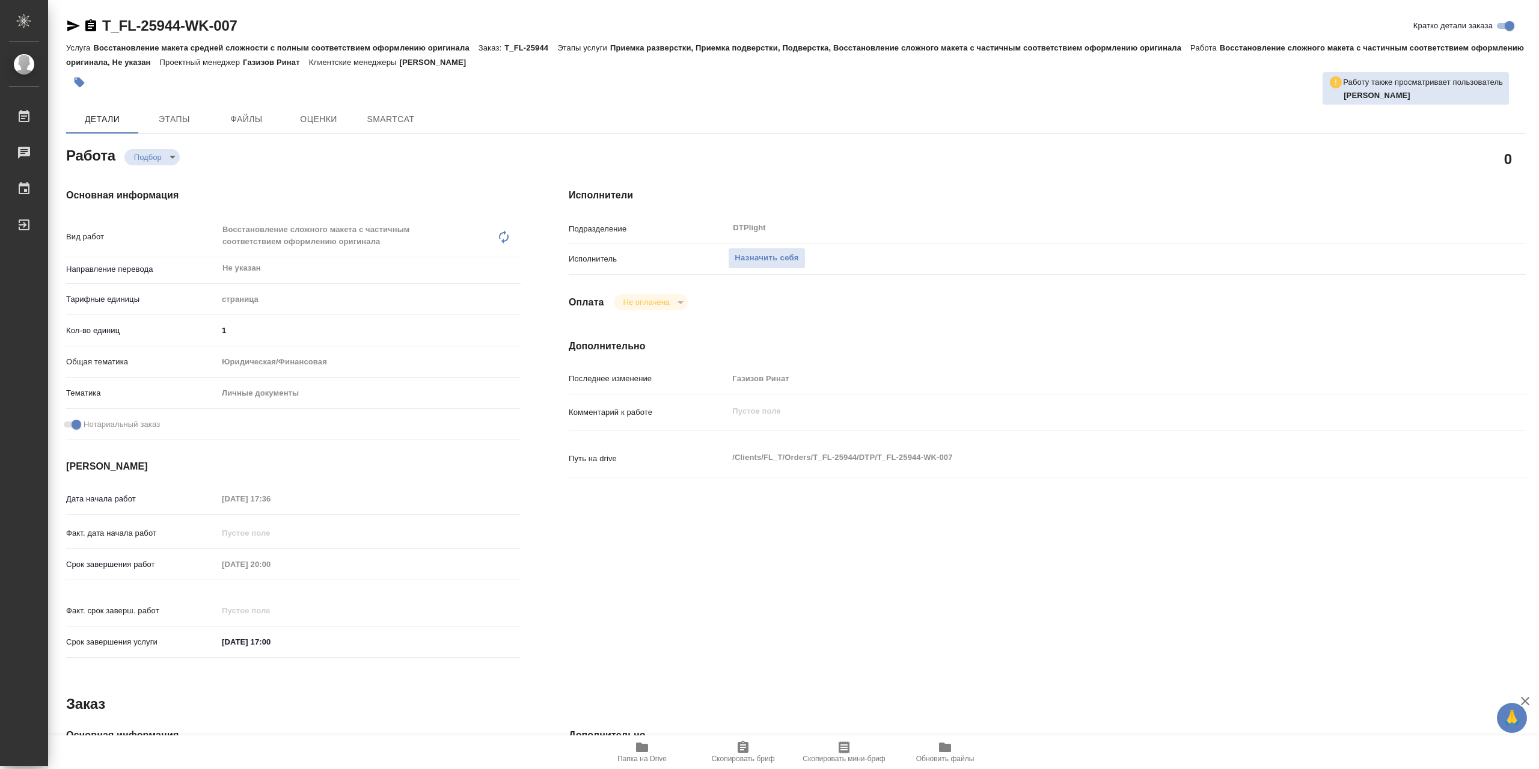
type textarea "x"
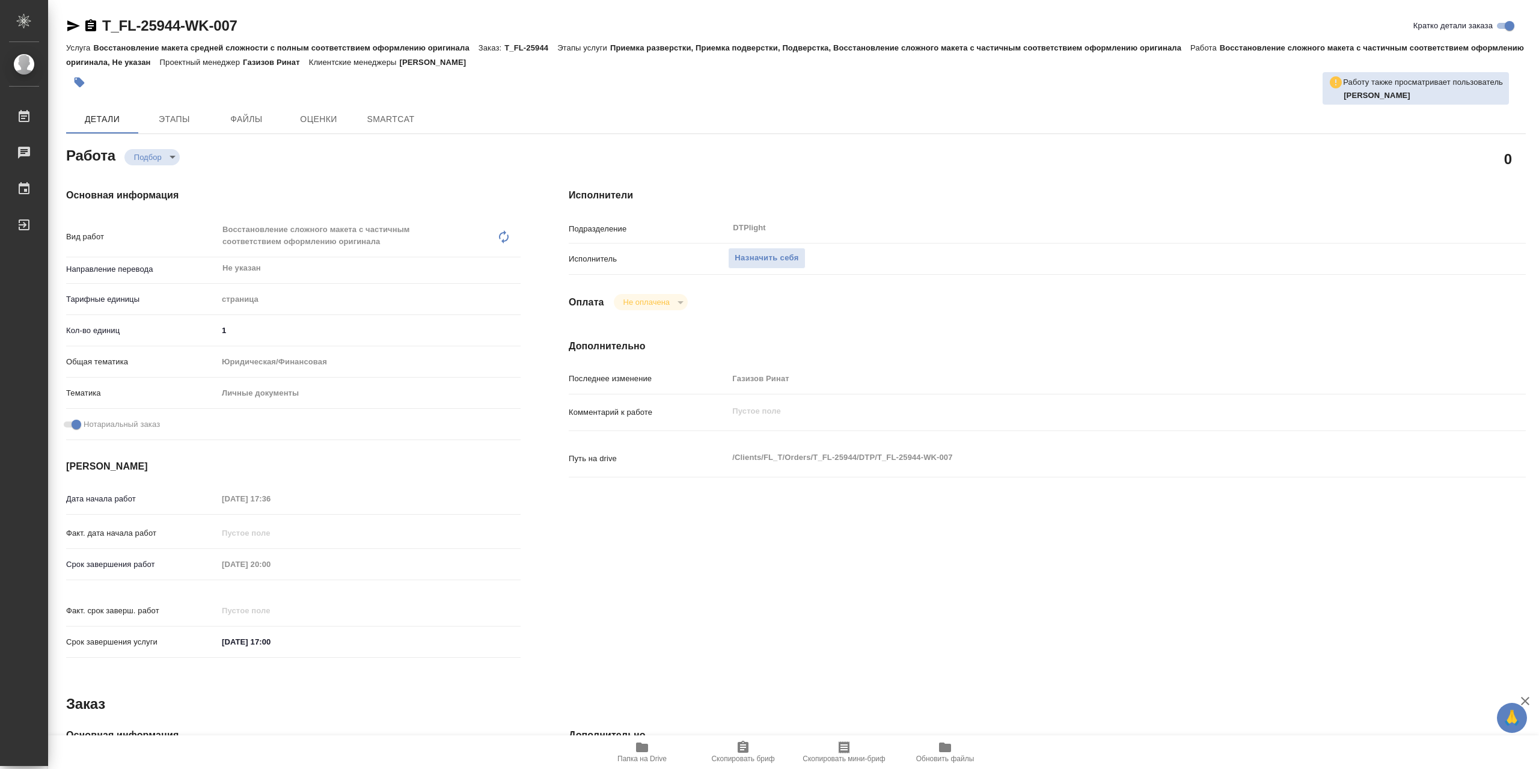
type textarea "x"
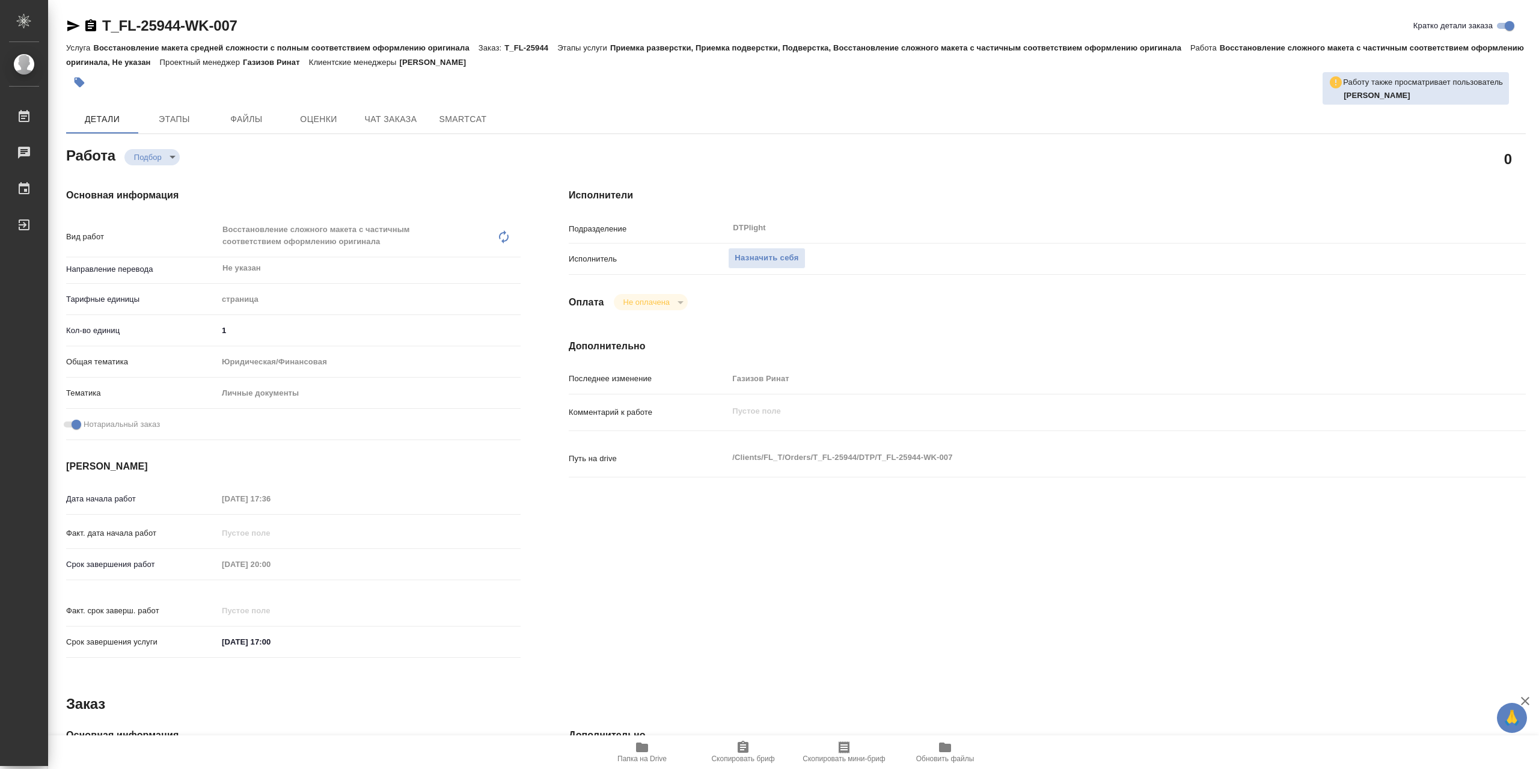
type textarea "x"
click at [653, 745] on span "Папка на Drive" at bounding box center [642, 751] width 87 height 23
type textarea "x"
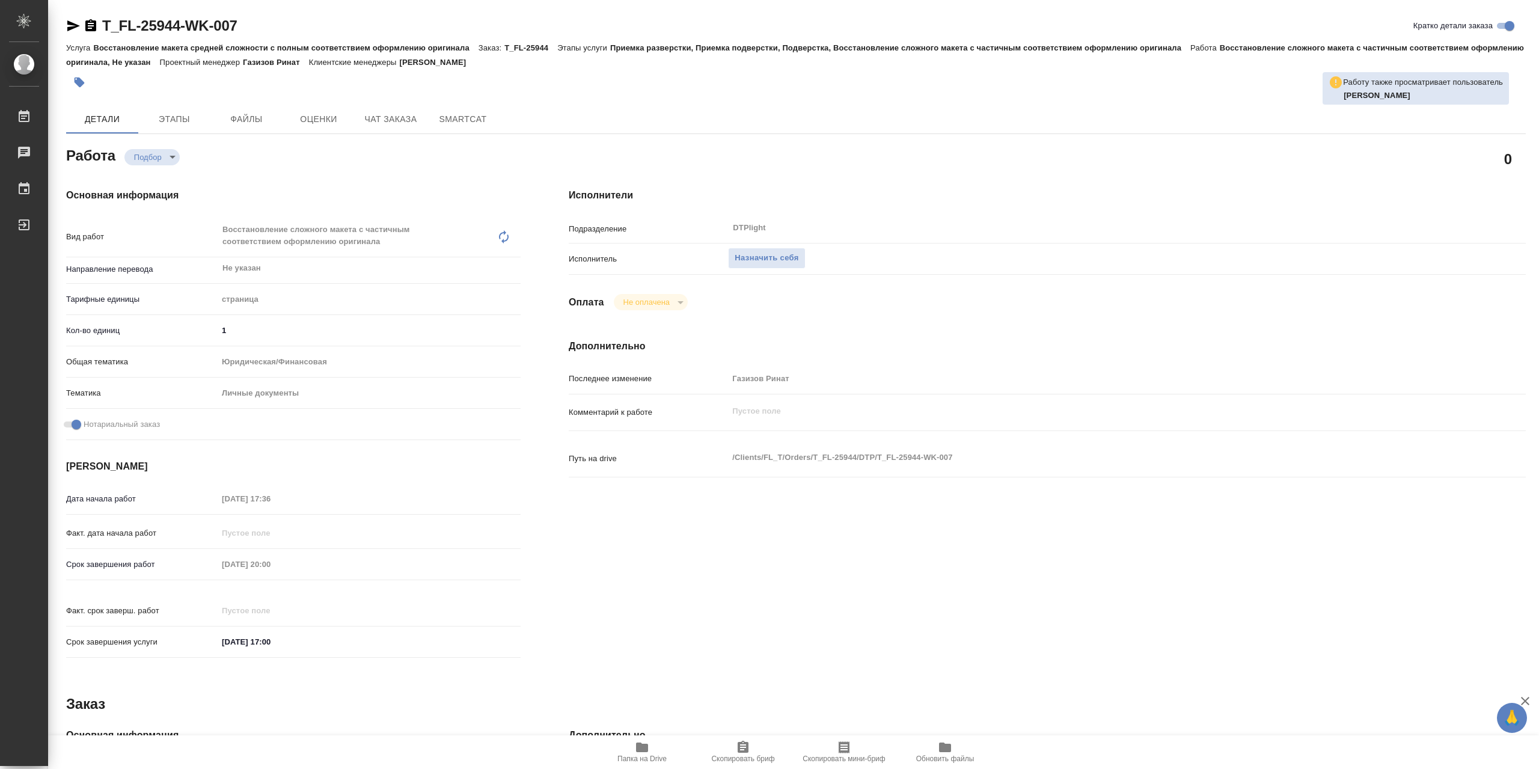
type textarea "x"
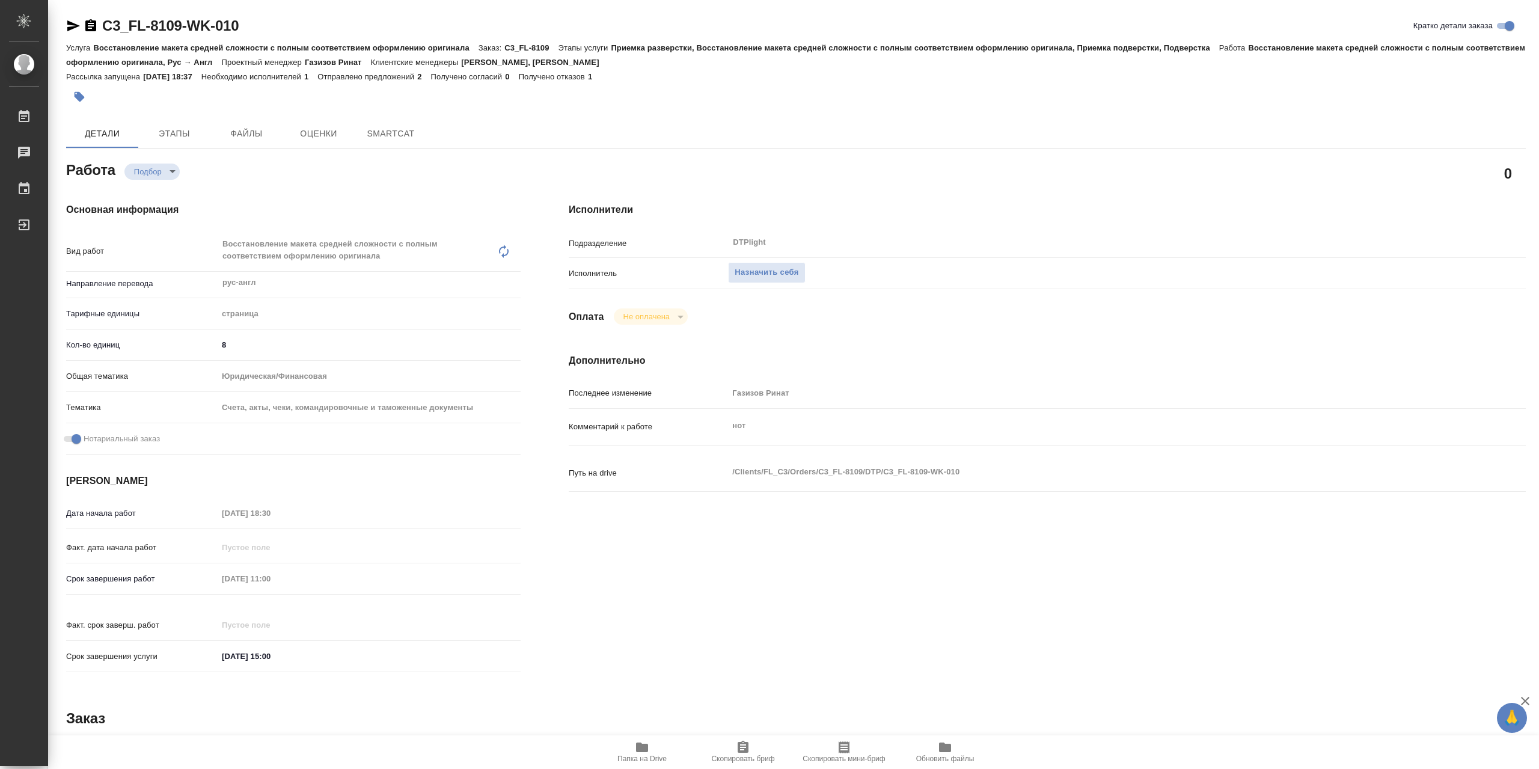
type textarea "x"
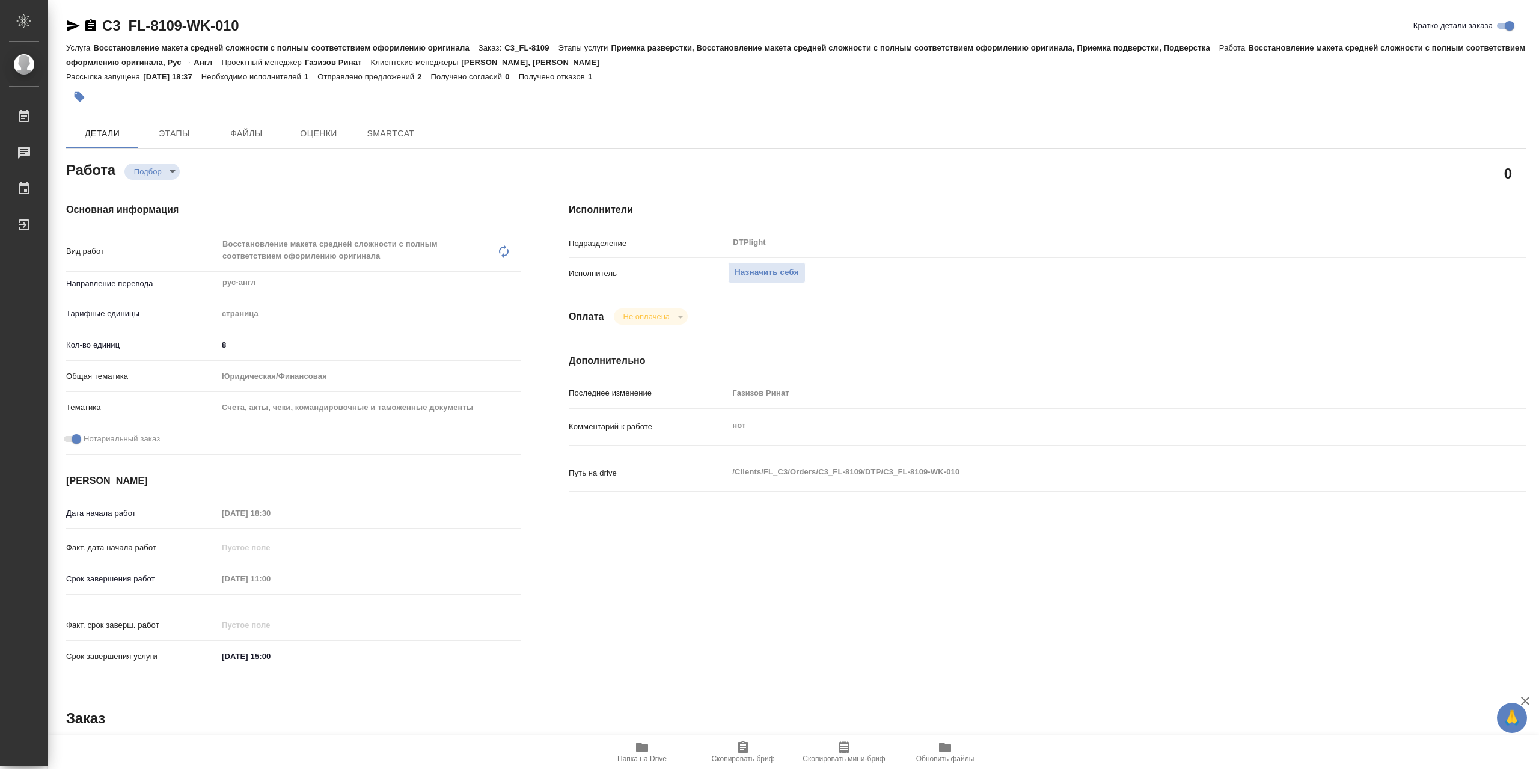
type textarea "x"
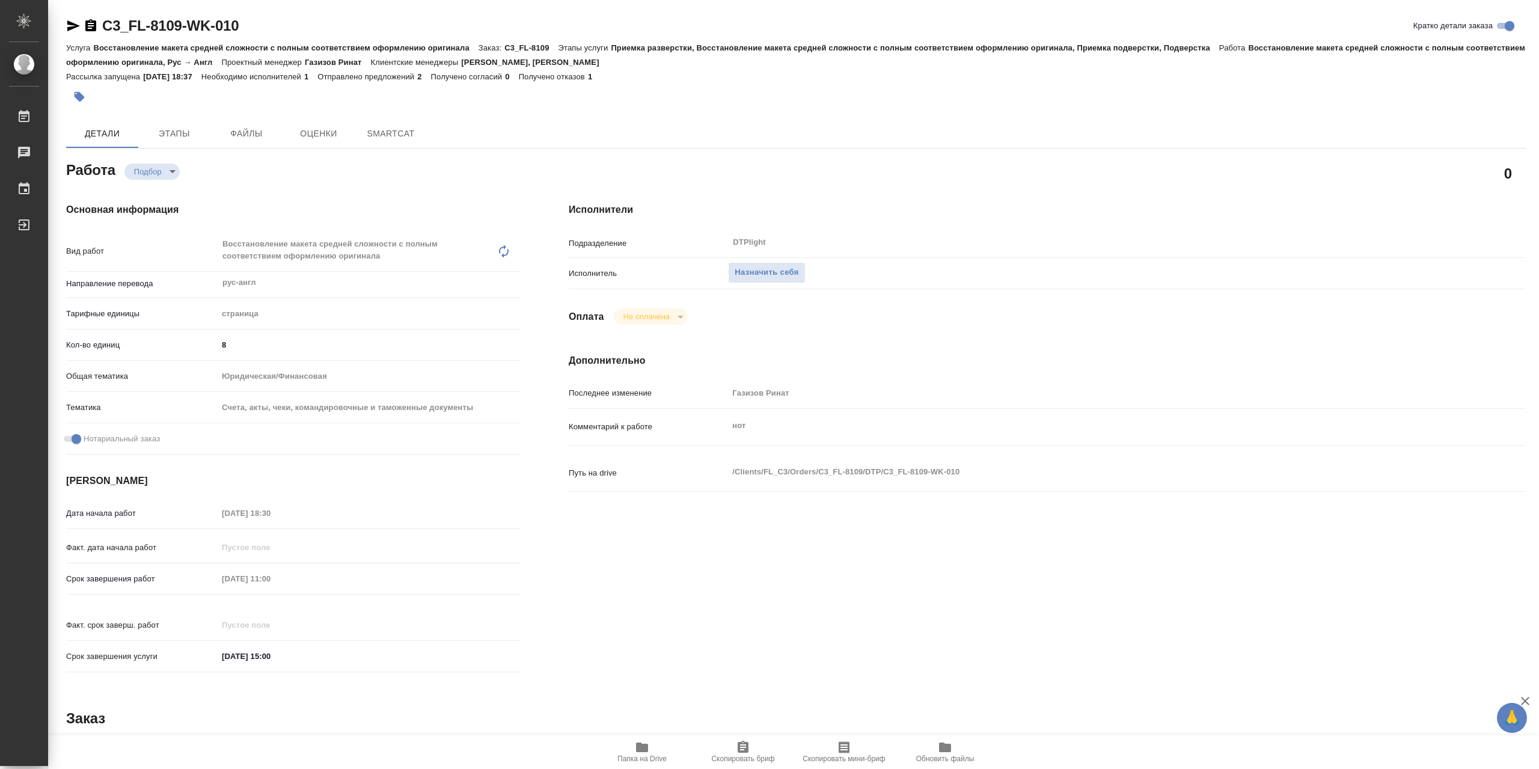
type textarea "x"
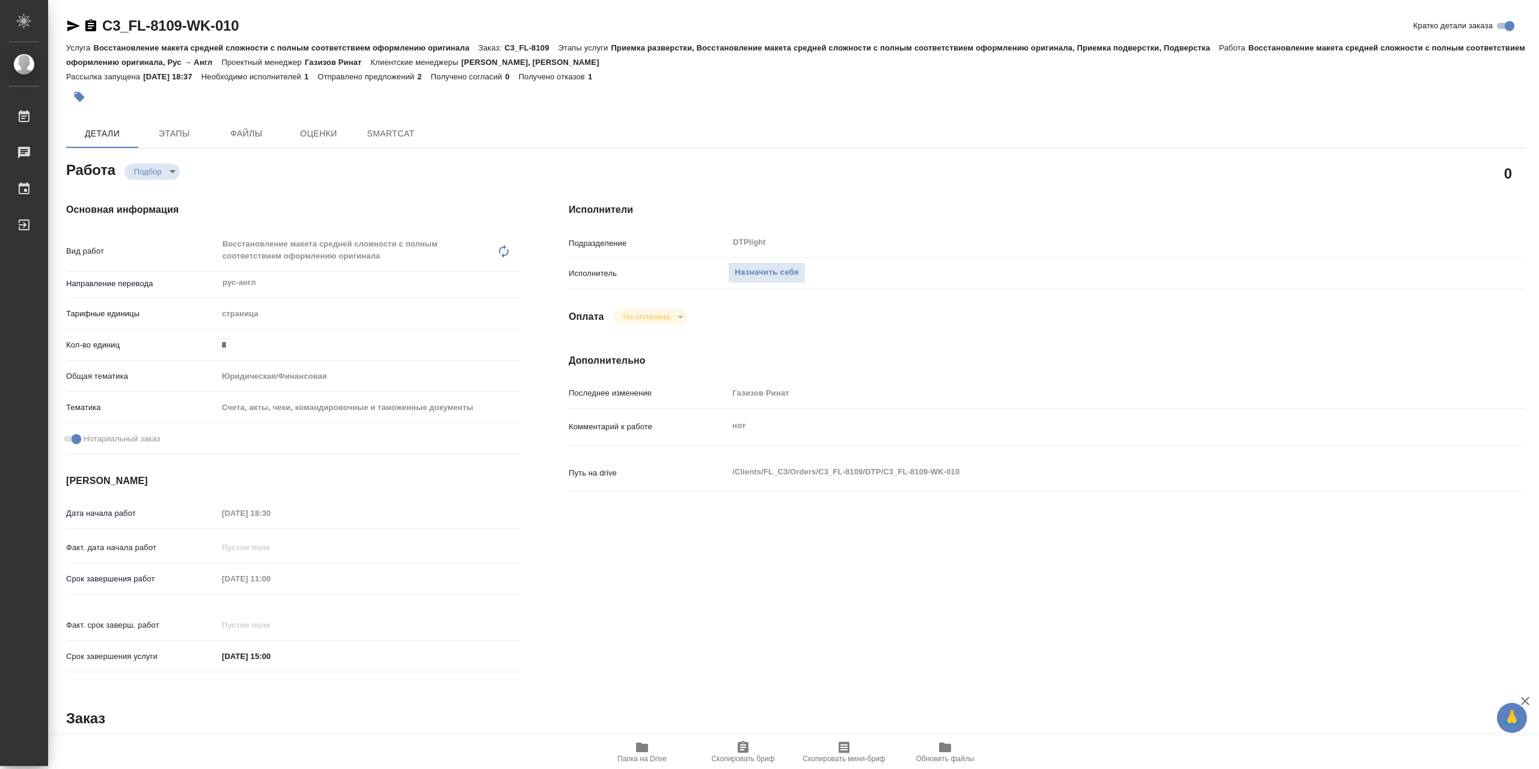
type textarea "x"
